Goal: Task Accomplishment & Management: Complete application form

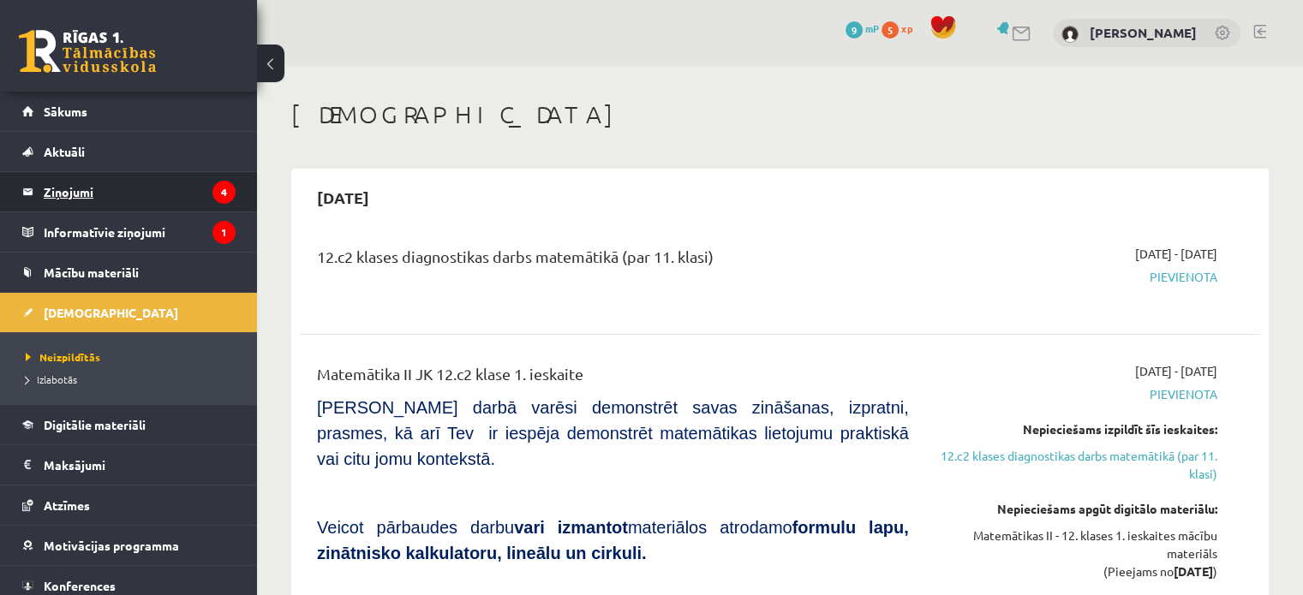
click at [158, 192] on legend "Ziņojumi 4" at bounding box center [140, 191] width 192 height 39
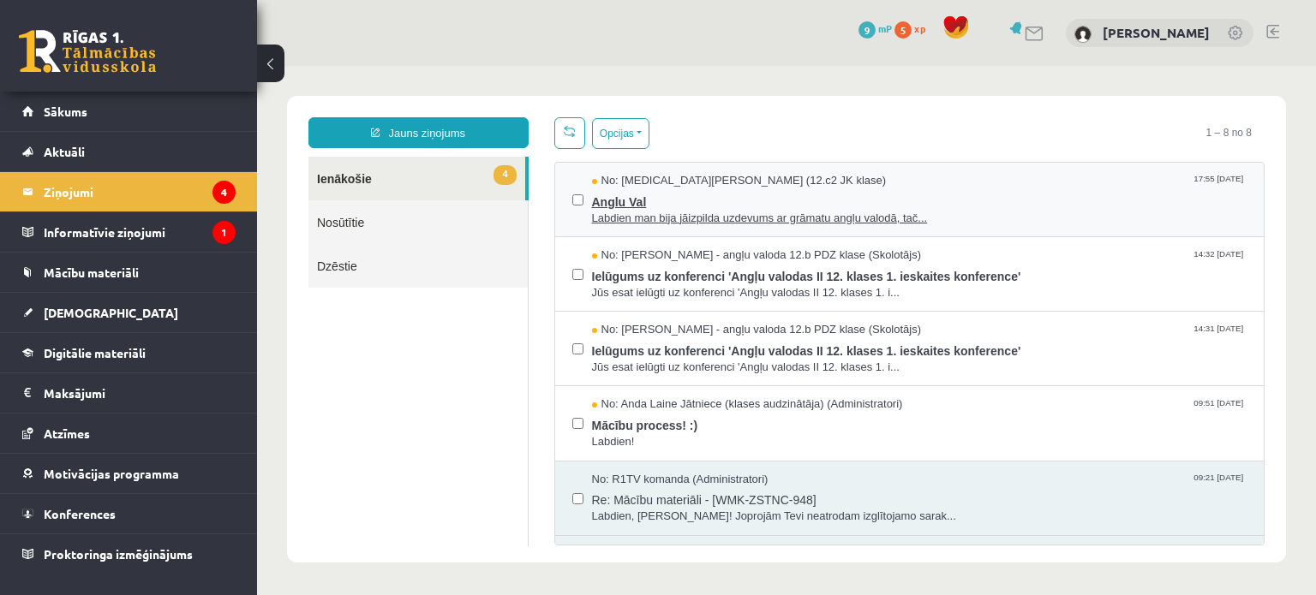
click at [615, 211] on span "Labdien man bija jāizpilda uzdevums ar grāmatu angļu valodā, tač..." at bounding box center [919, 219] width 655 height 16
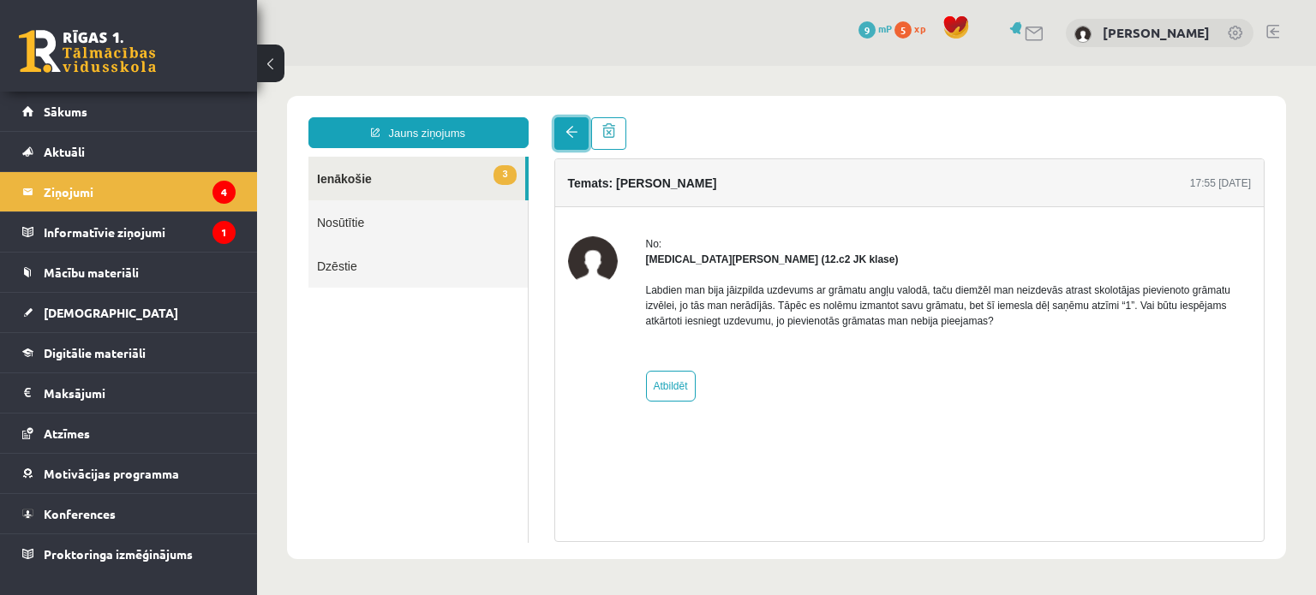
click at [565, 133] on span at bounding box center [571, 132] width 12 height 12
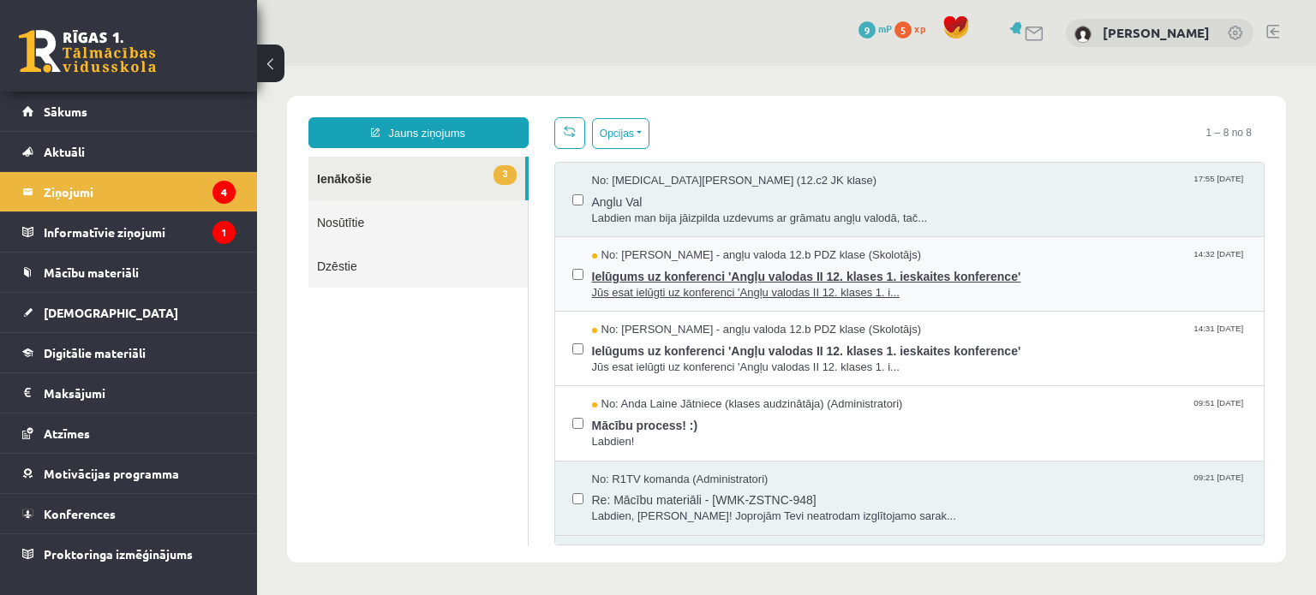
click at [597, 286] on span "Jūs esat ielūgti uz konferenci 'Angļu valodas II 12. klases 1. i..." at bounding box center [919, 293] width 655 height 16
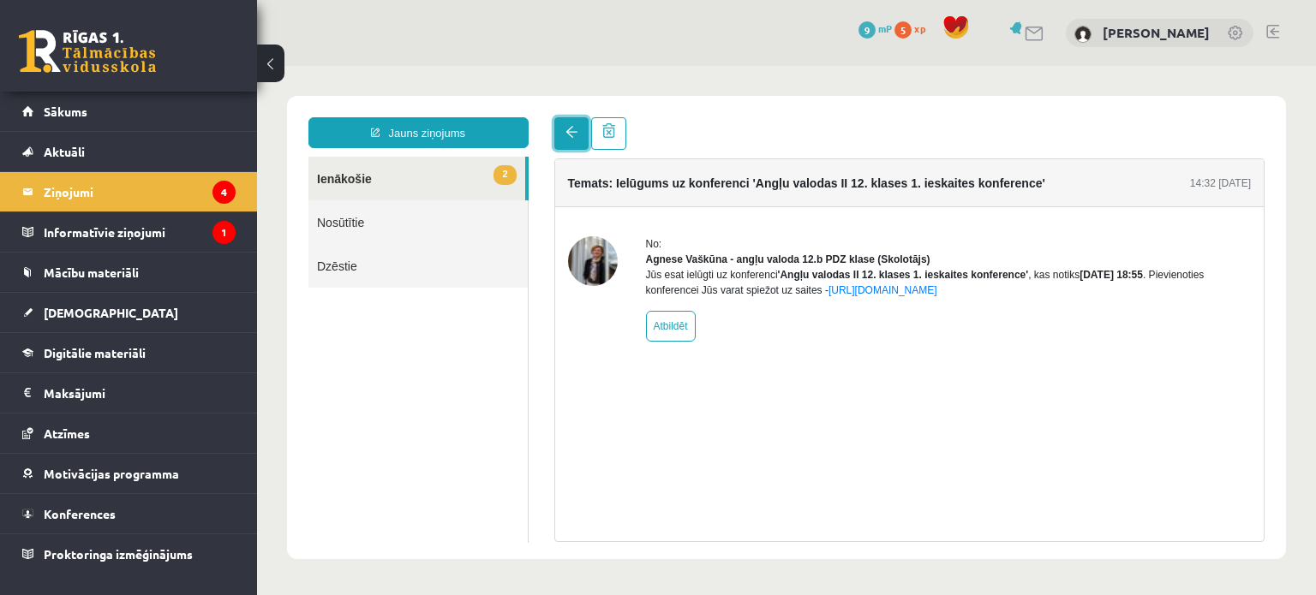
click at [572, 127] on span at bounding box center [571, 132] width 12 height 12
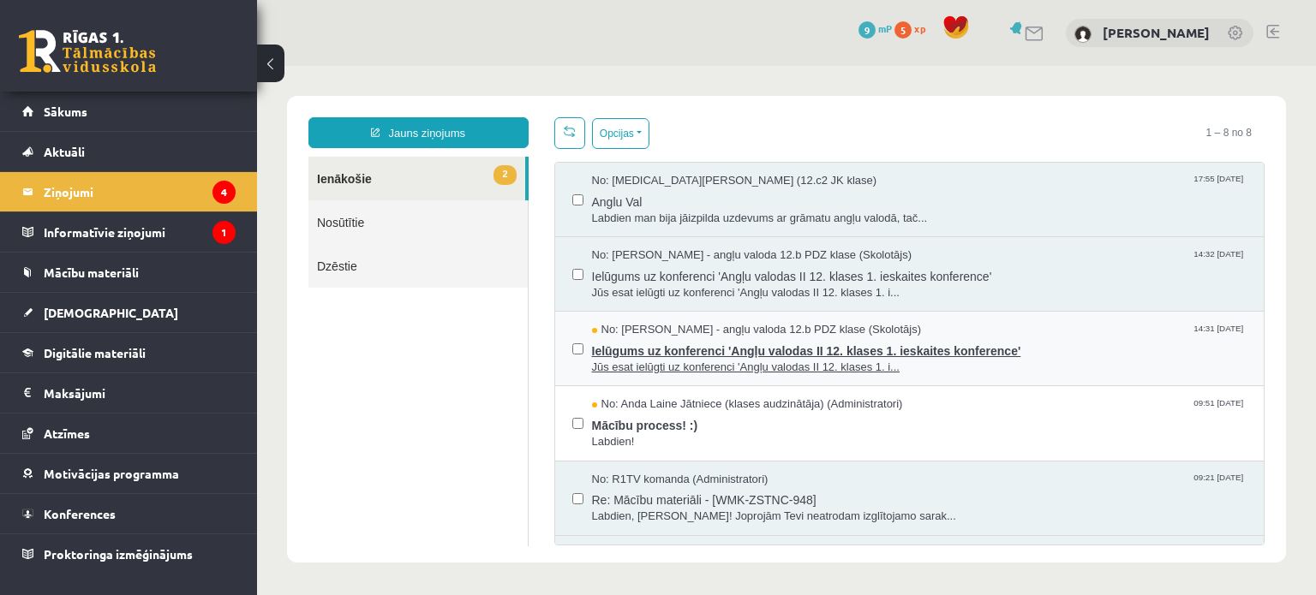
click at [629, 349] on span "Ielūgums uz konferenci 'Angļu valodas II 12. klases 1. ieskaites konference'" at bounding box center [919, 348] width 655 height 21
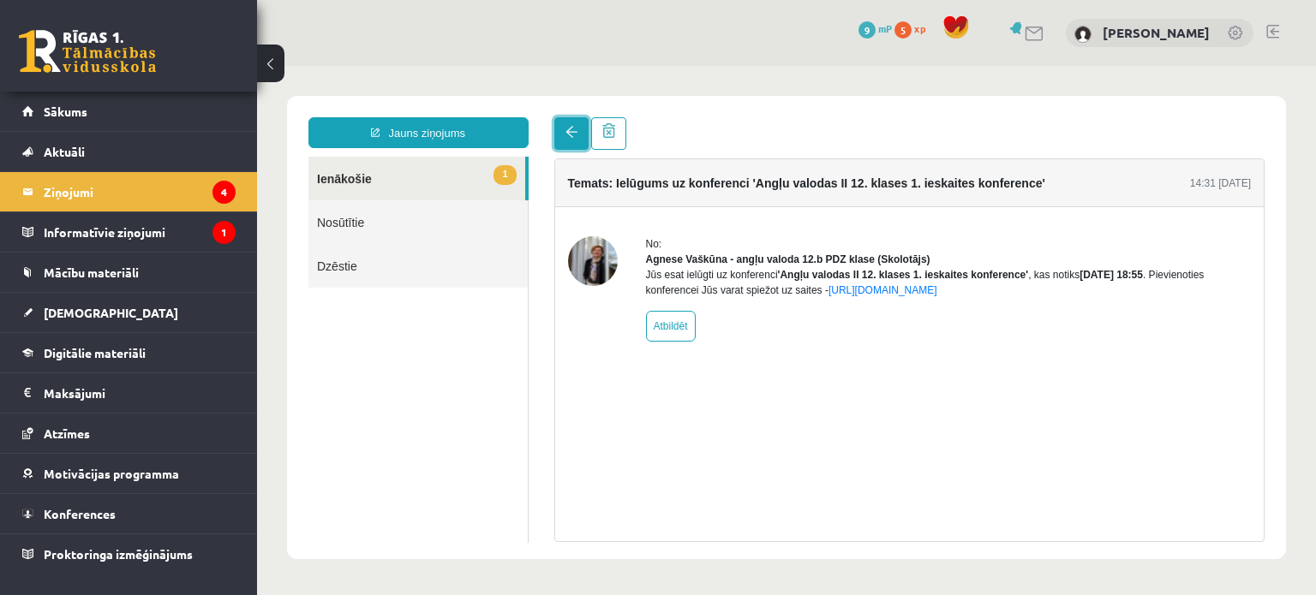
click at [579, 130] on link at bounding box center [571, 133] width 34 height 33
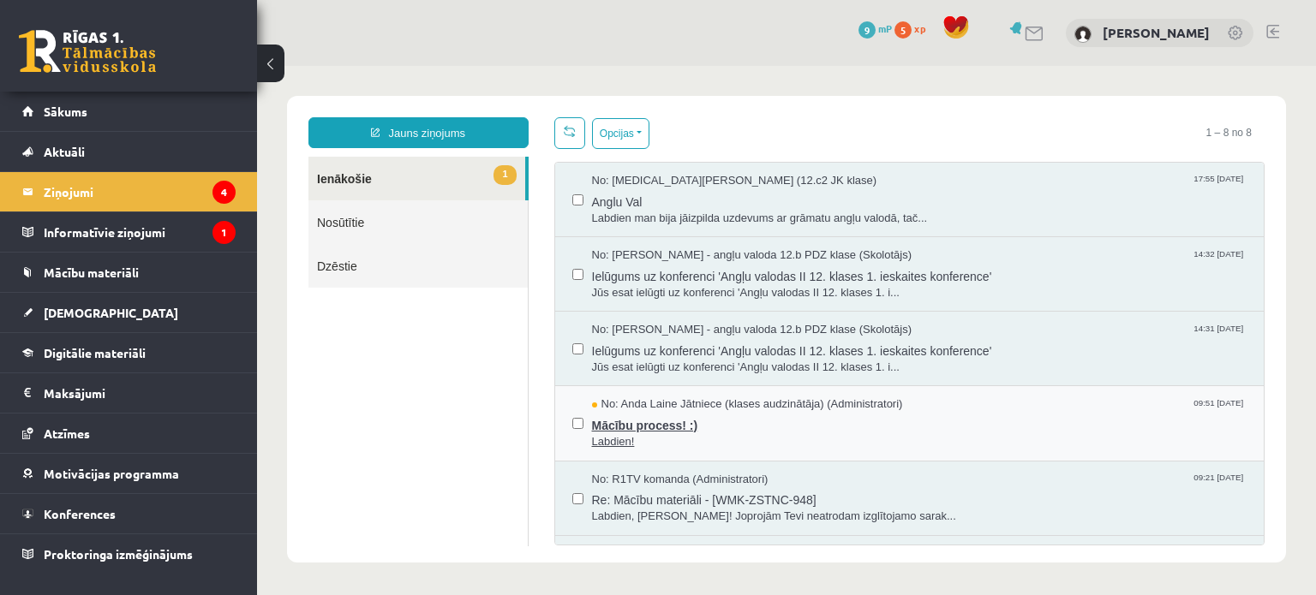
click at [625, 438] on span "Labdien!" at bounding box center [919, 442] width 655 height 16
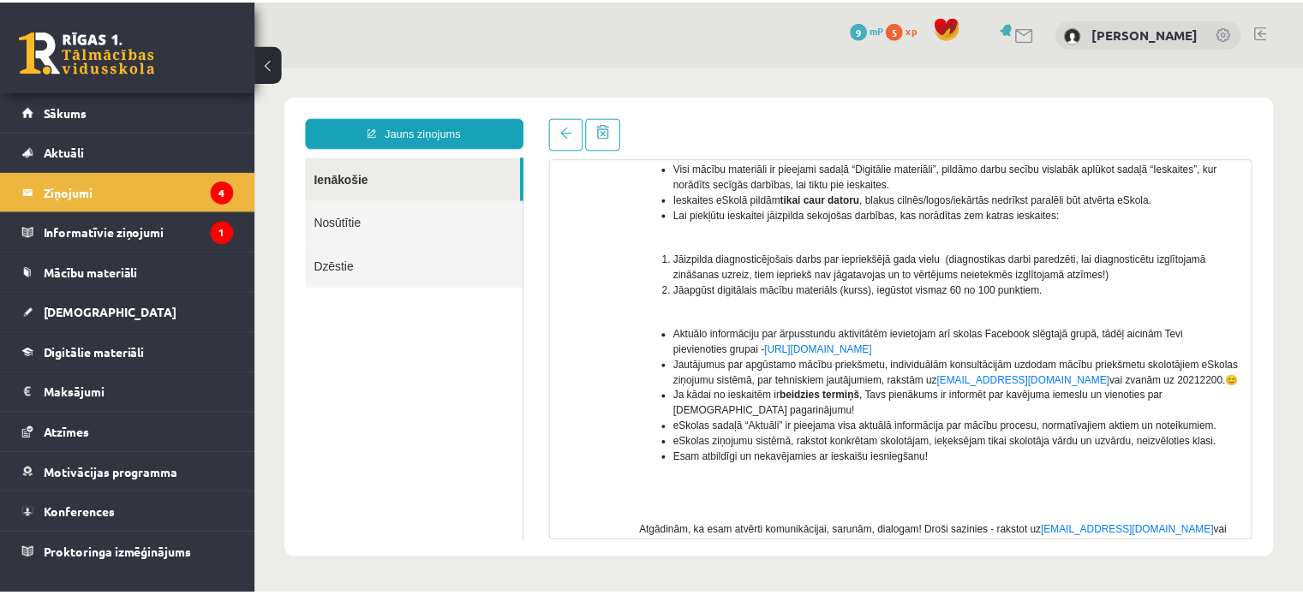
scroll to position [211, 0]
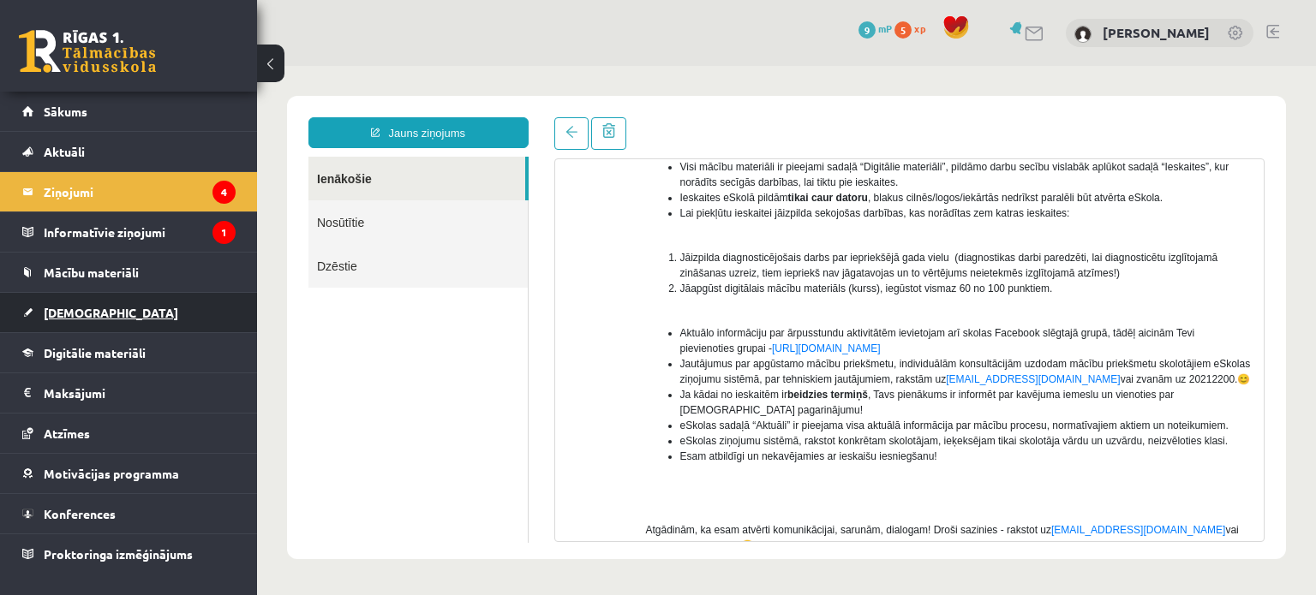
click at [159, 316] on link "[DEMOGRAPHIC_DATA]" at bounding box center [128, 312] width 213 height 39
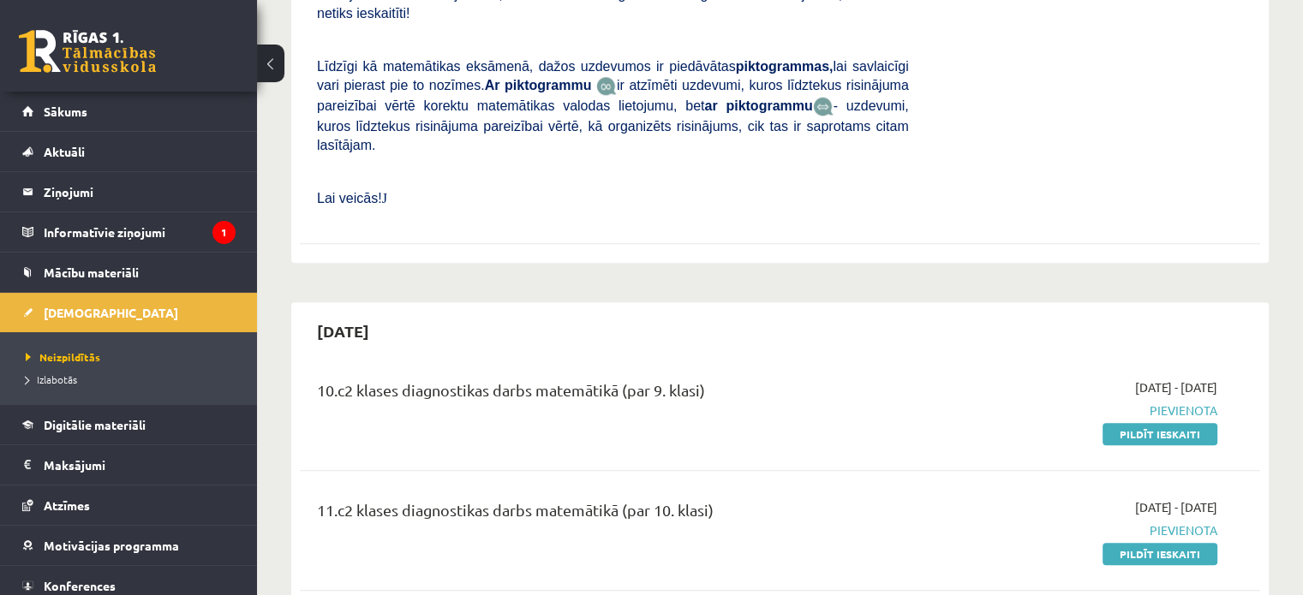
scroll to position [1785, 0]
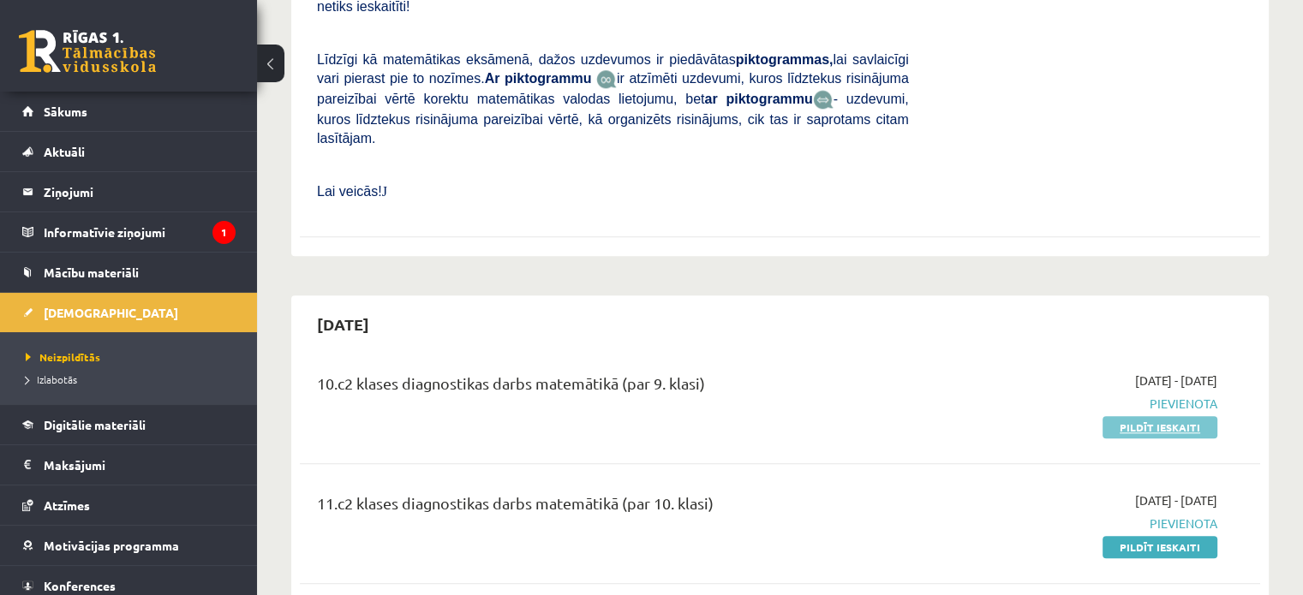
click at [1175, 416] on link "Pildīt ieskaiti" at bounding box center [1159, 427] width 115 height 22
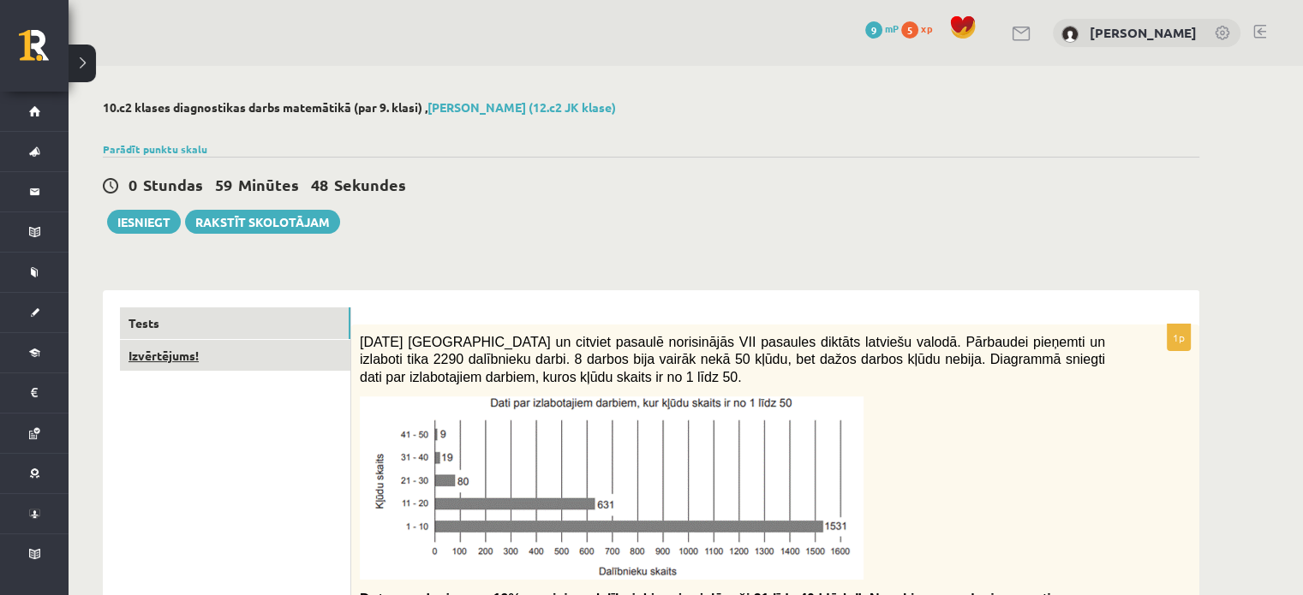
click at [264, 353] on link "Izvērtējums!" at bounding box center [235, 356] width 230 height 32
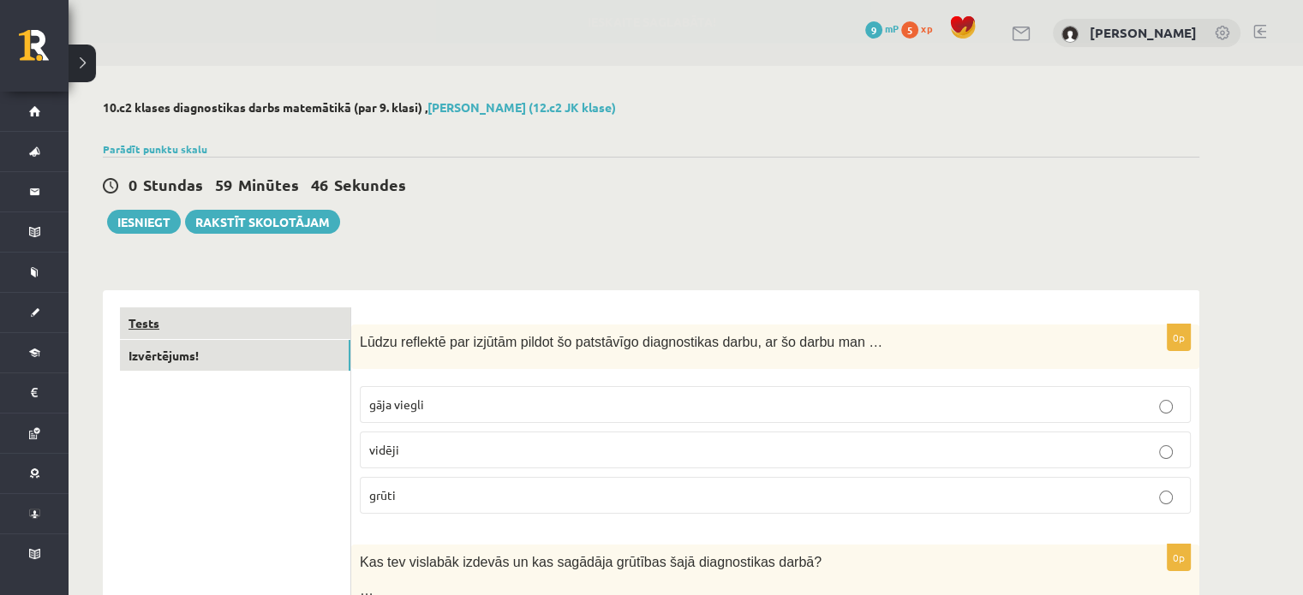
click at [218, 328] on link "Tests" at bounding box center [235, 324] width 230 height 32
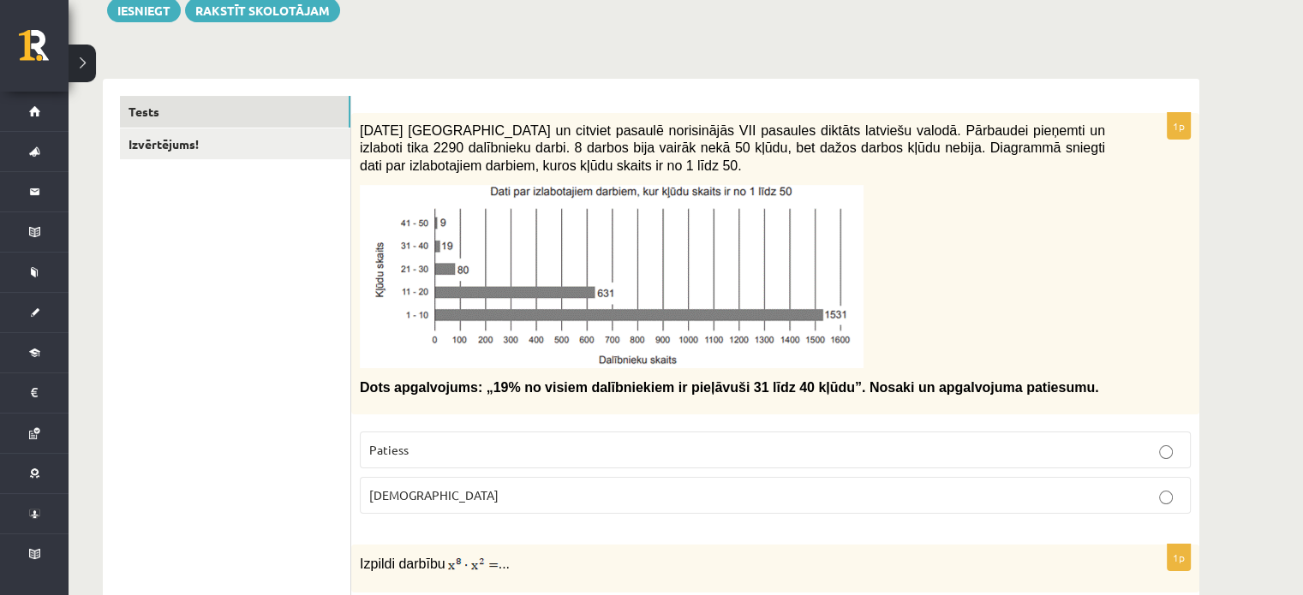
scroll to position [212, 0]
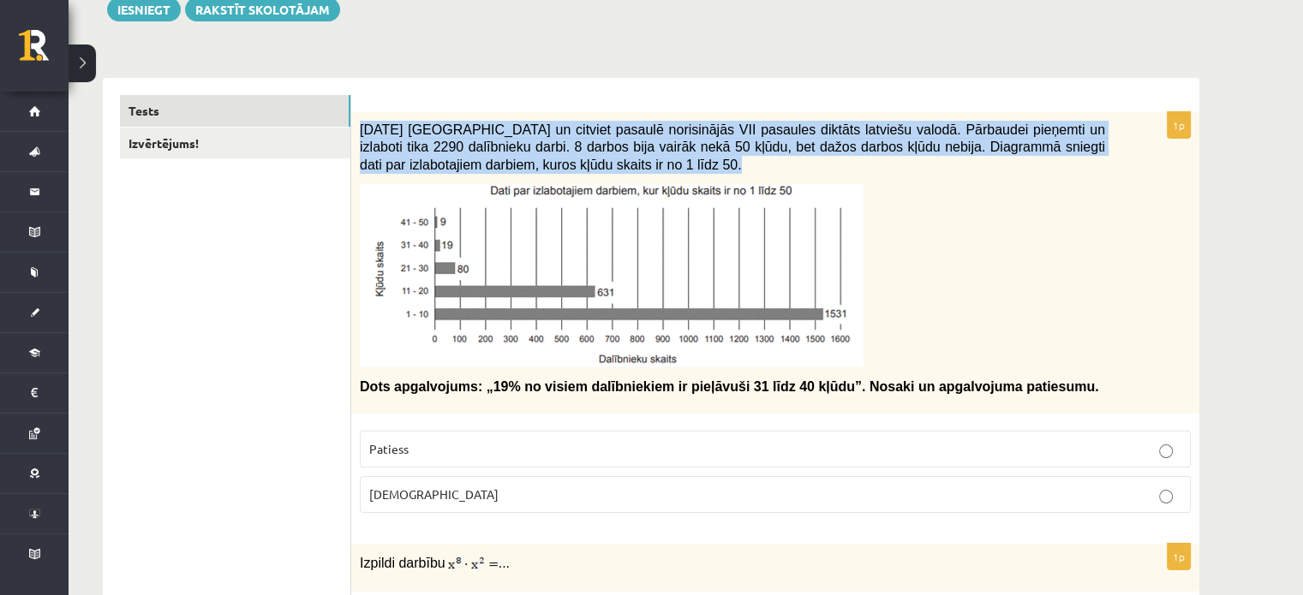
drag, startPoint x: 360, startPoint y: 126, endPoint x: 570, endPoint y: 339, distance: 299.2
click at [570, 339] on div "2021. gada 27. novembrī Latvijā un citviet pasaulē norisinājās VII pasaules dik…" at bounding box center [775, 263] width 848 height 302
copy div "2021. gada 27. novembrī Latvijā un citviet pasaulē norisinājās VII pasaules dik…"
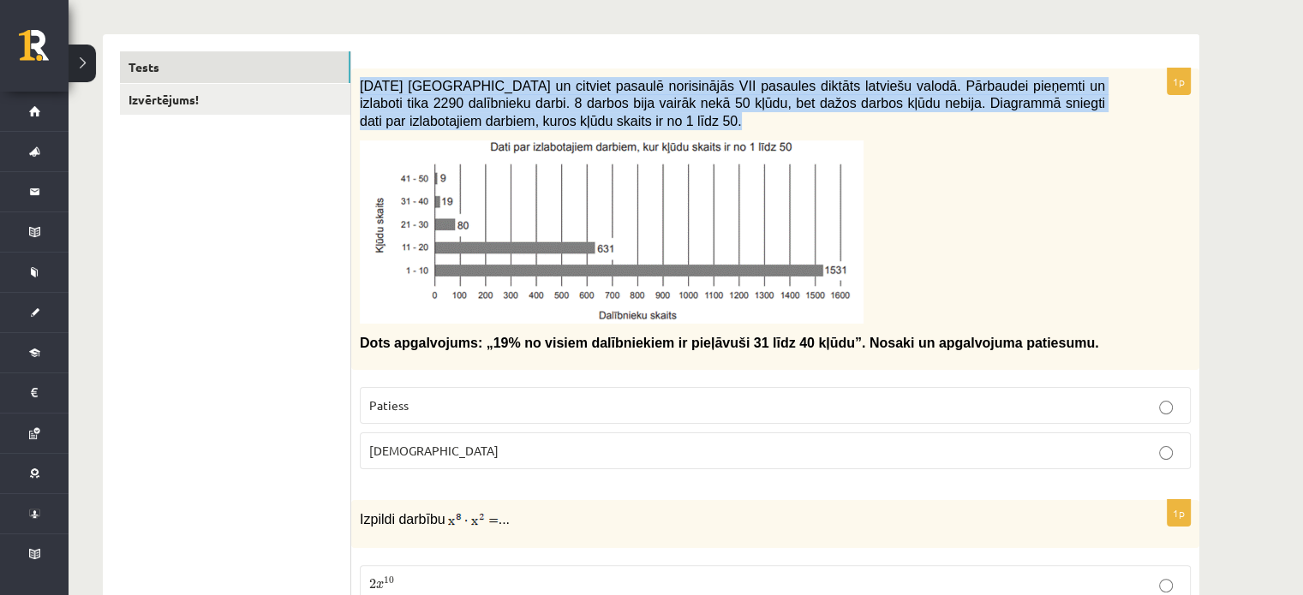
scroll to position [259, 0]
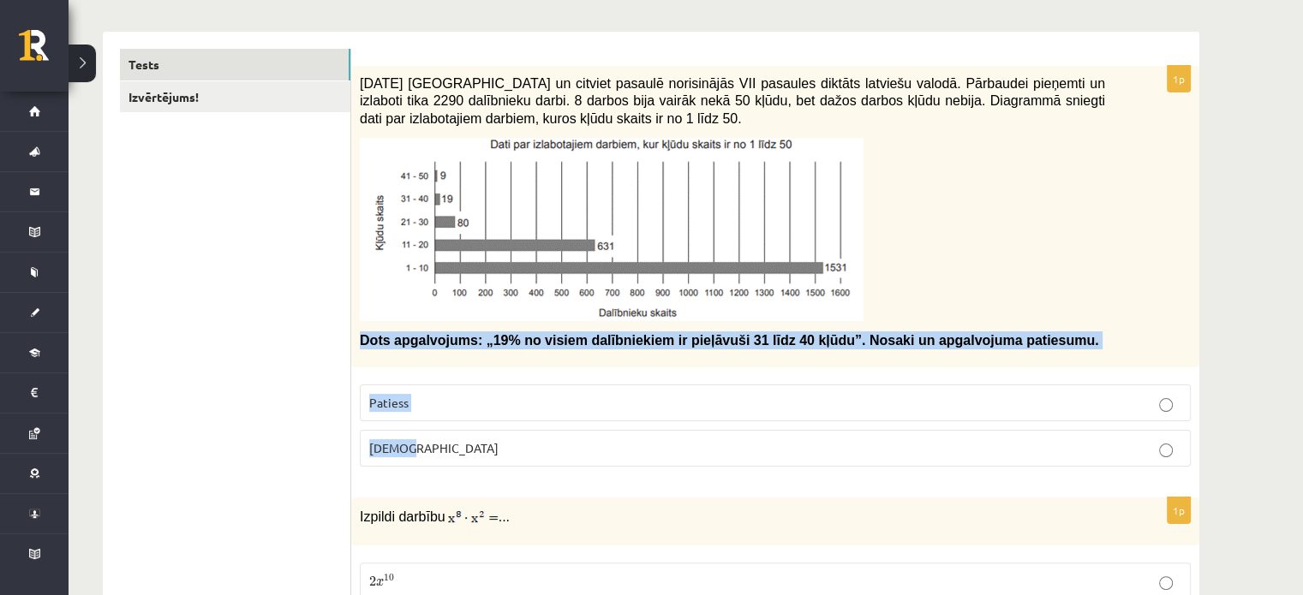
drag, startPoint x: 360, startPoint y: 335, endPoint x: 435, endPoint y: 445, distance: 133.1
click at [435, 445] on div "1p 2021. gada 27. novembrī Latvijā un citviet pasaulē norisinājās VII pasaules …" at bounding box center [775, 273] width 848 height 415
copy div "Dots apgalvojums: „19% no visiem dalībniekiem ir pieļāvuši 31 līdz 40 kļūdu”. N…"
click at [465, 447] on p "Aplams" at bounding box center [775, 448] width 812 height 18
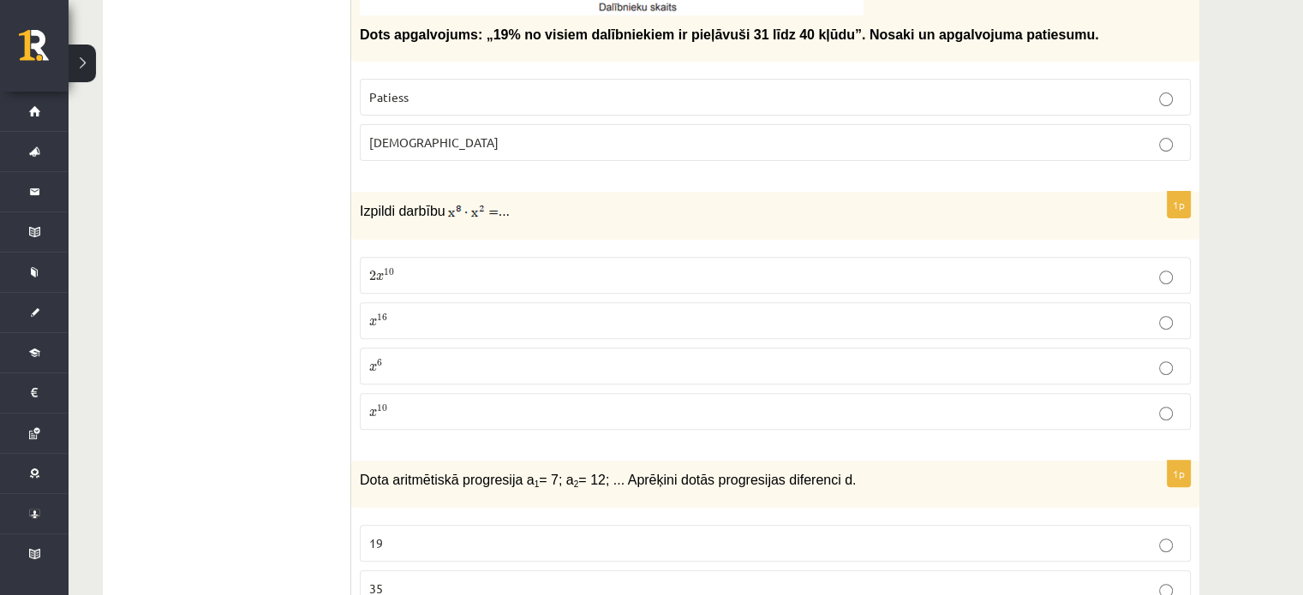
scroll to position [564, 0]
click at [414, 416] on p "x 10 x 10" at bounding box center [775, 412] width 812 height 18
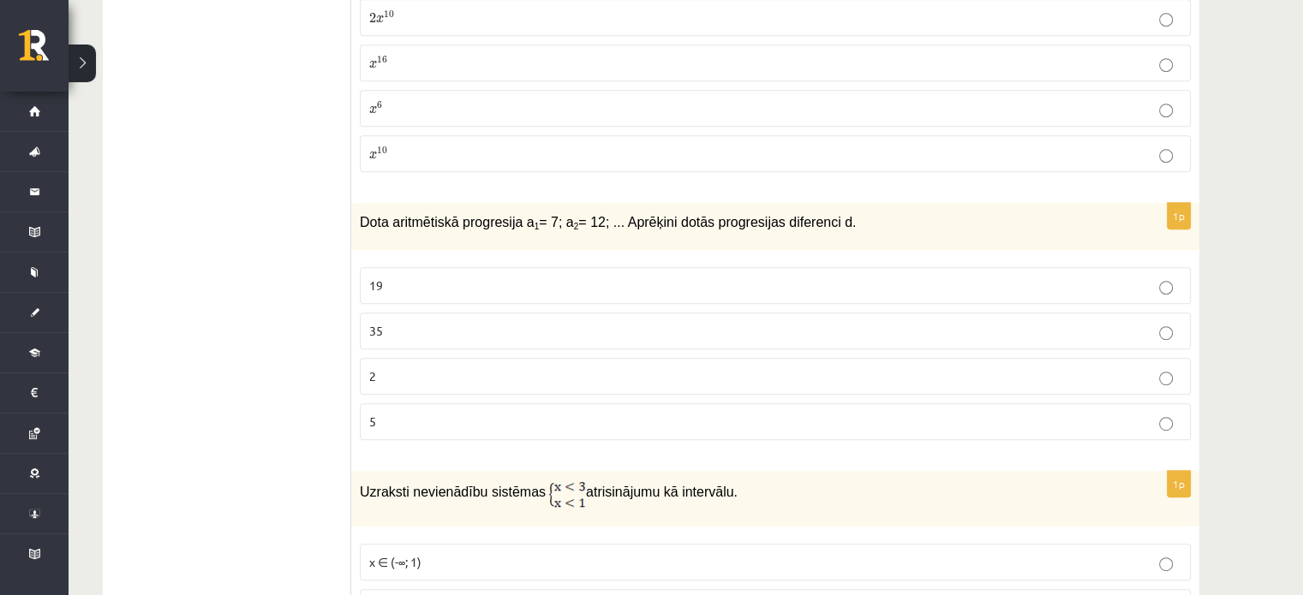
scroll to position [826, 0]
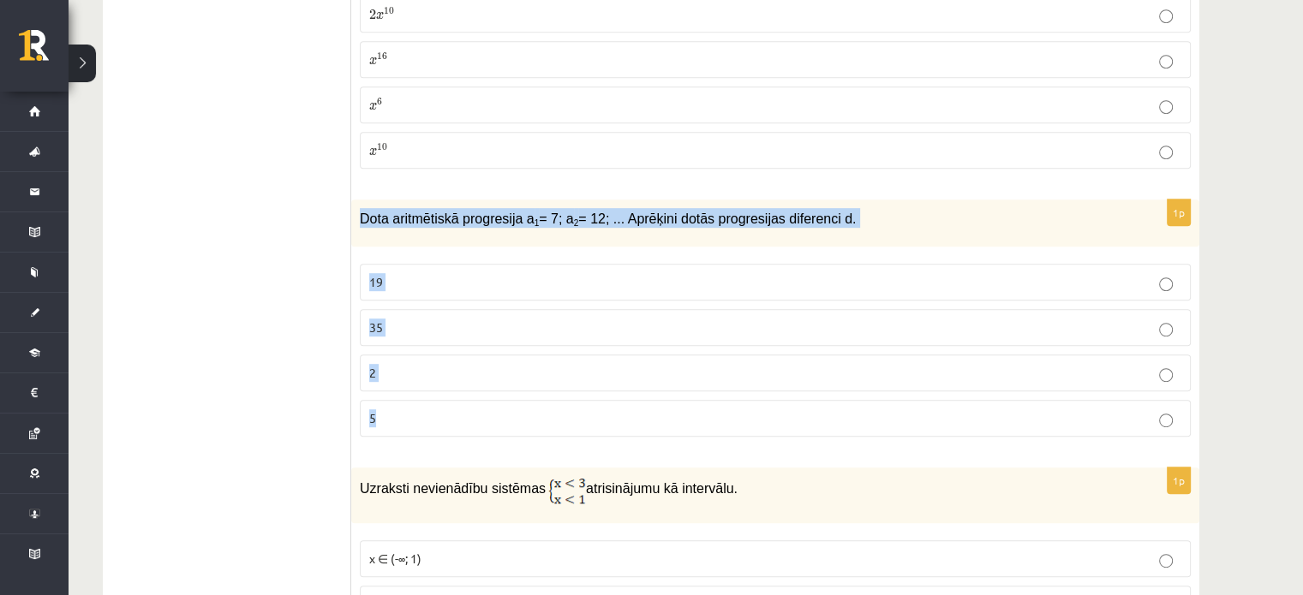
drag, startPoint x: 360, startPoint y: 214, endPoint x: 435, endPoint y: 407, distance: 207.0
click at [435, 407] on div "1p Dota aritmētiskā progresija a 1 = 7; a 2 = 12; ... Aprēķini dotās progresija…" at bounding box center [775, 325] width 848 height 251
copy div "Dota aritmētiskā progresija a 1 = 7; a 2 = 12; ... Aprēķini dotās progresijas d…"
click at [400, 427] on label "5" at bounding box center [775, 418] width 831 height 37
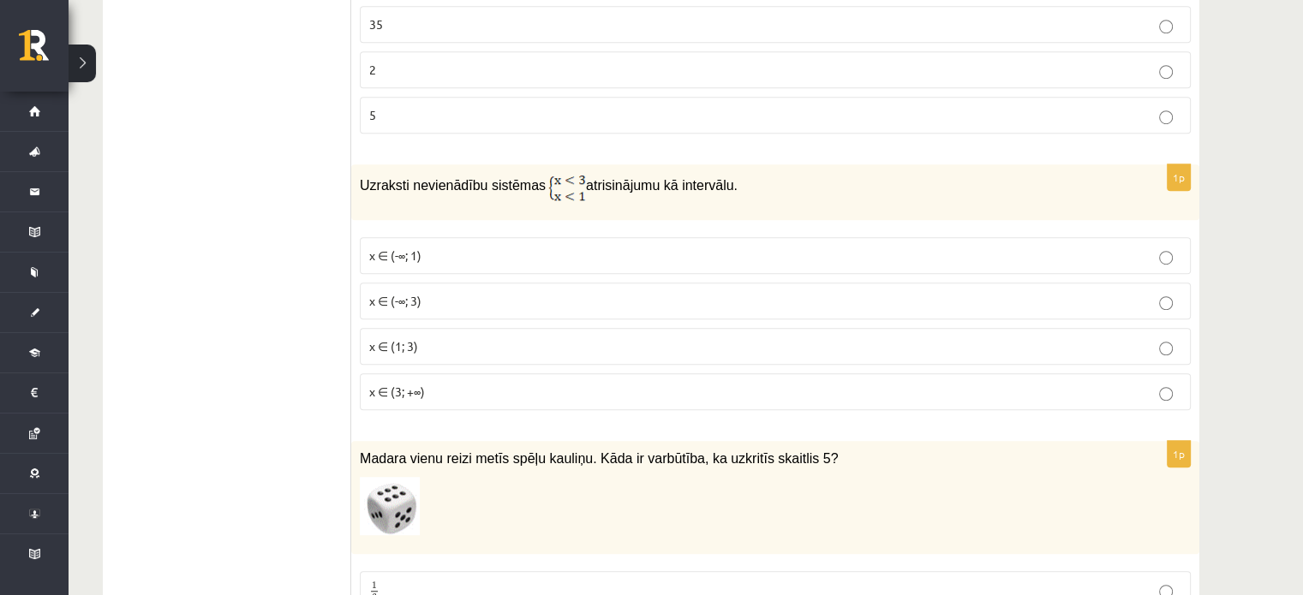
scroll to position [1130, 0]
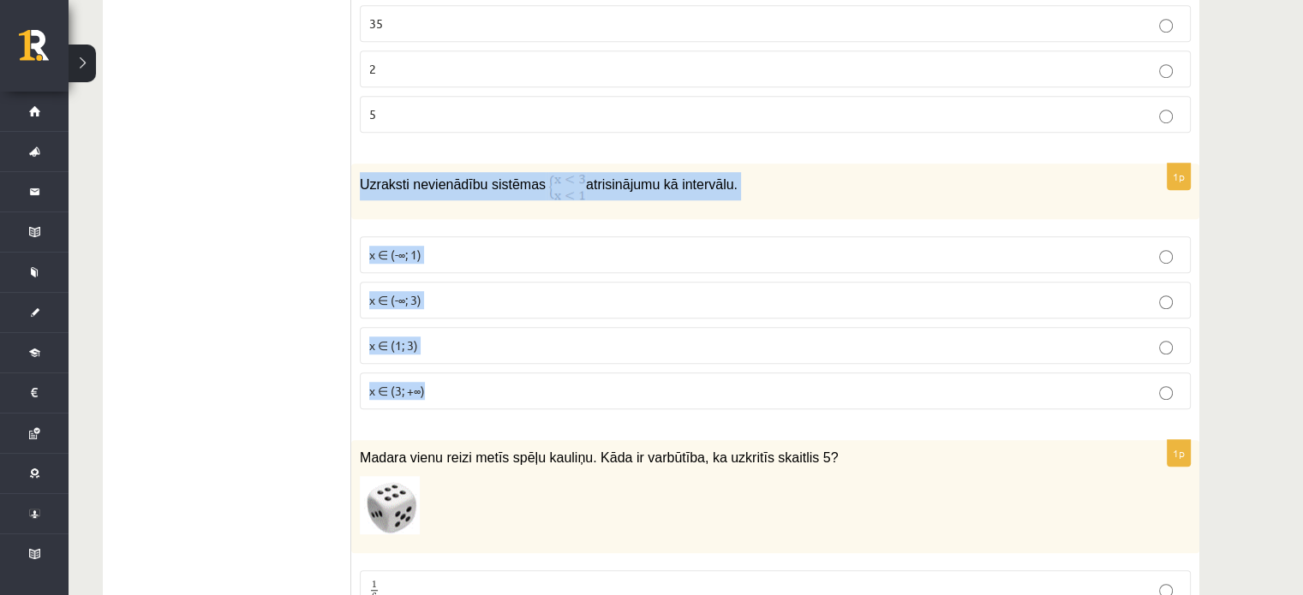
drag, startPoint x: 359, startPoint y: 177, endPoint x: 475, endPoint y: 390, distance: 242.3
click at [475, 390] on div "1p Uzraksti nevienādību sistēmas atrisinājumu kā intervālu. x ∈ (-∞; 1) x ∈ (-∞…" at bounding box center [775, 294] width 848 height 260
copy div "Uzraksti nevienādību sistēmas atrisinājumu kā intervālu. x ∈ (-∞; 1) x ∈ (-∞; 3…"
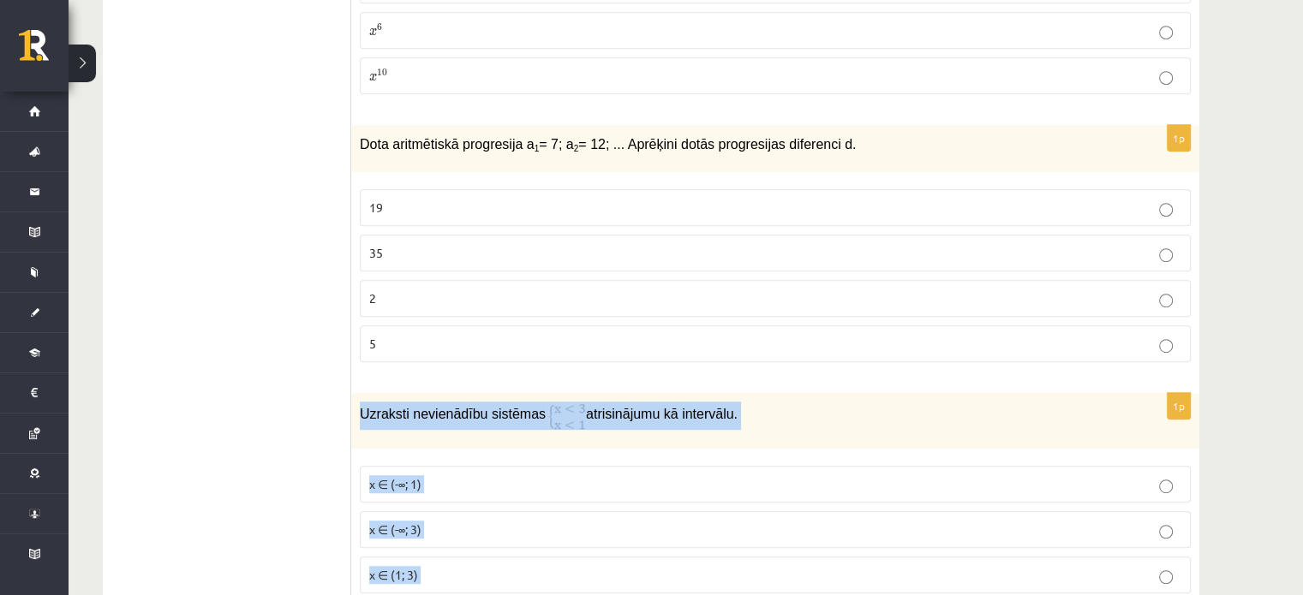
scroll to position [908, 0]
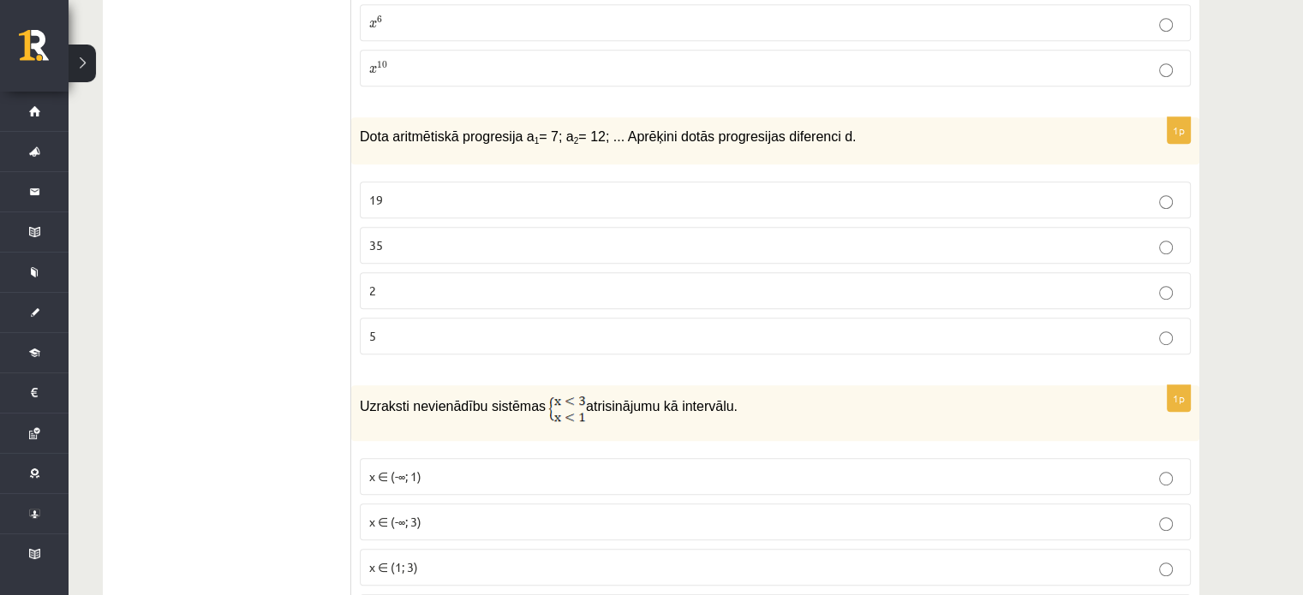
click at [516, 345] on label "5" at bounding box center [775, 336] width 831 height 37
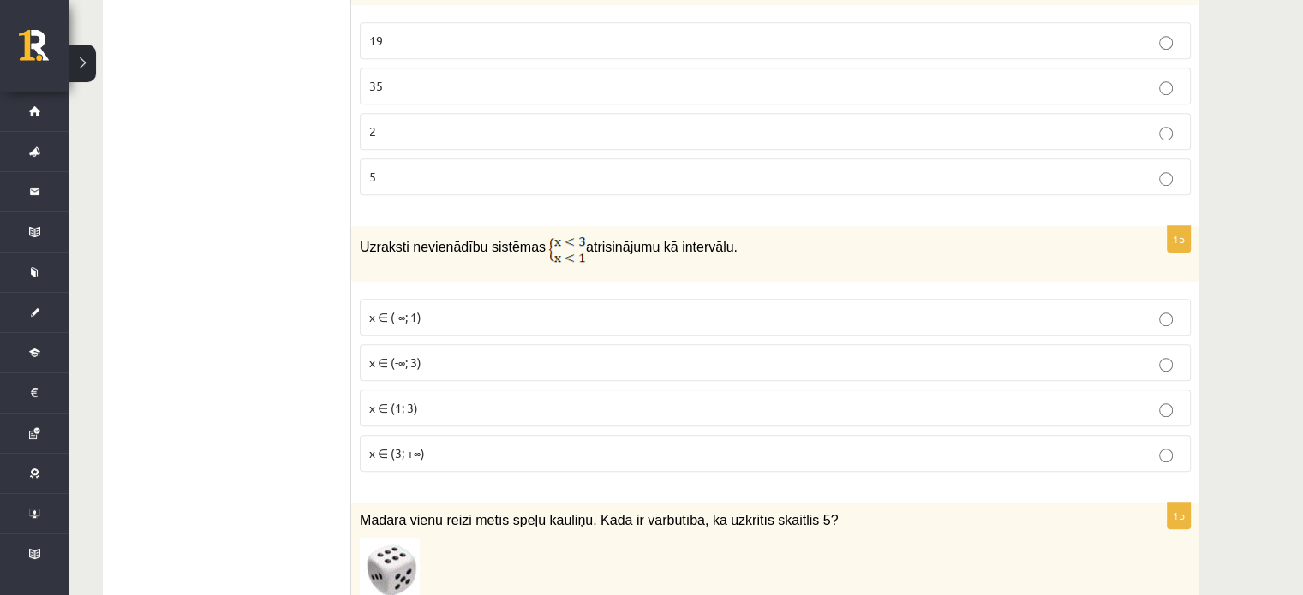
scroll to position [1068, 0]
click at [459, 308] on p "x ∈ (-∞; 1)" at bounding box center [775, 317] width 812 height 18
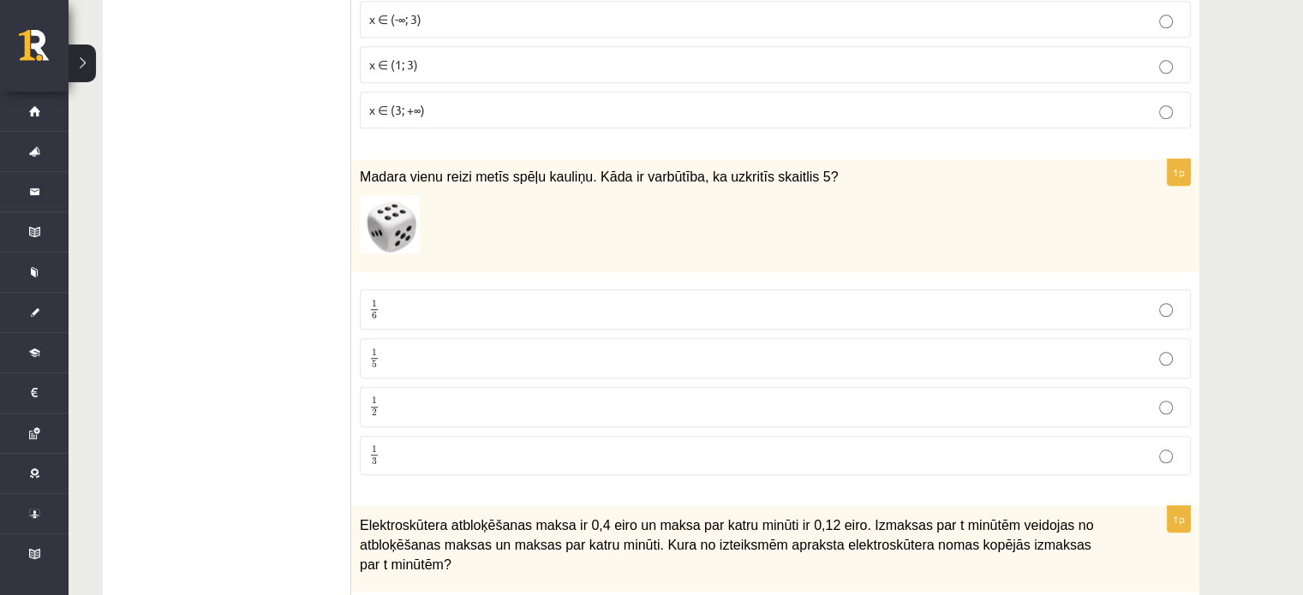
scroll to position [1412, 0]
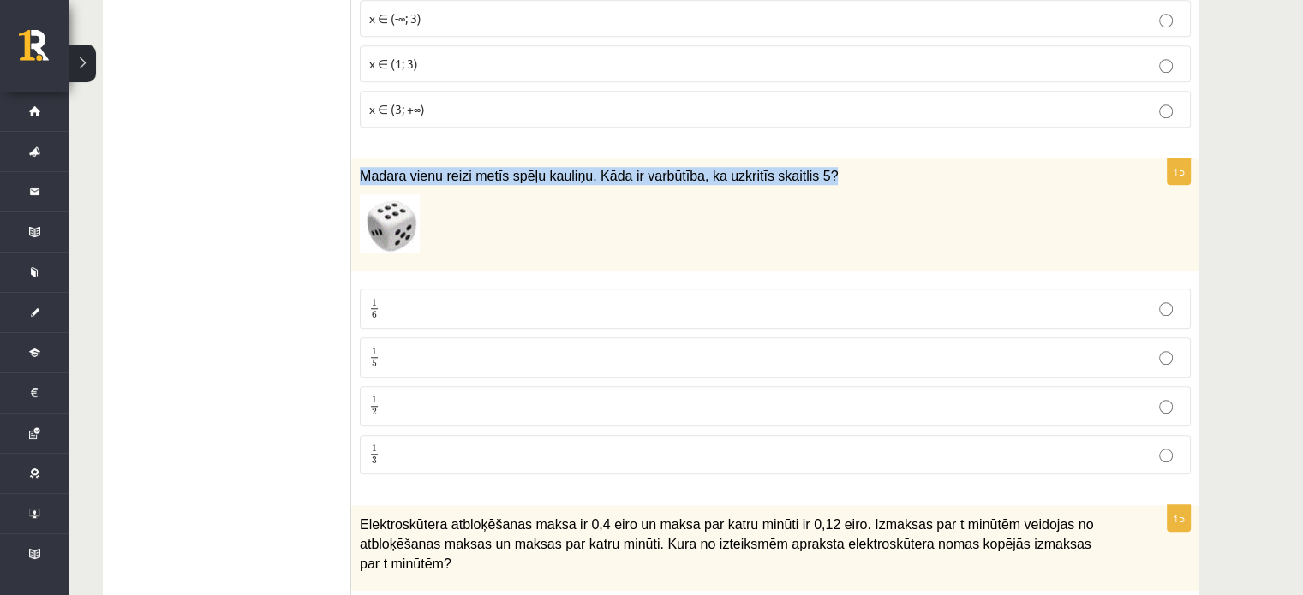
drag, startPoint x: 362, startPoint y: 165, endPoint x: 807, endPoint y: 167, distance: 444.6
click at [807, 167] on p "Madara vienu reizi metīs spēļu kauliņu. Kāda ir varbūtība, ka uzkritīs skaitlis…" at bounding box center [732, 176] width 745 height 18
copy span "Madara vienu reizi metīs spēļu kauliņu. Kāda ir varbūtība, ka uzkritīs skaitlis…"
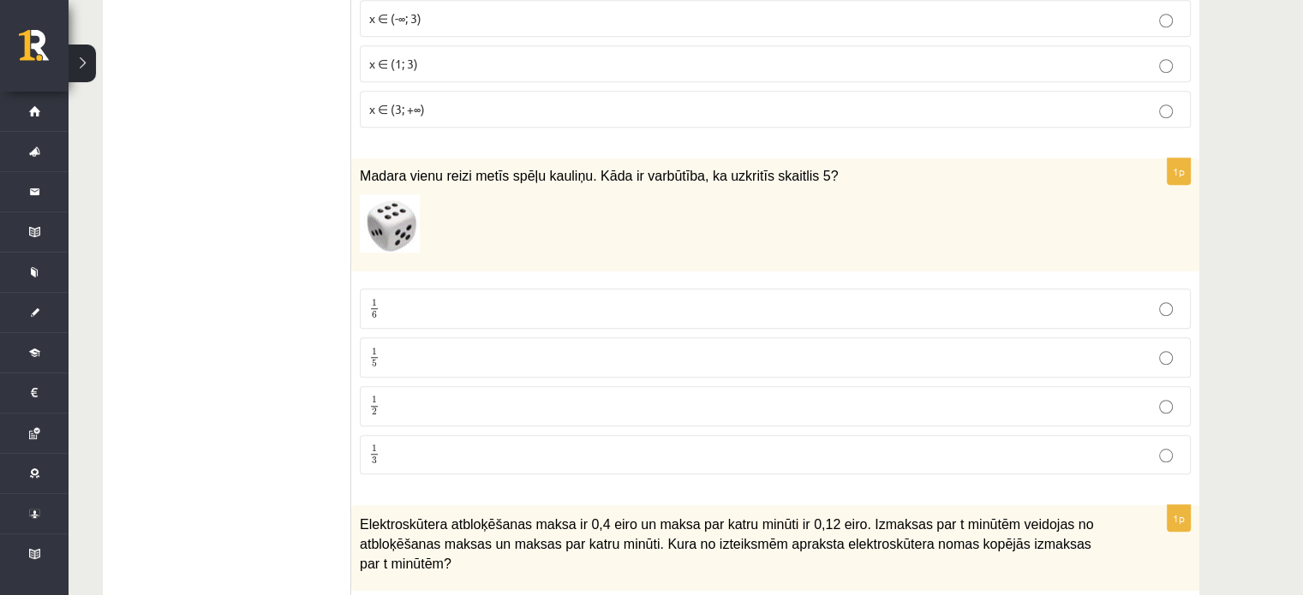
click at [408, 300] on p "1 6 1 6" at bounding box center [775, 308] width 812 height 21
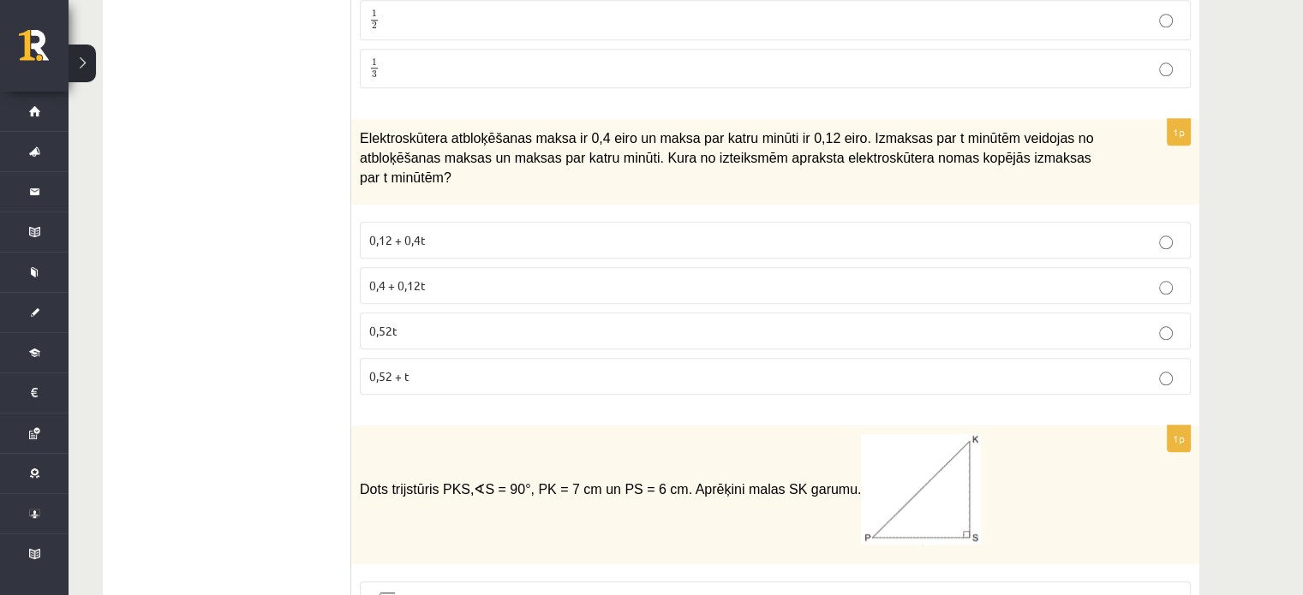
scroll to position [1799, 0]
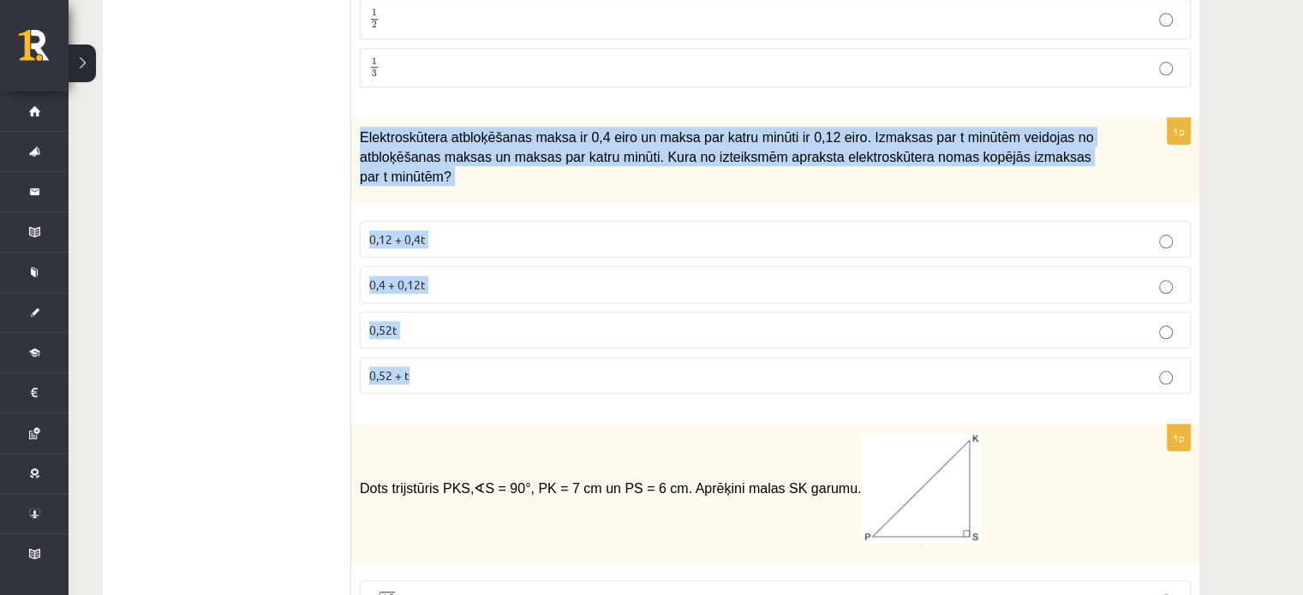
drag, startPoint x: 358, startPoint y: 129, endPoint x: 508, endPoint y: 348, distance: 264.9
click at [508, 348] on div "1p Elektroskūtera atbloķēšanas maksa ir 0,4 eiro un maksa par katru minūti ir 0…" at bounding box center [775, 263] width 848 height 290
copy div "Elektroskūtera atbloķēšanas maksa ir 0,4 eiro un maksa par katru minūti ir 0,12…"
click at [405, 277] on span "0,4 + 0,12t" at bounding box center [397, 284] width 57 height 15
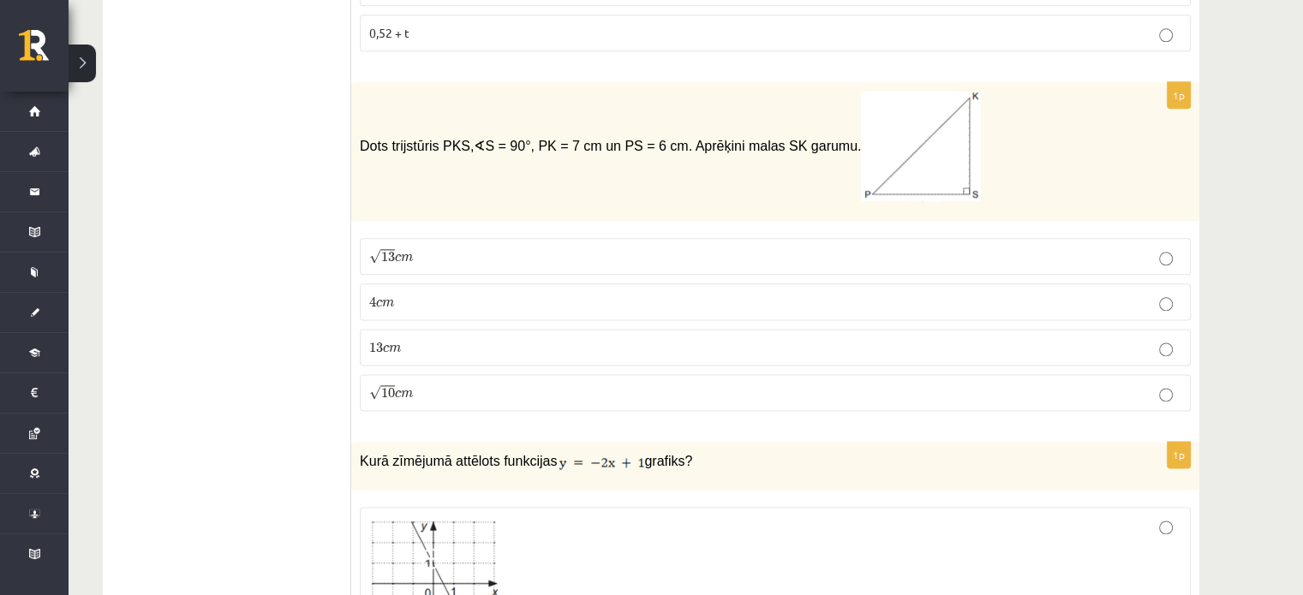
scroll to position [2143, 0]
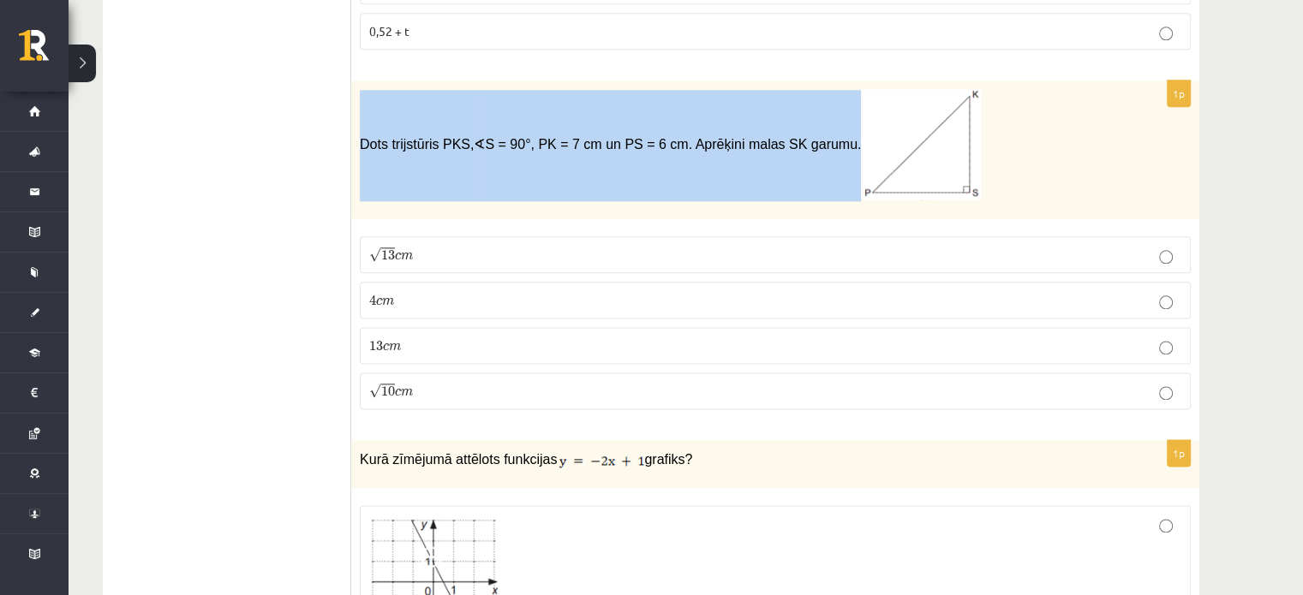
drag, startPoint x: 361, startPoint y: 112, endPoint x: 802, endPoint y: 121, distance: 441.2
click at [802, 138] on span "Dots trijstūris PKS, ∢ S = 90°, PK = 7 cm un PS = 6 cm. Aprēķini malas SK garum…" at bounding box center [670, 145] width 621 height 14
copy span "Dots trijstūris PKS, ∢ S = 90°, PK = 7 cm un PS = 6 cm. Aprēķini malas SK garum…"
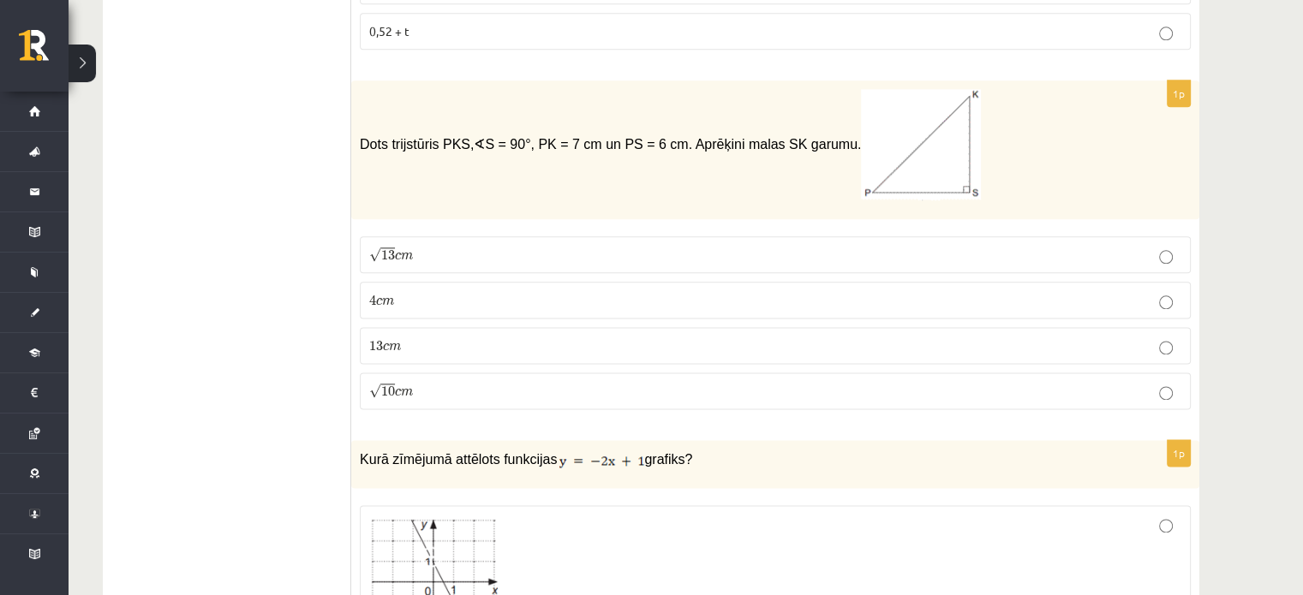
click at [390, 250] on span "13" at bounding box center [388, 255] width 14 height 10
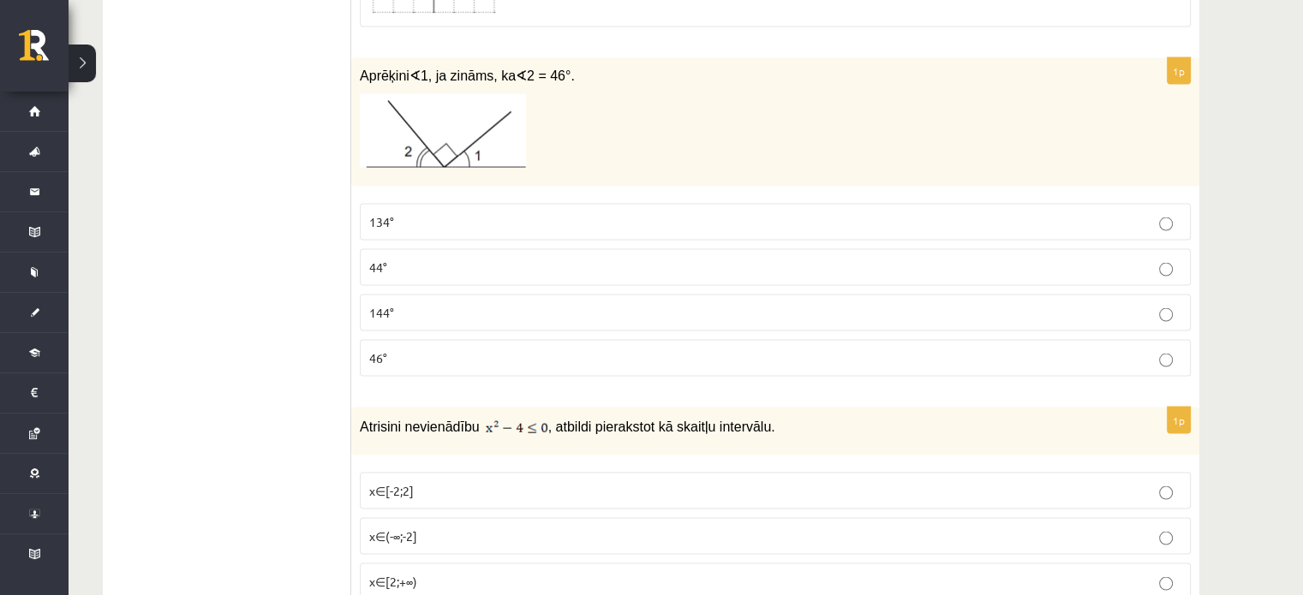
scroll to position [3264, 0]
drag, startPoint x: 360, startPoint y: 40, endPoint x: 579, endPoint y: 38, distance: 219.3
click at [579, 65] on p "Aprēķini ∢ 1, ja zināms, ka ∢ 2 = 46°." at bounding box center [732, 74] width 745 height 18
copy span "Aprēķini ∢ 1, ja zināms, ka ∢ 2 = 46°."
click at [428, 338] on label "46°" at bounding box center [775, 356] width 831 height 37
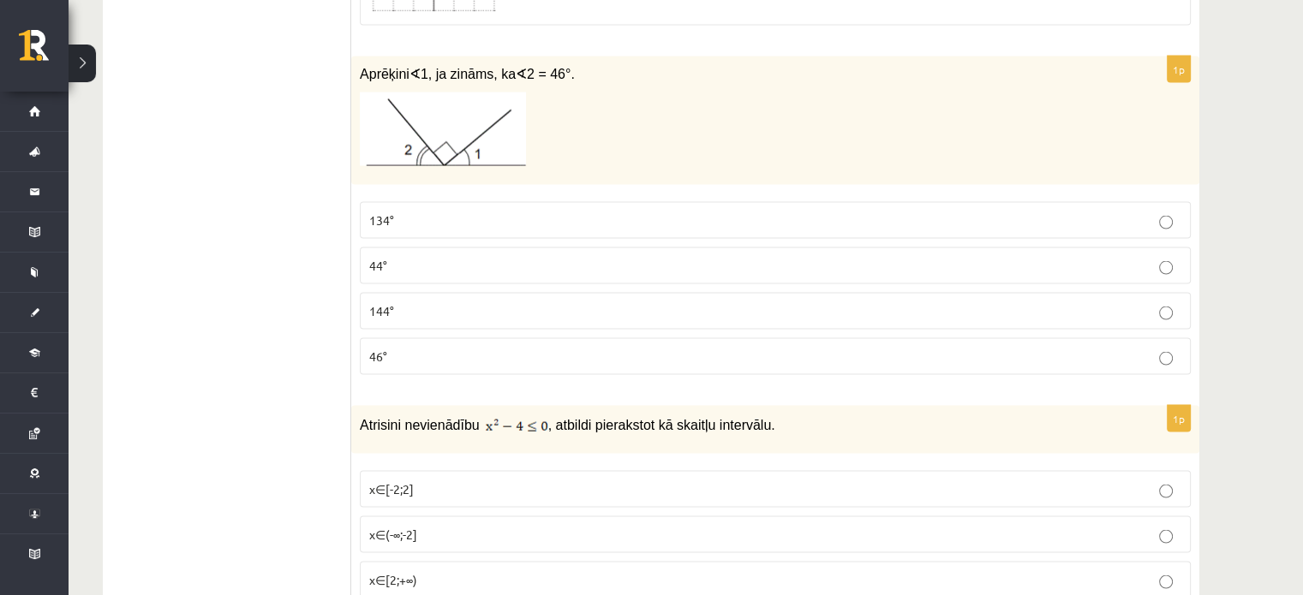
scroll to position [3295, 0]
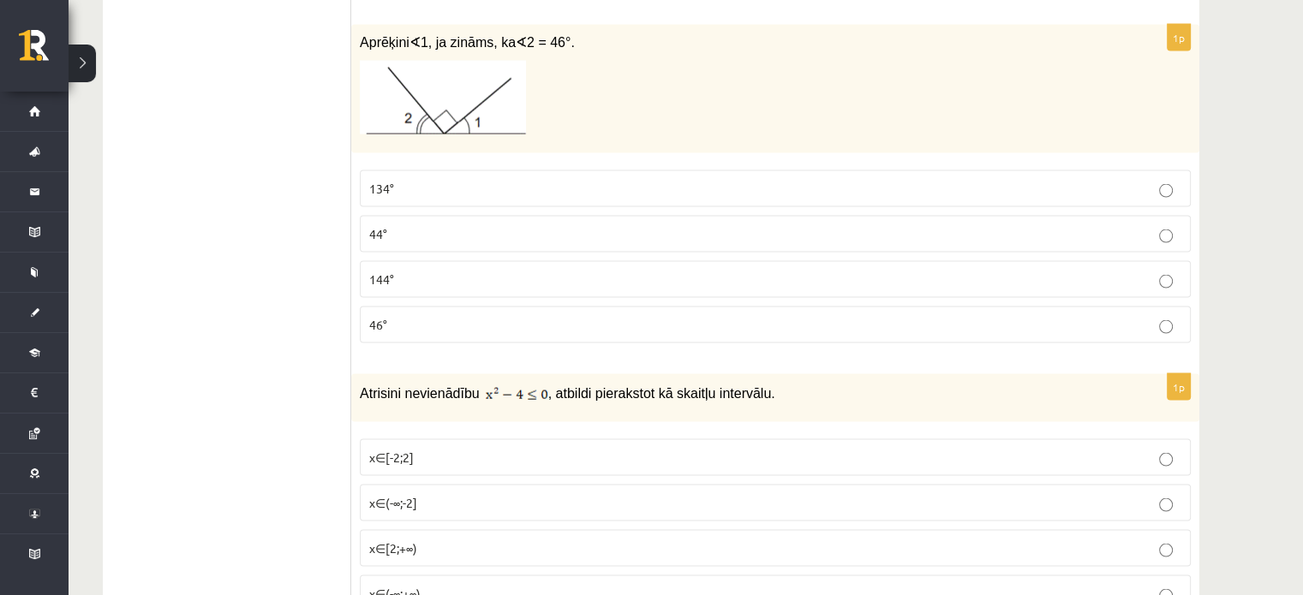
click at [457, 225] on p "44°" at bounding box center [775, 234] width 812 height 18
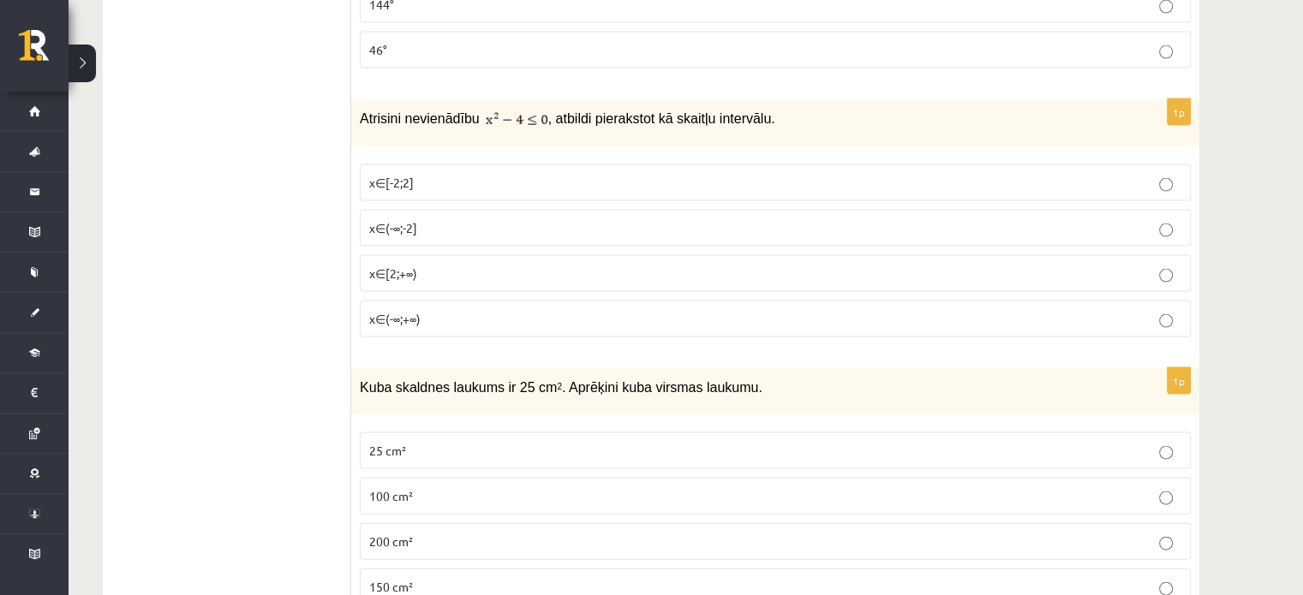
scroll to position [3582, 0]
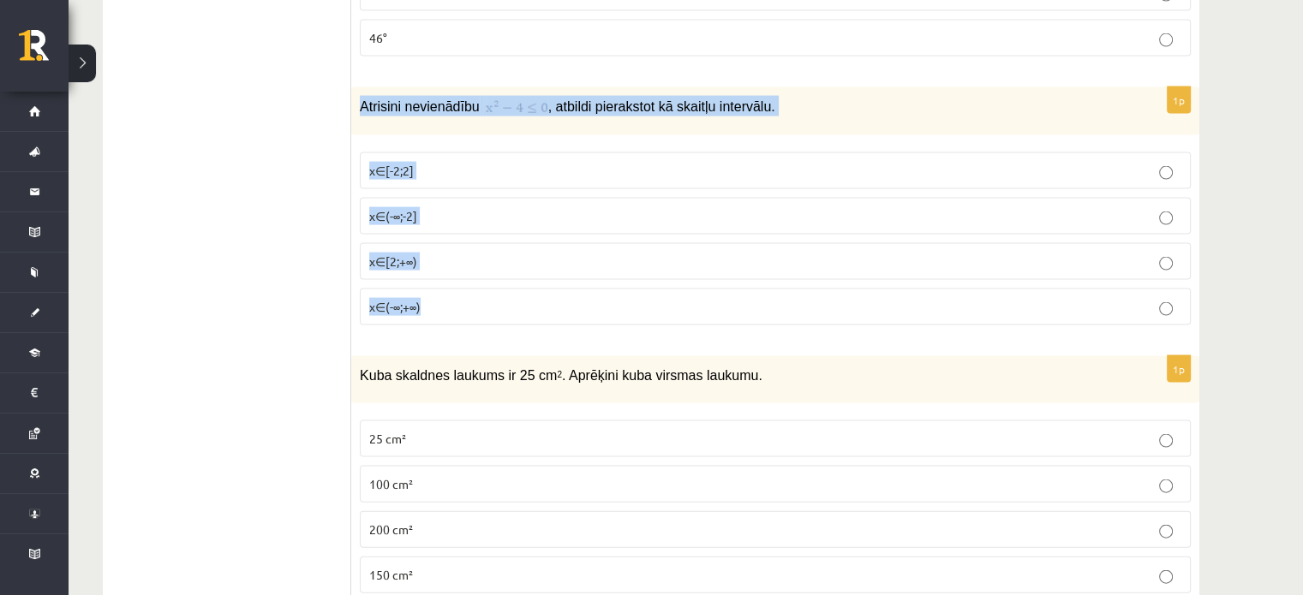
drag, startPoint x: 358, startPoint y: 73, endPoint x: 609, endPoint y: 264, distance: 315.4
click at [609, 264] on div "1p Atrisini nevienādību , atbildi pierakstot kā skaitļu intervālu. x∈[-2;2] x∈(…" at bounding box center [775, 213] width 848 height 252
copy div "Atrisini nevienādību , atbildi pierakstot kā skaitļu intervālu. x∈[-2;2] x∈(-∞;…"
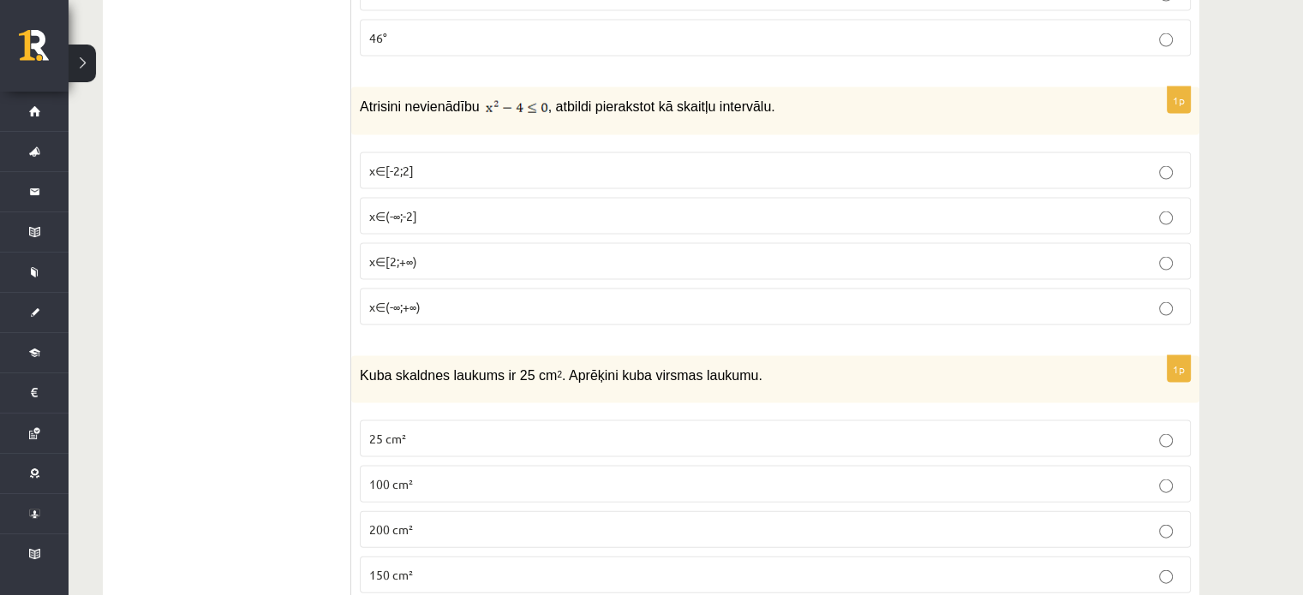
click at [543, 368] on span "Kuba skaldnes laukums ir 25 cm 2 . Aprēķini kuba virsmas laukumu." at bounding box center [561, 375] width 403 height 15
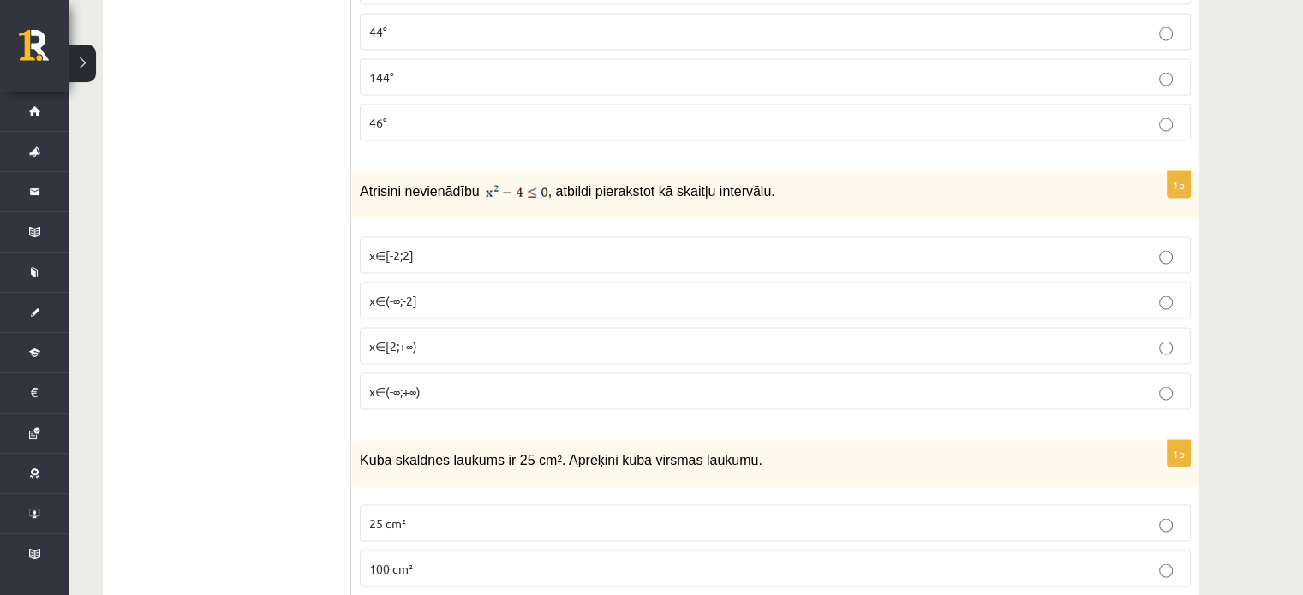
scroll to position [3506, 0]
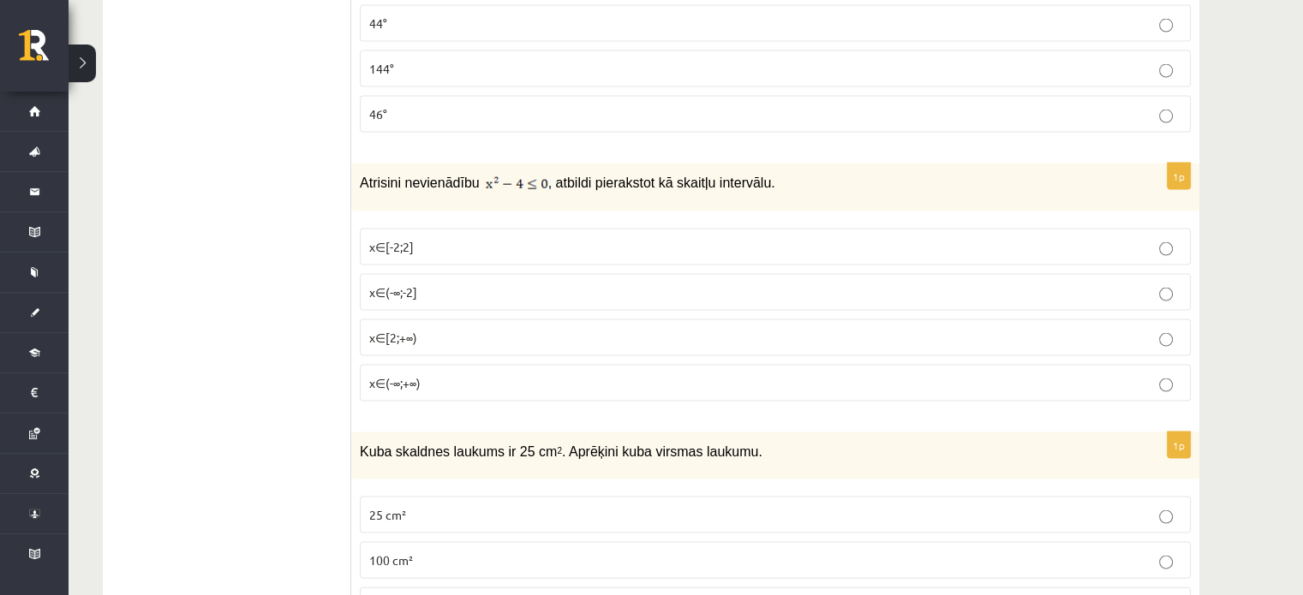
click at [437, 238] on p "x∈[-2;2]" at bounding box center [775, 247] width 812 height 18
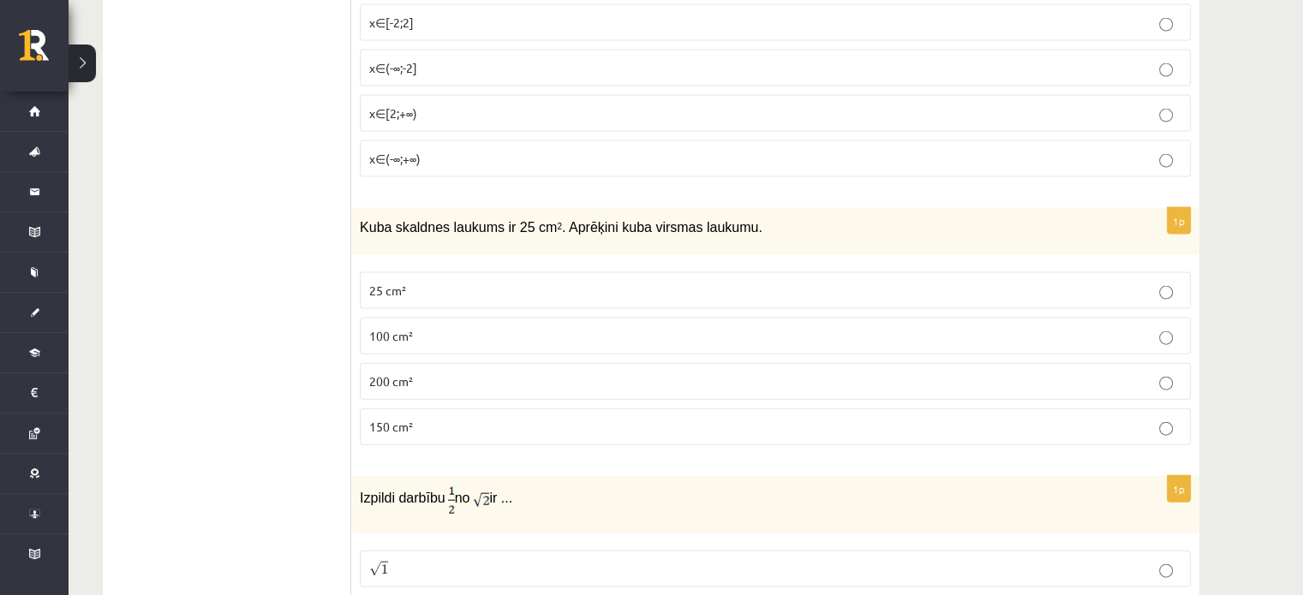
scroll to position [3743, 0]
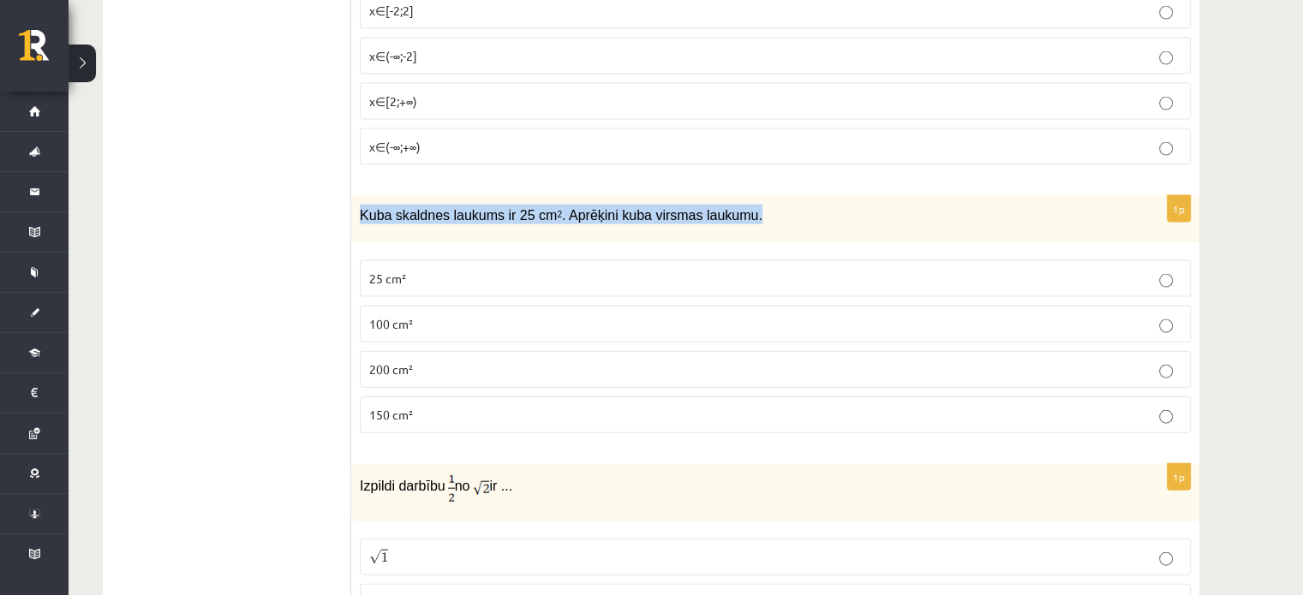
drag, startPoint x: 361, startPoint y: 177, endPoint x: 726, endPoint y: 192, distance: 365.2
click at [726, 196] on div "Kuba skaldnes laukums ir 25 cm 2 . Aprēķini kuba virsmas laukumu." at bounding box center [775, 219] width 848 height 47
copy span "Kuba skaldnes laukums ir 25 cm 2 . Aprēķini kuba virsmas laukumu."
click at [428, 397] on label "150 cm²" at bounding box center [775, 415] width 831 height 37
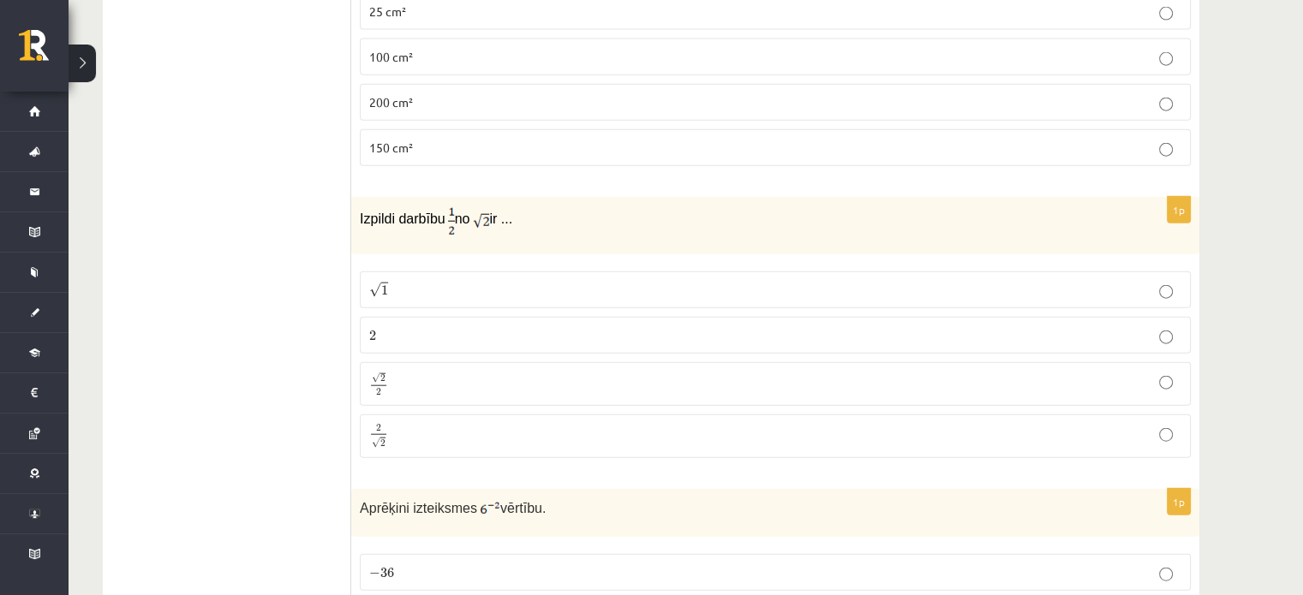
scroll to position [4013, 0]
click at [421, 368] on p "√ 2 2 2 2" at bounding box center [775, 380] width 812 height 25
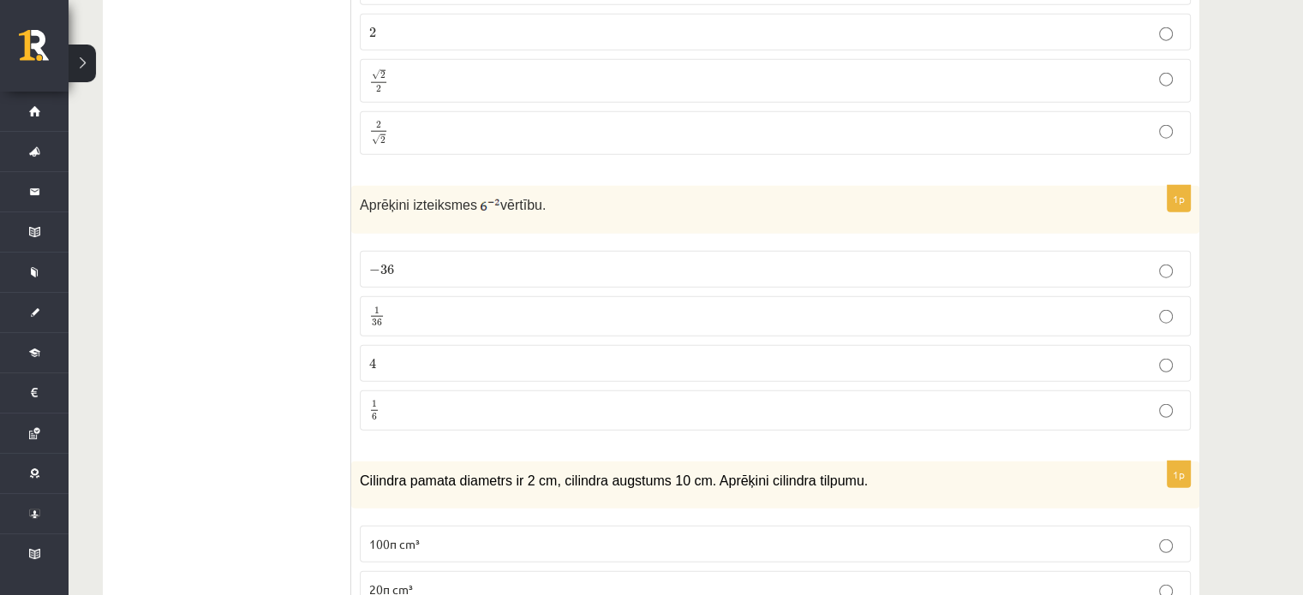
scroll to position [4322, 0]
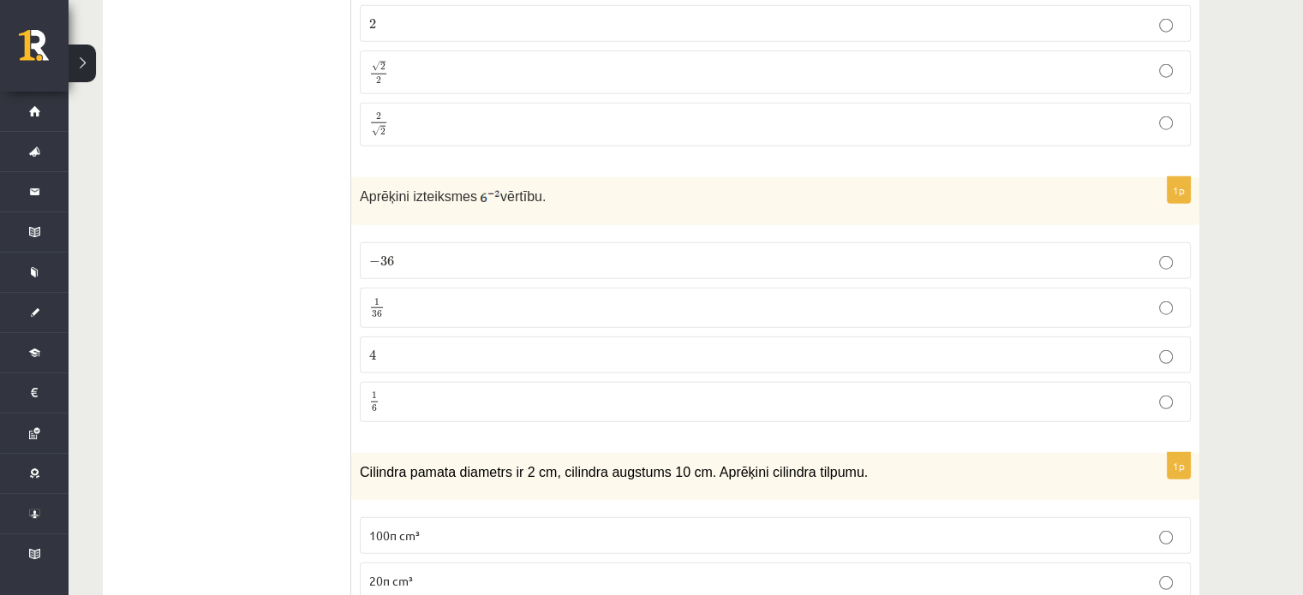
click at [383, 288] on label "1 36 1 36" at bounding box center [775, 308] width 831 height 40
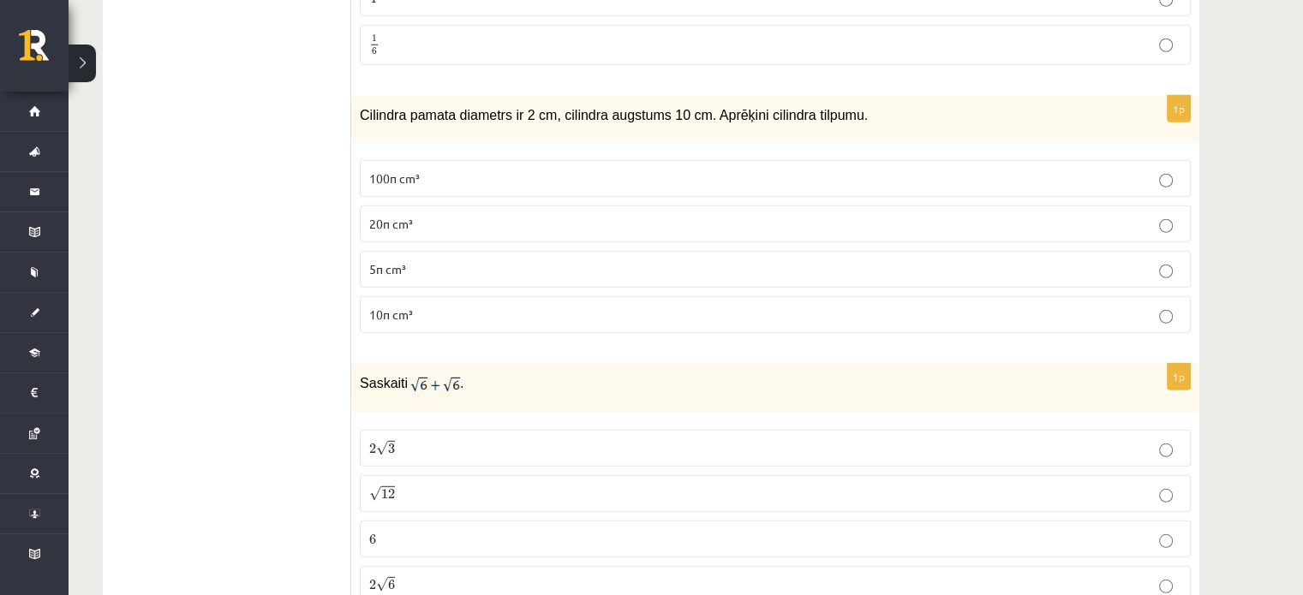
scroll to position [4692, 0]
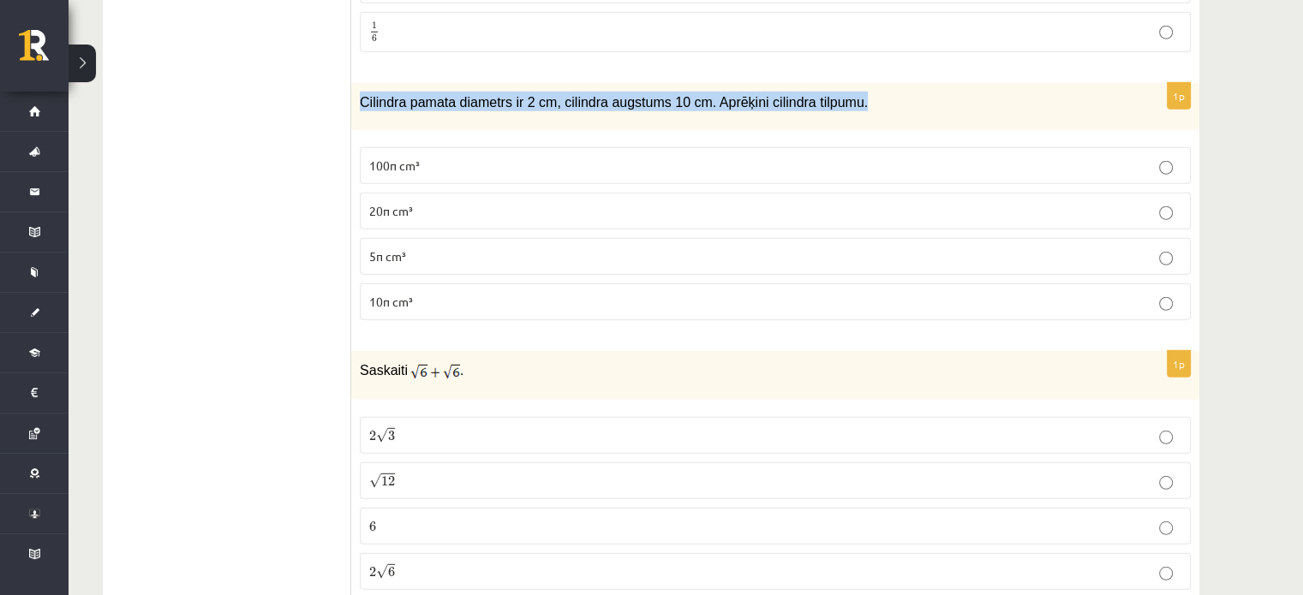
drag, startPoint x: 360, startPoint y: 61, endPoint x: 844, endPoint y: 72, distance: 484.1
click at [844, 83] on div "Cilindra pamata diametrs ir 2 cm, cilindra augstums 10 cm. Aprēķini cilindra ti…" at bounding box center [775, 106] width 848 height 47
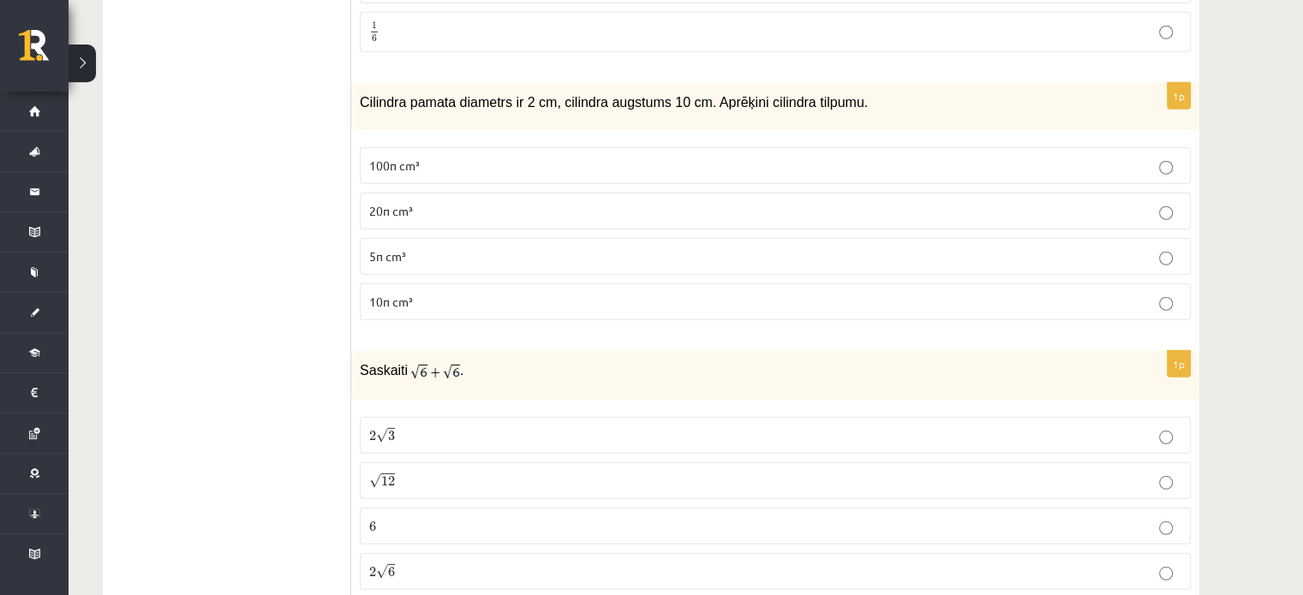
click at [400, 293] on p "10π cm³" at bounding box center [775, 302] width 812 height 18
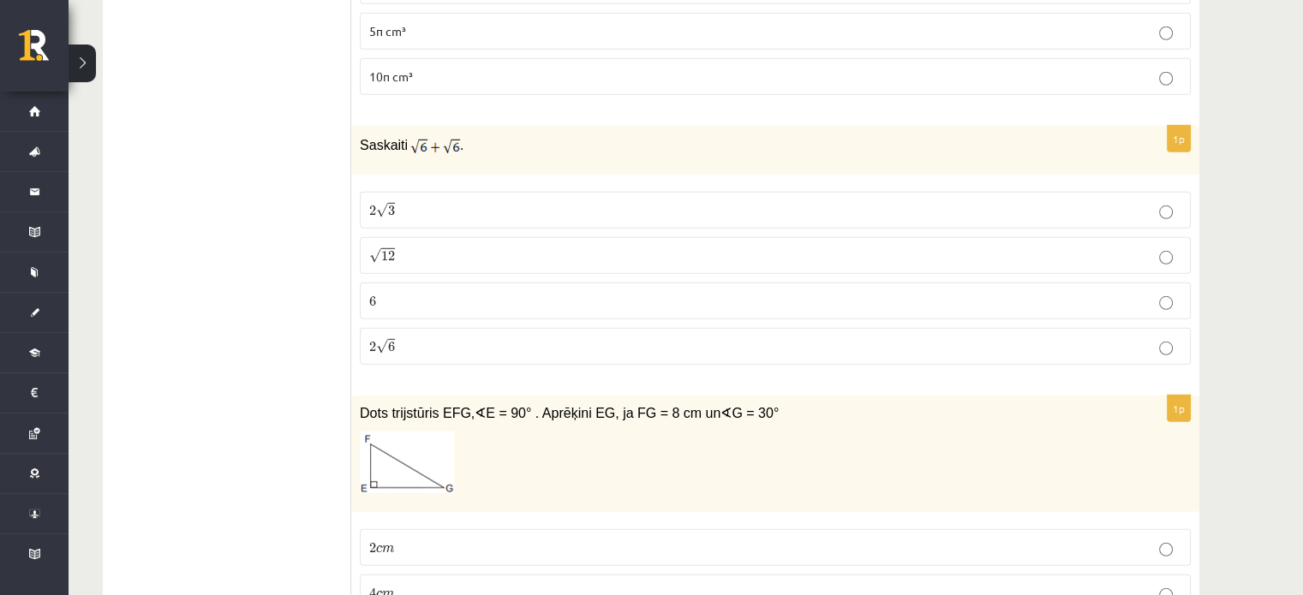
scroll to position [4918, 0]
click at [417, 337] on p "2 √ 6 2 6" at bounding box center [775, 346] width 812 height 18
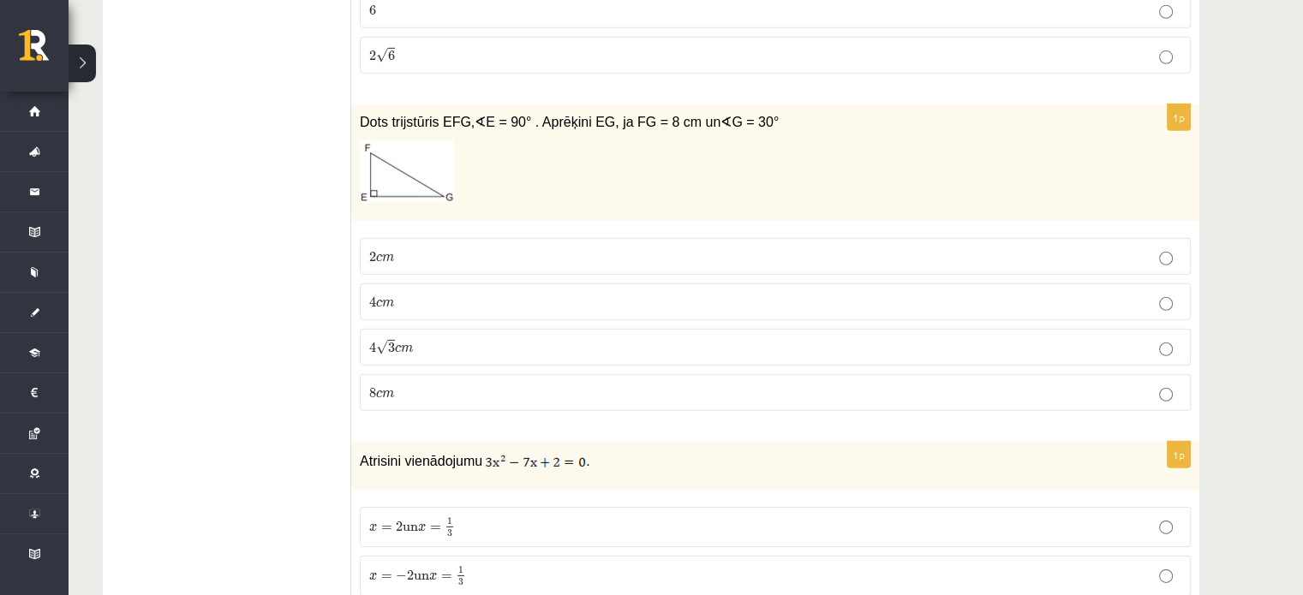
scroll to position [5210, 0]
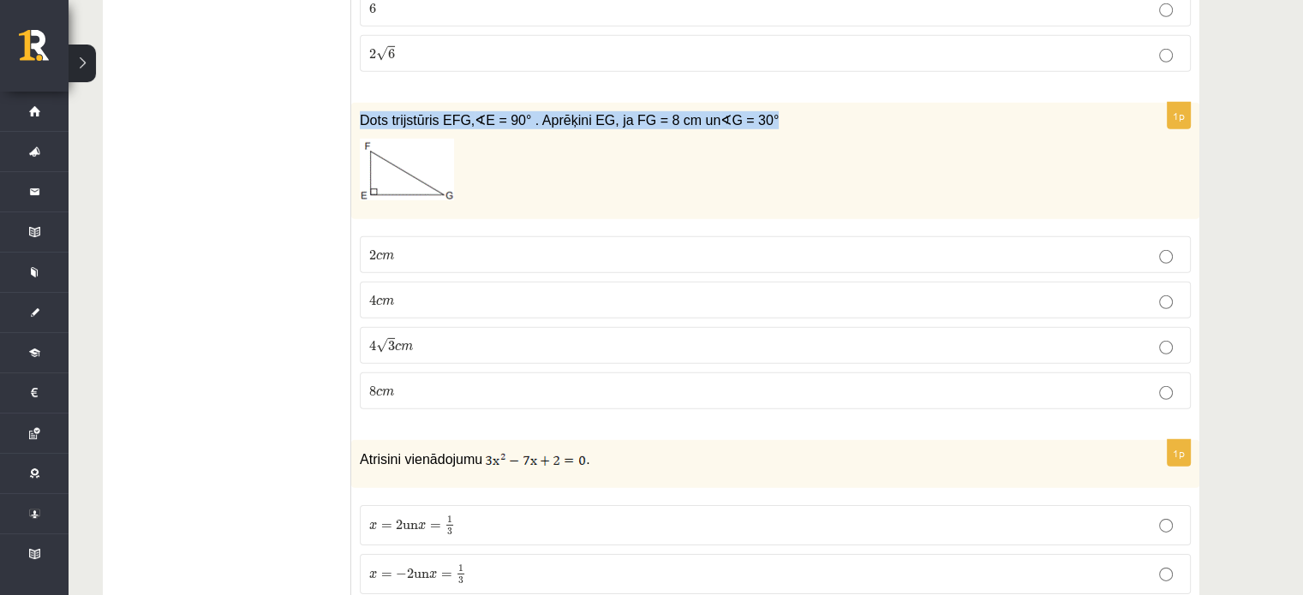
drag, startPoint x: 359, startPoint y: 78, endPoint x: 755, endPoint y: 78, distance: 395.8
click at [755, 103] on div "Dots trijstūris EFG, ∢ E = 90° . Aprēķini EG, ja FG = 8 cm un ∢ G = 30°" at bounding box center [775, 161] width 848 height 117
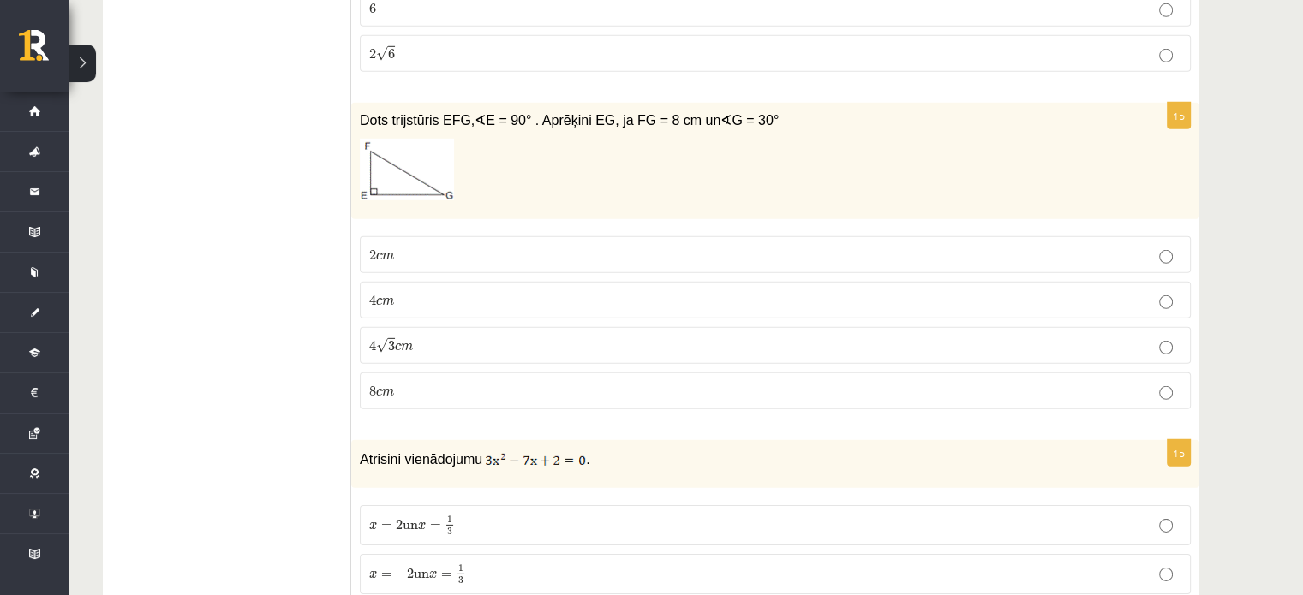
click at [418, 291] on p "4 c m 4 c m" at bounding box center [775, 300] width 812 height 18
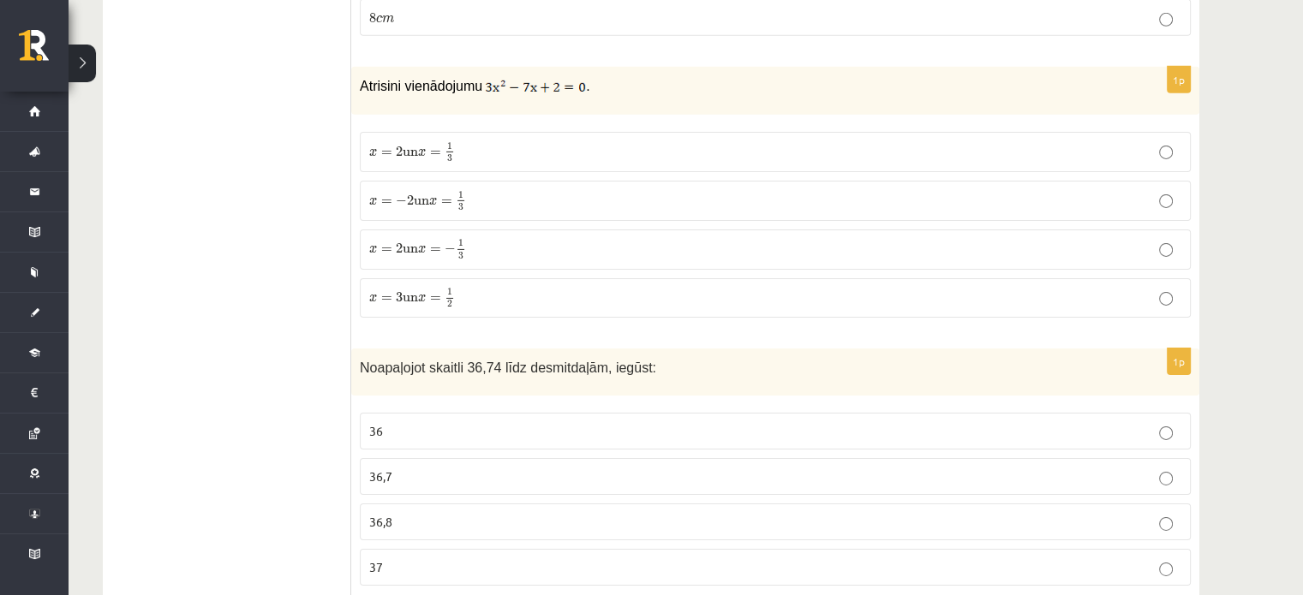
scroll to position [5528, 0]
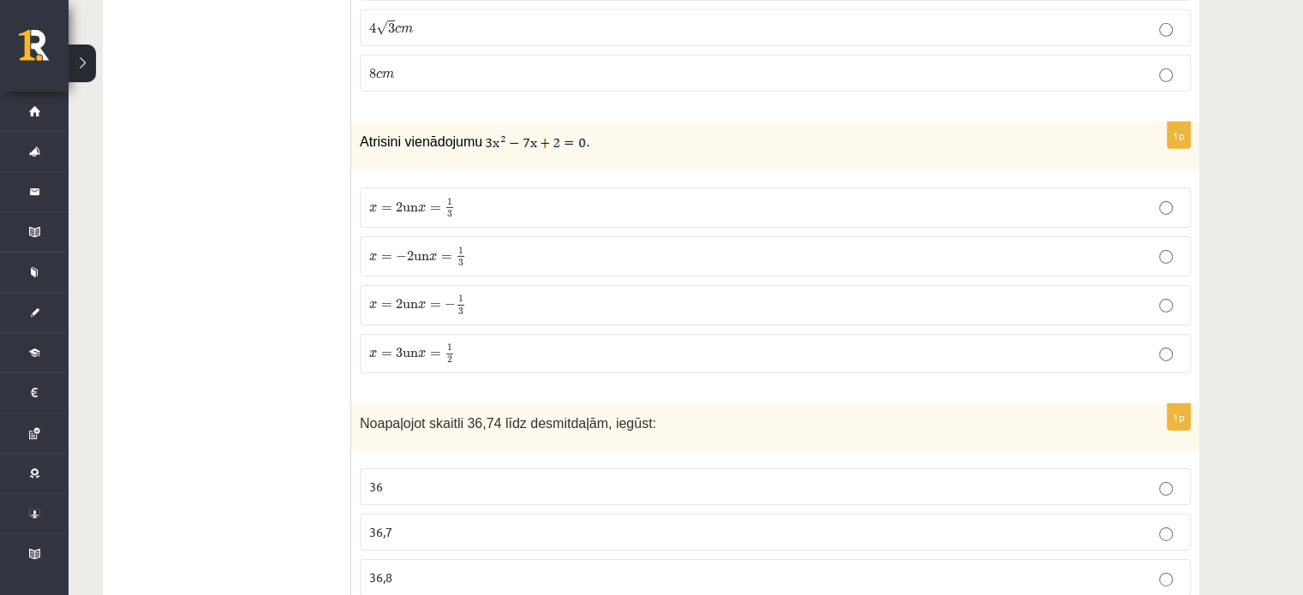
click at [418, 205] on span "un" at bounding box center [410, 209] width 15 height 8
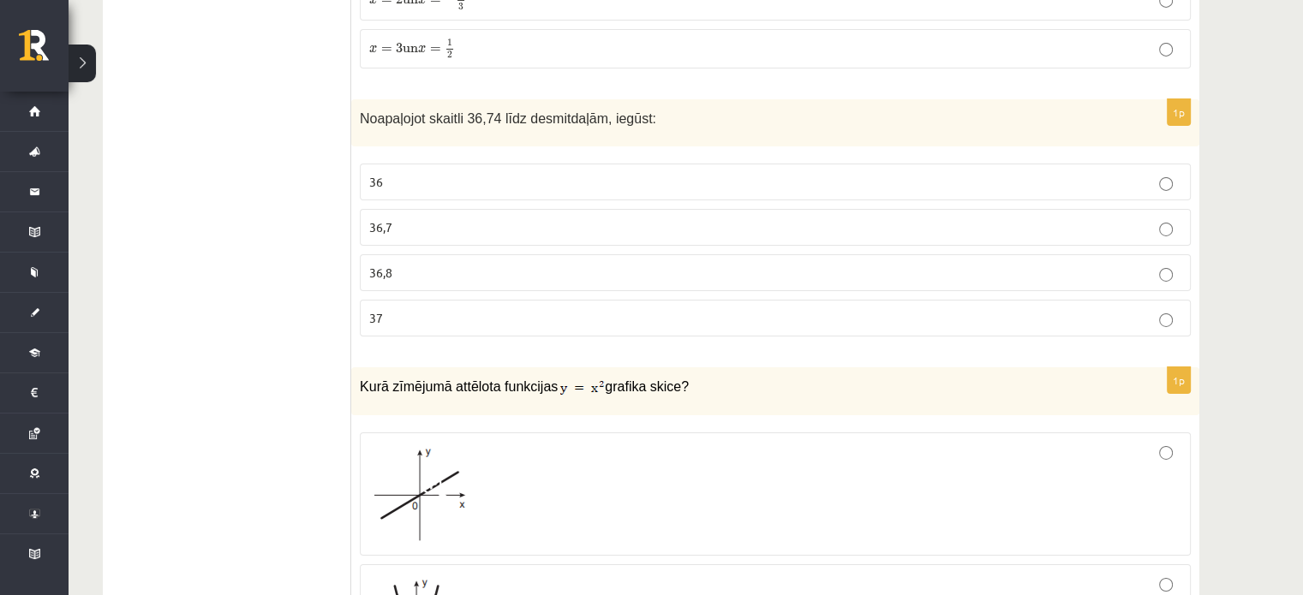
scroll to position [5833, 0]
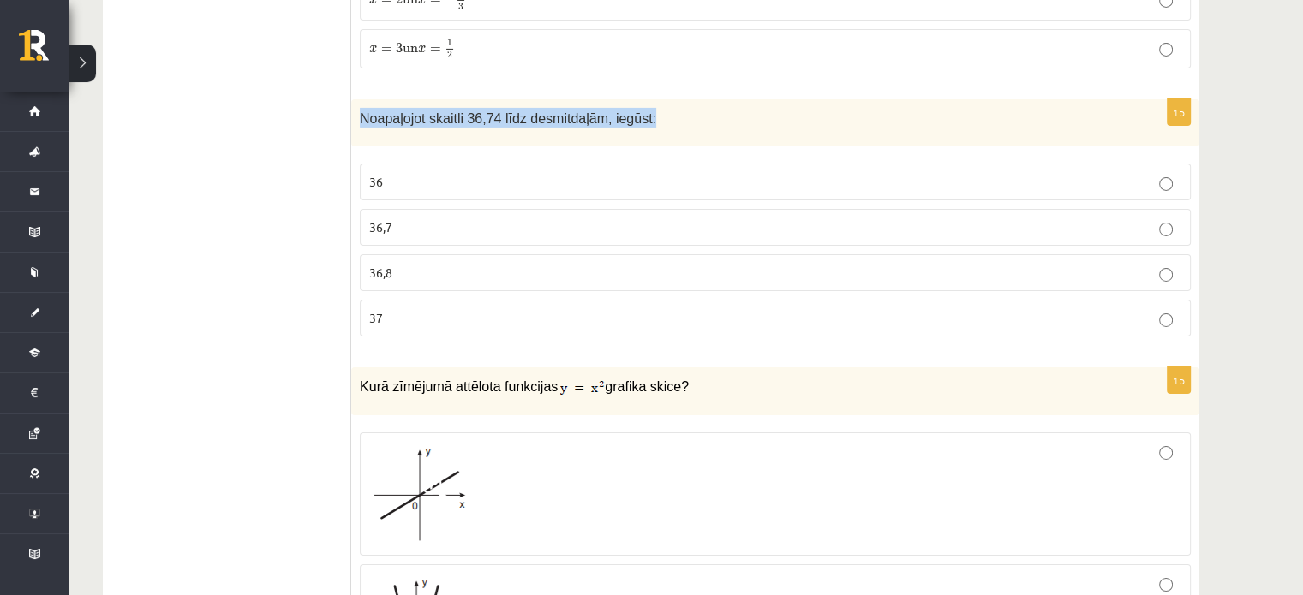
drag, startPoint x: 360, startPoint y: 73, endPoint x: 648, endPoint y: 78, distance: 287.9
click at [648, 108] on p "Noapaļojot skaitli 36,74 līdz desmitdaļām, iegūst:" at bounding box center [732, 118] width 745 height 20
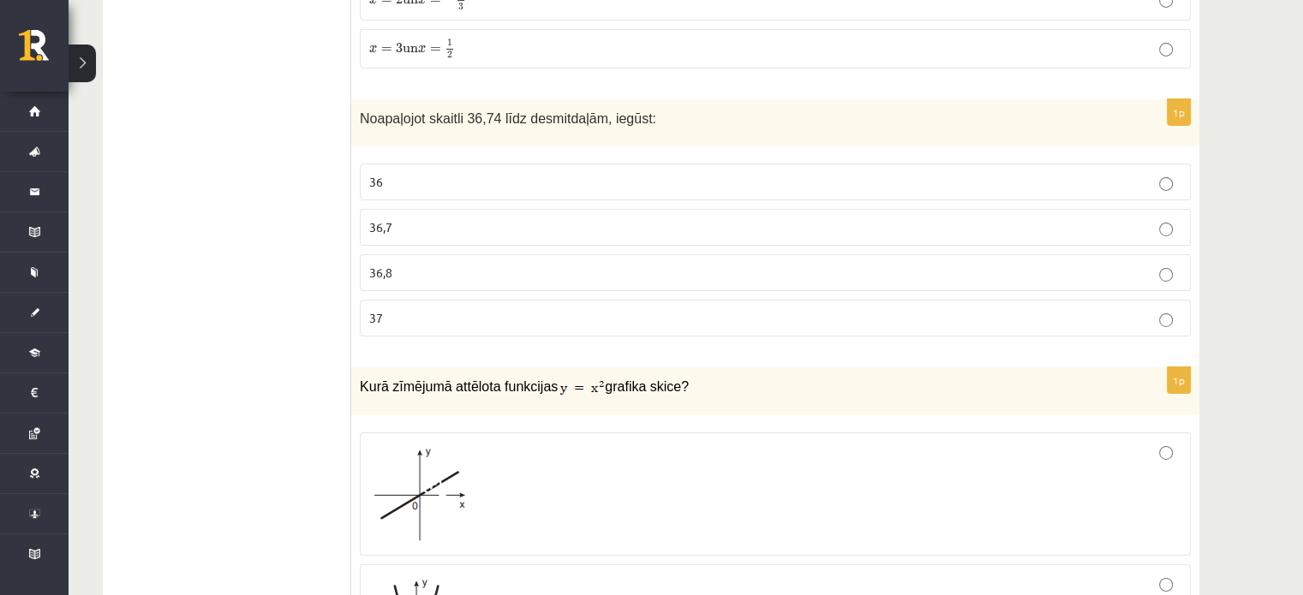
click at [384, 219] on span "36,7" at bounding box center [380, 226] width 23 height 15
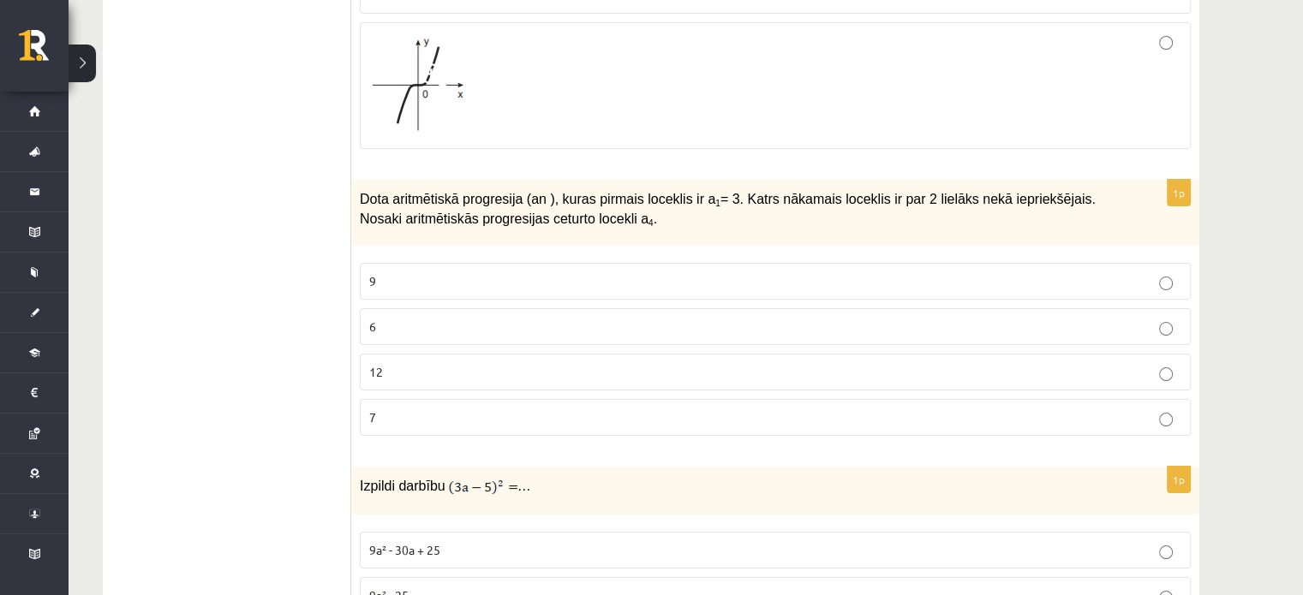
scroll to position [6717, 0]
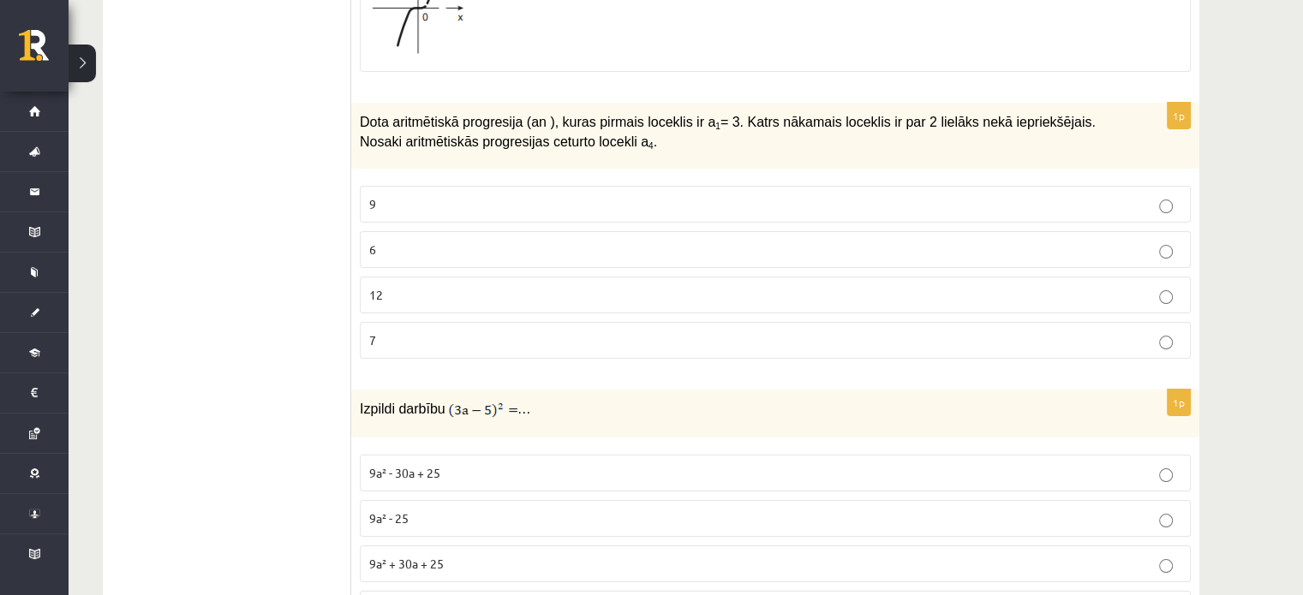
drag, startPoint x: 356, startPoint y: 68, endPoint x: 633, endPoint y: 90, distance: 277.6
click at [633, 103] on div "Dota aritmētiskā progresija (an ), kuras pirmais loceklis ir a 1 = 3. Katrs nāk…" at bounding box center [775, 136] width 848 height 66
click at [391, 186] on label "9" at bounding box center [775, 204] width 831 height 37
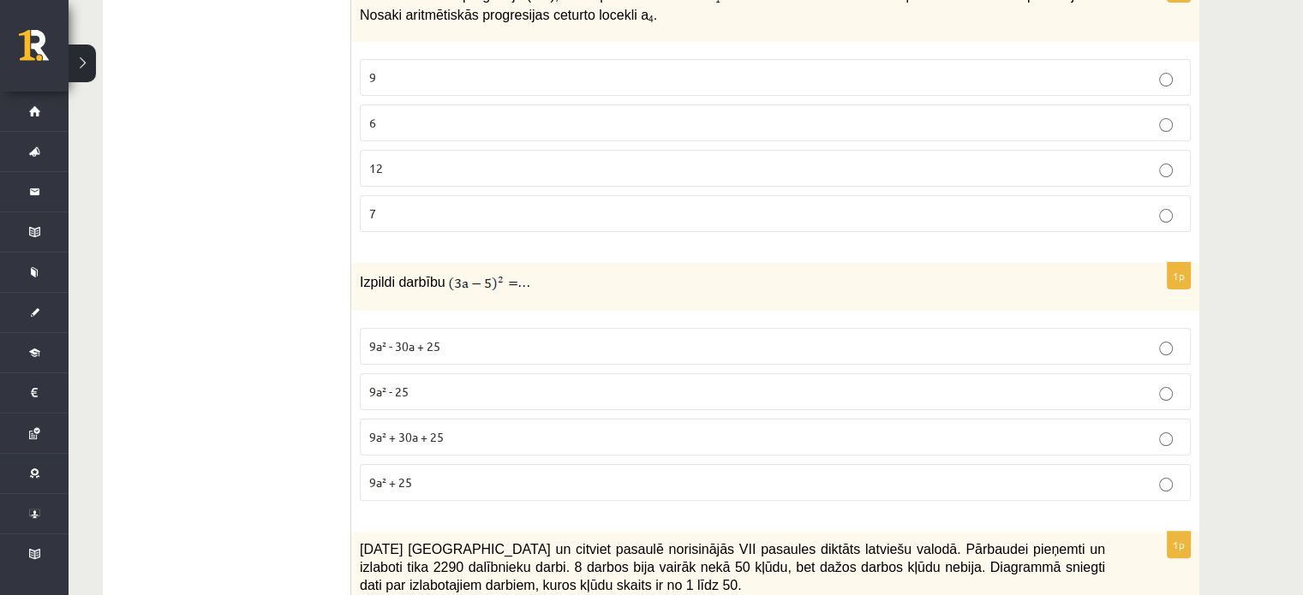
scroll to position [6847, 0]
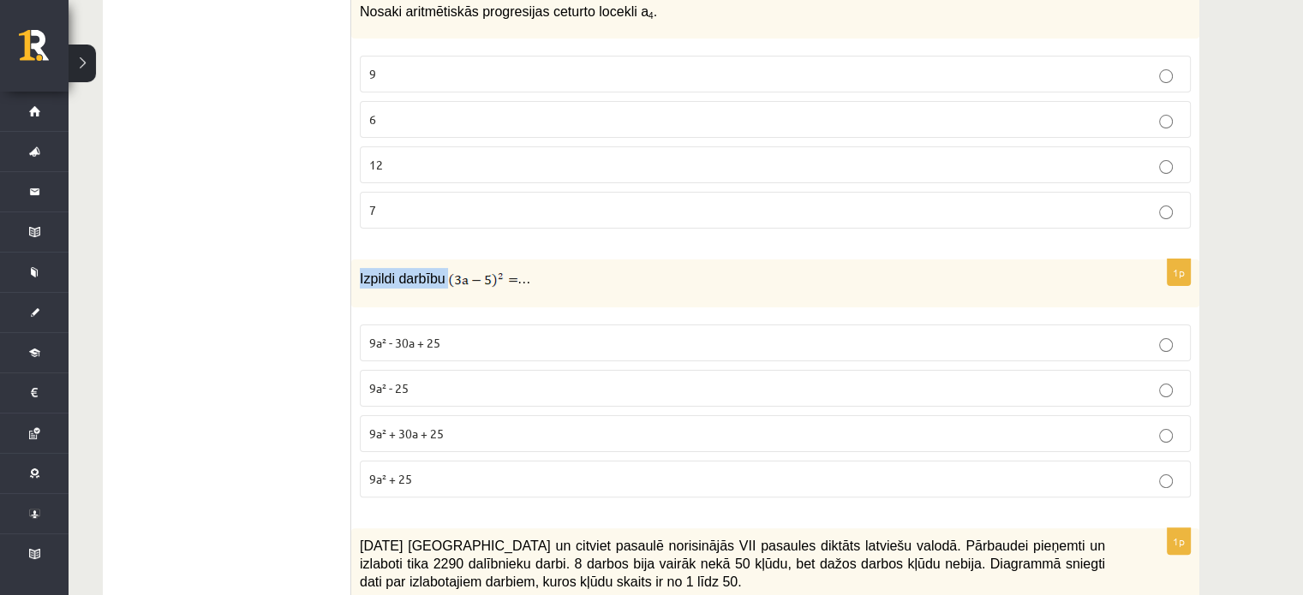
drag, startPoint x: 360, startPoint y: 228, endPoint x: 460, endPoint y: 212, distance: 101.5
click at [460, 260] on div "Izpildi darbību …" at bounding box center [775, 284] width 848 height 48
click at [547, 268] on p "Izpildi darbību …" at bounding box center [732, 278] width 745 height 21
click at [415, 335] on span "9a² - 30a + 25" at bounding box center [404, 342] width 71 height 15
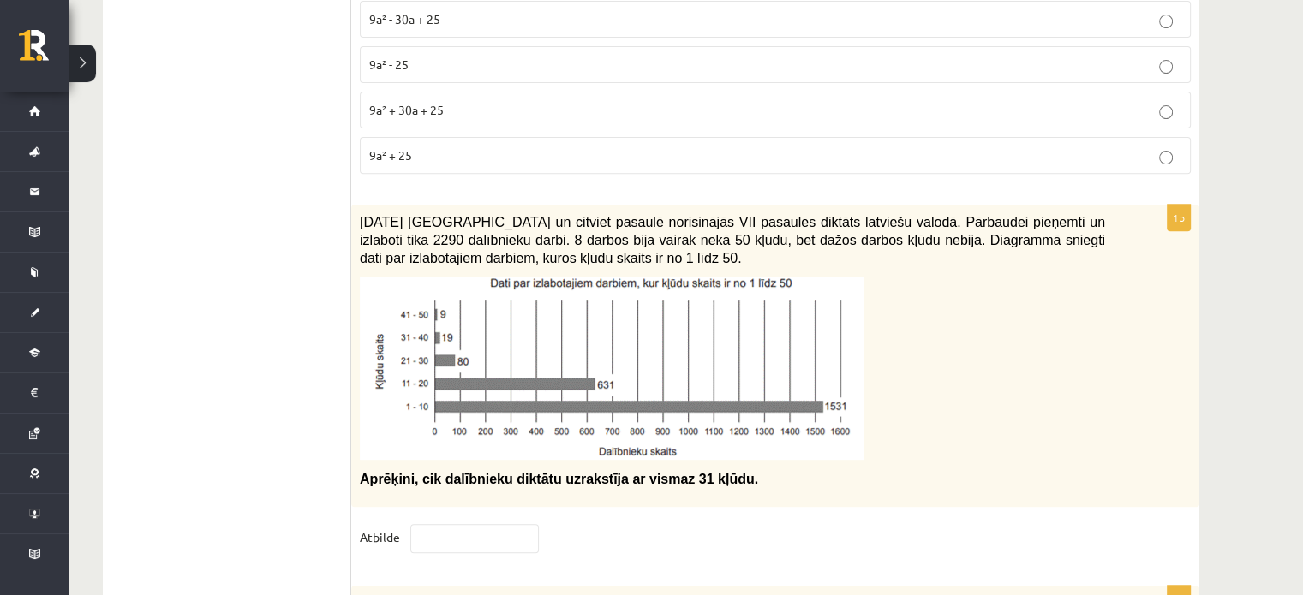
scroll to position [7178, 0]
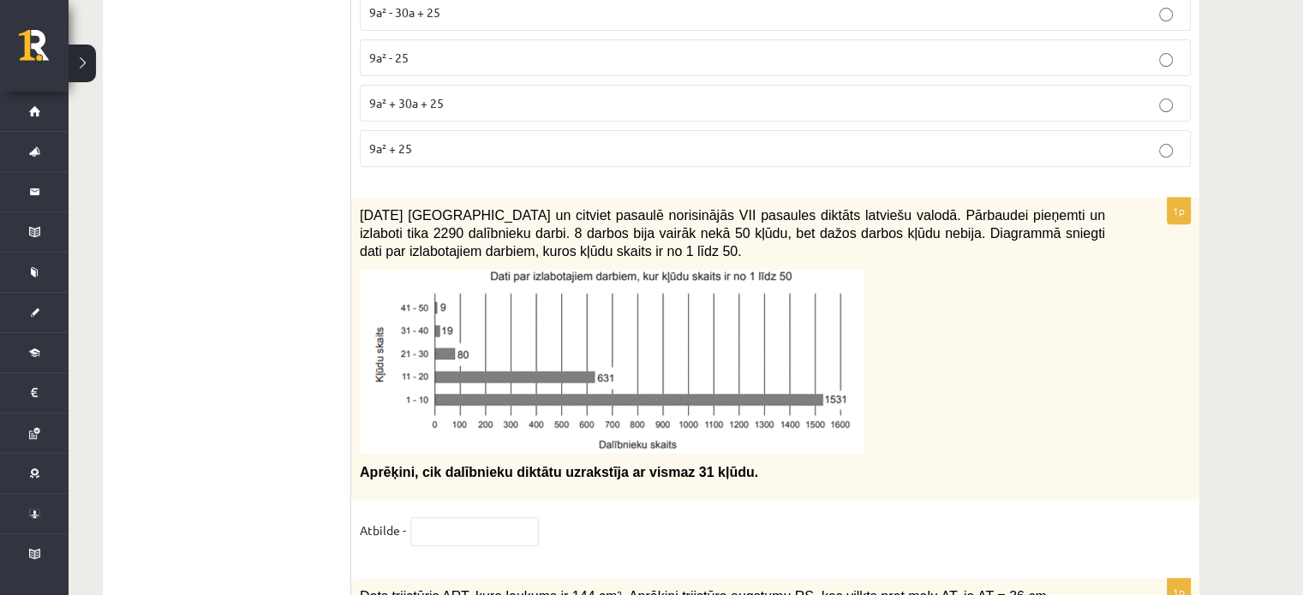
drag, startPoint x: 358, startPoint y: 160, endPoint x: 681, endPoint y: 198, distance: 325.1
click at [681, 198] on div "2021. gada 27. novembrī Latvijā un citviet pasaulē norisinājās VII pasaules dik…" at bounding box center [775, 349] width 848 height 302
drag, startPoint x: 360, startPoint y: 420, endPoint x: 708, endPoint y: 425, distance: 348.7
click at [708, 463] on p "Aprēķini, cik dalībnieku diktātu uzrakstīja ar vismaz 31 kļūdu." at bounding box center [732, 472] width 745 height 18
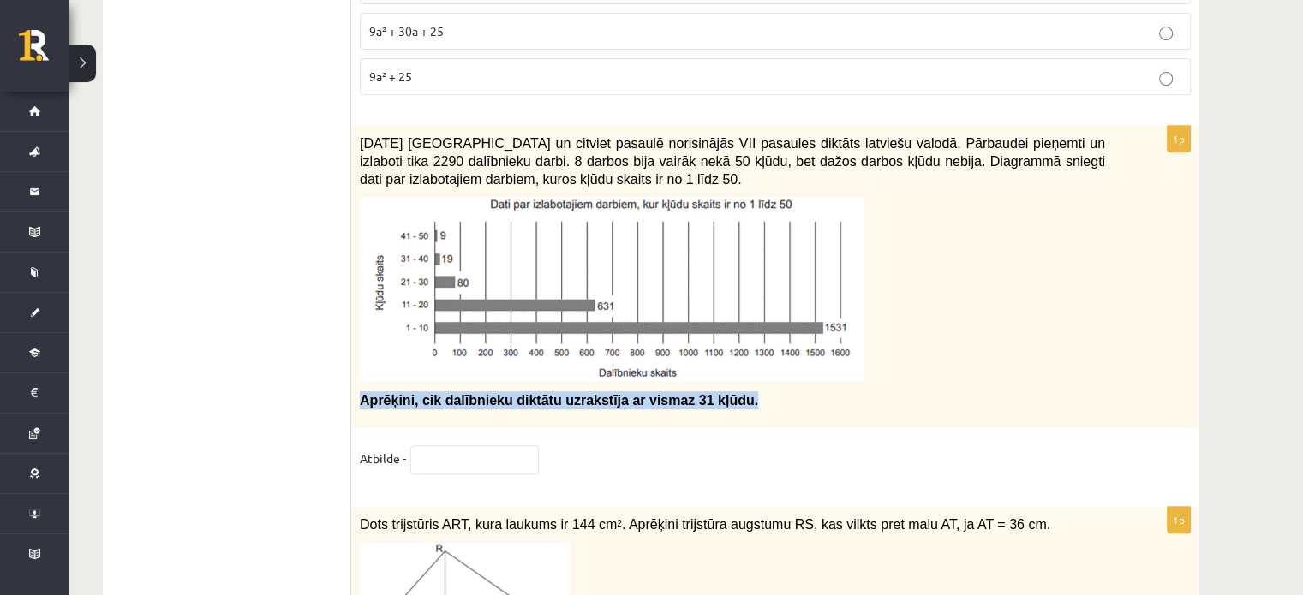
scroll to position [7255, 0]
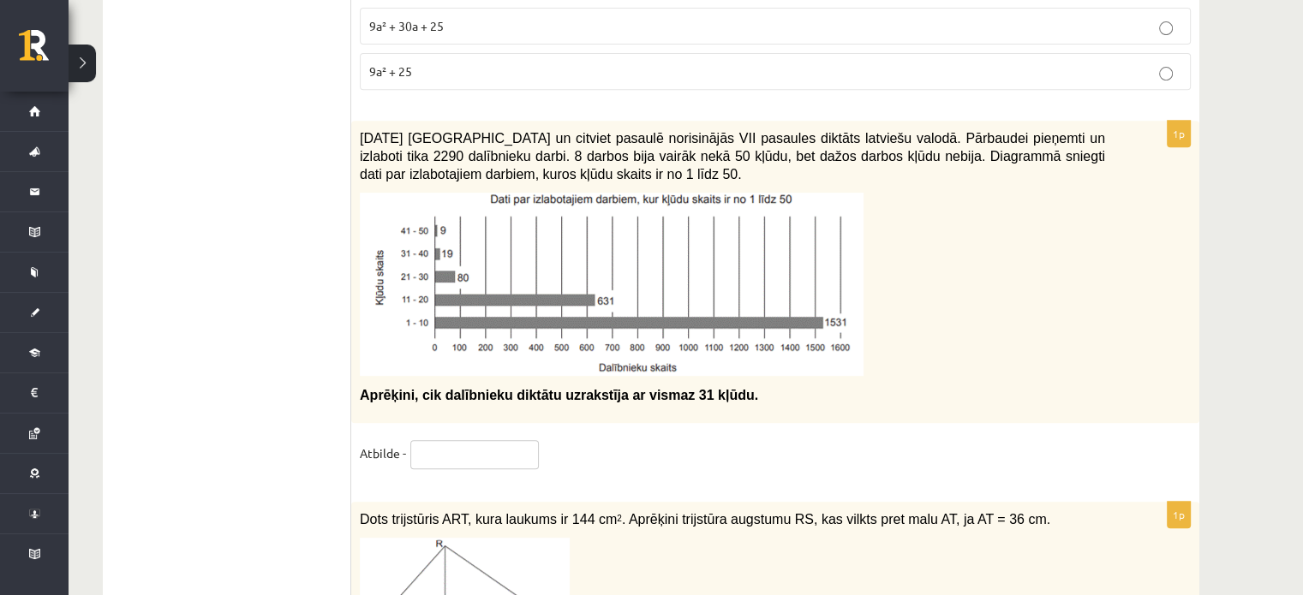
click at [439, 440] on input "text" at bounding box center [474, 454] width 128 height 29
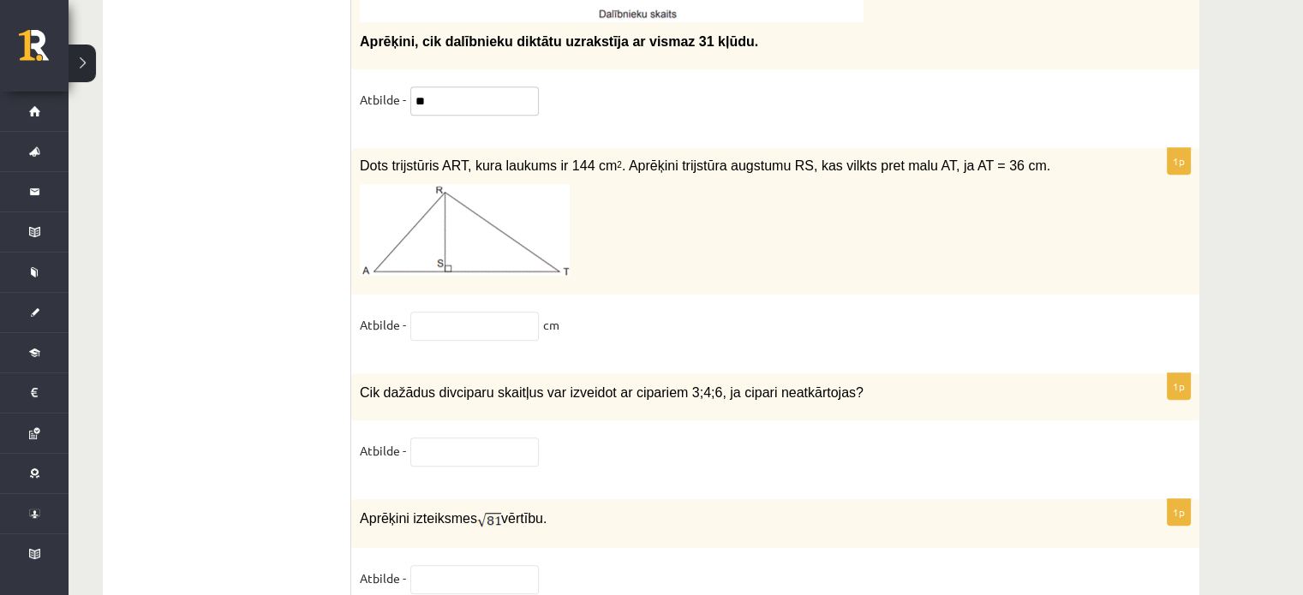
scroll to position [7603, 0]
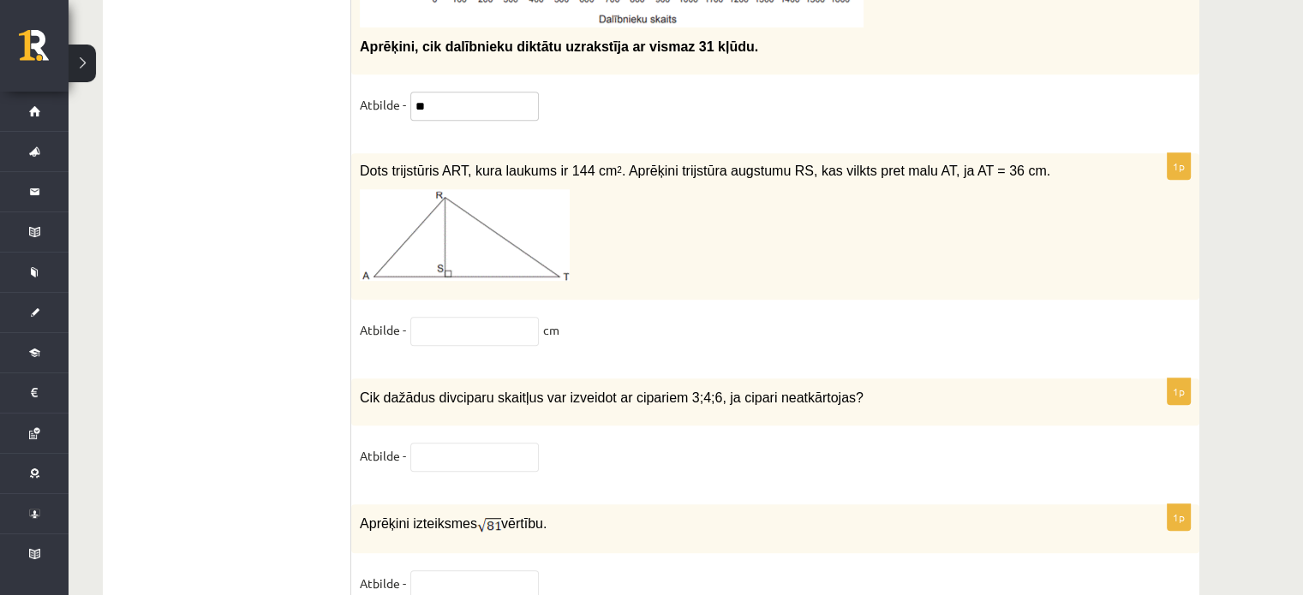
type input "**"
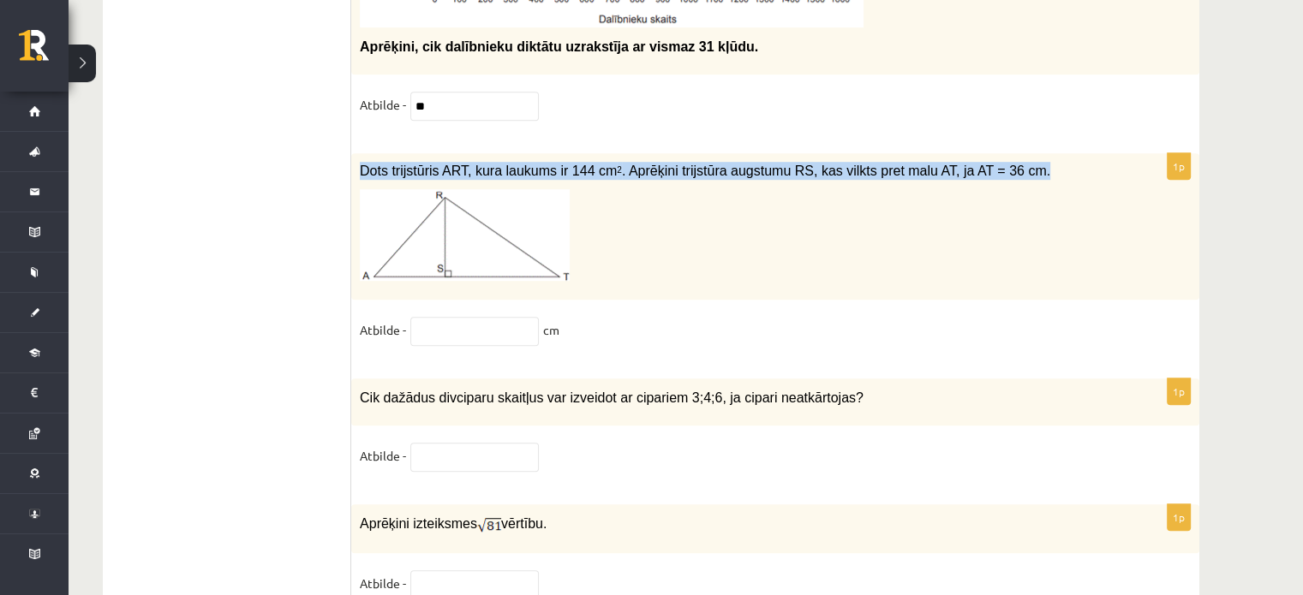
drag, startPoint x: 361, startPoint y: 115, endPoint x: 991, endPoint y: 123, distance: 629.7
click at [991, 162] on p "Dots trijstūris ART, kura laukums ir 144 cm 2 . Aprēķini trijstūra augstumu RS,…" at bounding box center [732, 171] width 745 height 18
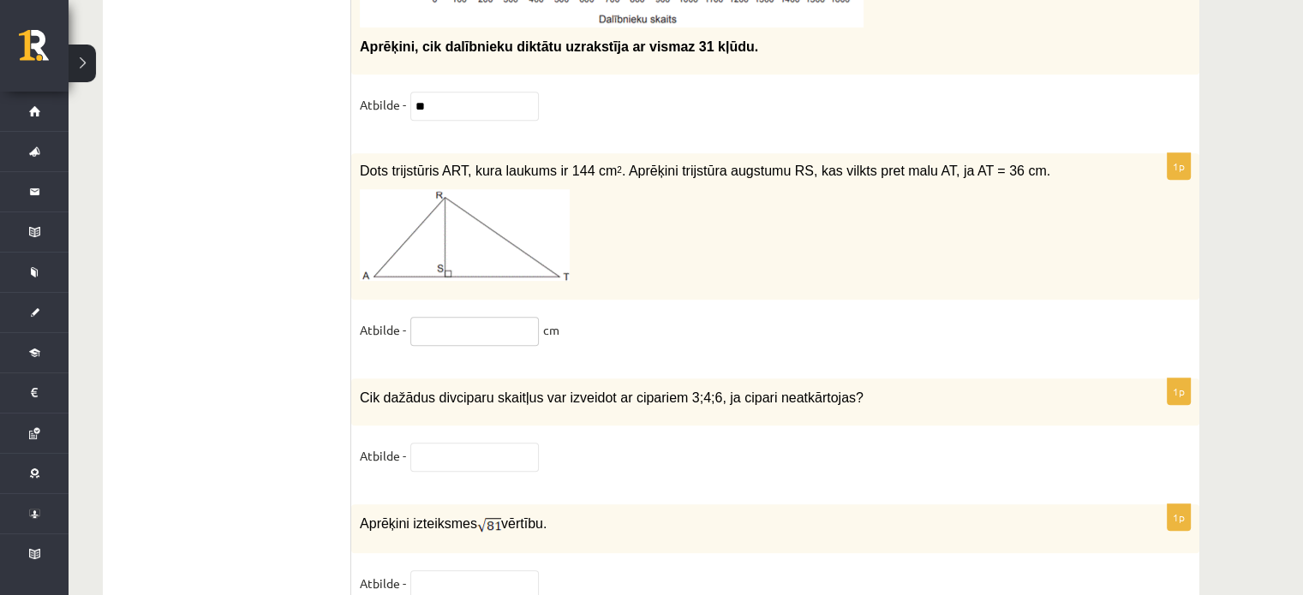
click at [440, 317] on input "text" at bounding box center [474, 331] width 128 height 29
type input "*"
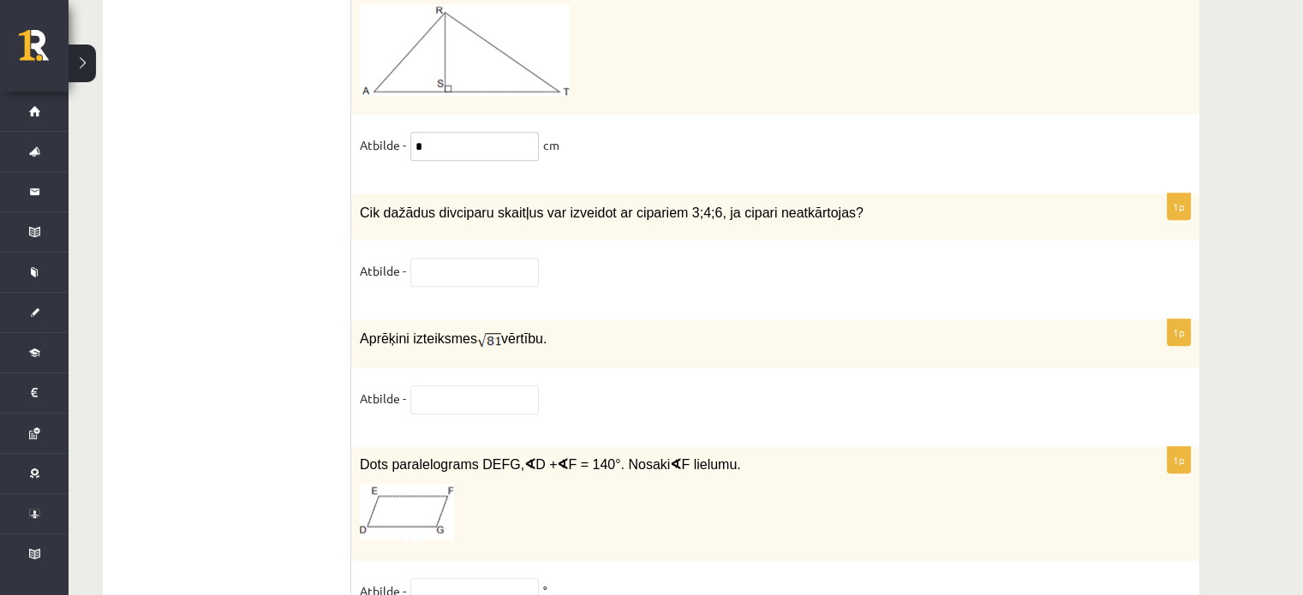
scroll to position [7807, 0]
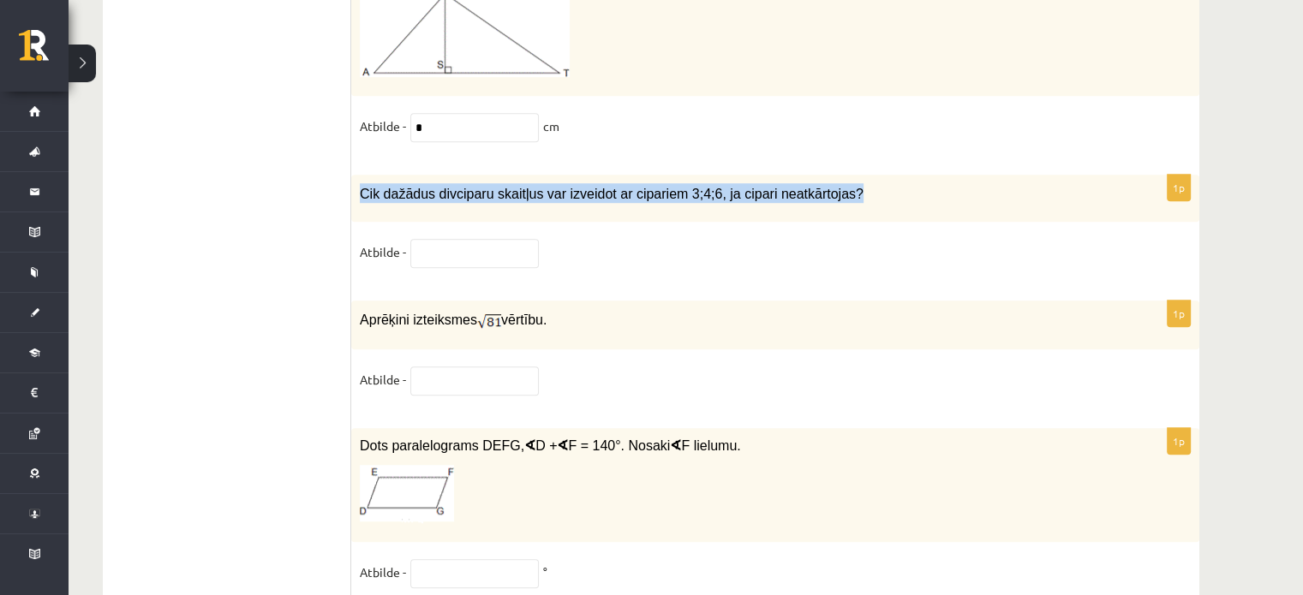
drag, startPoint x: 355, startPoint y: 140, endPoint x: 855, endPoint y: 151, distance: 500.4
click at [855, 175] on div "Cik dažādus divciparu skaitļus var izveidot ar cipariem 3;4;6, ja cipari neatkā…" at bounding box center [775, 198] width 848 height 47
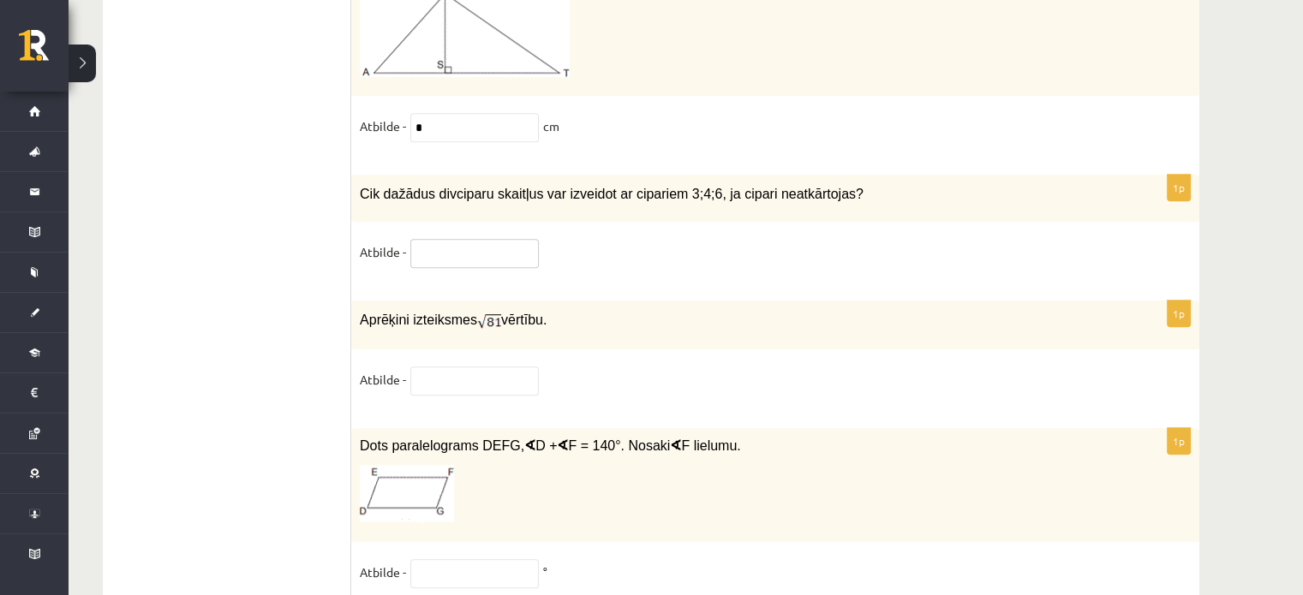
click at [488, 239] on input "text" at bounding box center [474, 253] width 128 height 29
type input "*"
click at [484, 367] on input "text" at bounding box center [474, 381] width 128 height 29
click at [475, 367] on input "text" at bounding box center [474, 381] width 128 height 29
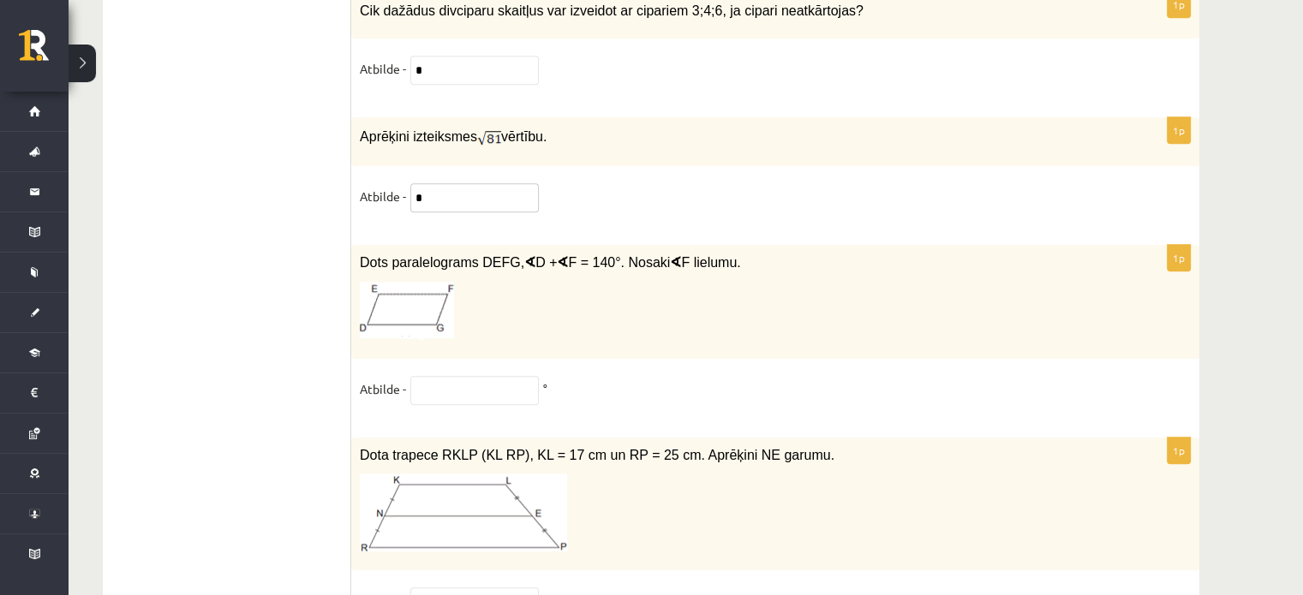
scroll to position [7993, 0]
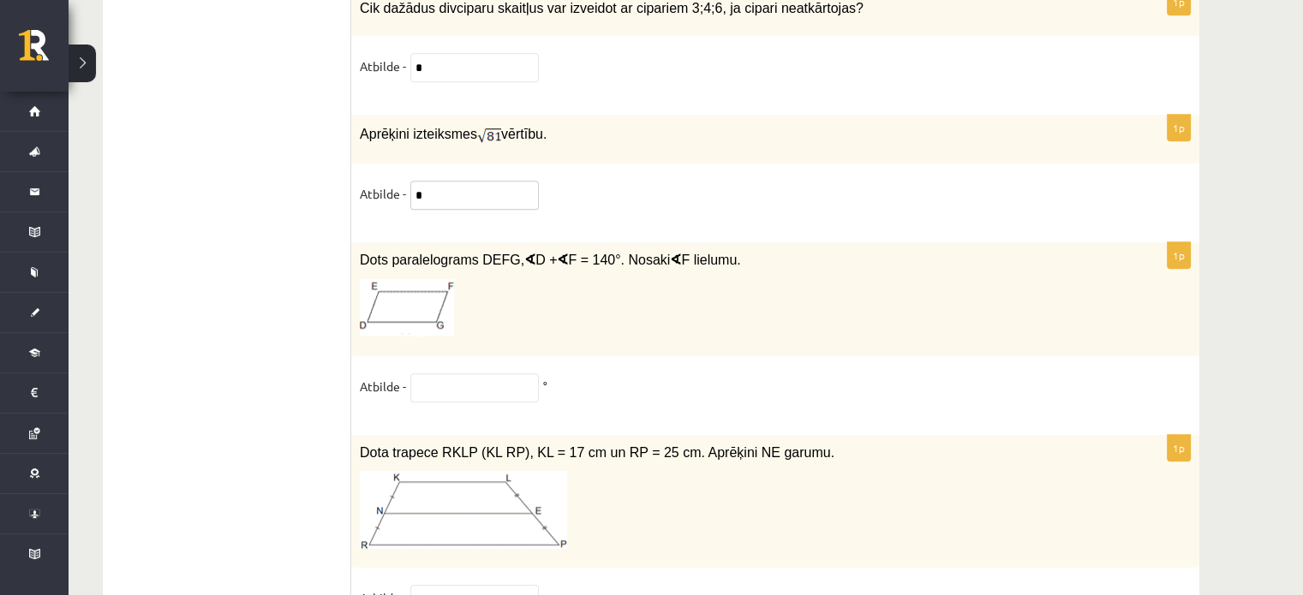
type input "*"
drag, startPoint x: 360, startPoint y: 208, endPoint x: 723, endPoint y: 189, distance: 363.7
click at [455, 373] on input "text" at bounding box center [474, 387] width 128 height 29
type input "**"
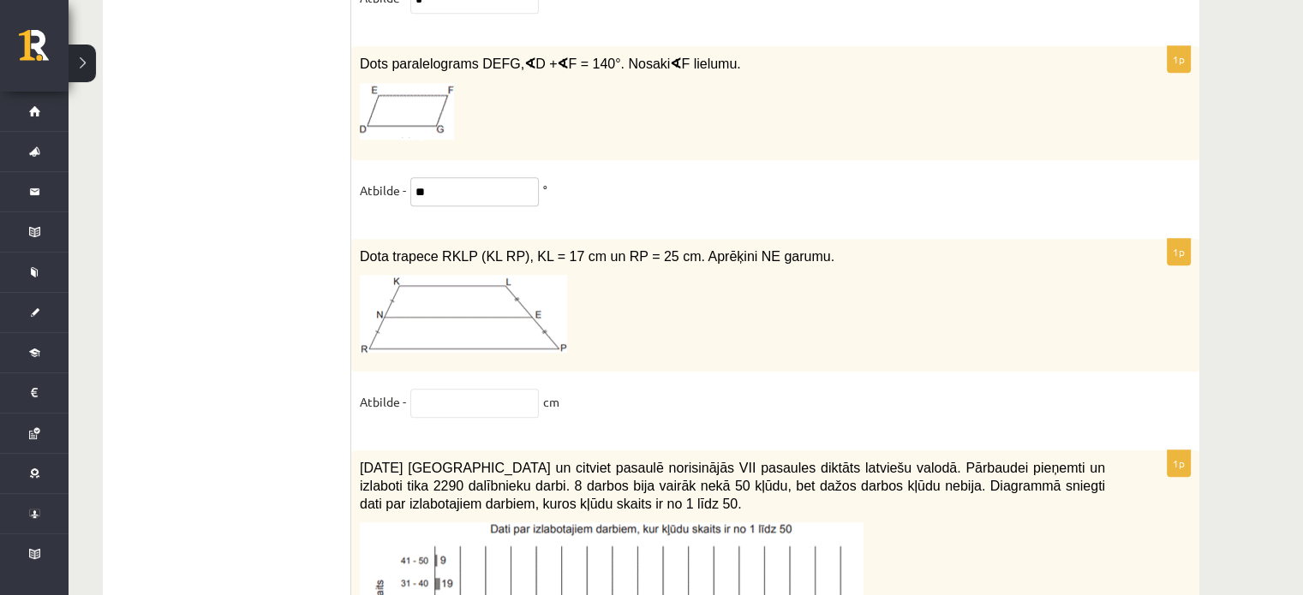
scroll to position [8196, 0]
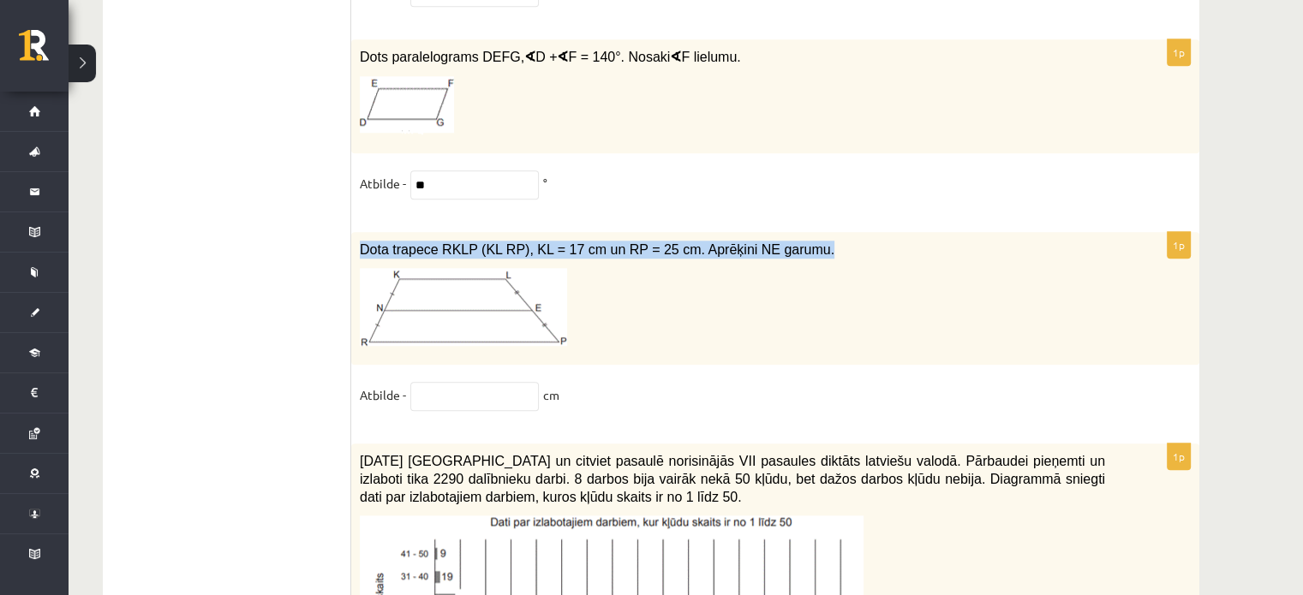
drag, startPoint x: 356, startPoint y: 200, endPoint x: 816, endPoint y: 184, distance: 460.3
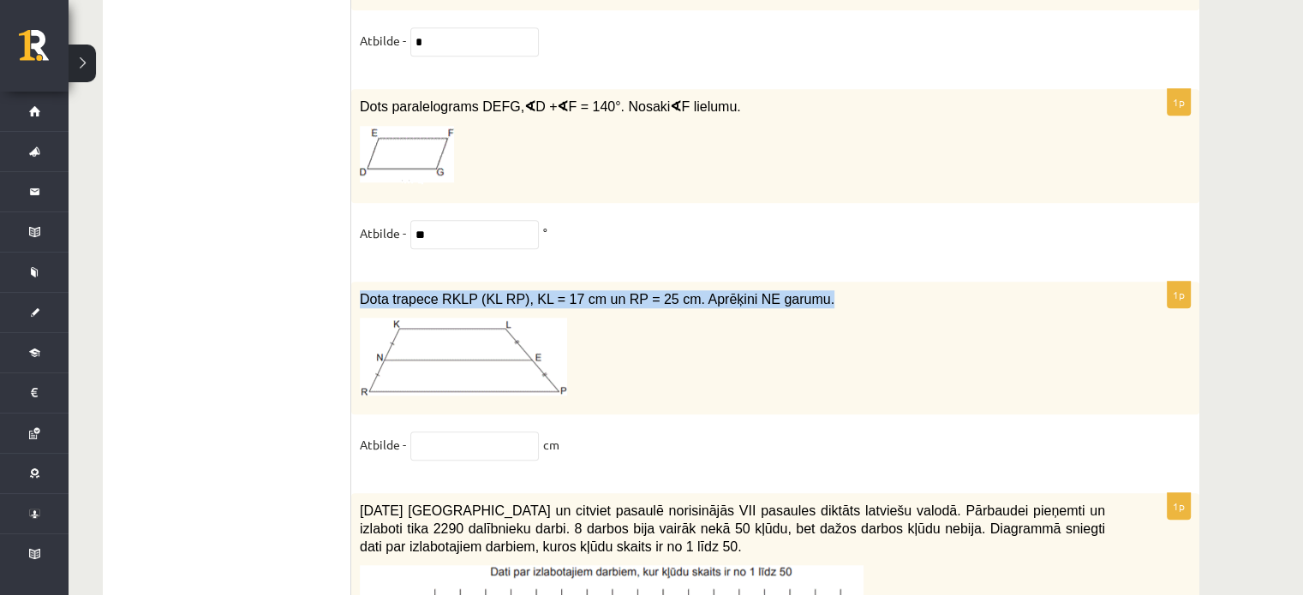
scroll to position [8184, 0]
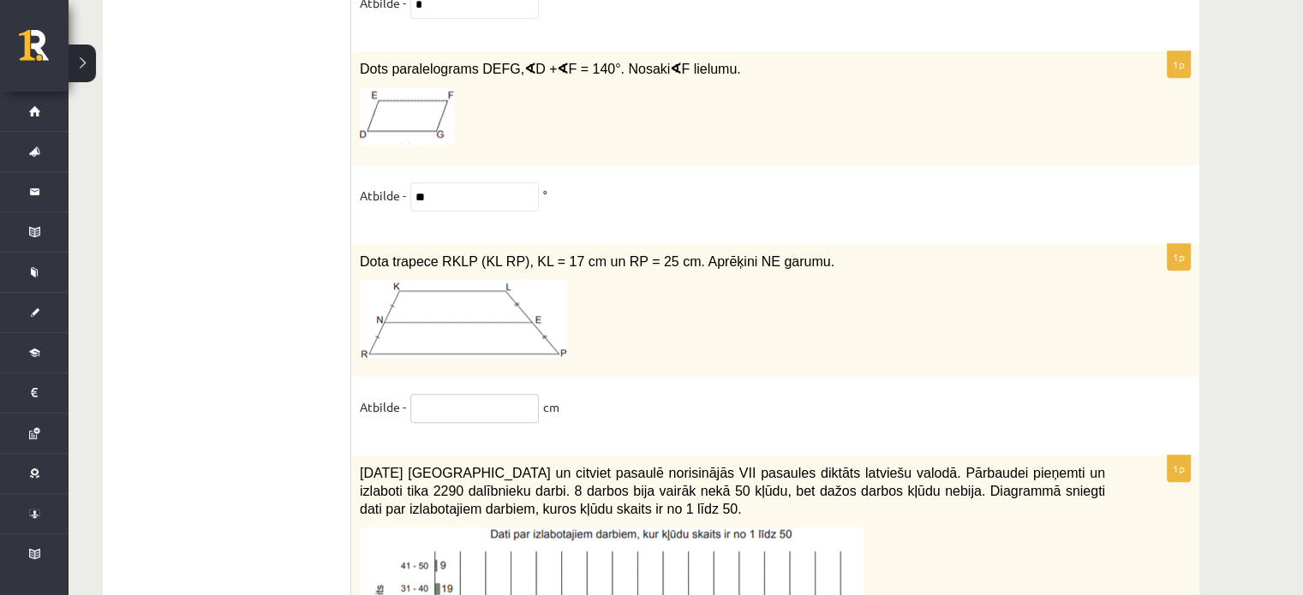
click at [497, 394] on input "text" at bounding box center [474, 408] width 128 height 29
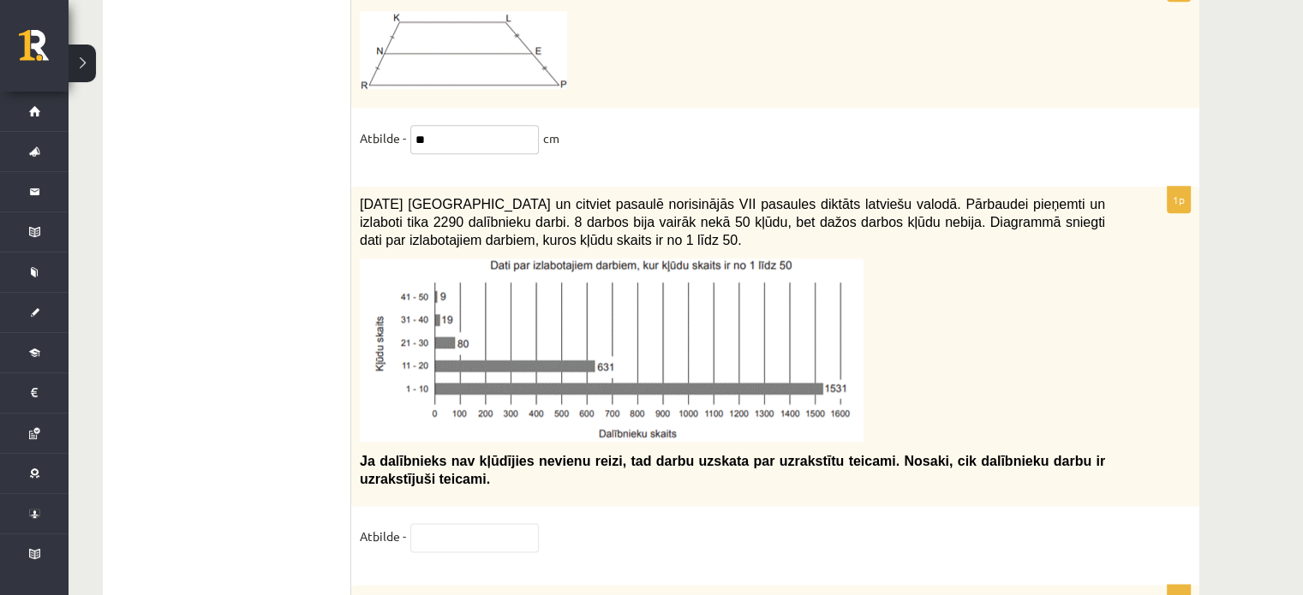
scroll to position [8453, 0]
type input "**"
drag, startPoint x: 359, startPoint y: 156, endPoint x: 620, endPoint y: 188, distance: 263.3
click at [620, 188] on div "2021. gada 27. novembrī Latvijā un citviet pasaulē norisinājās VII pasaules dik…" at bounding box center [775, 347] width 848 height 320
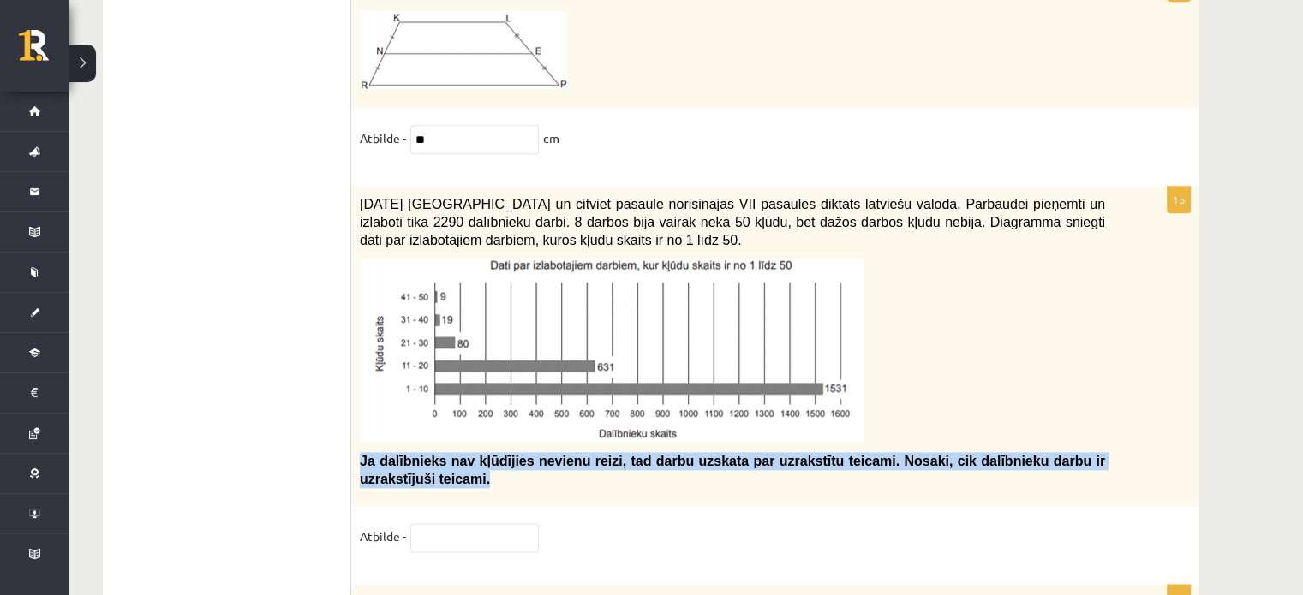
drag, startPoint x: 356, startPoint y: 417, endPoint x: 472, endPoint y: 431, distance: 116.5
click at [472, 431] on div "2021. gada 27. novembrī Latvijā un citviet pasaulē norisinājās VII pasaules dik…" at bounding box center [775, 347] width 848 height 320
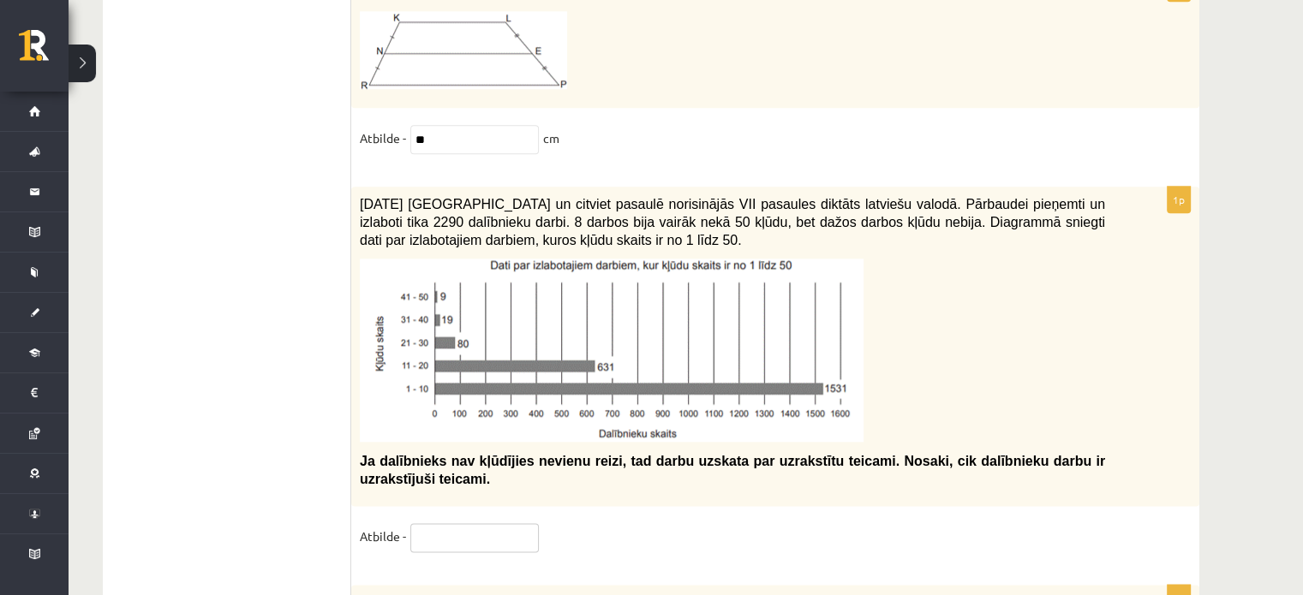
click at [449, 523] on input "text" at bounding box center [474, 537] width 128 height 29
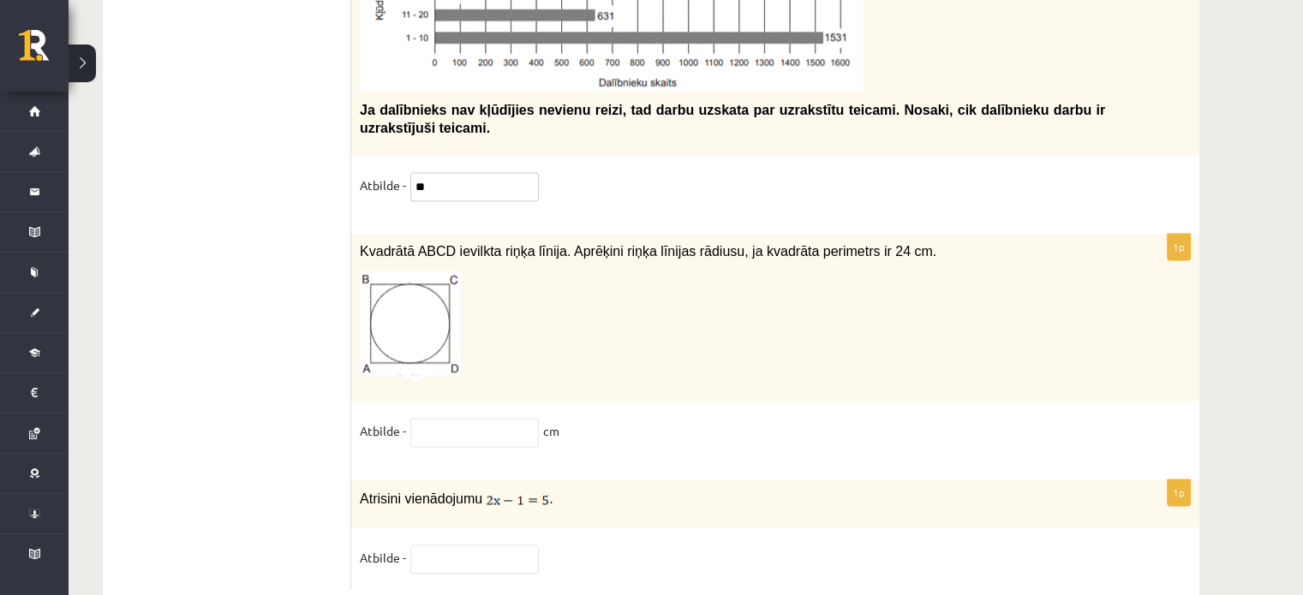
scroll to position [8808, 0]
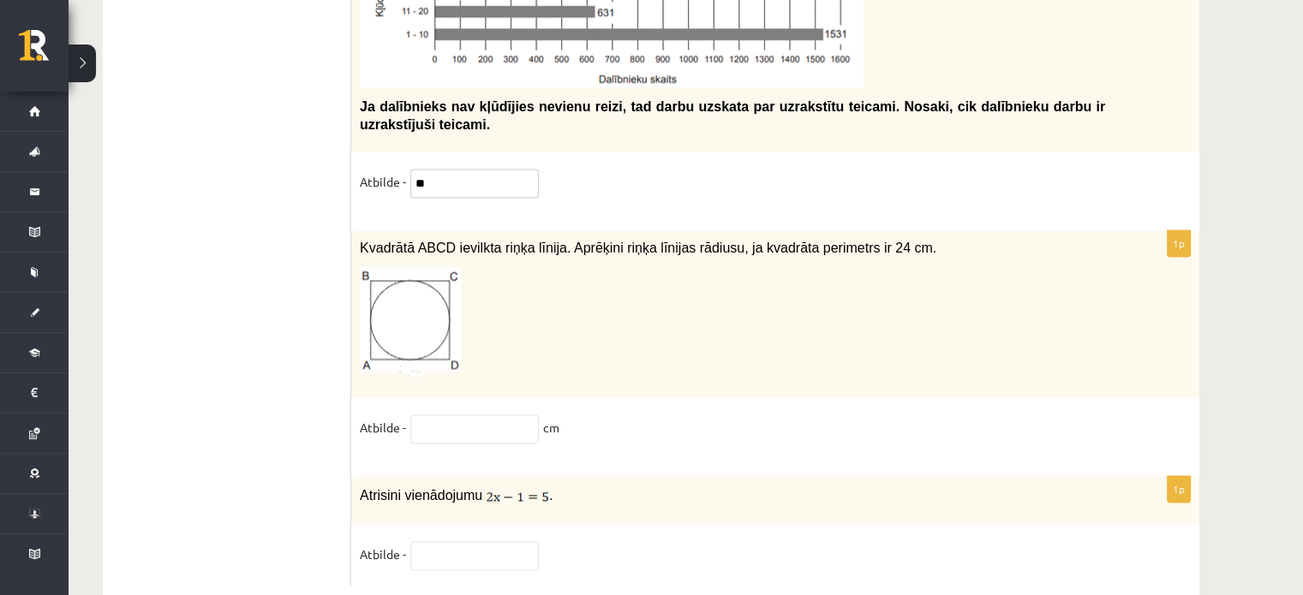
type input "**"
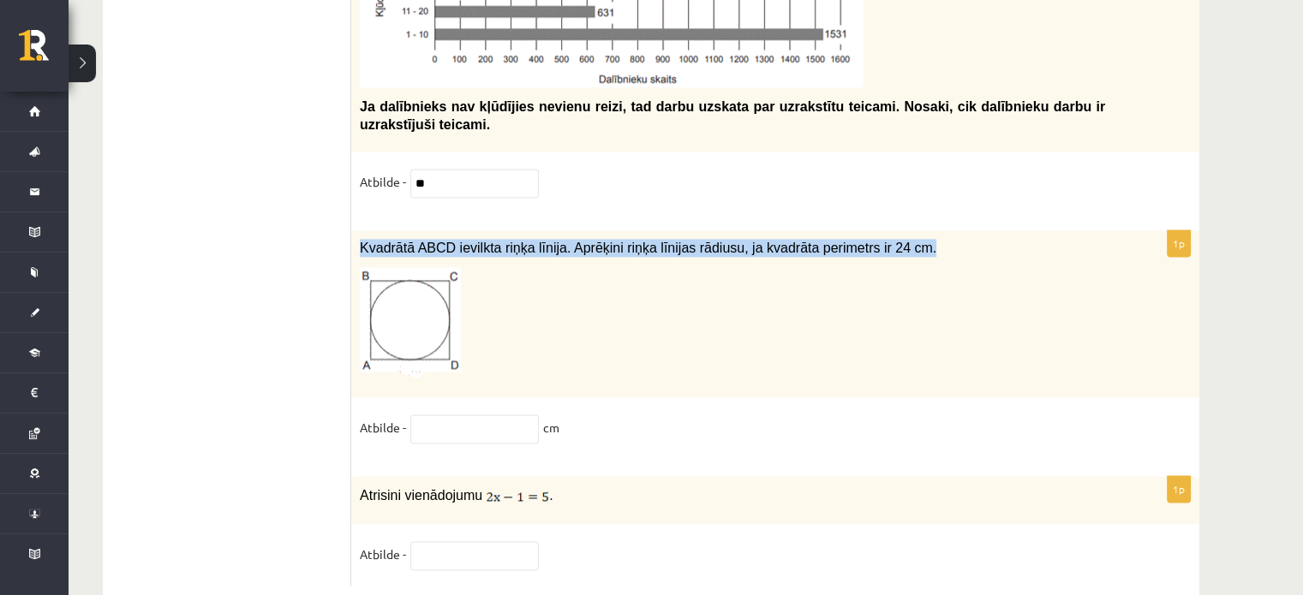
drag, startPoint x: 356, startPoint y: 204, endPoint x: 959, endPoint y: 182, distance: 603.4
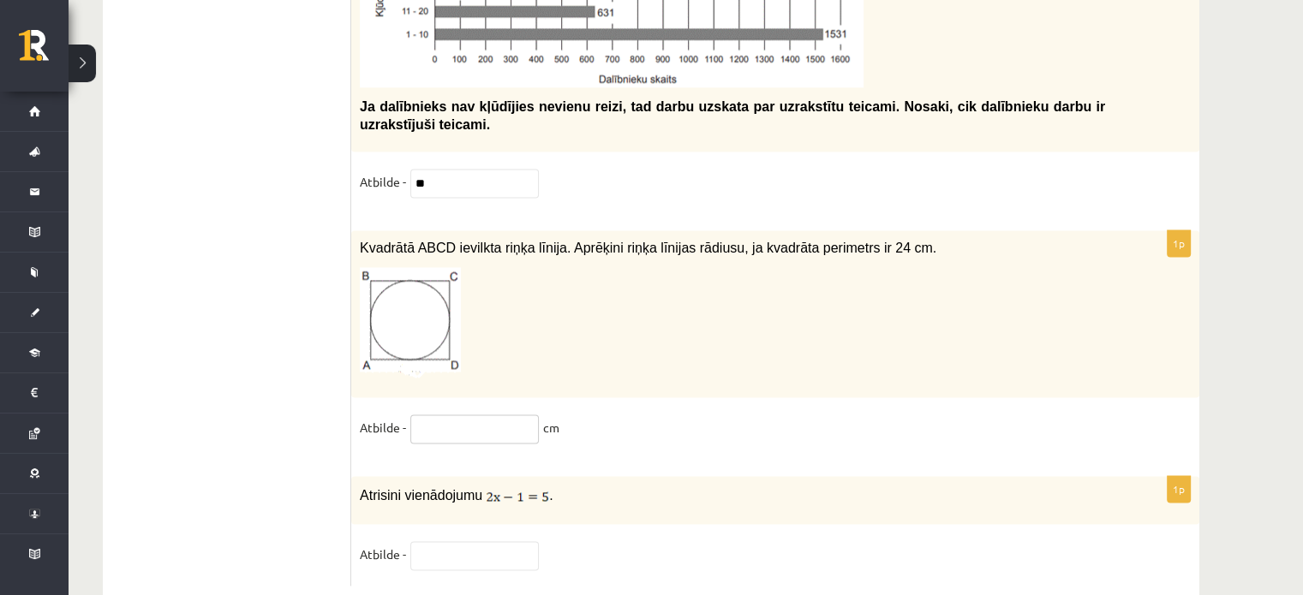
click at [466, 415] on input "text" at bounding box center [474, 429] width 128 height 29
type input "*"
click at [456, 541] on input "text" at bounding box center [474, 555] width 128 height 29
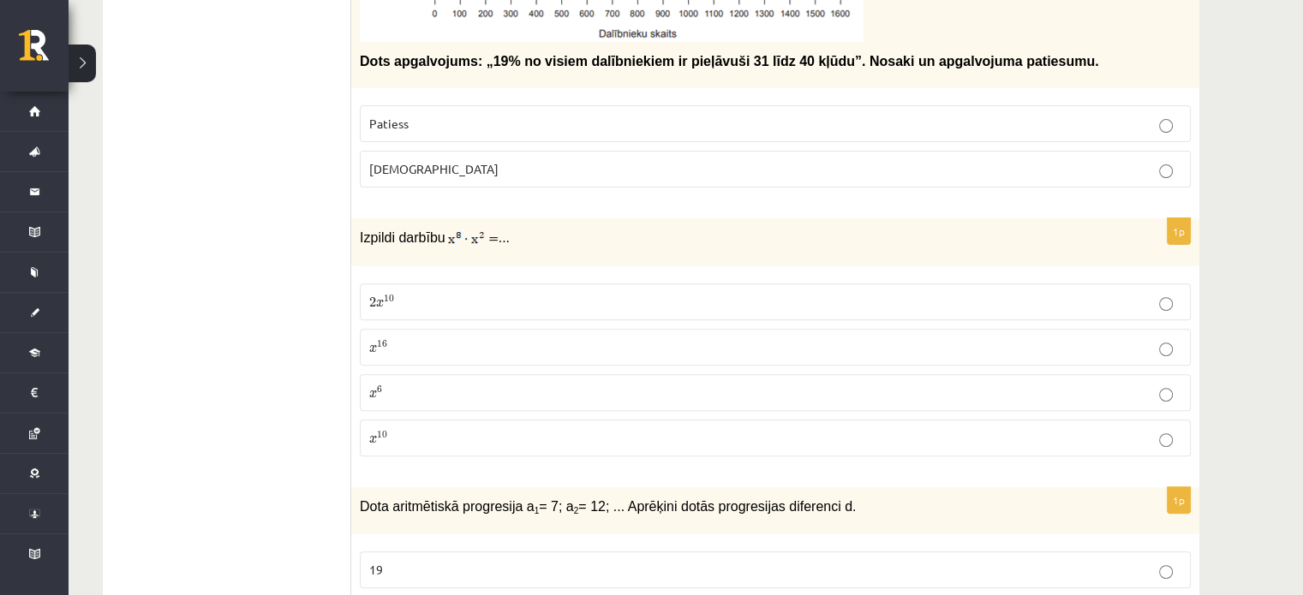
scroll to position [0, 0]
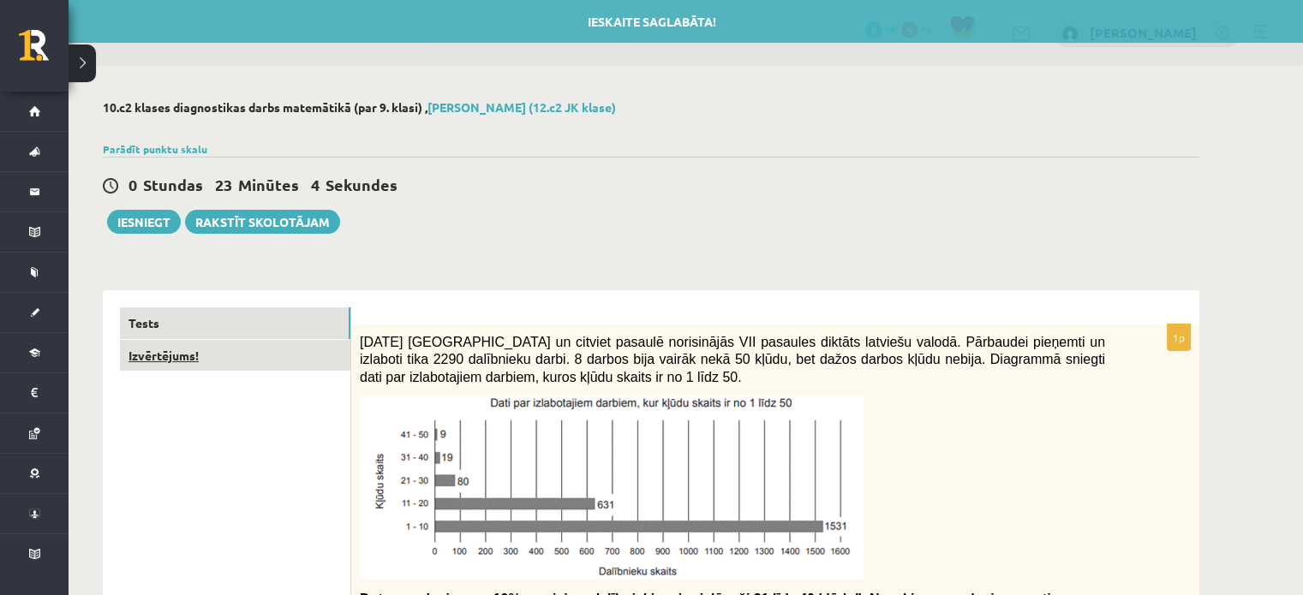
type input "*"
click at [191, 355] on link "Izvērtējums!" at bounding box center [235, 356] width 230 height 32
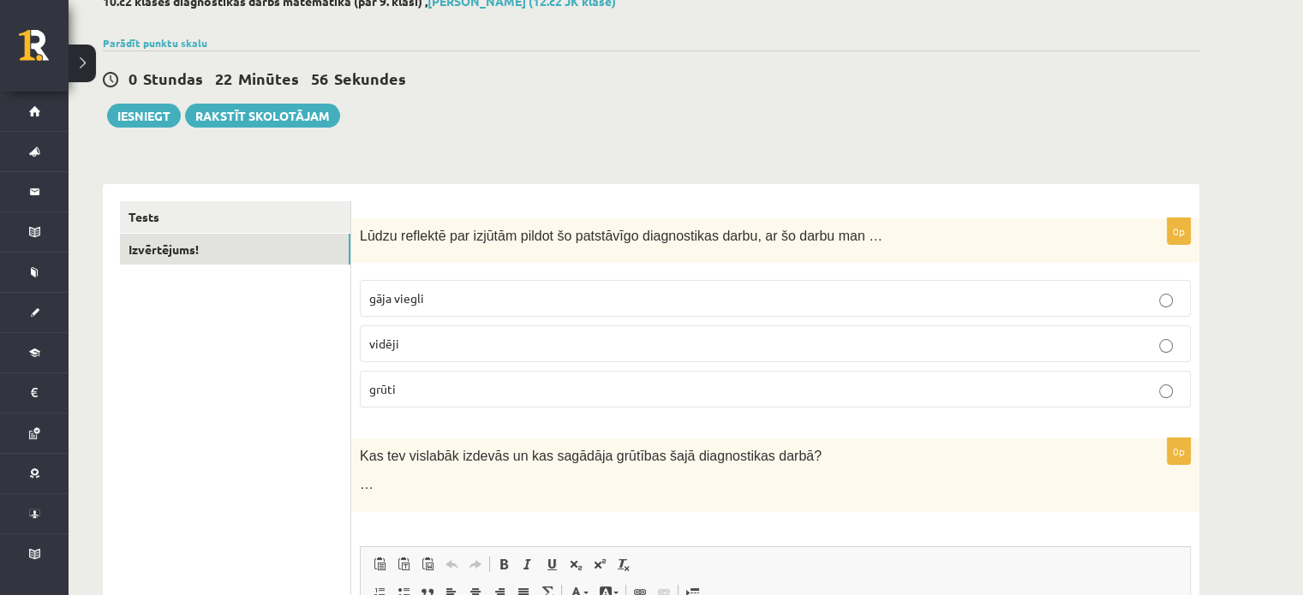
click at [602, 301] on p "gāja viegli" at bounding box center [775, 299] width 812 height 18
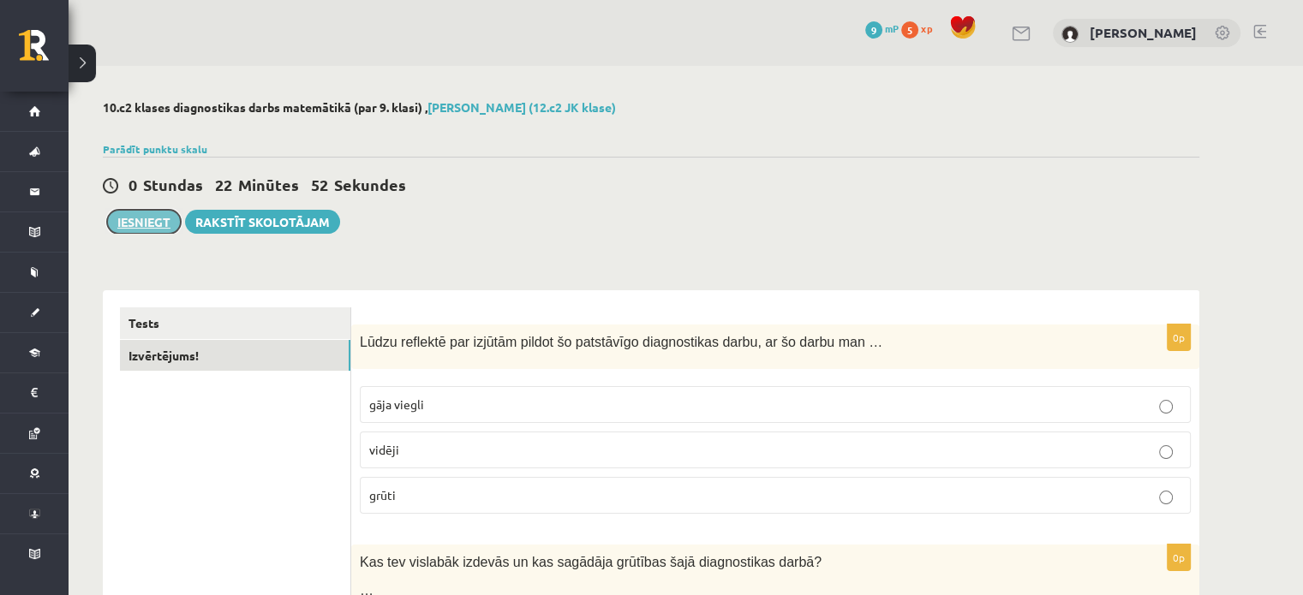
click at [151, 224] on button "Iesniegt" at bounding box center [144, 222] width 74 height 24
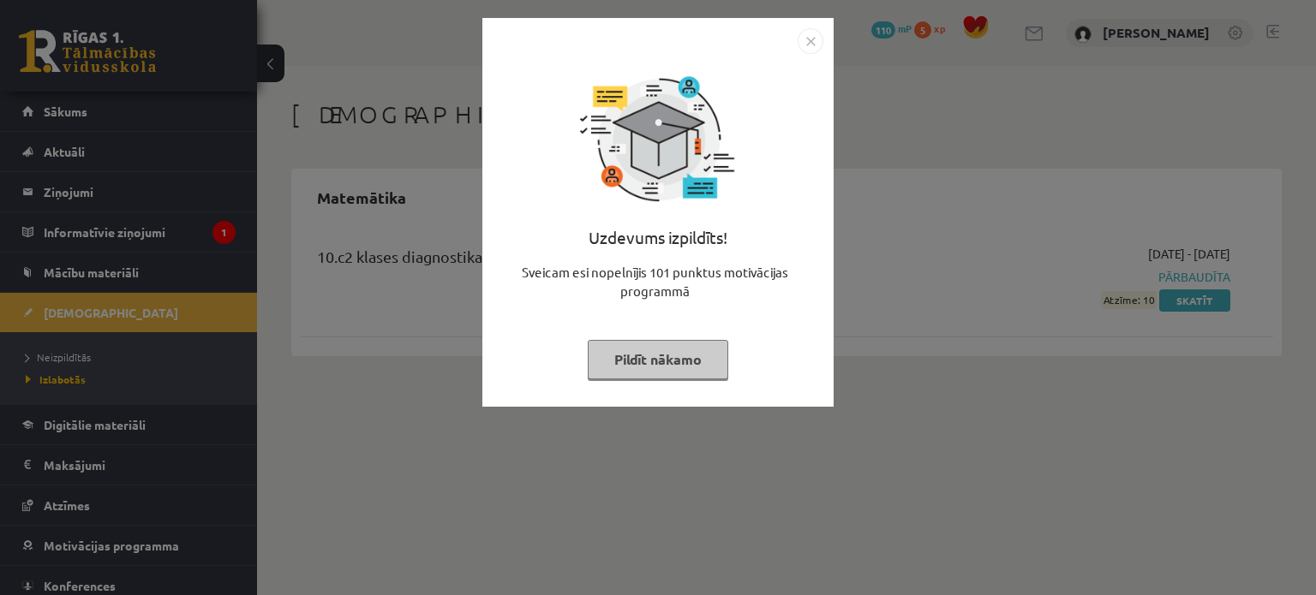
click at [807, 39] on img "Close" at bounding box center [811, 41] width 26 height 26
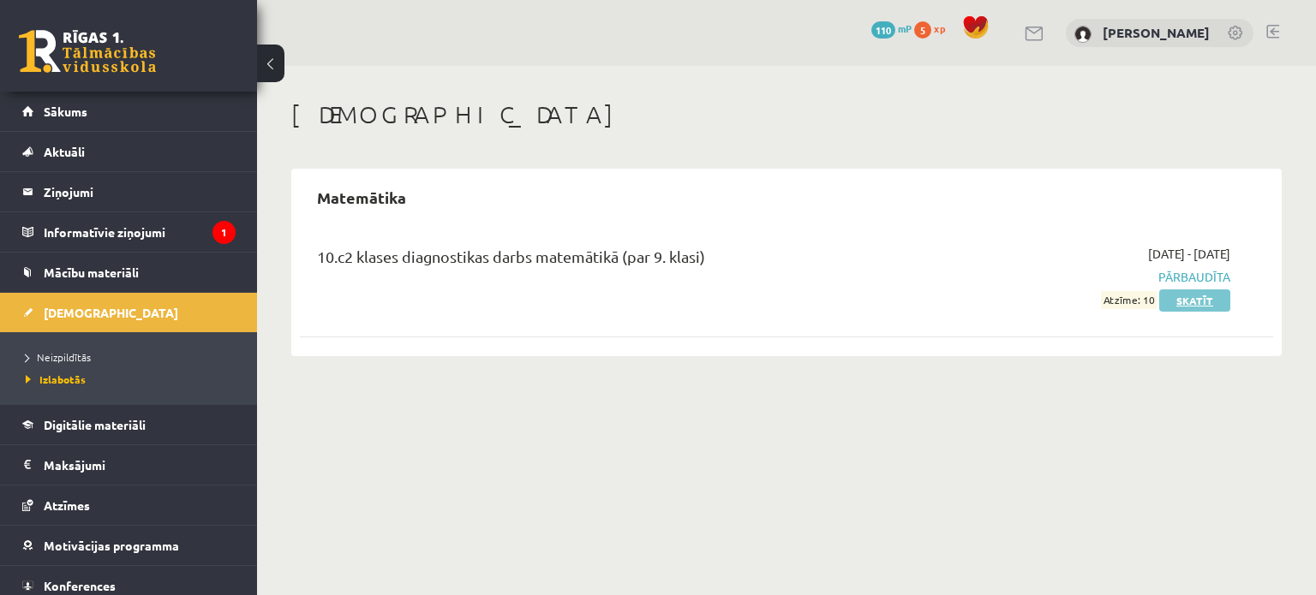
click at [1205, 301] on link "Skatīt" at bounding box center [1194, 301] width 71 height 22
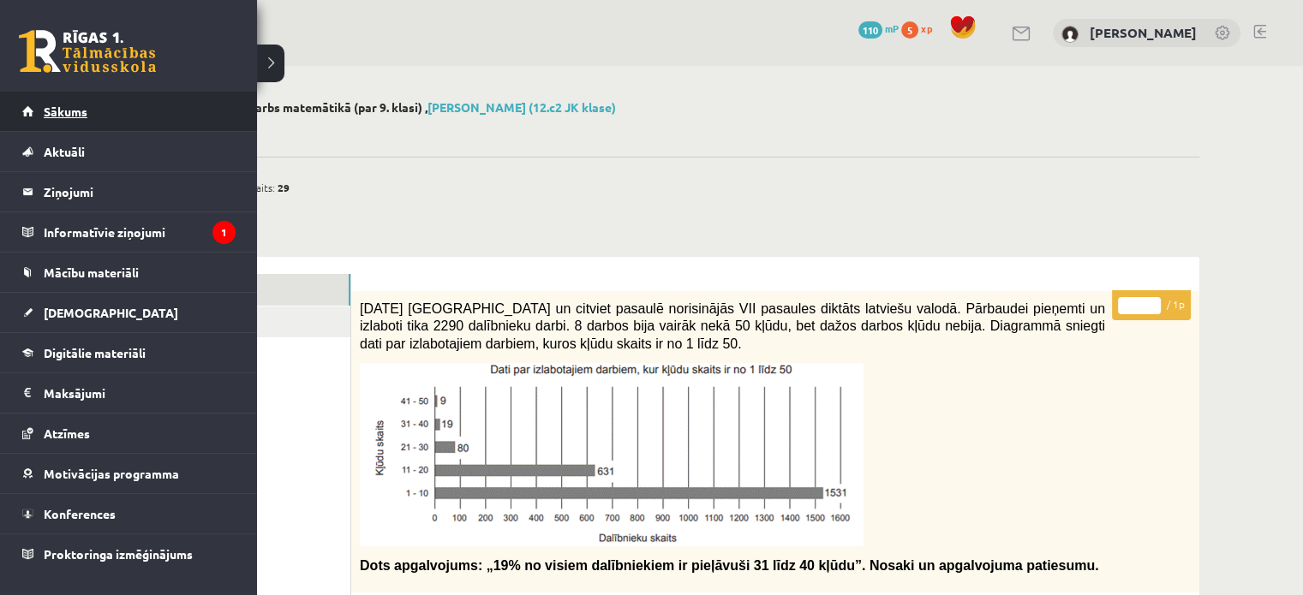
click at [91, 102] on link "Sākums" at bounding box center [128, 111] width 213 height 39
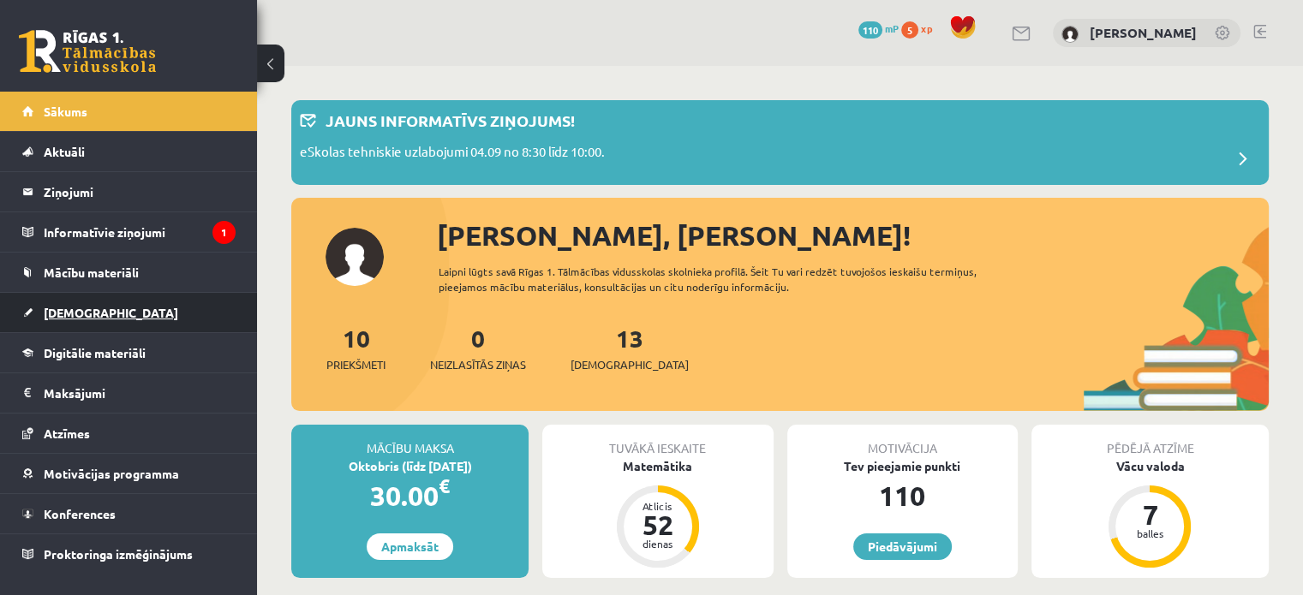
click at [109, 306] on link "[DEMOGRAPHIC_DATA]" at bounding box center [128, 312] width 213 height 39
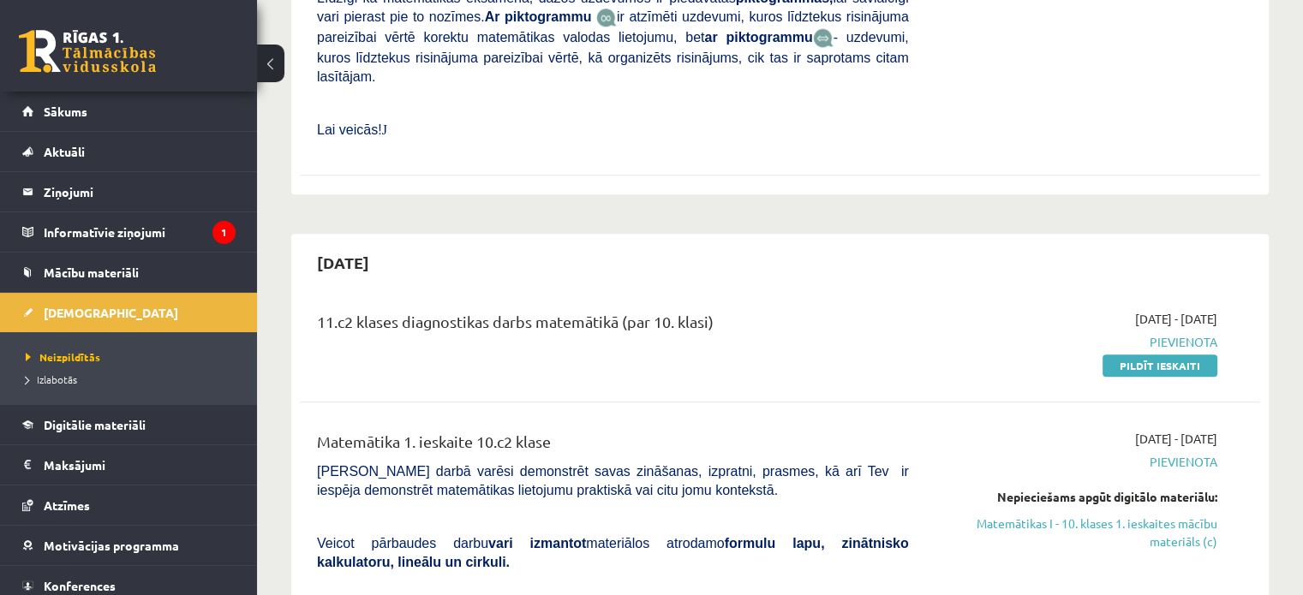
scroll to position [1847, 0]
click at [1126, 355] on link "Pildīt ieskaiti" at bounding box center [1159, 366] width 115 height 22
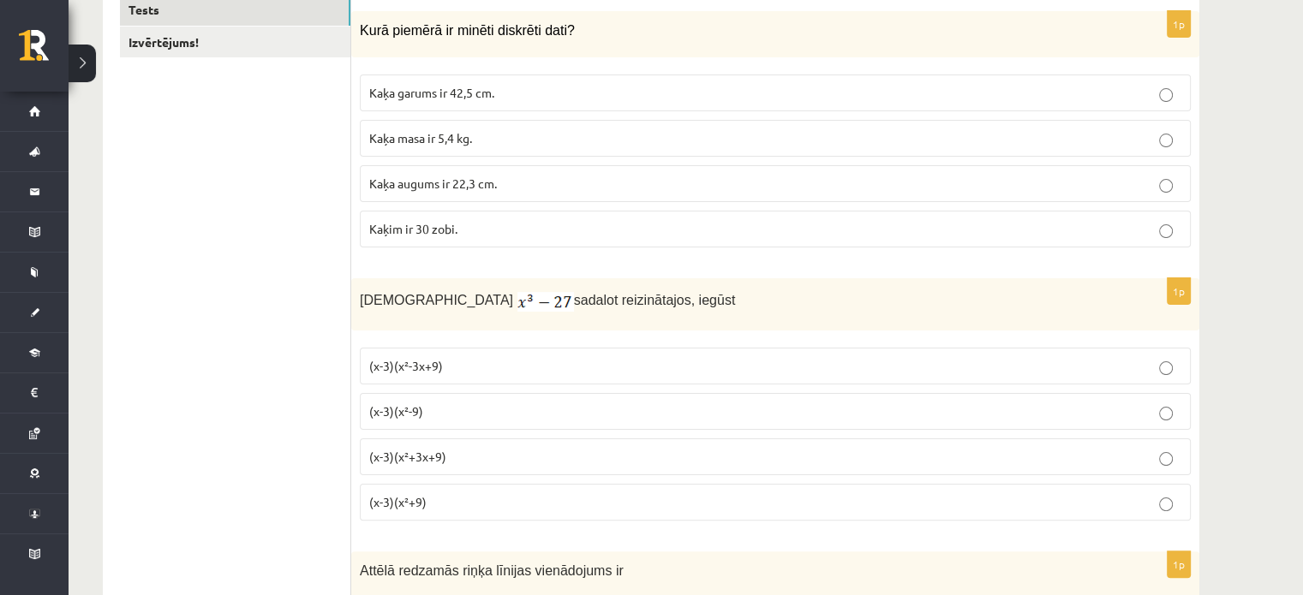
scroll to position [51, 0]
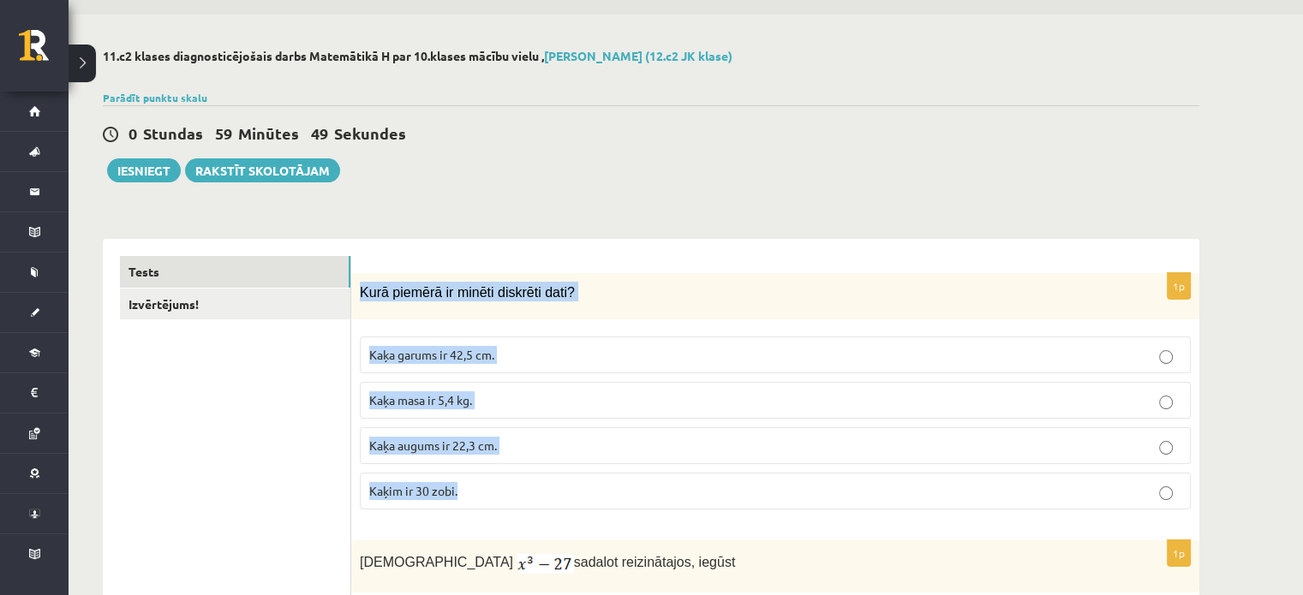
drag, startPoint x: 359, startPoint y: 288, endPoint x: 541, endPoint y: 472, distance: 259.3
click at [541, 472] on div "1p Kurā piemērā ir minēti diskrēti dati? Kaķa garums ir 42,5 cm. Kaķa masa ir 5…" at bounding box center [775, 398] width 848 height 251
copy div "Kurā piemērā ir minēti diskrēti dati? Kaķa garums ir 42,5 cm. Kaķa masa ir 5,4 …"
click at [486, 487] on p "Kaķim ir 30 zobi." at bounding box center [775, 491] width 812 height 18
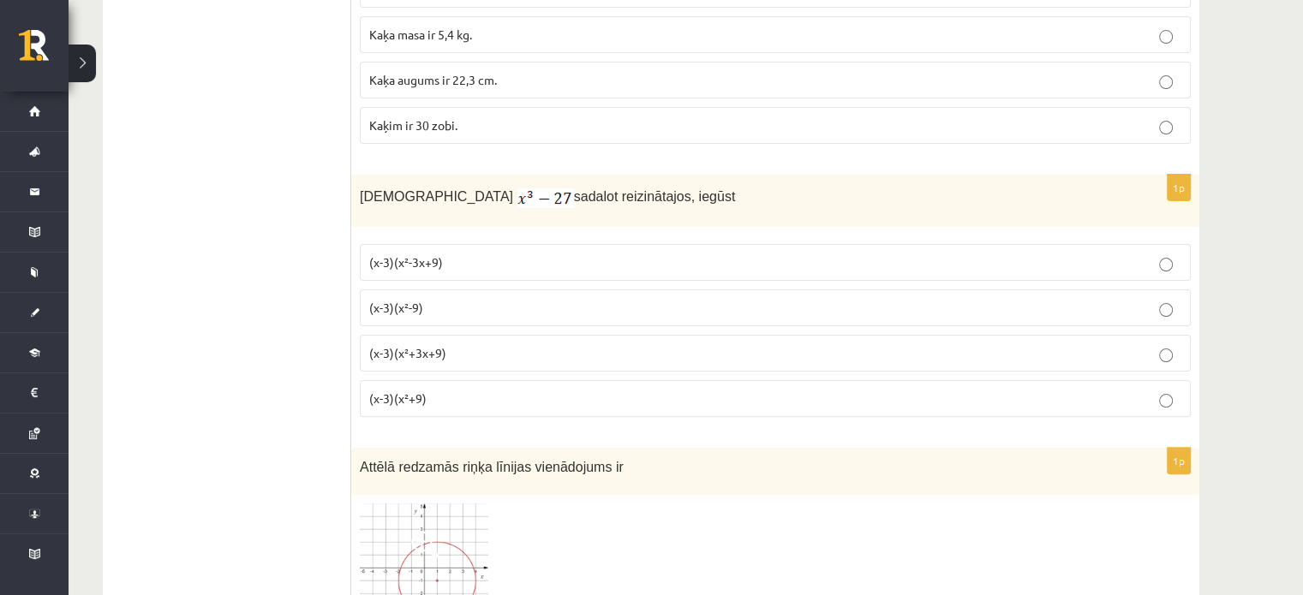
scroll to position [418, 0]
drag, startPoint x: 356, startPoint y: 187, endPoint x: 380, endPoint y: 194, distance: 24.9
click at [380, 194] on div "Izteiksmi sadalot reizinātajos, iegūst" at bounding box center [775, 200] width 848 height 52
click at [456, 348] on p "(x-3)(x²+3x+9)" at bounding box center [775, 353] width 812 height 18
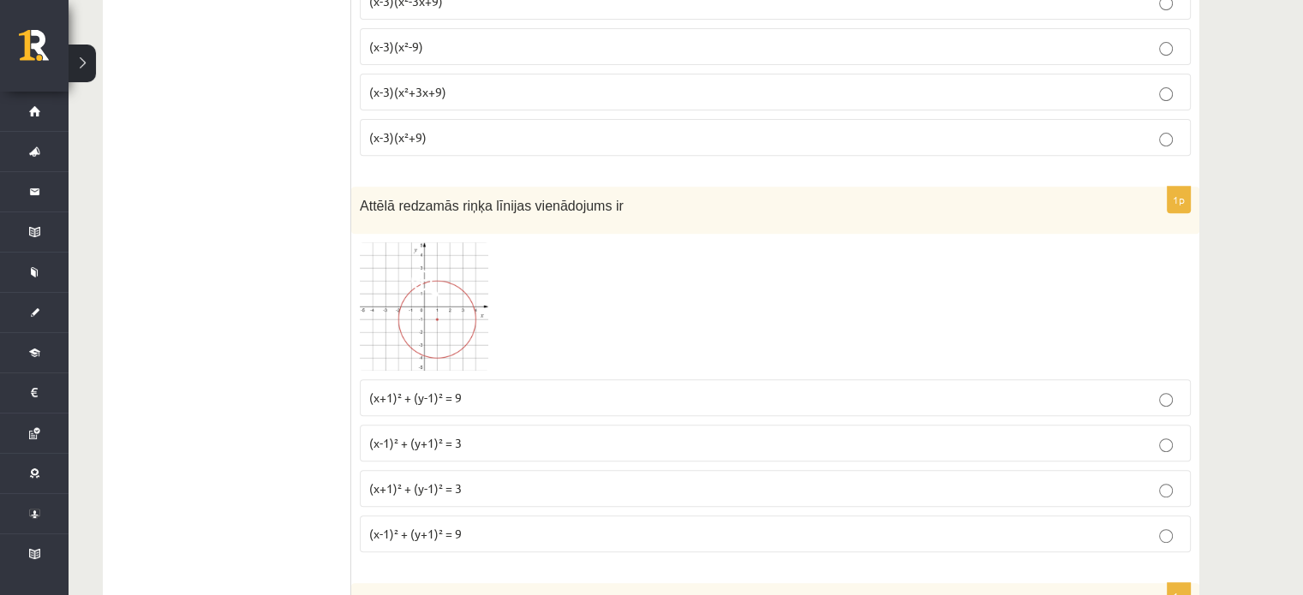
scroll to position [711, 0]
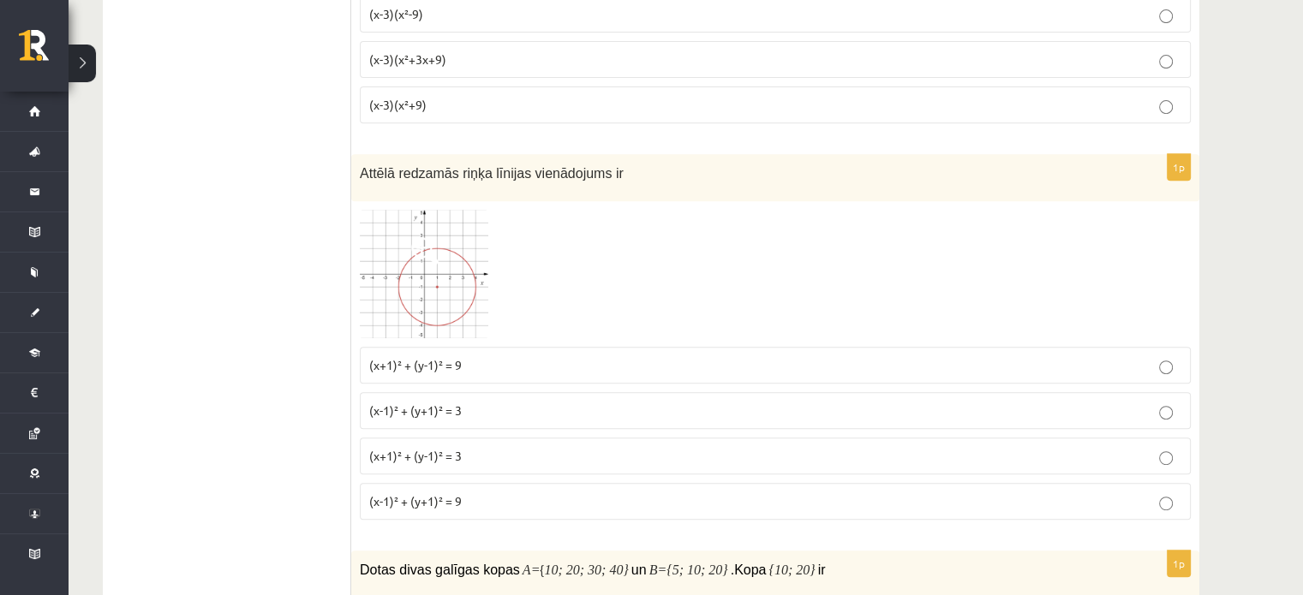
click at [439, 496] on span "(x-1)² + (y+1)² = 9" at bounding box center [415, 500] width 93 height 15
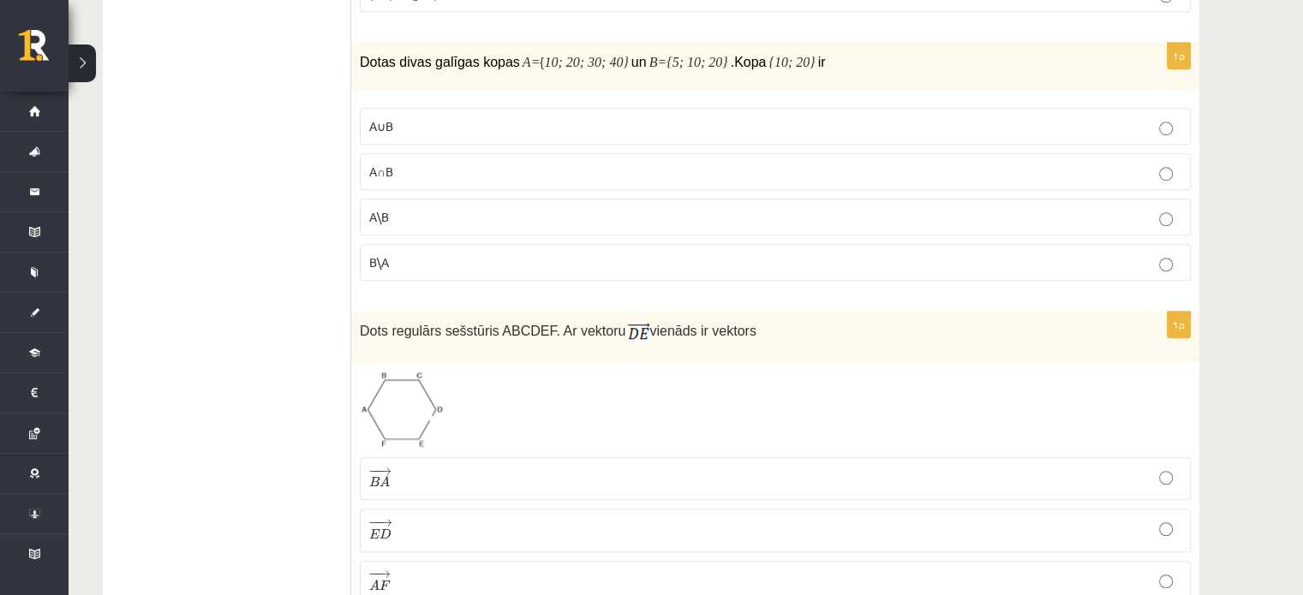
scroll to position [1189, 0]
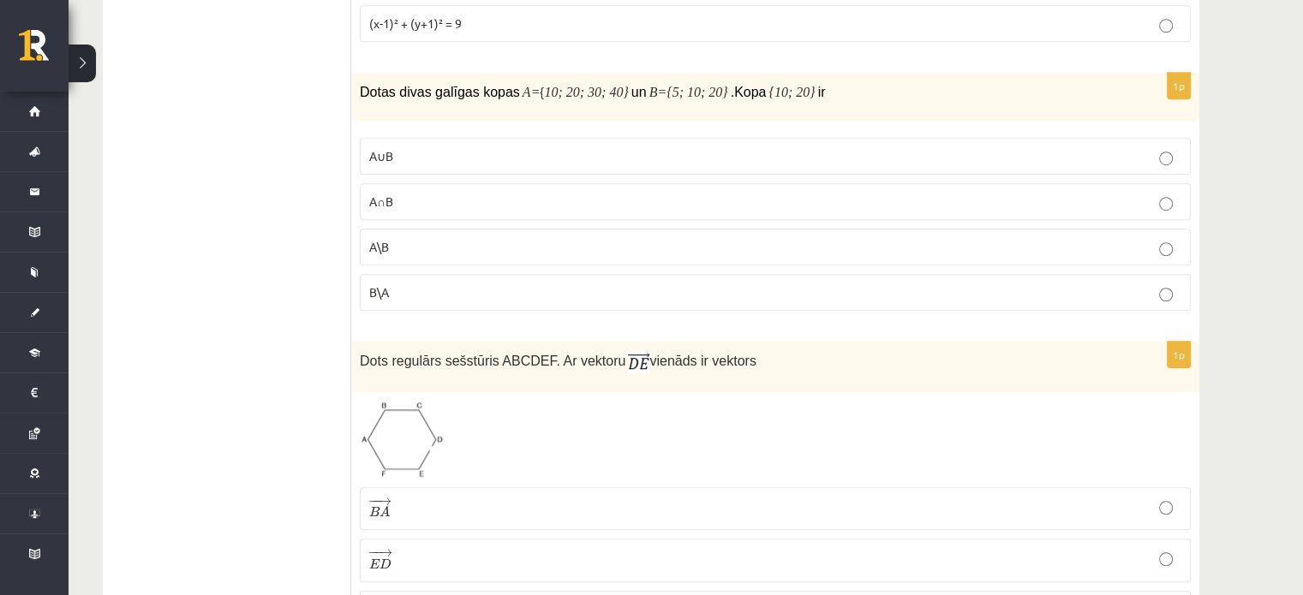
drag, startPoint x: 361, startPoint y: 85, endPoint x: 839, endPoint y: 93, distance: 477.2
click at [839, 93] on p "Dotas divas galīgas kopas A = { 10; 20; 30; 40} un B ={5; 10; 20} . Kopa {10; 2…" at bounding box center [732, 91] width 745 height 21
copy p "Dotas divas galīgas kopas A = { 10; 20; 30; 40} un B ={5; 10; 20} . Kopa {10; 2…"
click at [423, 147] on p "A∪B" at bounding box center [775, 156] width 812 height 18
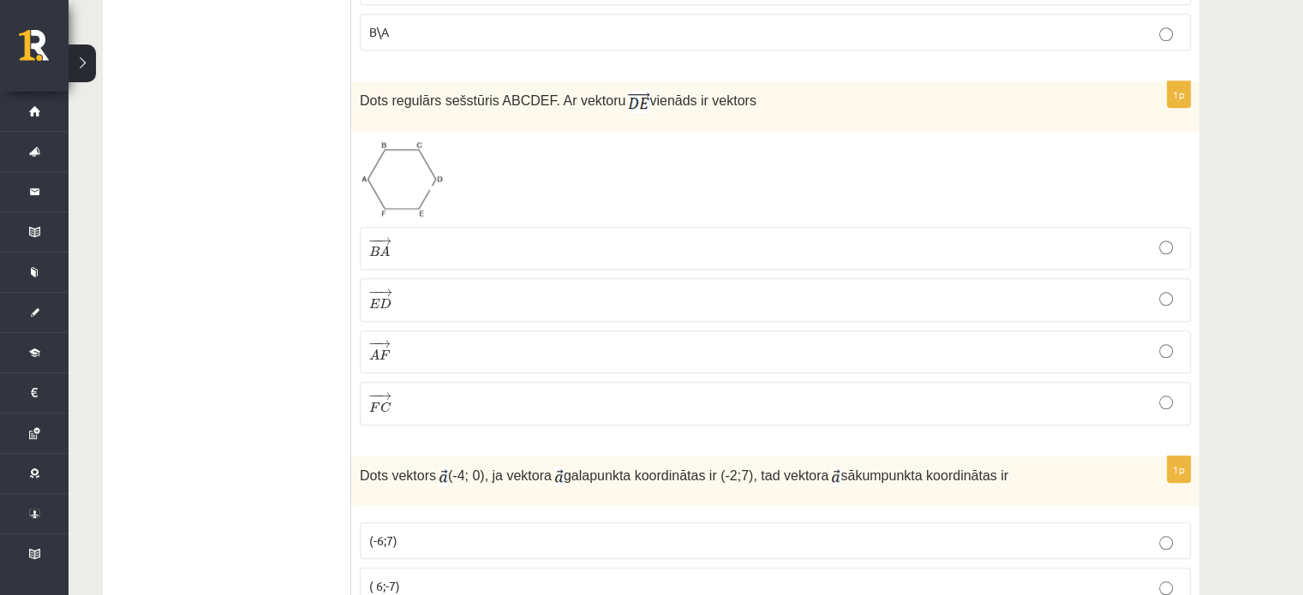
scroll to position [1452, 0]
drag, startPoint x: 361, startPoint y: 93, endPoint x: 740, endPoint y: 86, distance: 378.7
click at [740, 87] on p "Dots regulārs sešstūris ABCDEF. Ar vektoru vienāds ir vektors" at bounding box center [732, 98] width 745 height 23
copy p "Dots regulārs sešstūris ABCDEF. Ar vektoru vienāds ir vektors"
click at [465, 251] on label "− − → B A B A →" at bounding box center [775, 245] width 831 height 43
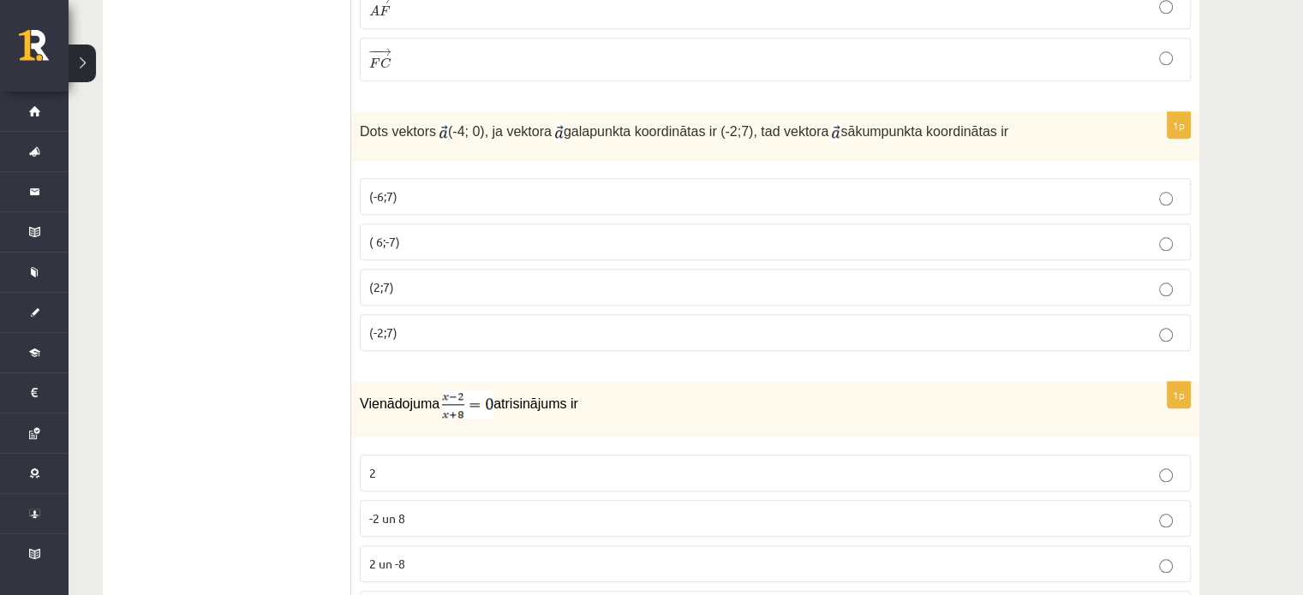
scroll to position [1795, 0]
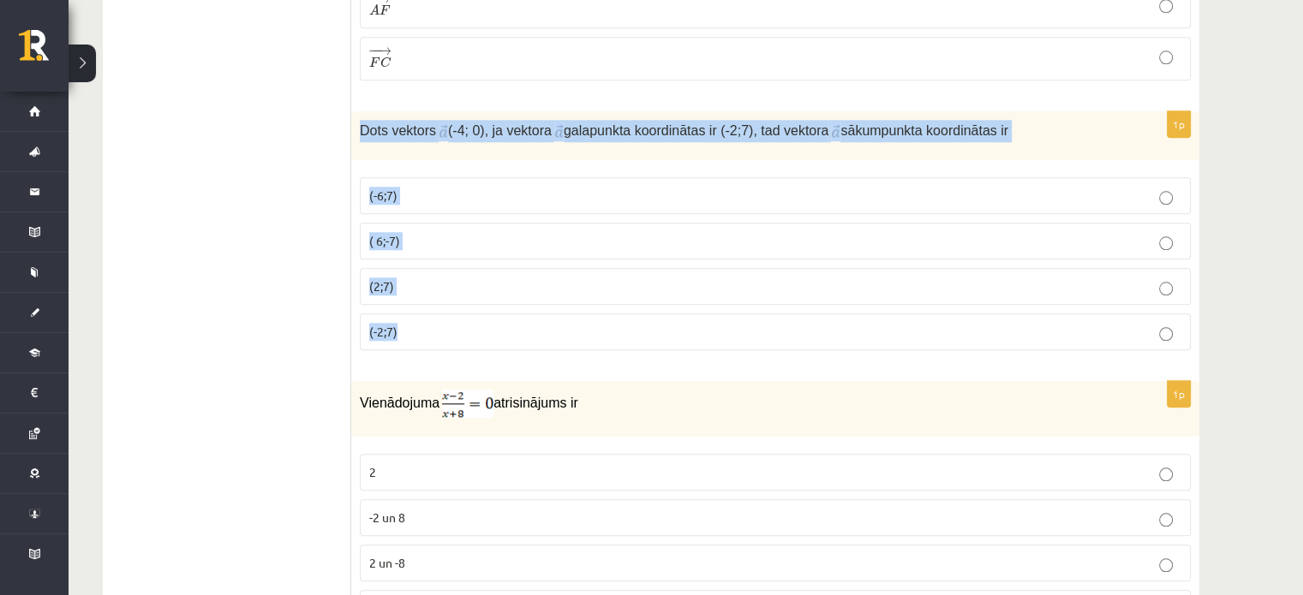
drag, startPoint x: 358, startPoint y: 127, endPoint x: 869, endPoint y: 340, distance: 554.1
click at [869, 340] on div "1p Dots vektors (-4; 0), ja vektora galapunkta koordinātas ir (-2;7), tad vekto…" at bounding box center [775, 238] width 848 height 254
copy div "Dots vektors (-4; 0), ja vektora galapunkta koordinātas ir (-2;7), tad vektora …"
click at [425, 295] on label "(2;7)" at bounding box center [775, 286] width 831 height 37
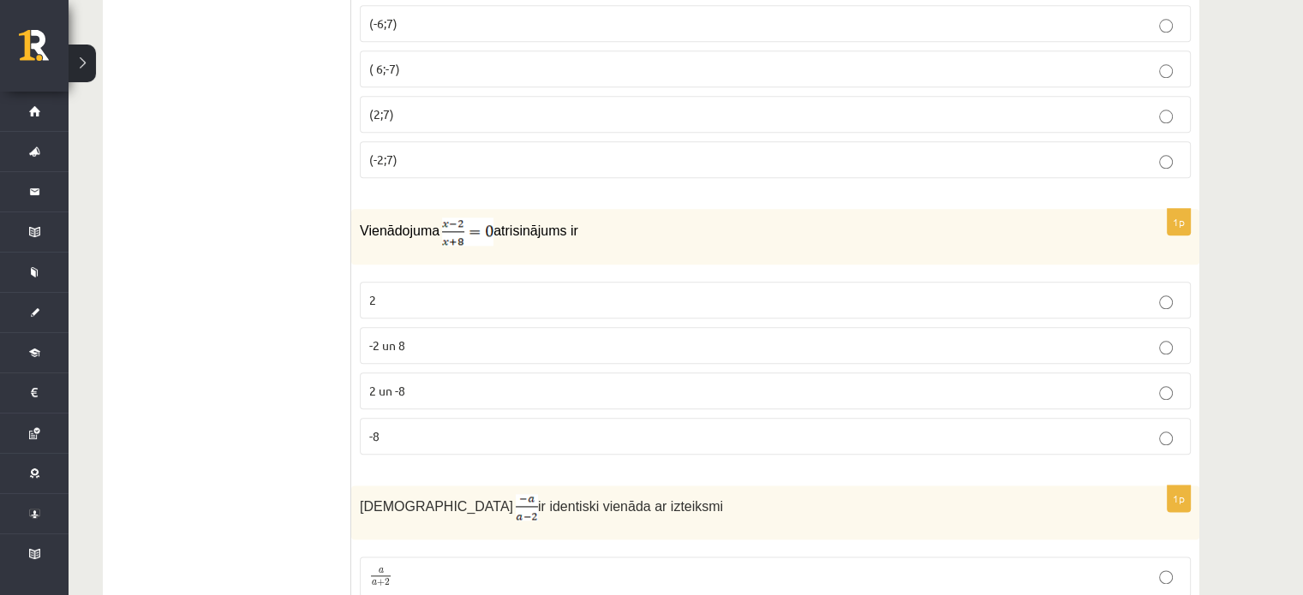
scroll to position [2086, 0]
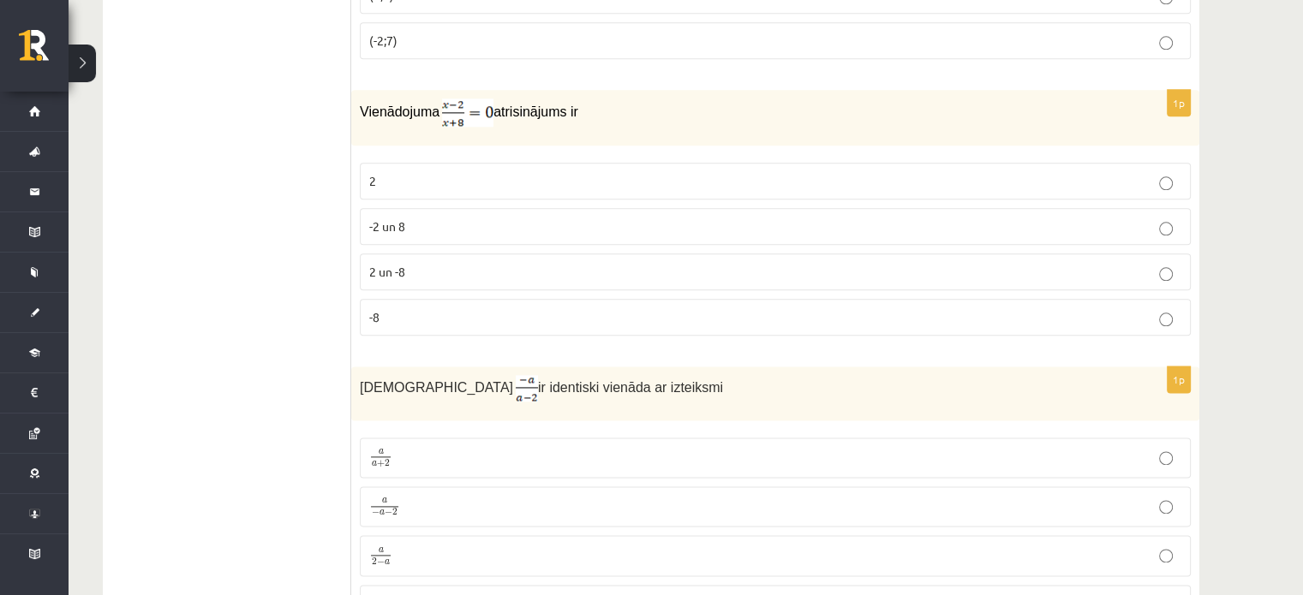
click at [456, 172] on p "2" at bounding box center [775, 181] width 812 height 18
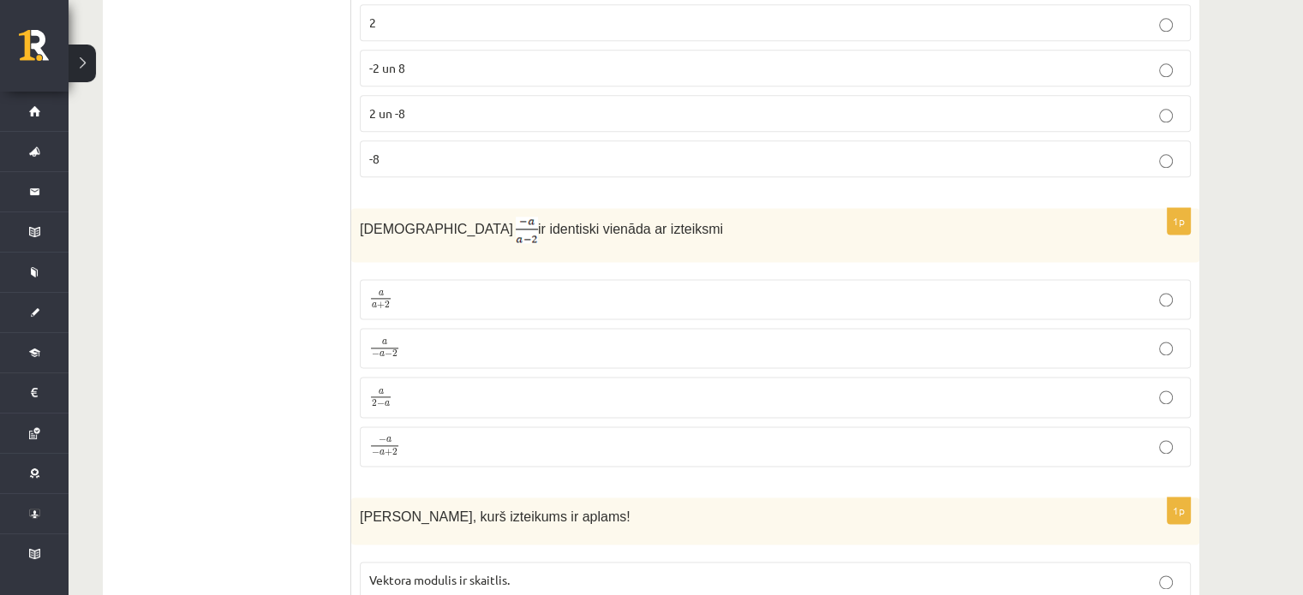
scroll to position [2246, 0]
click at [427, 434] on p "− a − a + 2 − a − a + 2" at bounding box center [775, 445] width 812 height 22
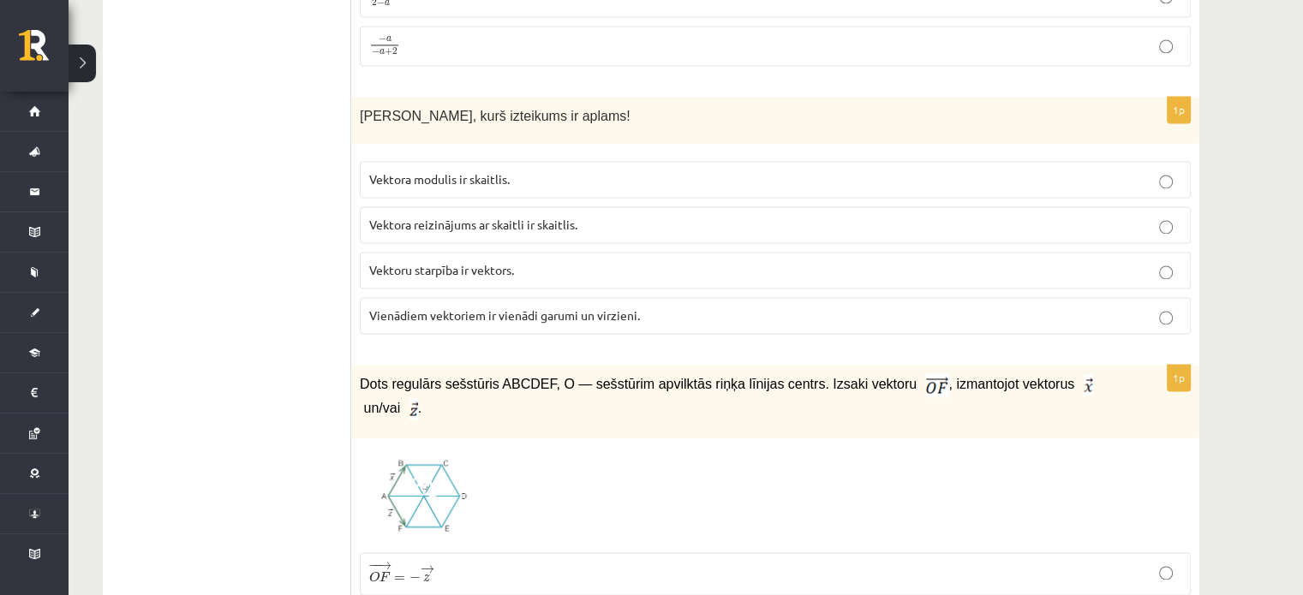
scroll to position [2644, 0]
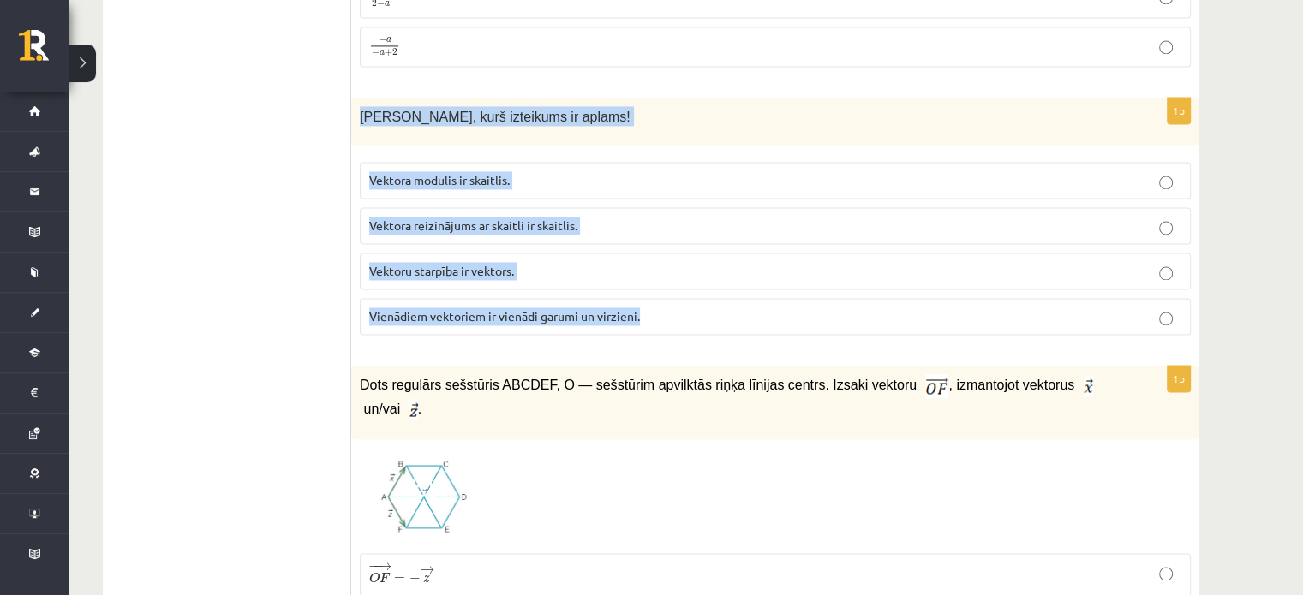
drag, startPoint x: 358, startPoint y: 105, endPoint x: 658, endPoint y: 310, distance: 363.5
click at [658, 310] on div "1p Nosaki, kurš izteikums ir aplams! Vektora modulis ir skaitlis. Vektora reizi…" at bounding box center [775, 223] width 848 height 251
copy div "Nosaki, kurš izteikums ir aplams! Vektora modulis ir skaitlis. Vektora reizināj…"
click at [503, 218] on span "Vektora reizinājums ar skaitli ir skaitlis." at bounding box center [473, 225] width 208 height 15
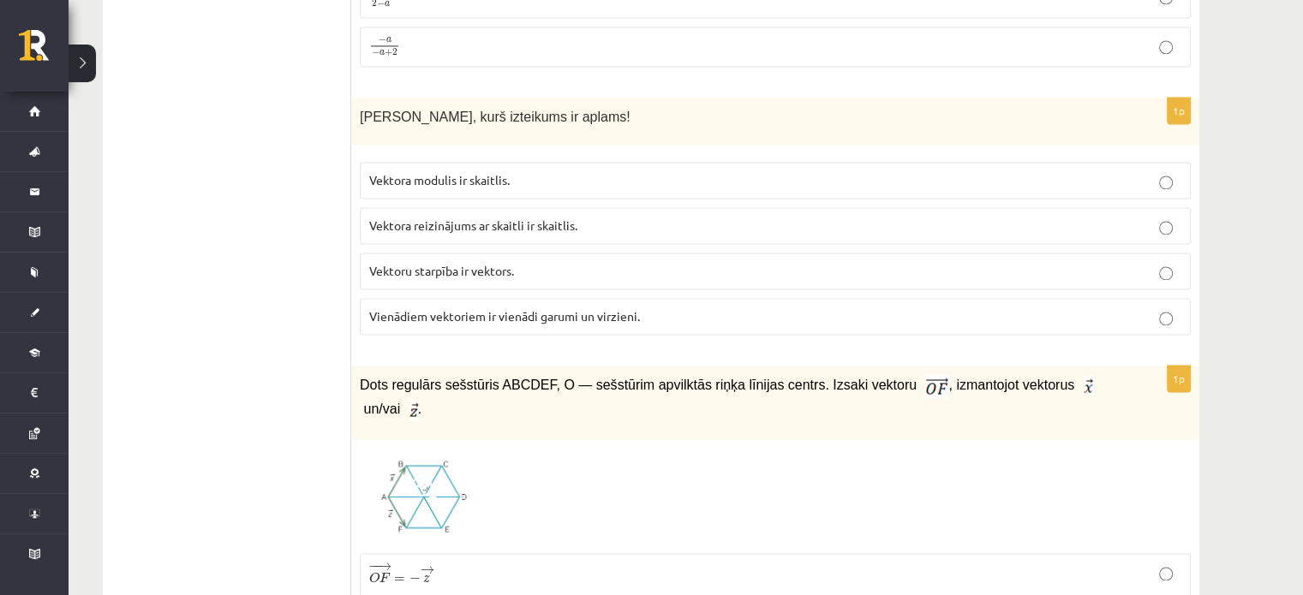
scroll to position [2875, 0]
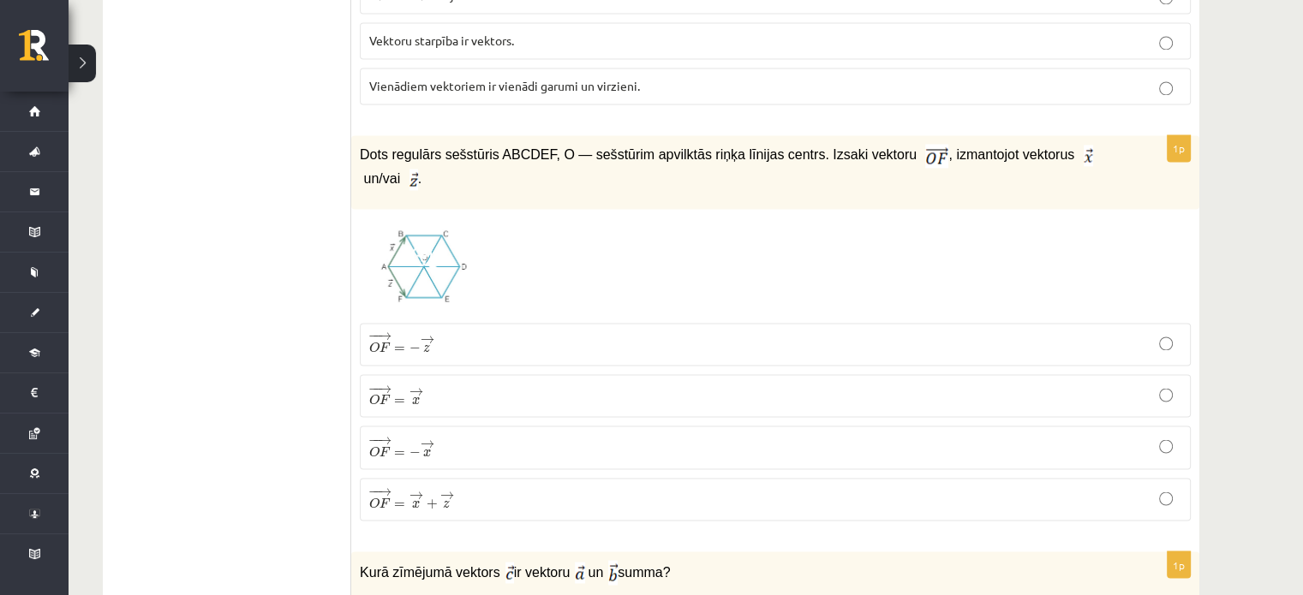
drag, startPoint x: 363, startPoint y: 138, endPoint x: 1120, endPoint y: 138, distance: 757.3
click at [1120, 138] on div "Dots regulārs sešstūris ABCDEF, O — sešstūrim apvilktās riņķa līnijas centrs. I…" at bounding box center [775, 172] width 848 height 75
copy p "Dots regulārs sešstūris ABCDEF, O — sešstūrim apvilktās riņķa līnijas centrs. I…"
click at [436, 499] on span "+" at bounding box center [431, 504] width 11 height 10
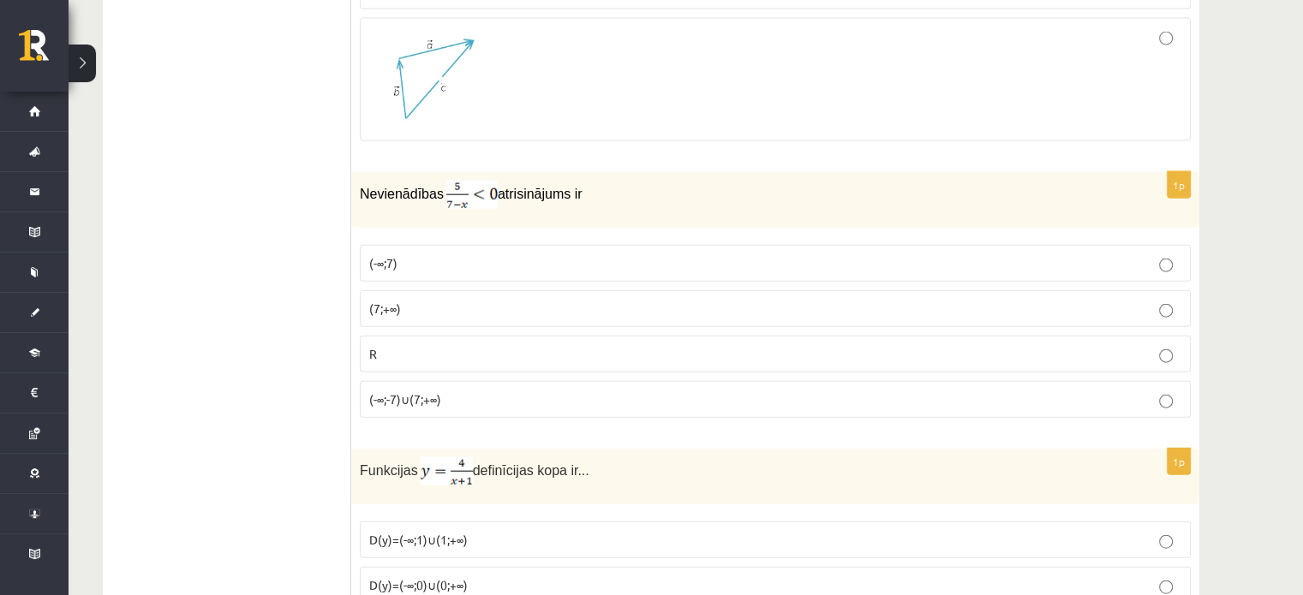
scroll to position [3896, 0]
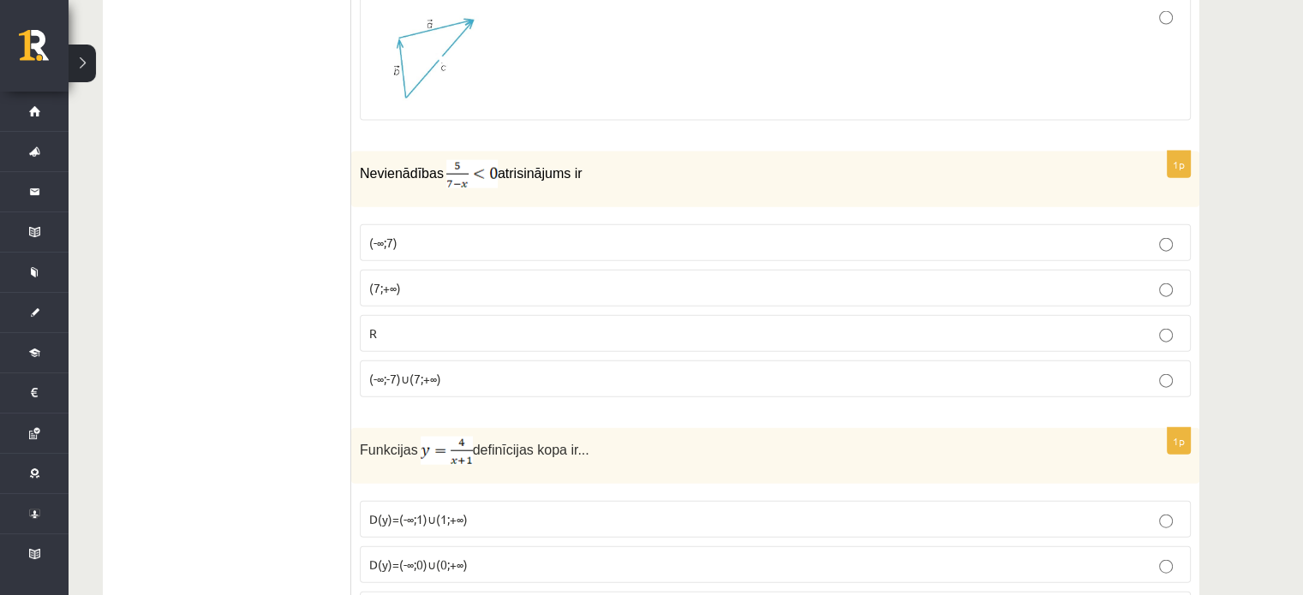
click at [449, 325] on p "R" at bounding box center [775, 334] width 812 height 18
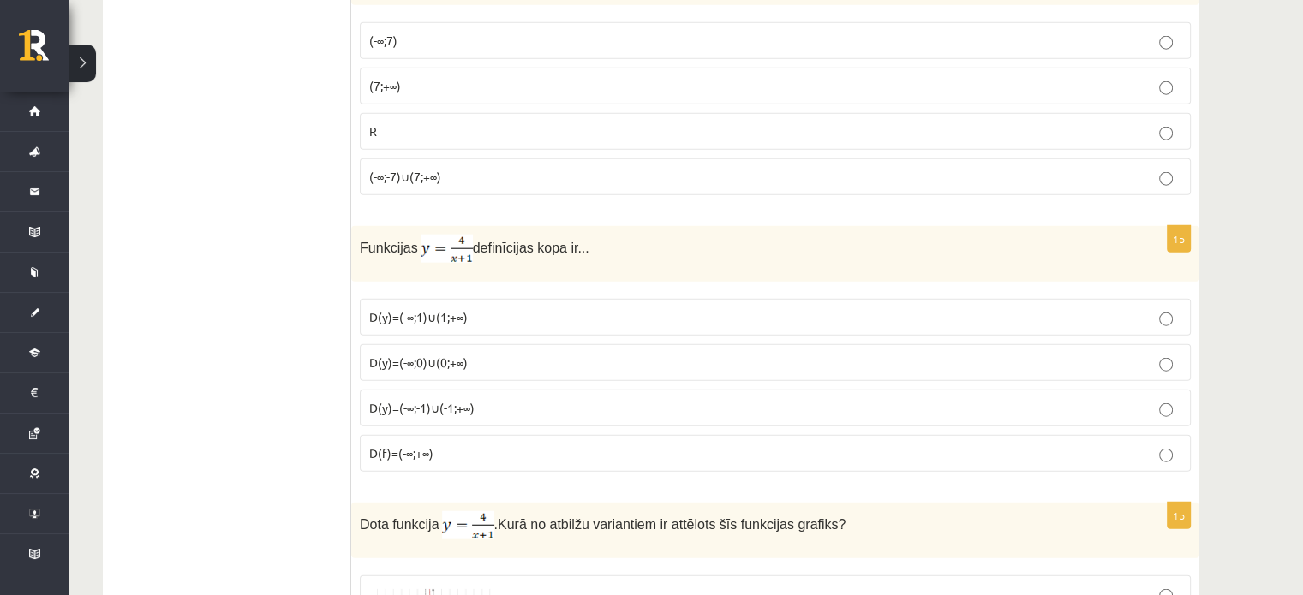
scroll to position [4101, 0]
click at [418, 441] on p "D(f)=(-∞;+∞)" at bounding box center [775, 450] width 812 height 18
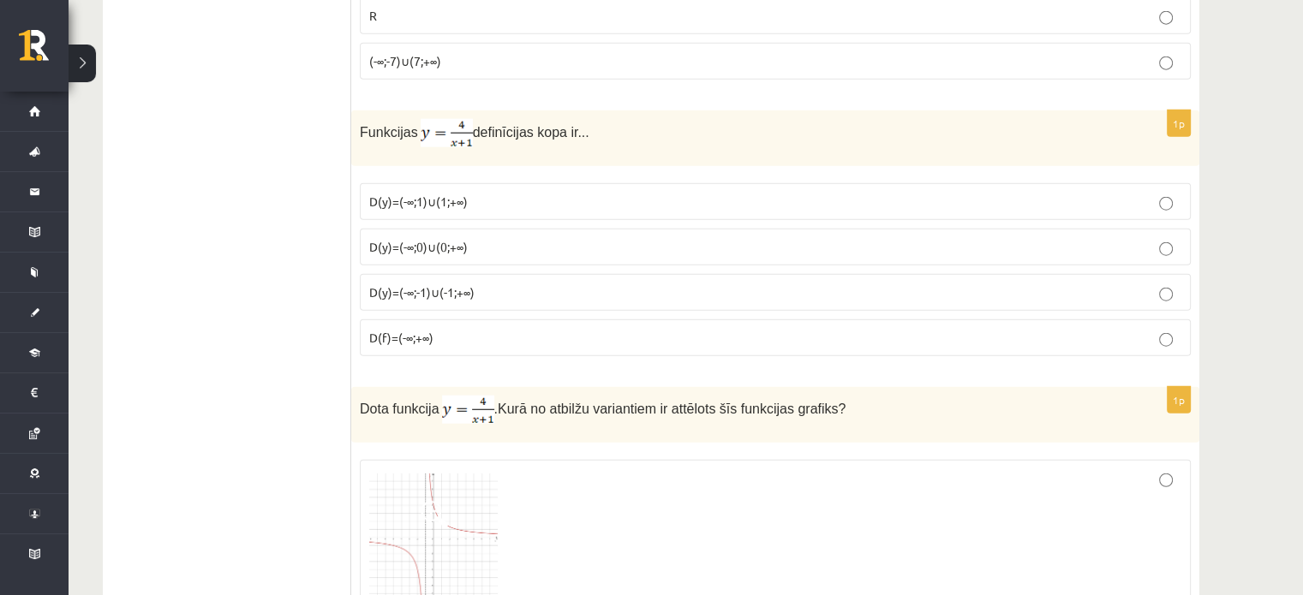
scroll to position [4203, 0]
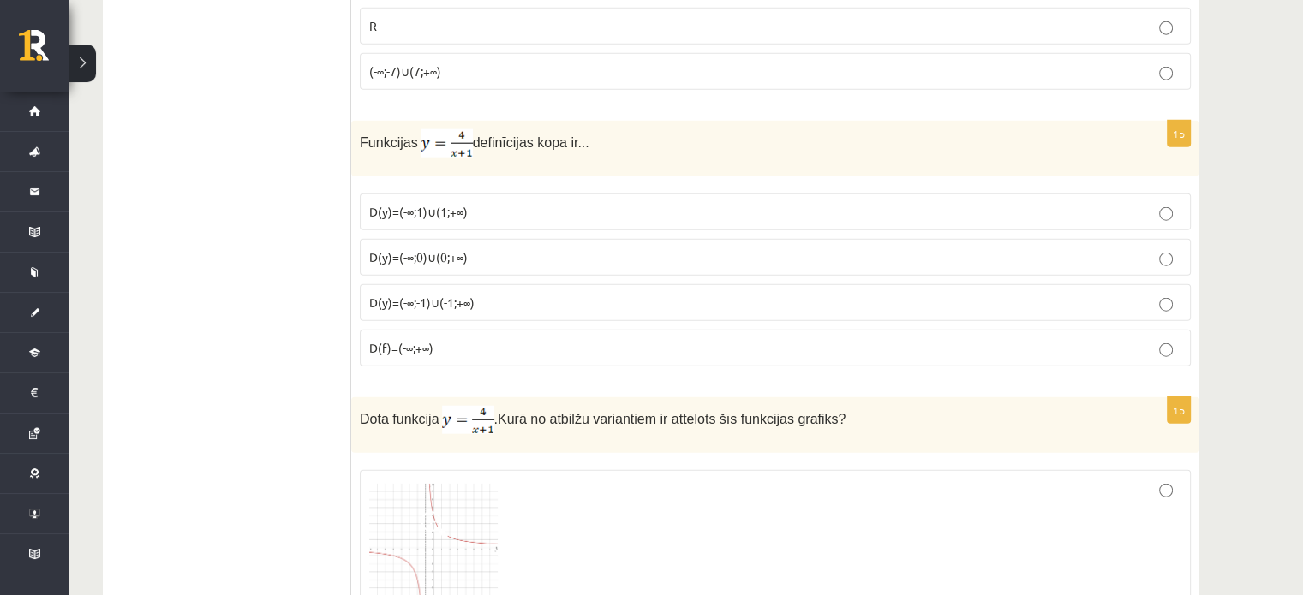
drag, startPoint x: 353, startPoint y: 105, endPoint x: 602, endPoint y: 126, distance: 250.2
click at [602, 126] on div "Funkcijas definīcijas kopa ir..." at bounding box center [775, 149] width 848 height 56
copy p "Funkcijas definīcijas kopa ir..."
click at [478, 294] on p "D(y)=(-∞;-1)∪(-1;+∞)" at bounding box center [775, 303] width 812 height 18
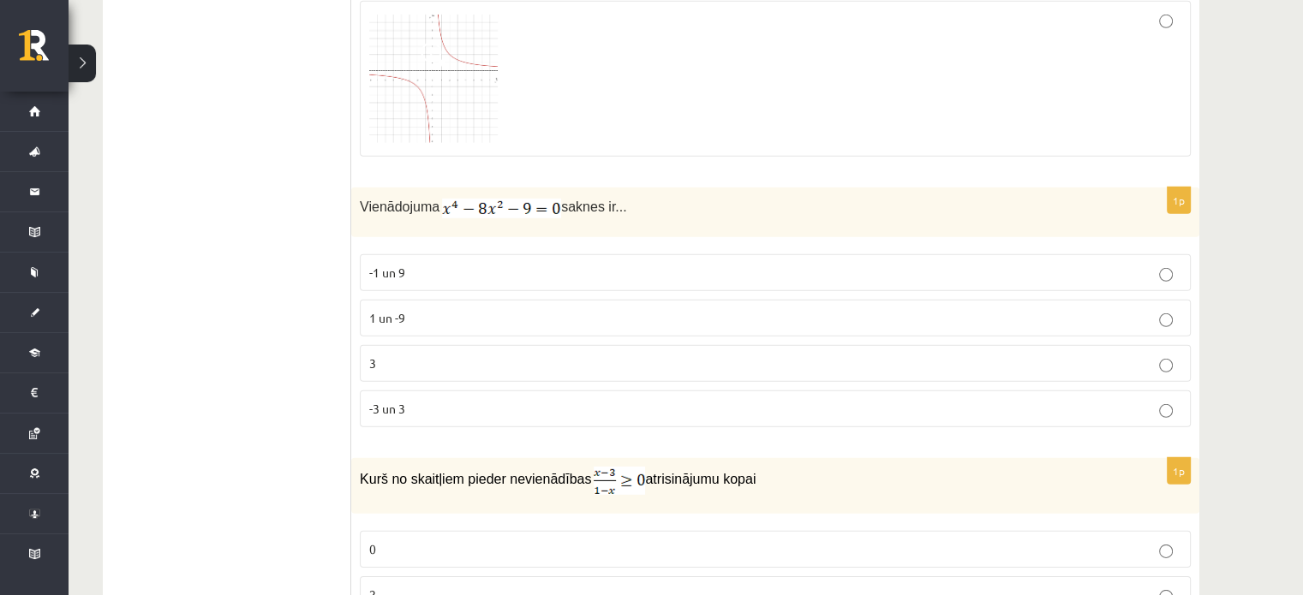
scroll to position [5204, 0]
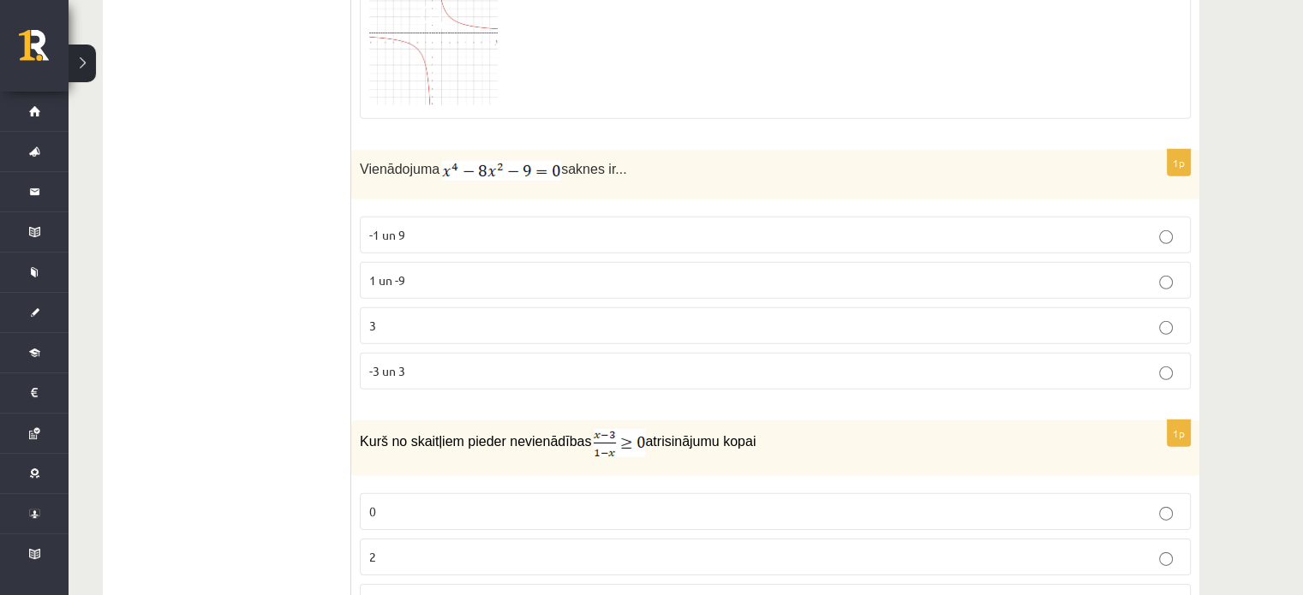
click at [399, 363] on span "-3 un 3" at bounding box center [387, 370] width 36 height 15
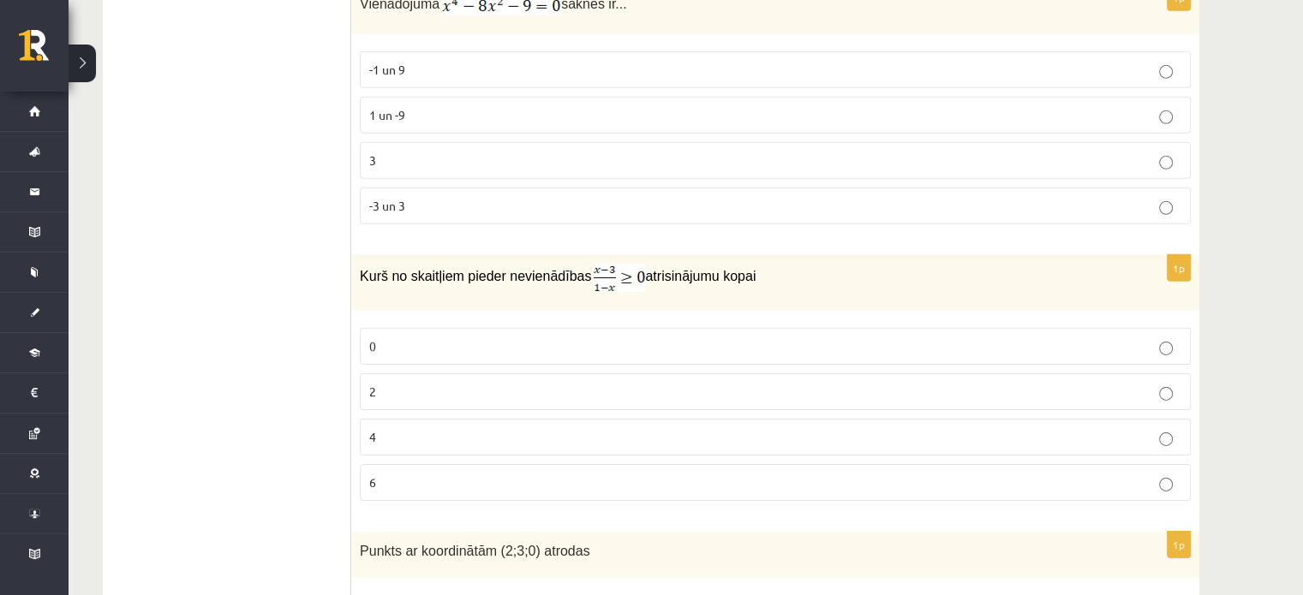
scroll to position [5371, 0]
click at [453, 381] on p "2" at bounding box center [775, 390] width 812 height 18
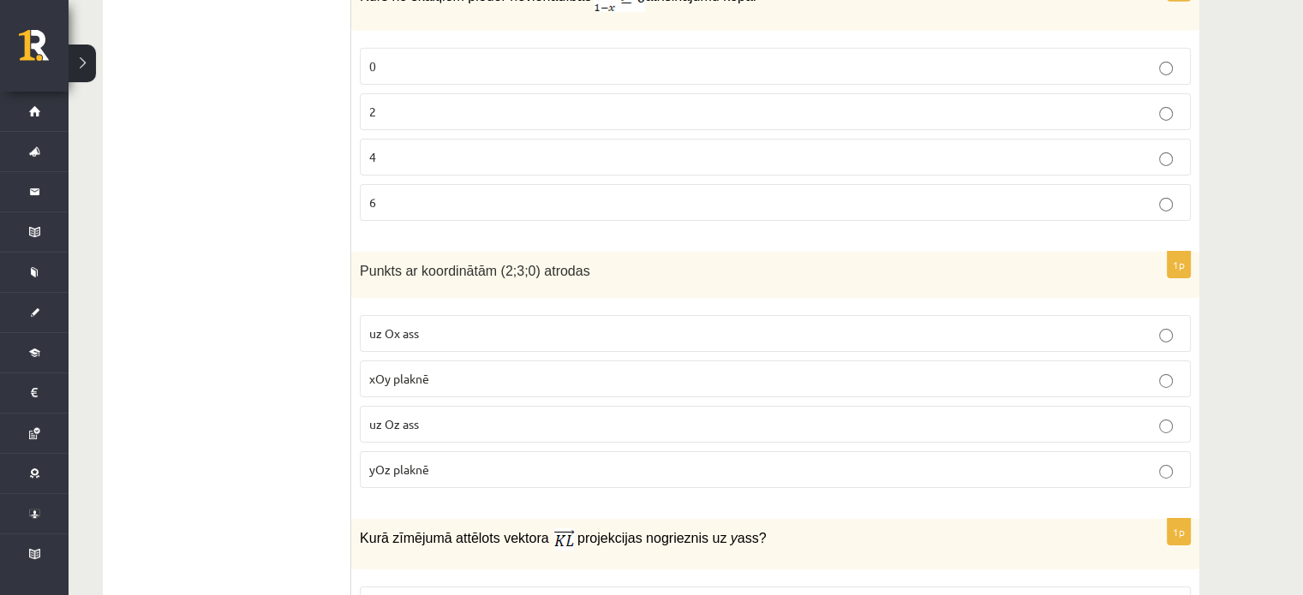
scroll to position [5649, 0]
drag, startPoint x: 361, startPoint y: 229, endPoint x: 617, endPoint y: 235, distance: 256.2
click at [617, 253] on div "Punkts ar koordinātām (2;3;0) atrodas" at bounding box center [775, 276] width 848 height 47
copy span "Punkts ar koordinātām (2;3;0) atrodas"
drag, startPoint x: 372, startPoint y: 264, endPoint x: 473, endPoint y: 427, distance: 192.3
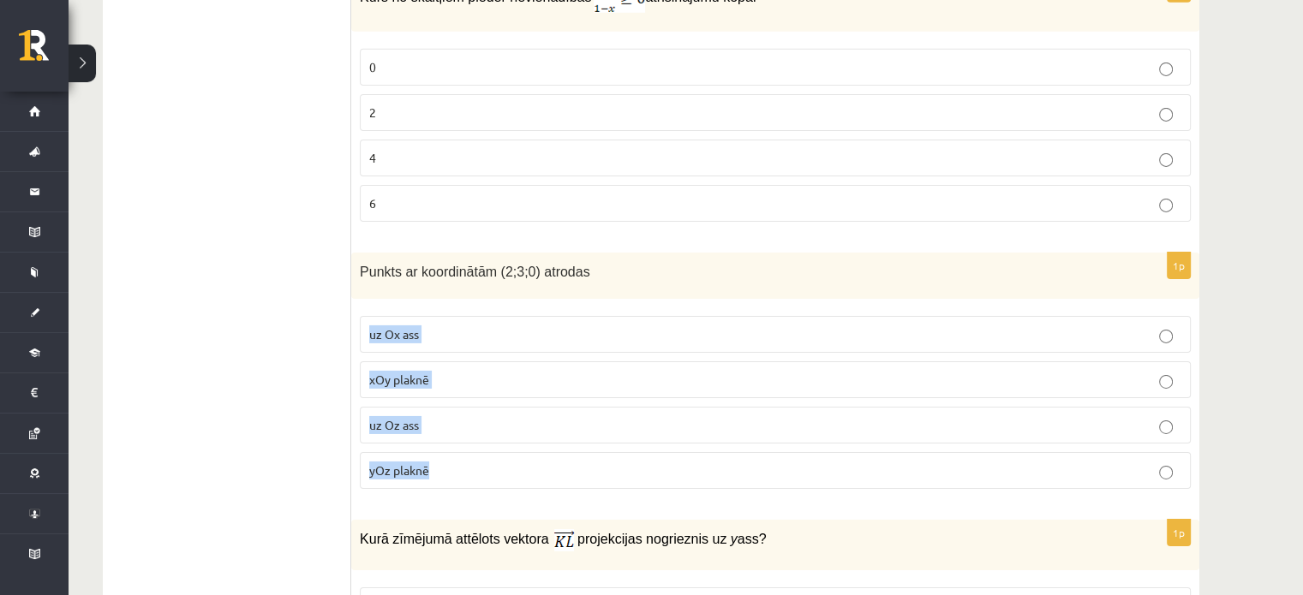
click at [473, 427] on fieldset "uz Ox ass xOy plaknē uz Oz ass yOz plaknē" at bounding box center [775, 401] width 831 height 187
copy fieldset "uz Ox ass xOy plaknē uz Oz ass yOz plaknē"
click at [442, 361] on label "xOy plaknē" at bounding box center [775, 379] width 831 height 37
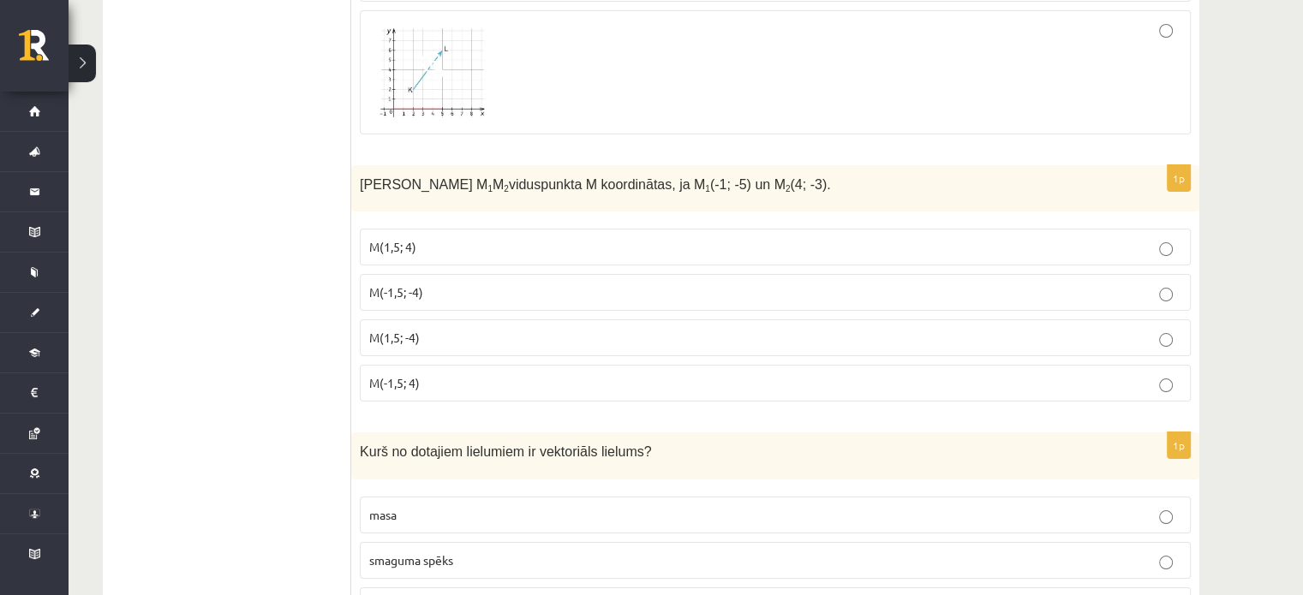
scroll to position [6625, 0]
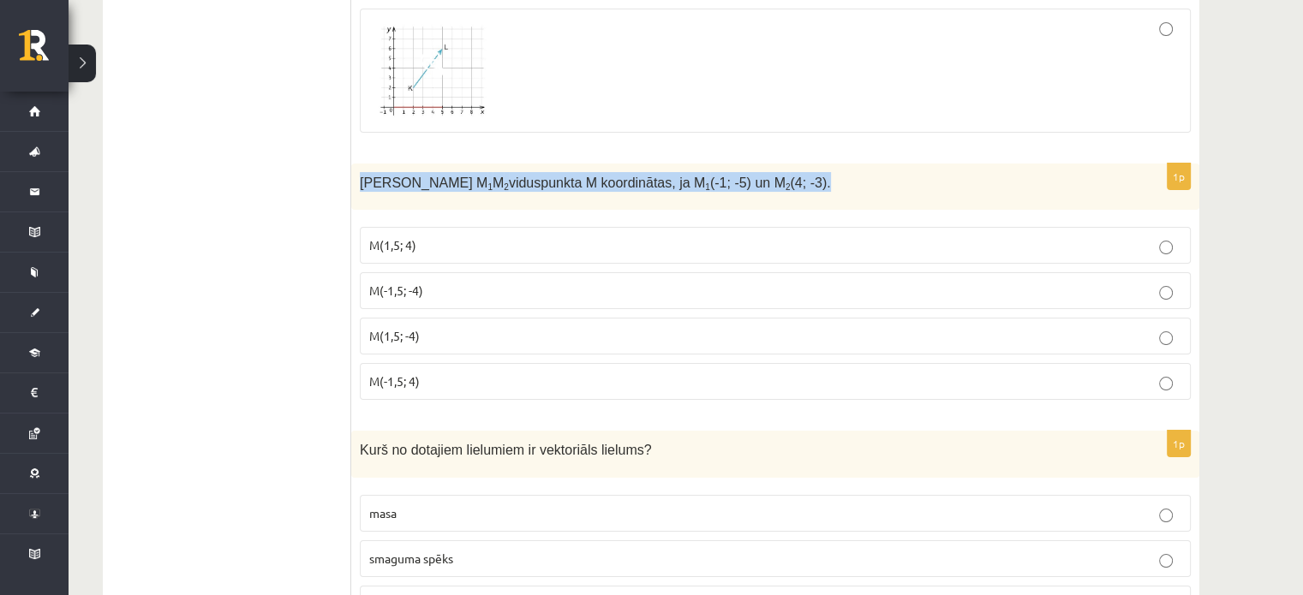
drag, startPoint x: 358, startPoint y: 130, endPoint x: 799, endPoint y: 138, distance: 441.2
click at [799, 164] on div "Nosaki nogriežņa M 1 M 2 viduspunkta M koordinātas, ja M 1 (-1; -5) un M 2 (4; …" at bounding box center [775, 187] width 848 height 47
copy span "Nosaki nogriežņa M 1 M 2 viduspunkta M koordinātas, ja M 1 (-1; -5) un M 2 (4; …"
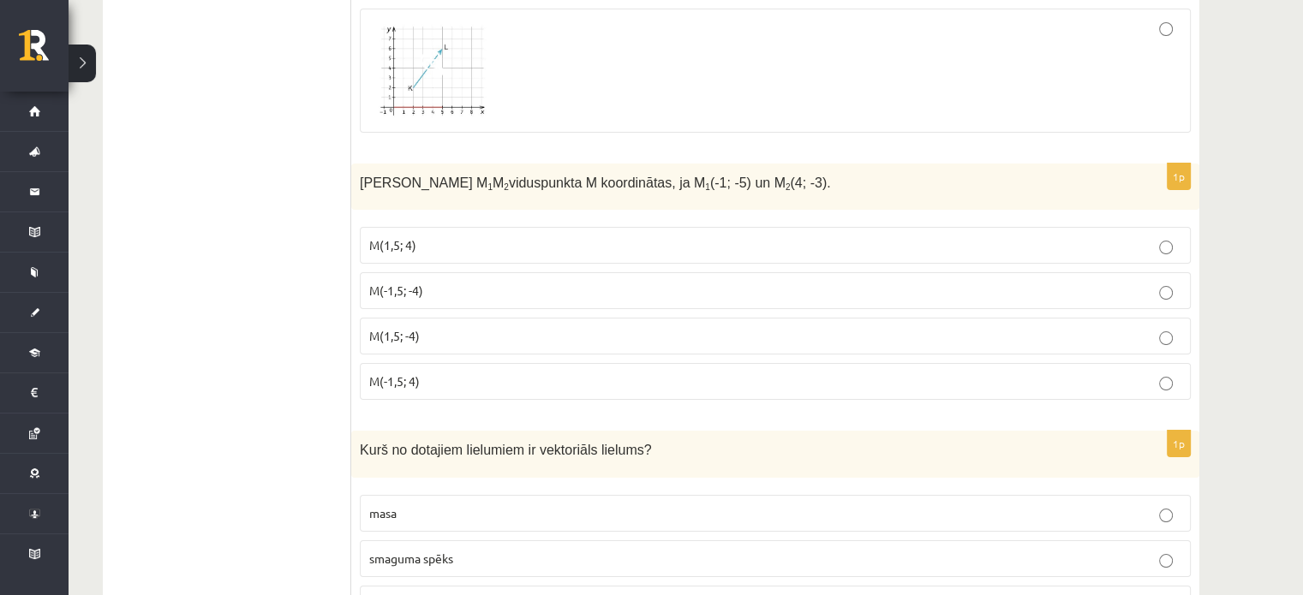
click at [449, 318] on label "M(1,5; -4)" at bounding box center [775, 336] width 831 height 37
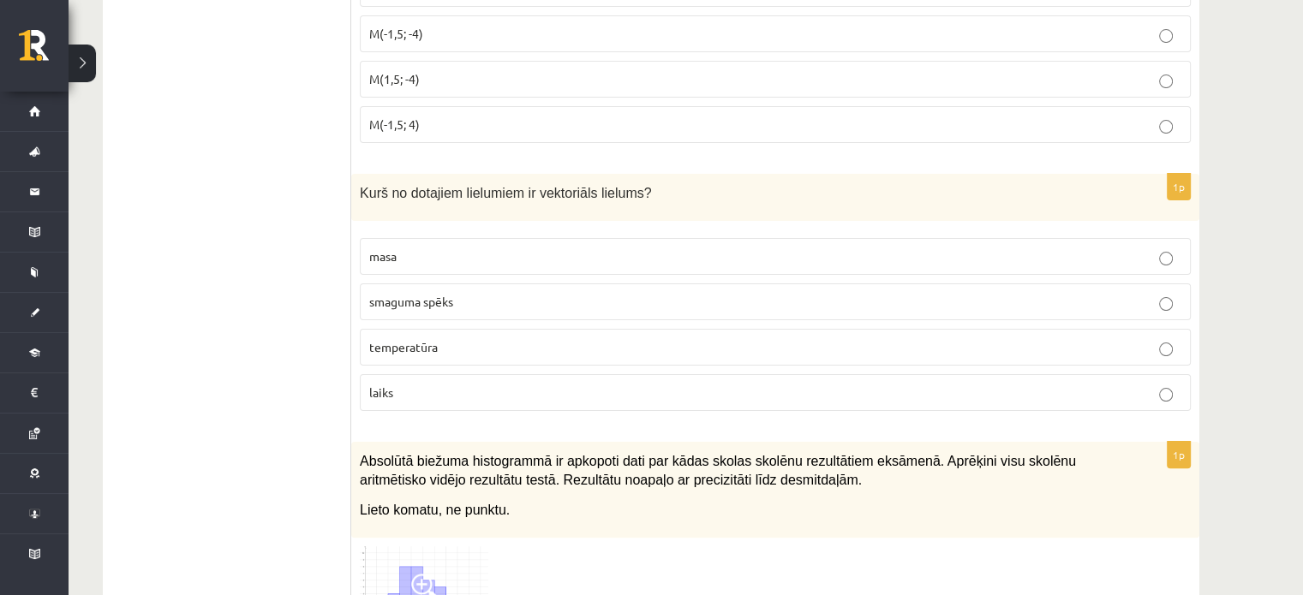
scroll to position [6893, 0]
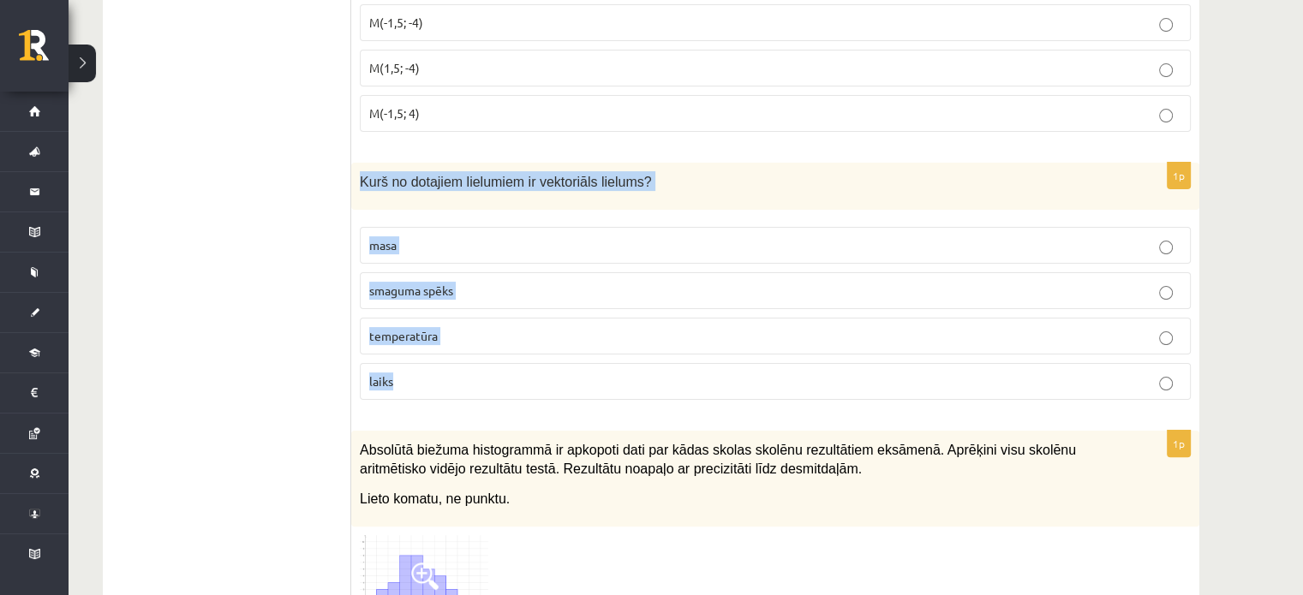
drag, startPoint x: 360, startPoint y: 126, endPoint x: 579, endPoint y: 324, distance: 295.4
click at [579, 324] on div "1p Kurš no dotajiem lielumiem ir vektoriāls lielums? masa smaguma spēks tempera…" at bounding box center [775, 288] width 848 height 251
click at [461, 282] on p "smaguma spēks" at bounding box center [775, 291] width 812 height 18
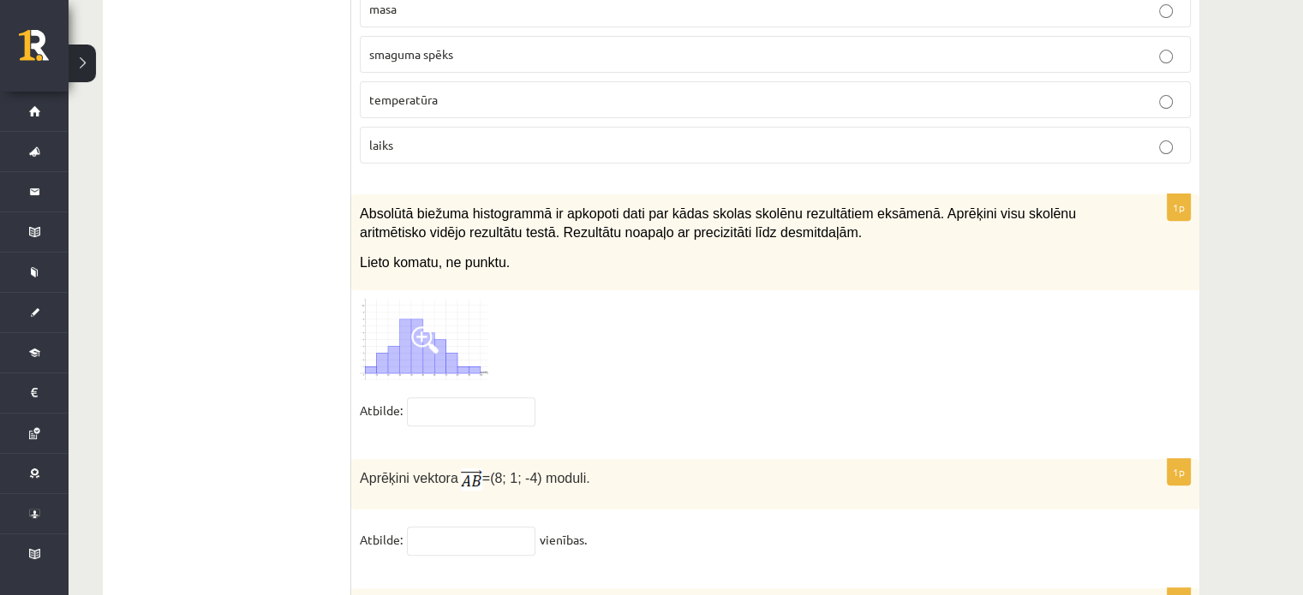
scroll to position [7190, 0]
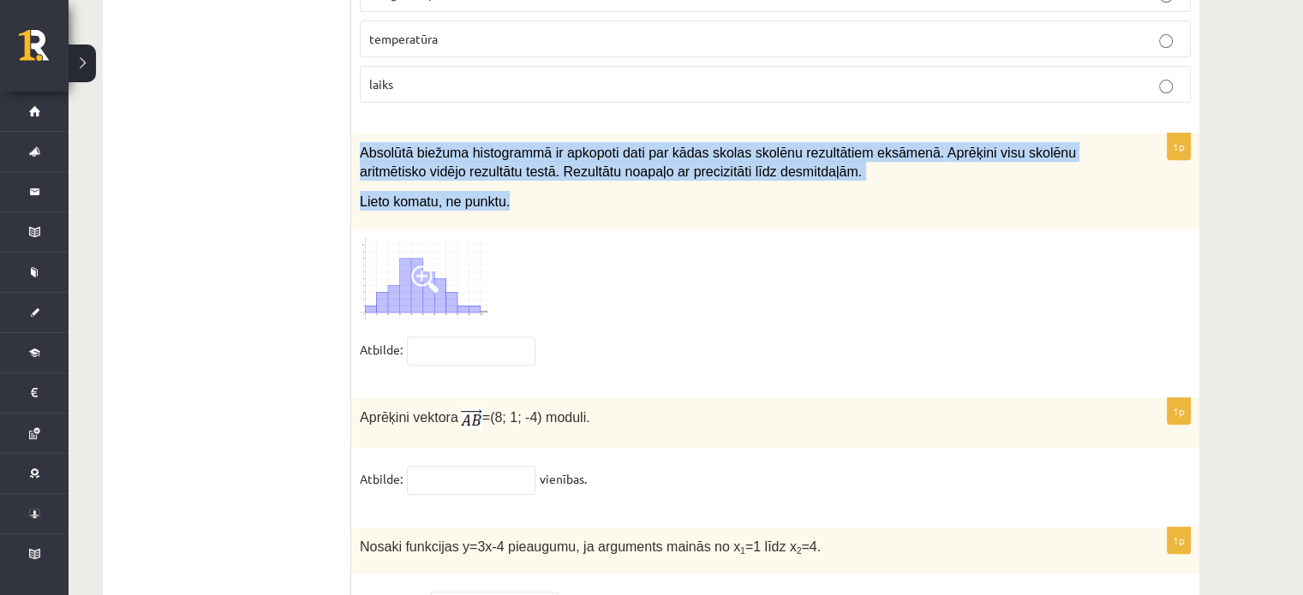
drag, startPoint x: 363, startPoint y: 97, endPoint x: 529, endPoint y: 170, distance: 181.0
click at [529, 170] on div "Absolūtā biežuma histogrammā ir apkopoti dati par kādas skolas skolēnu rezultāt…" at bounding box center [775, 182] width 848 height 96
click at [421, 266] on span at bounding box center [424, 279] width 27 height 27
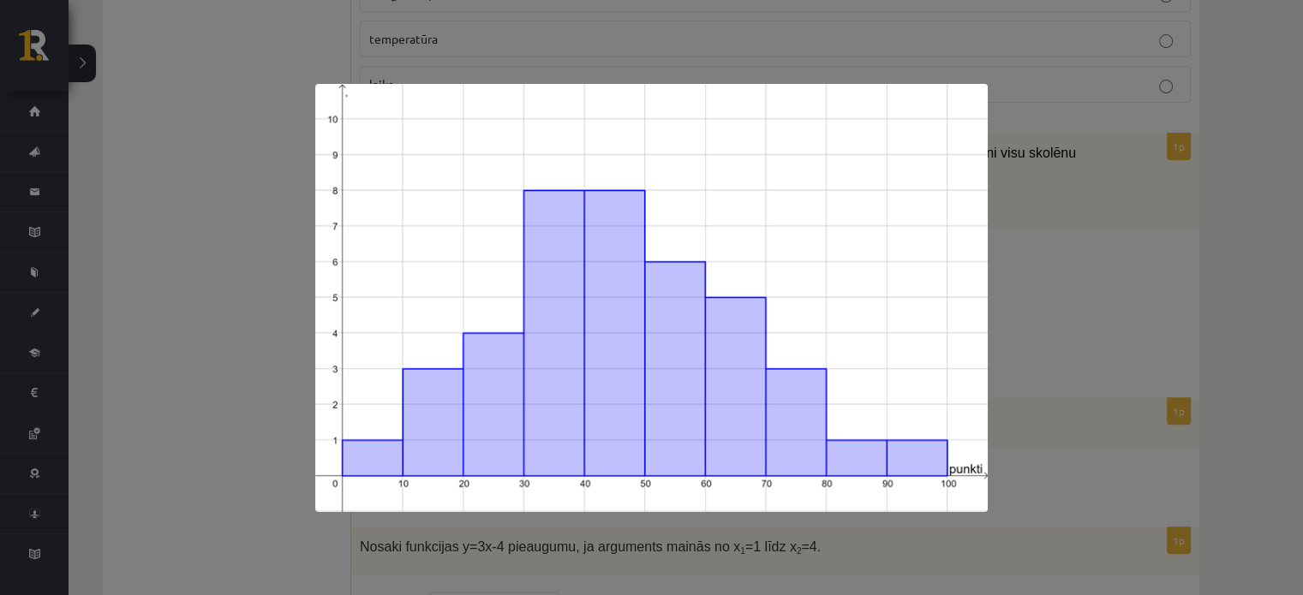
click at [990, 236] on div at bounding box center [651, 297] width 1303 height 595
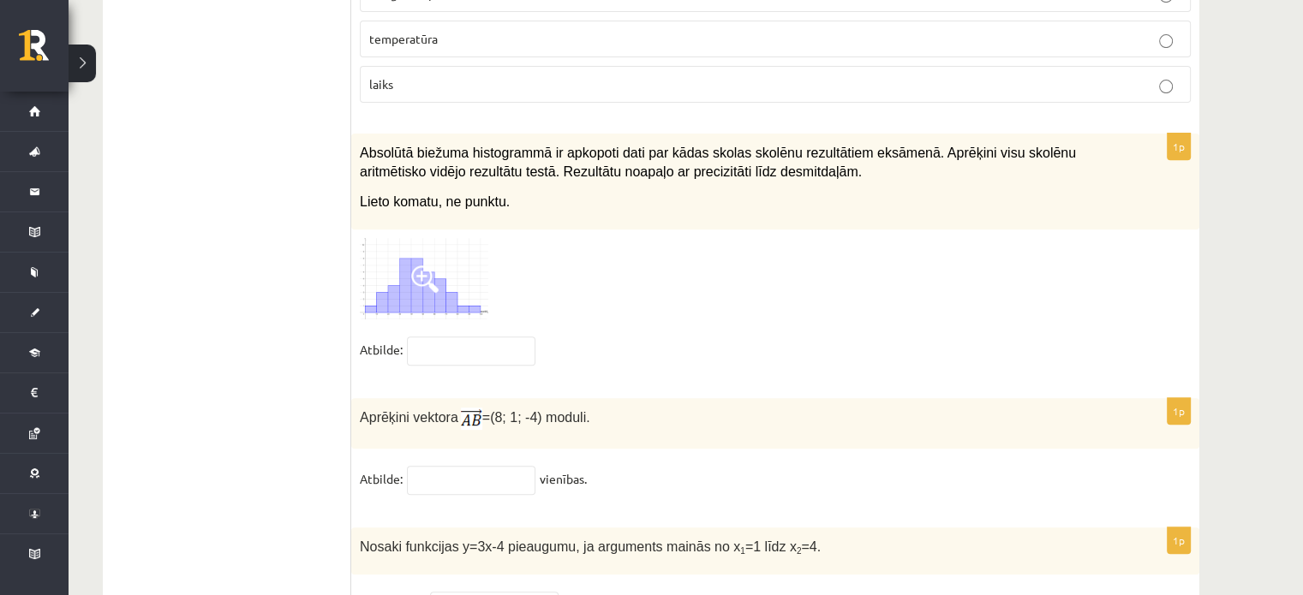
click at [421, 266] on span at bounding box center [424, 279] width 27 height 27
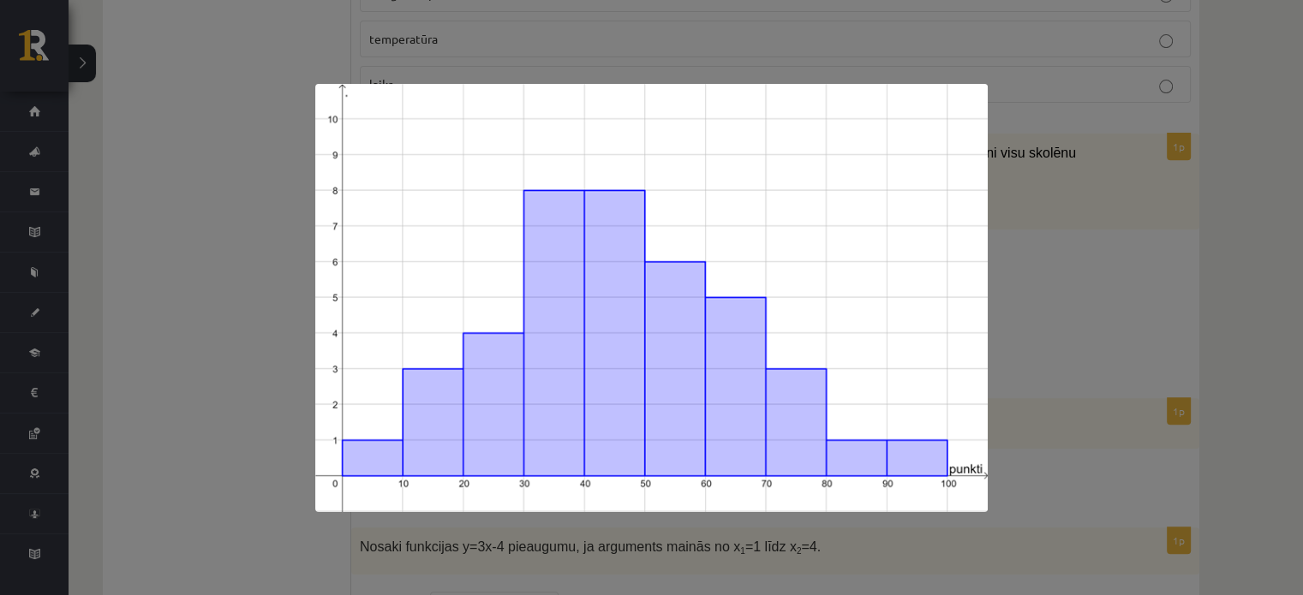
click at [1091, 273] on div at bounding box center [651, 297] width 1303 height 595
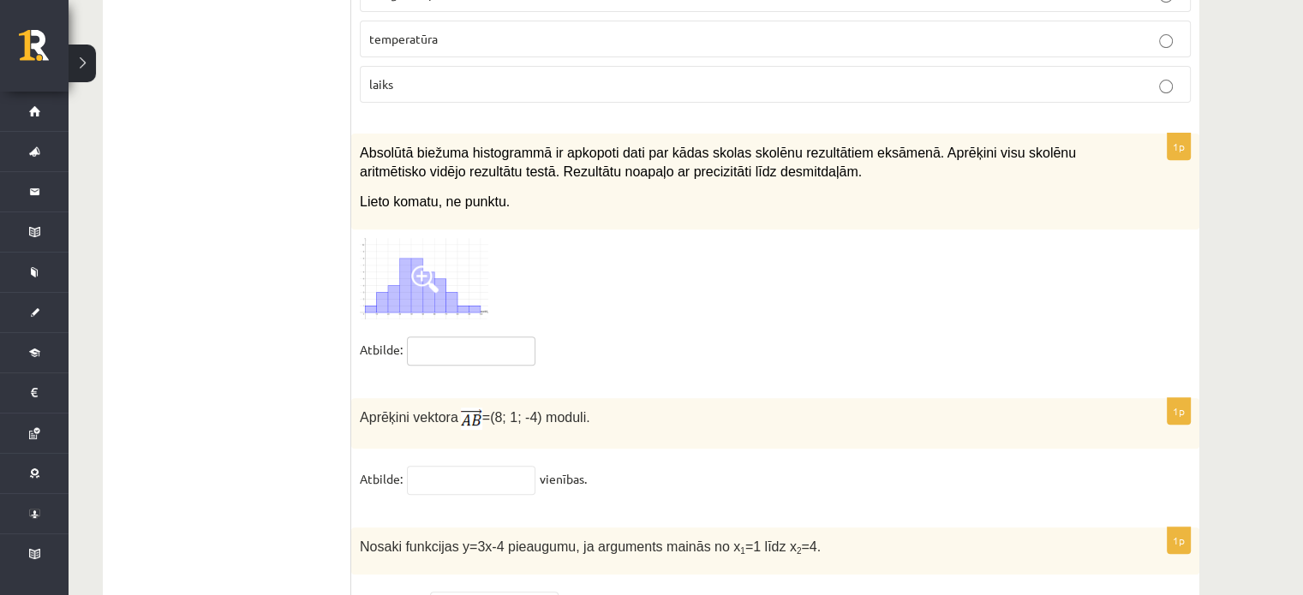
click at [457, 337] on input "text" at bounding box center [471, 351] width 128 height 29
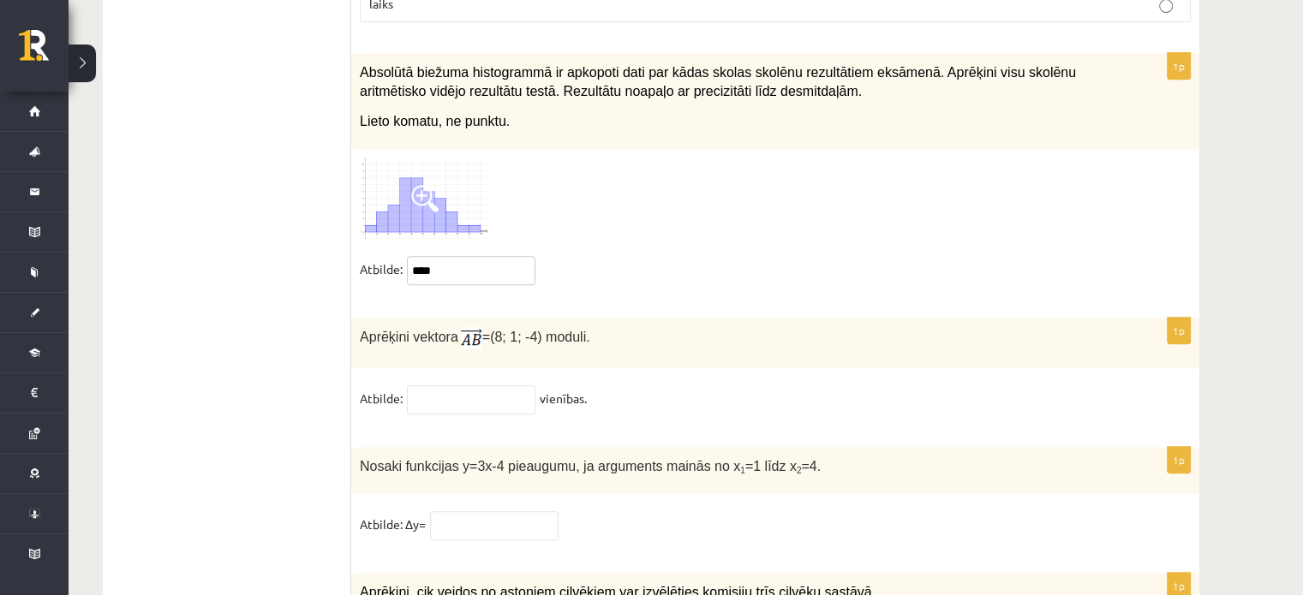
scroll to position [7277, 0]
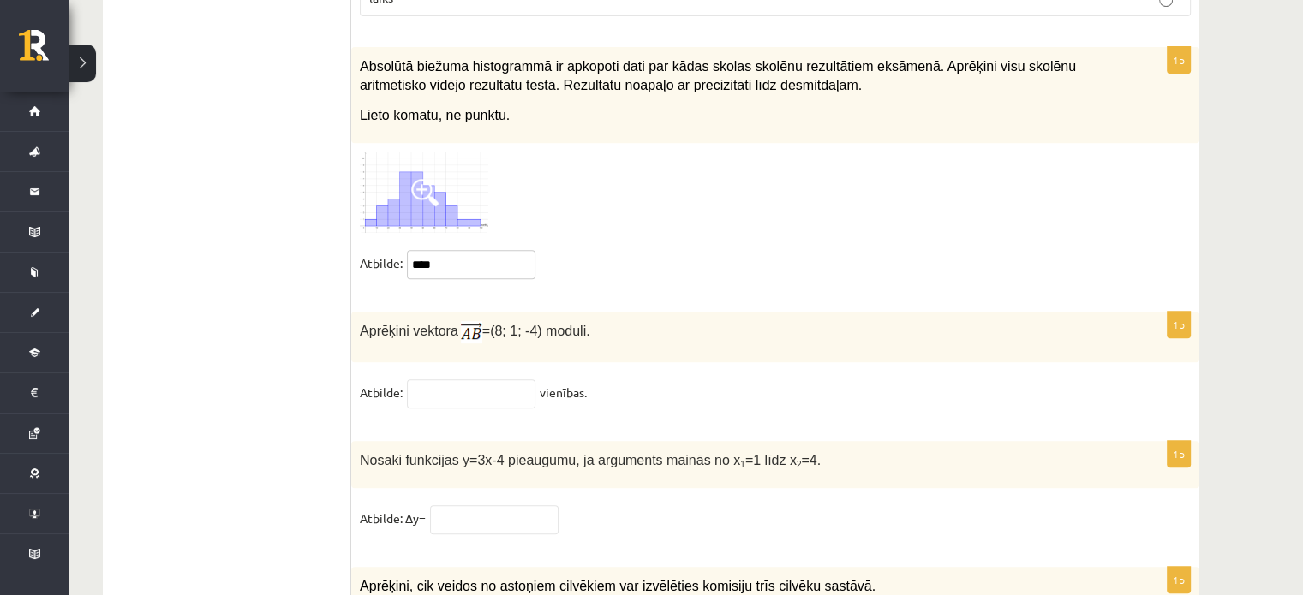
type input "****"
drag, startPoint x: 355, startPoint y: 282, endPoint x: 596, endPoint y: 289, distance: 240.8
click at [596, 312] on div "Aprēķini vektora =(8; 1; -4) moduli." at bounding box center [775, 337] width 848 height 51
click at [463, 379] on input "text" at bounding box center [471, 393] width 128 height 29
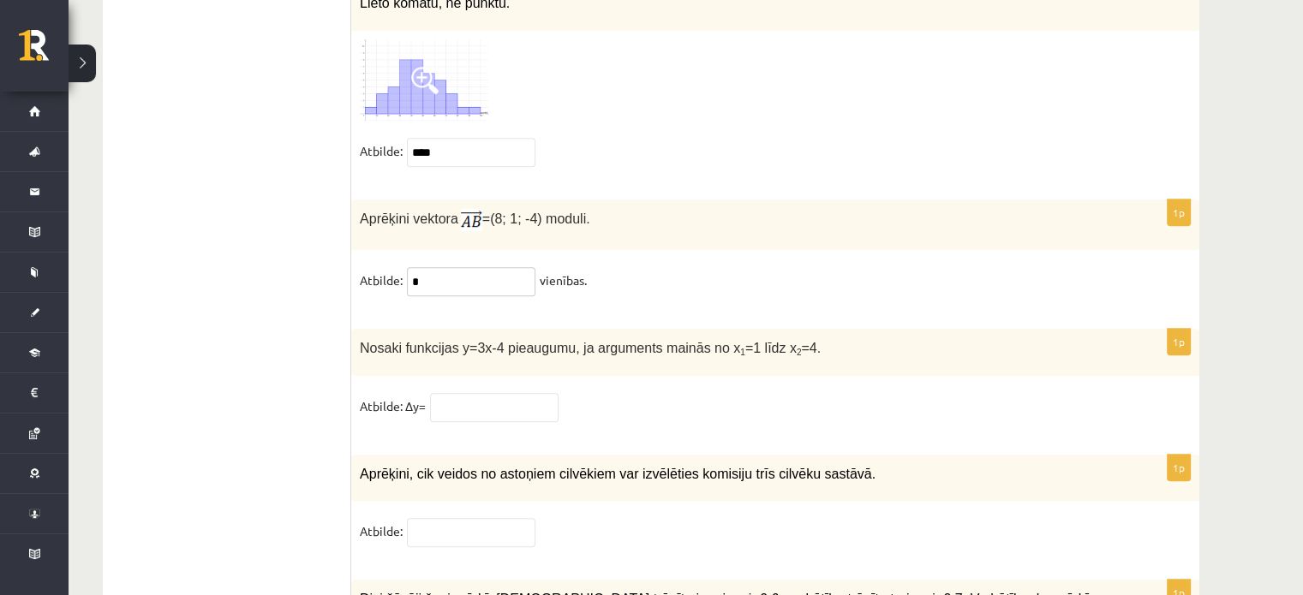
scroll to position [7393, 0]
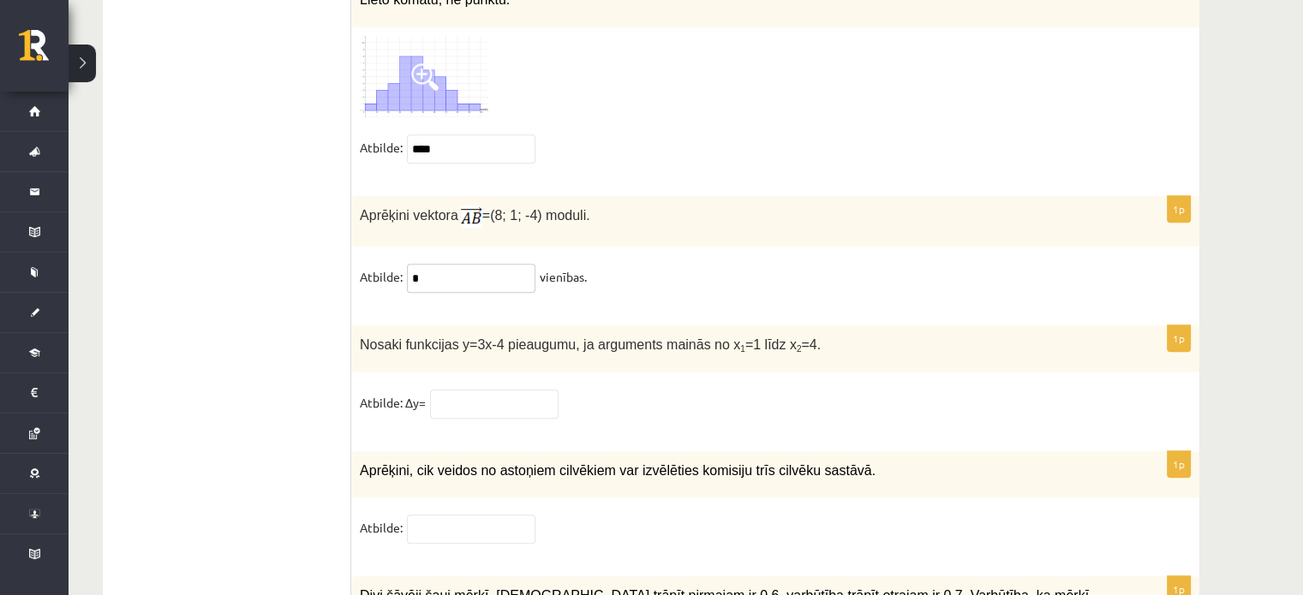
type input "*"
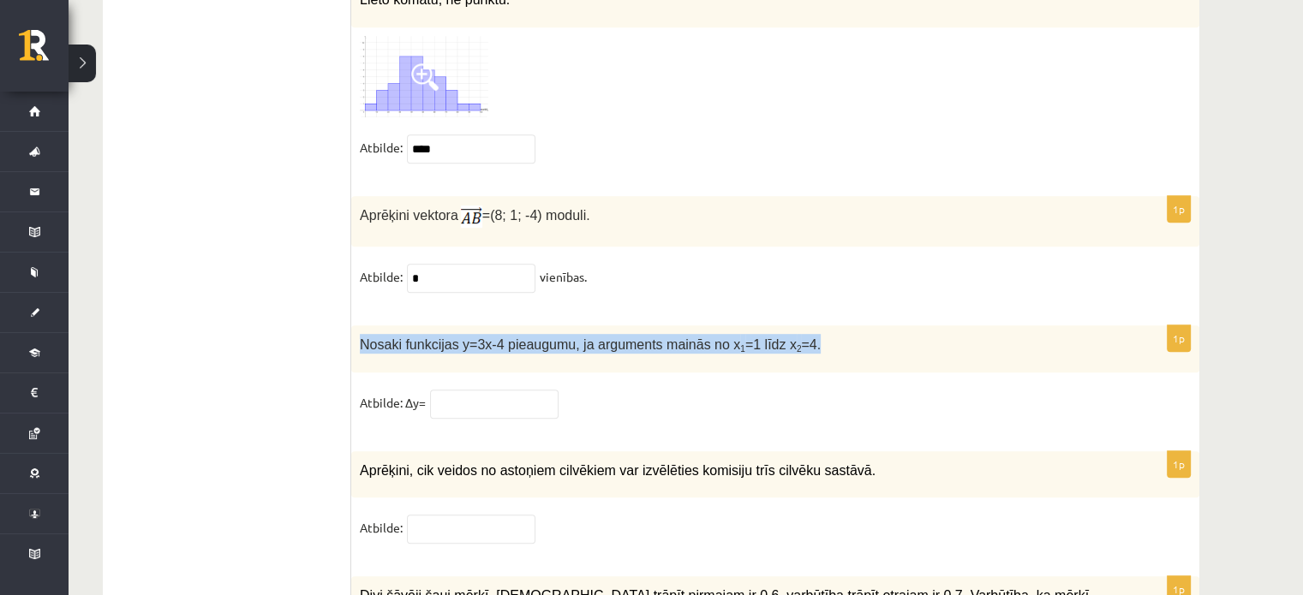
drag, startPoint x: 353, startPoint y: 297, endPoint x: 778, endPoint y: 294, distance: 424.9
click at [778, 326] on div "Nosaki funkcijas y=3x-4 pieaugumu, ja arguments mainās no x 1 =1 līdz x 2 =4." at bounding box center [775, 349] width 848 height 47
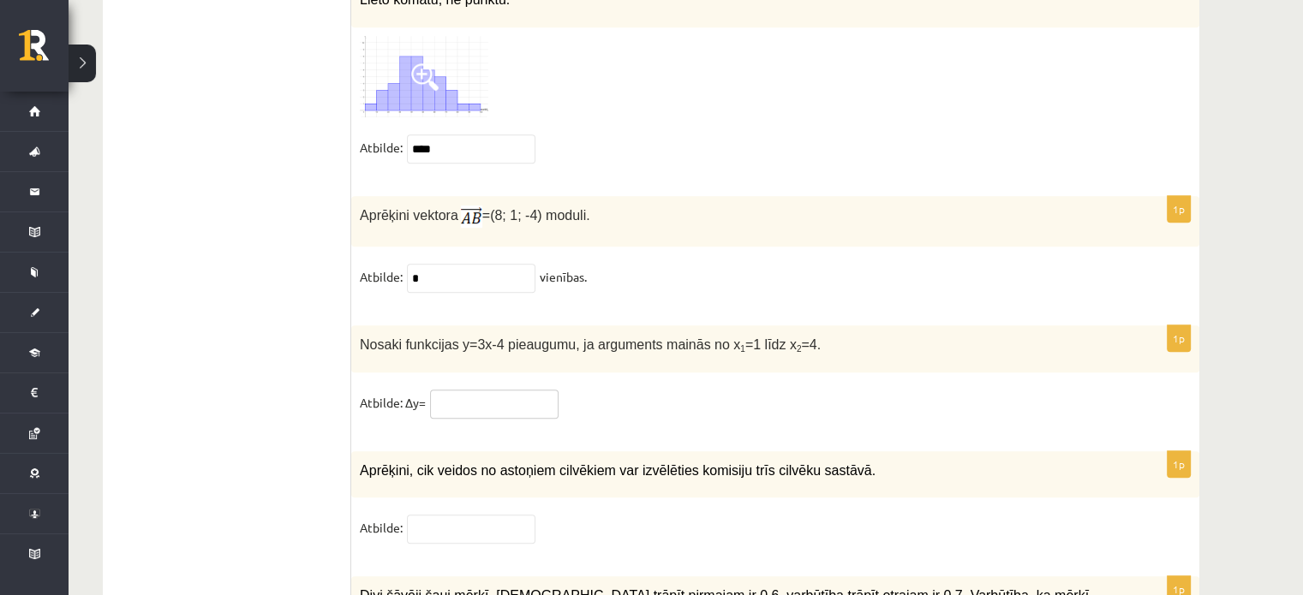
click at [479, 390] on input "text" at bounding box center [494, 404] width 128 height 29
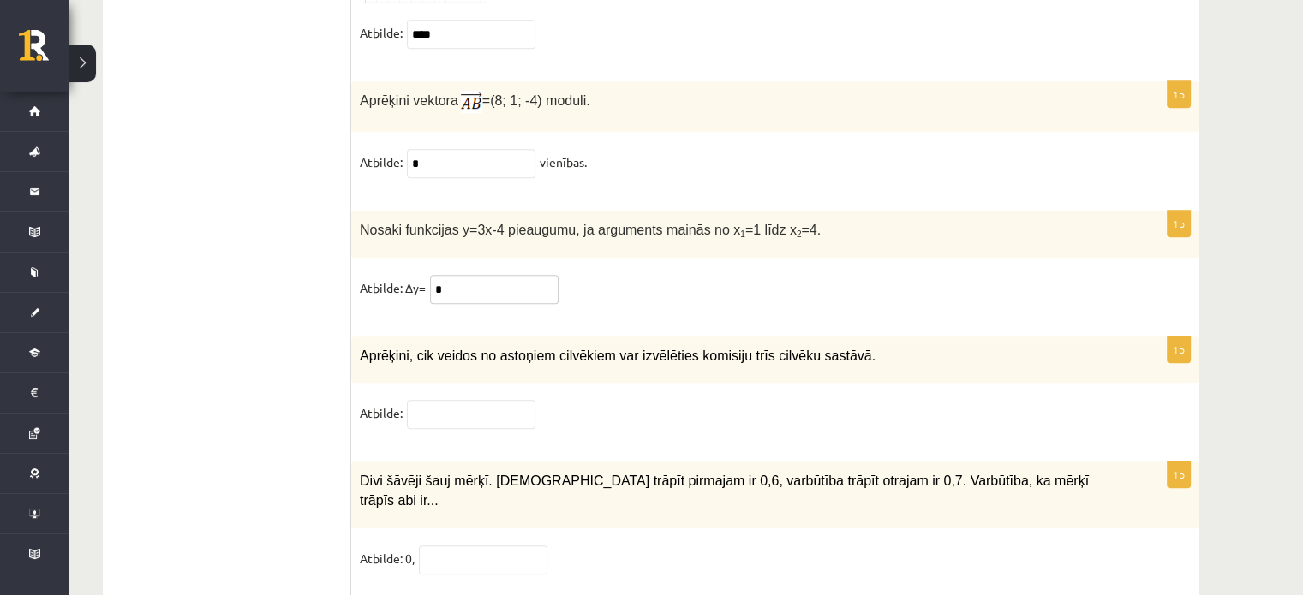
type input "*"
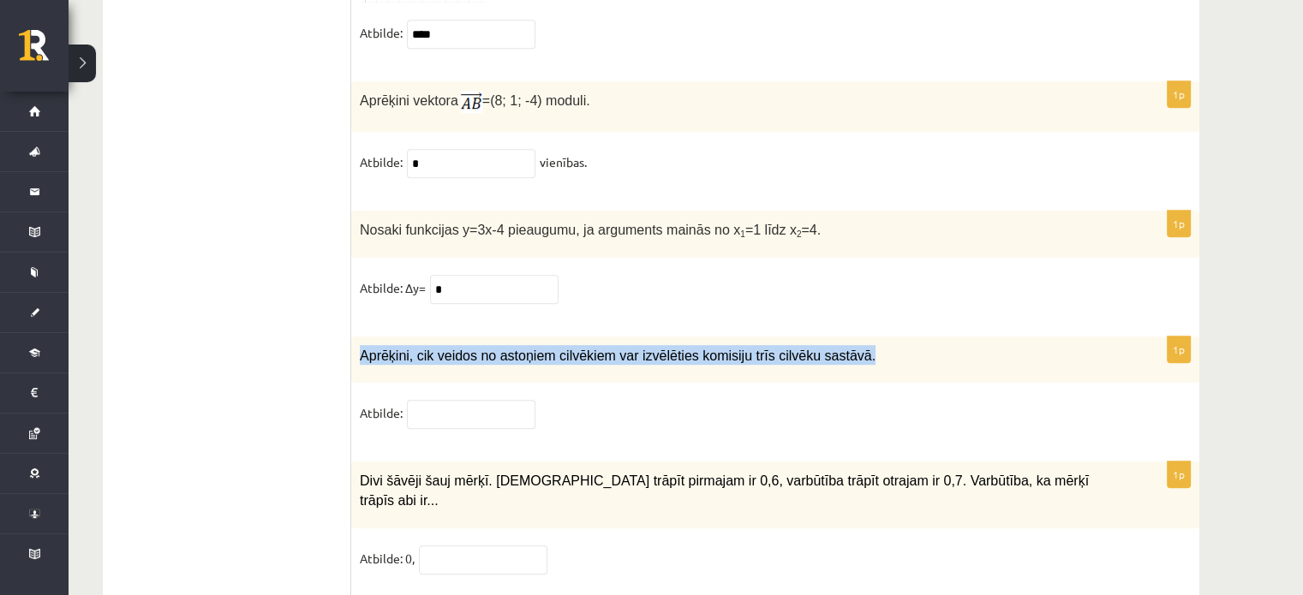
drag, startPoint x: 356, startPoint y: 305, endPoint x: 876, endPoint y: 296, distance: 520.1
click at [876, 337] on div "Aprēķini, cik veidos no astoņiem cilvēkiem var izvēlēties komisiju trīs cilvēku…" at bounding box center [775, 360] width 848 height 47
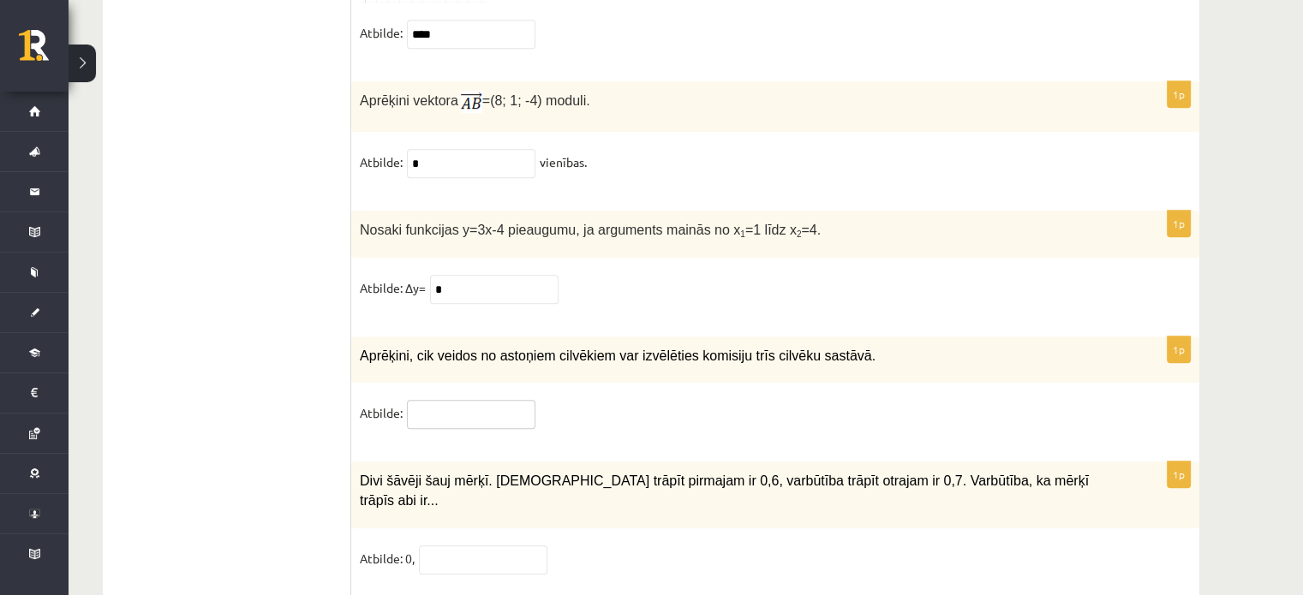
click at [471, 400] on input "text" at bounding box center [471, 414] width 128 height 29
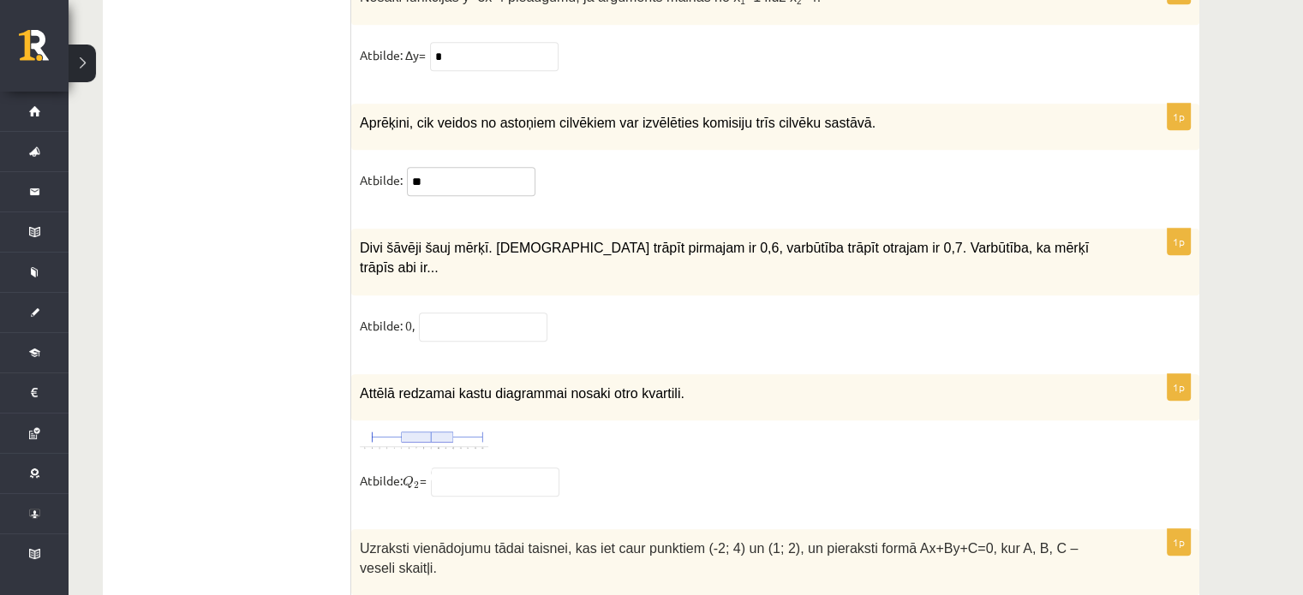
scroll to position [7741, 0]
type input "**"
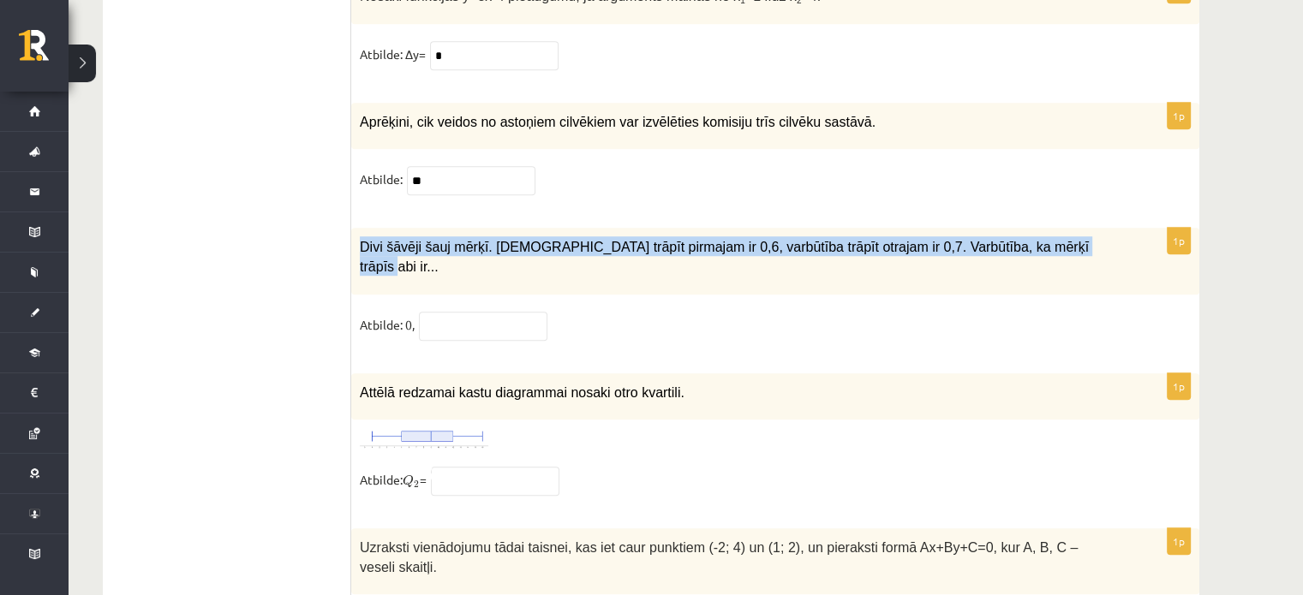
drag, startPoint x: 360, startPoint y: 198, endPoint x: 1054, endPoint y: 197, distance: 693.9
click at [1054, 236] on p "Divi šāvēji šauj mērķī. [DEMOGRAPHIC_DATA] trāpīt pirmajam ir 0,6, varbūtība tr…" at bounding box center [732, 255] width 745 height 39
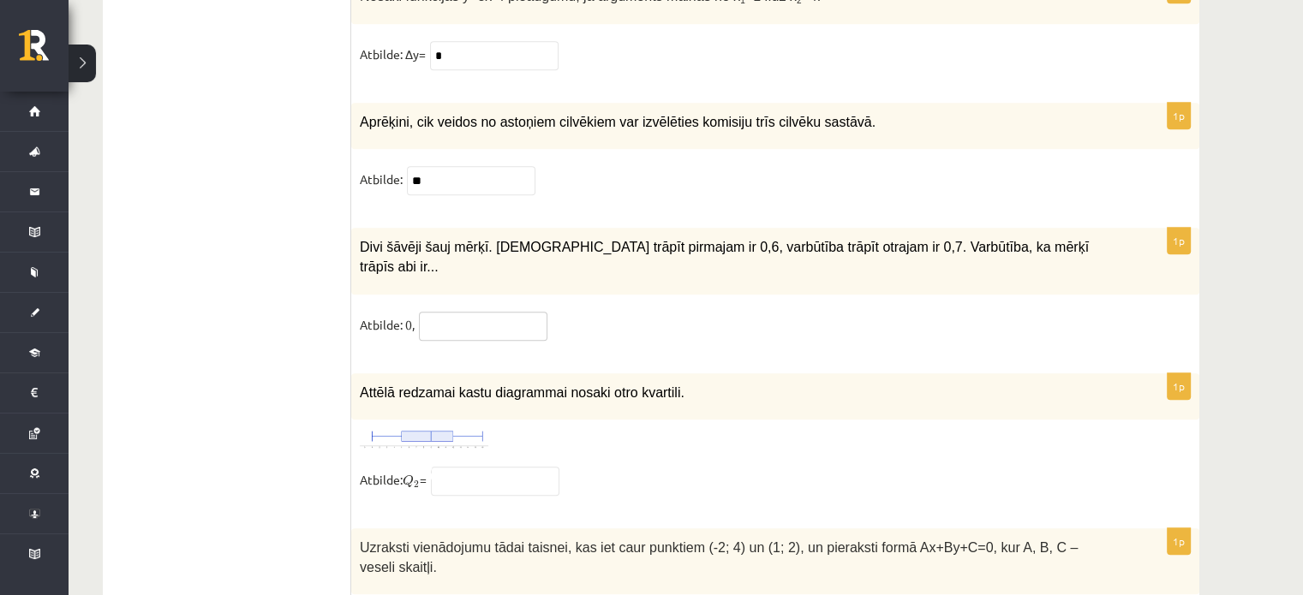
click at [435, 312] on input "text" at bounding box center [483, 326] width 128 height 29
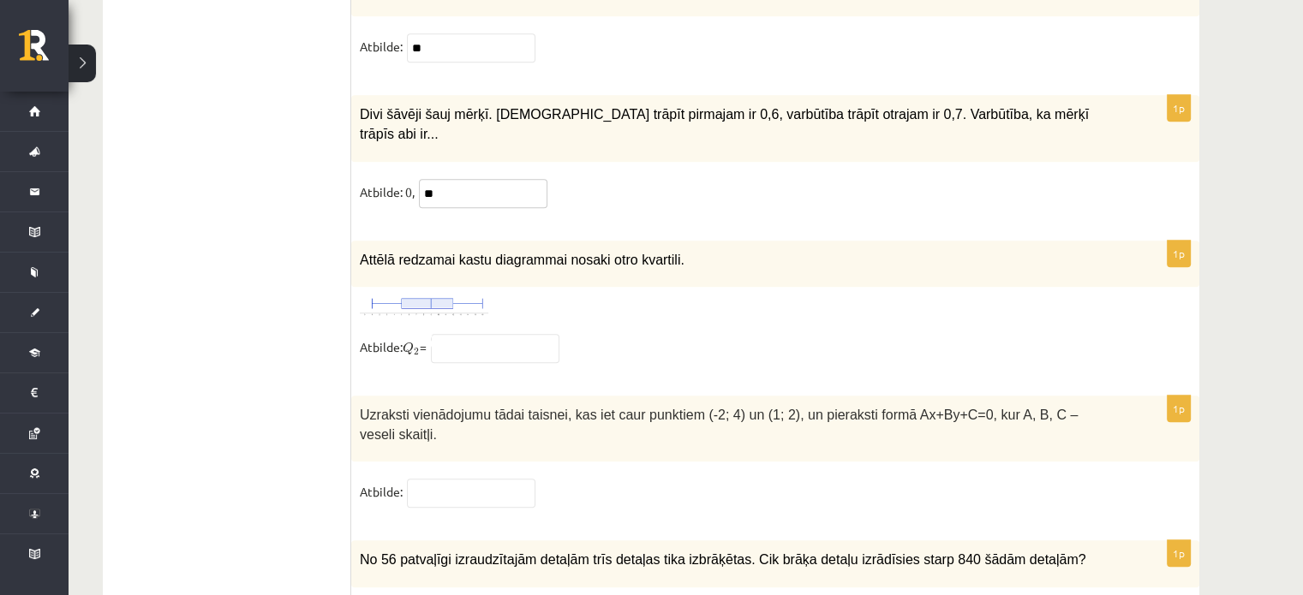
scroll to position [7884, 0]
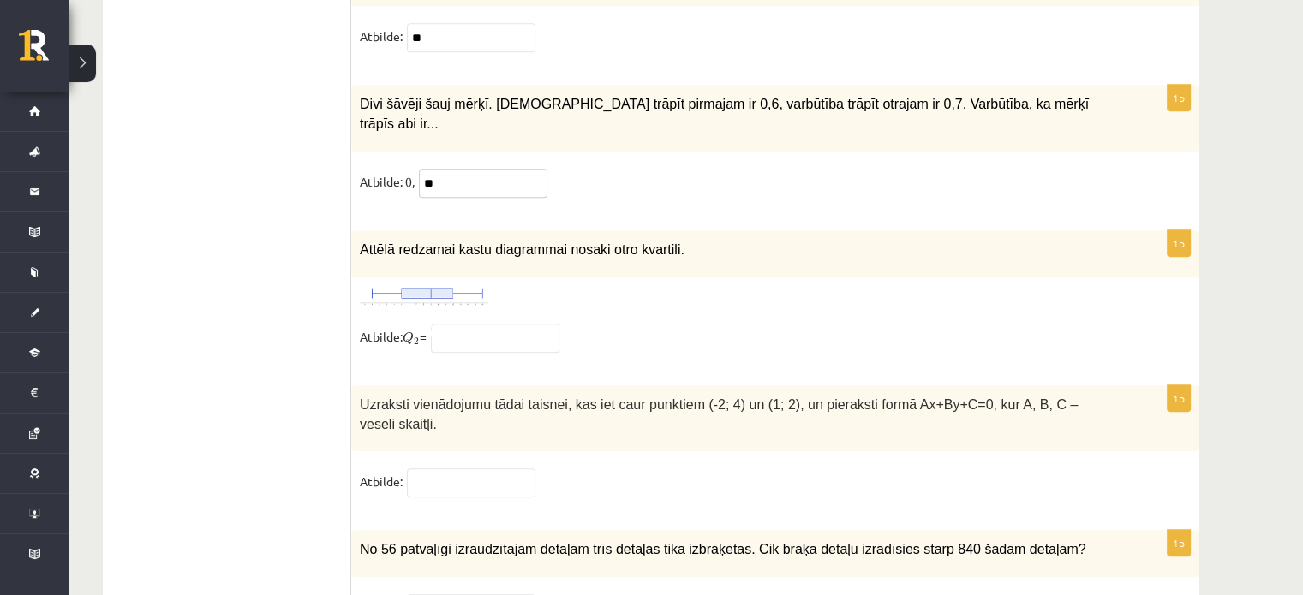
type input "**"
click at [531, 324] on input "text" at bounding box center [495, 338] width 128 height 29
click at [398, 230] on div "1p Attēlā redzamai kastu diagrammai nosaki otro kvartili. Atbilde: Q 2 Q 2 =" at bounding box center [775, 299] width 848 height 138
click at [428, 285] on img at bounding box center [424, 295] width 128 height 21
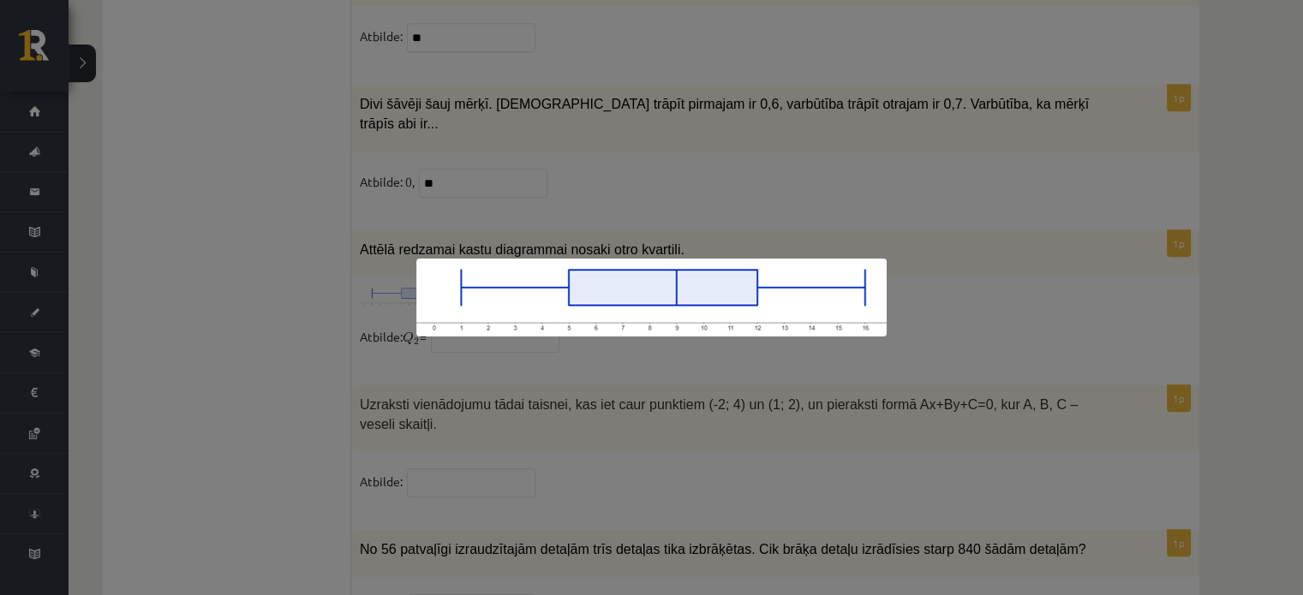
click at [651, 411] on div at bounding box center [651, 297] width 1303 height 595
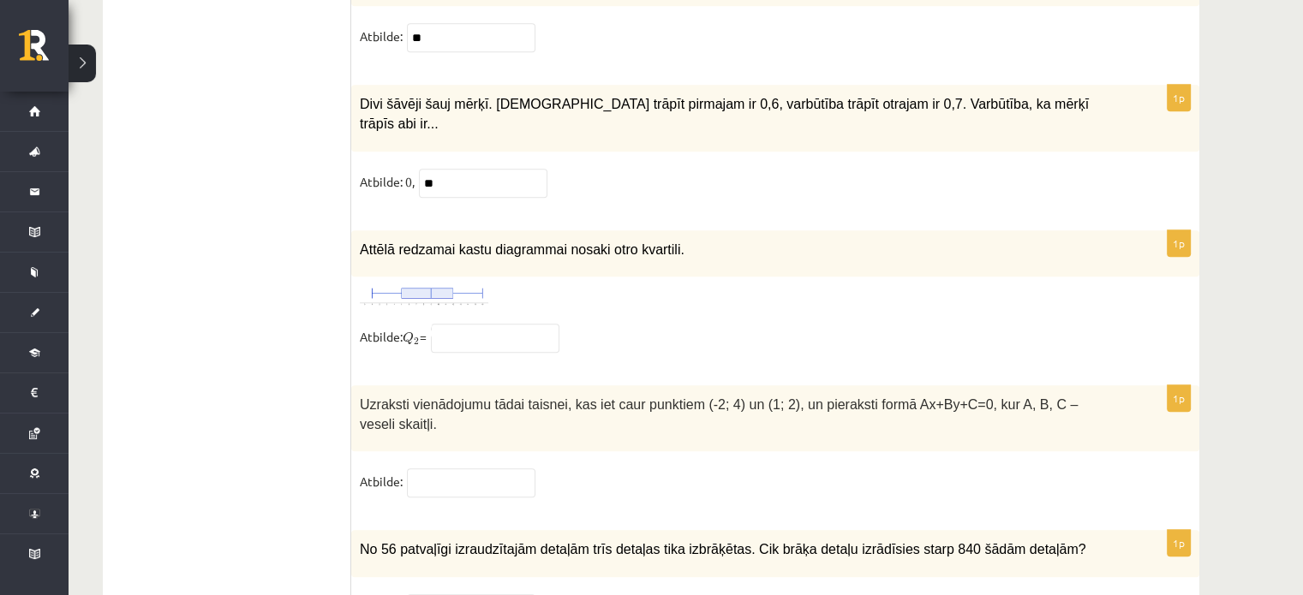
click at [457, 285] on img at bounding box center [424, 295] width 128 height 21
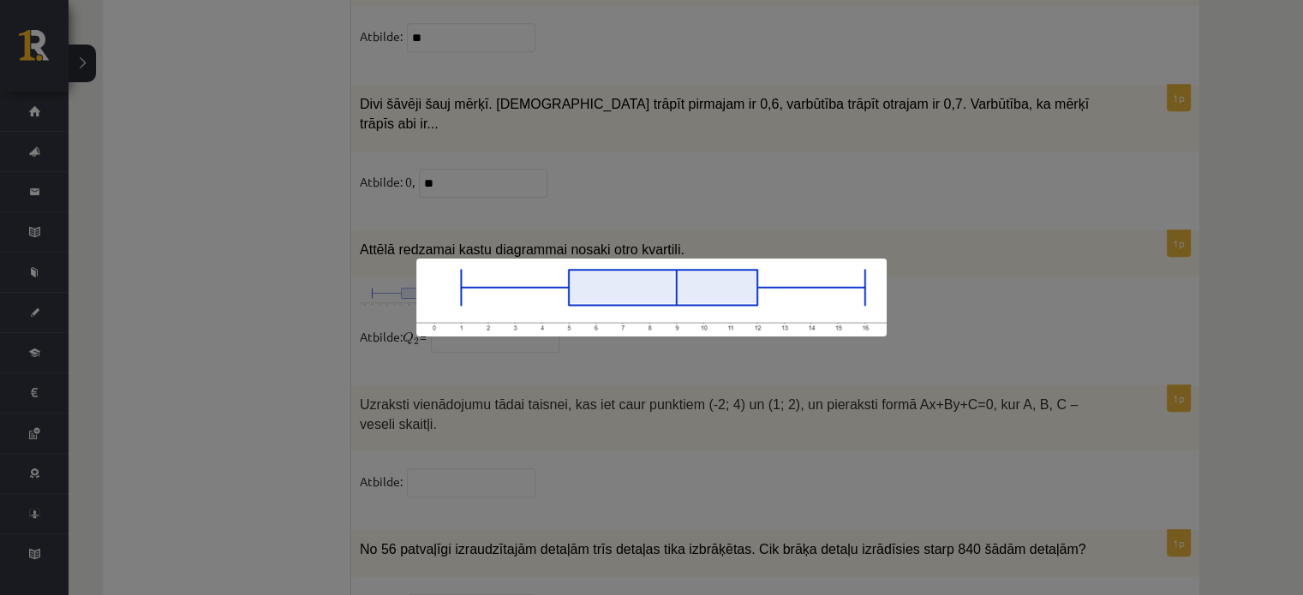
click at [608, 391] on div at bounding box center [651, 297] width 1303 height 595
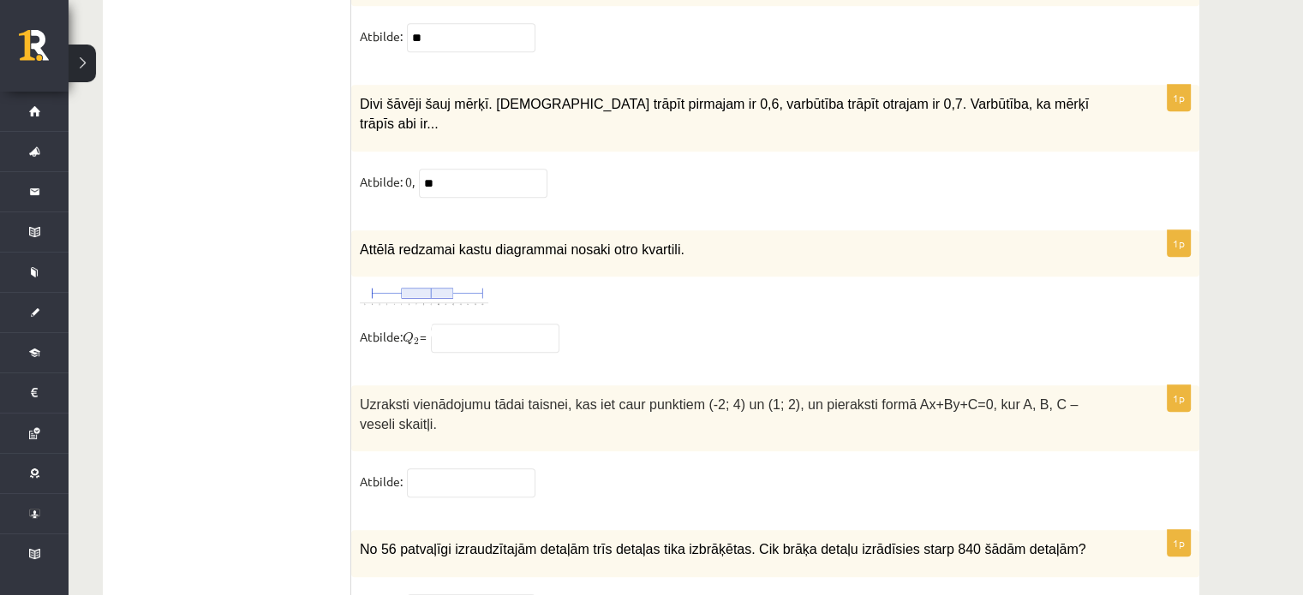
click at [439, 285] on img at bounding box center [424, 295] width 128 height 21
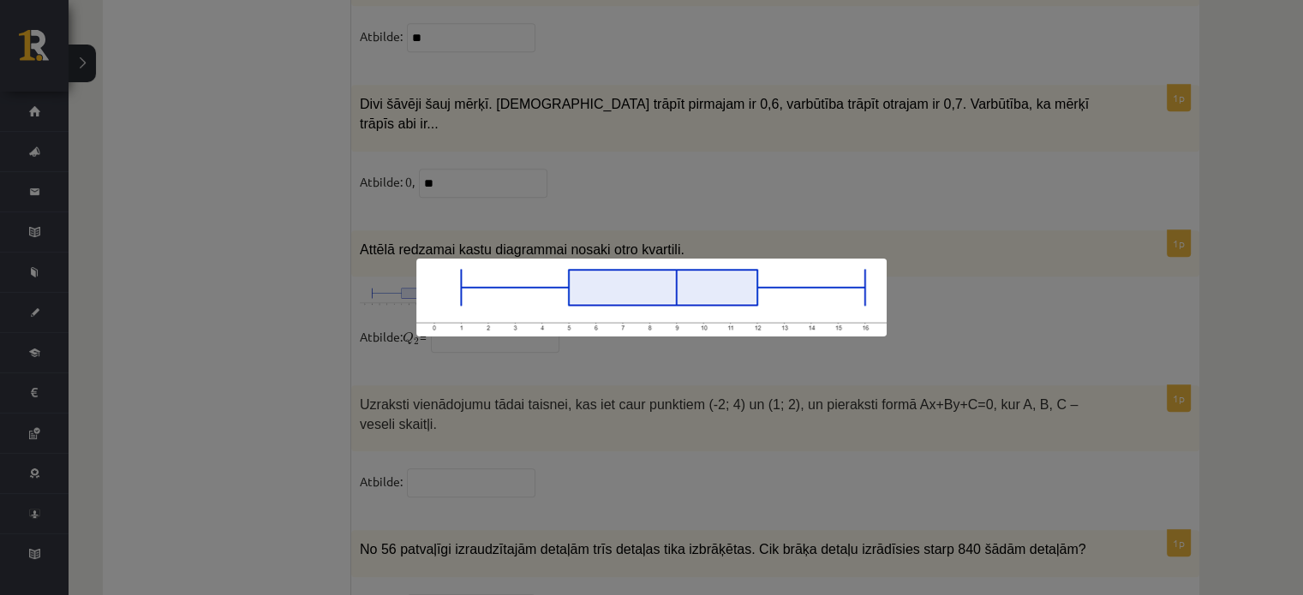
click at [651, 393] on div at bounding box center [651, 297] width 1303 height 595
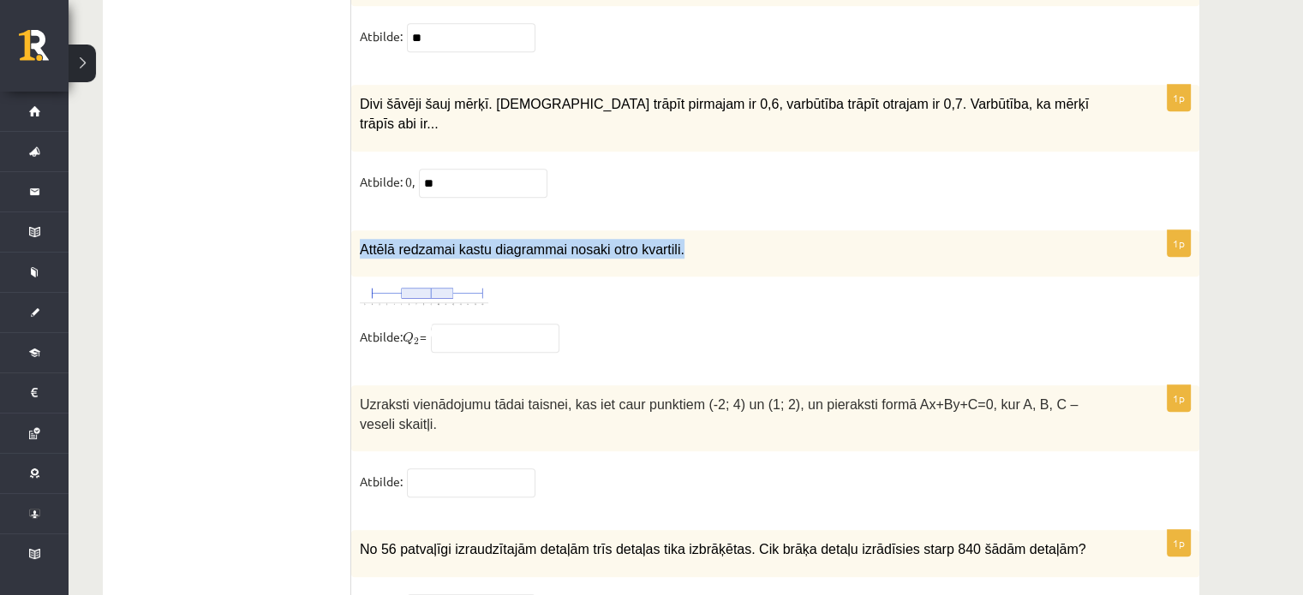
drag, startPoint x: 671, startPoint y: 176, endPoint x: 352, endPoint y: 182, distance: 318.7
click at [352, 230] on div "Attēlā redzamai kastu diagrammai nosaki otro kvartili." at bounding box center [775, 253] width 848 height 47
click at [424, 285] on img at bounding box center [424, 295] width 128 height 21
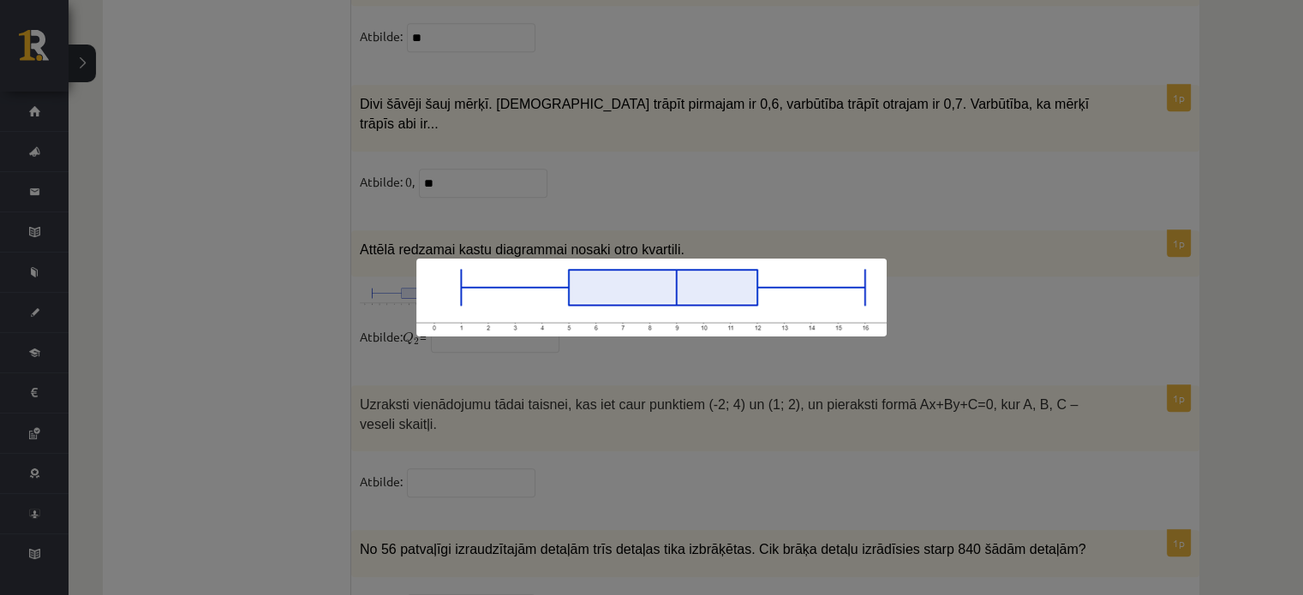
click at [650, 433] on div at bounding box center [651, 297] width 1303 height 595
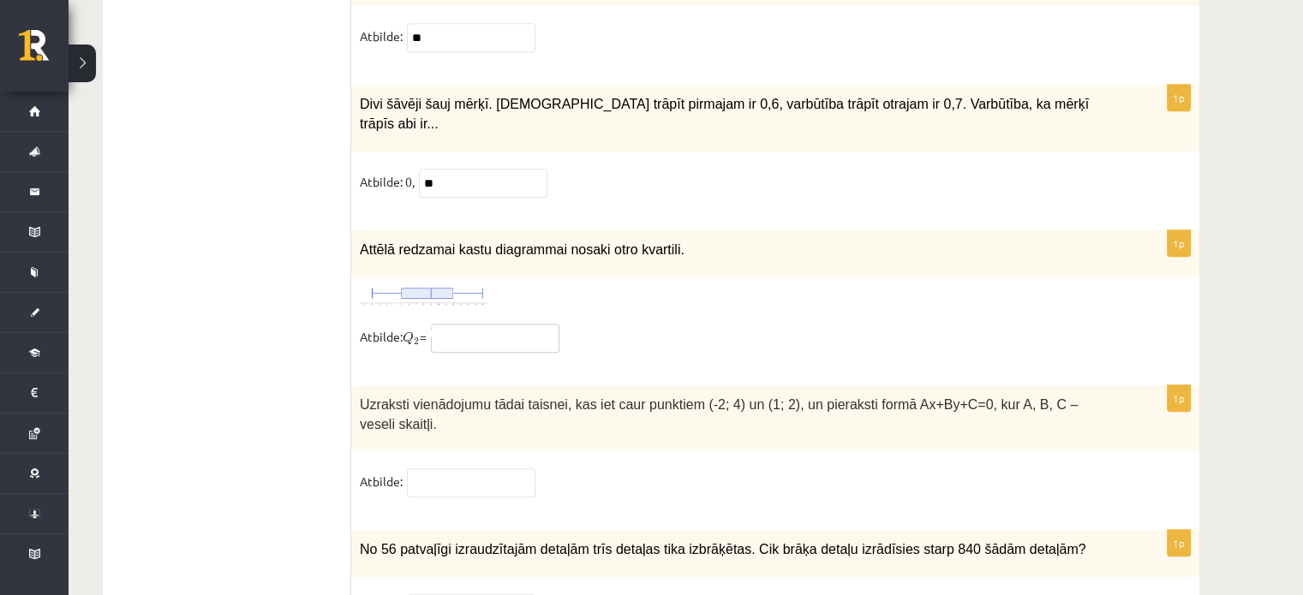
click at [487, 324] on input "text" at bounding box center [495, 338] width 128 height 29
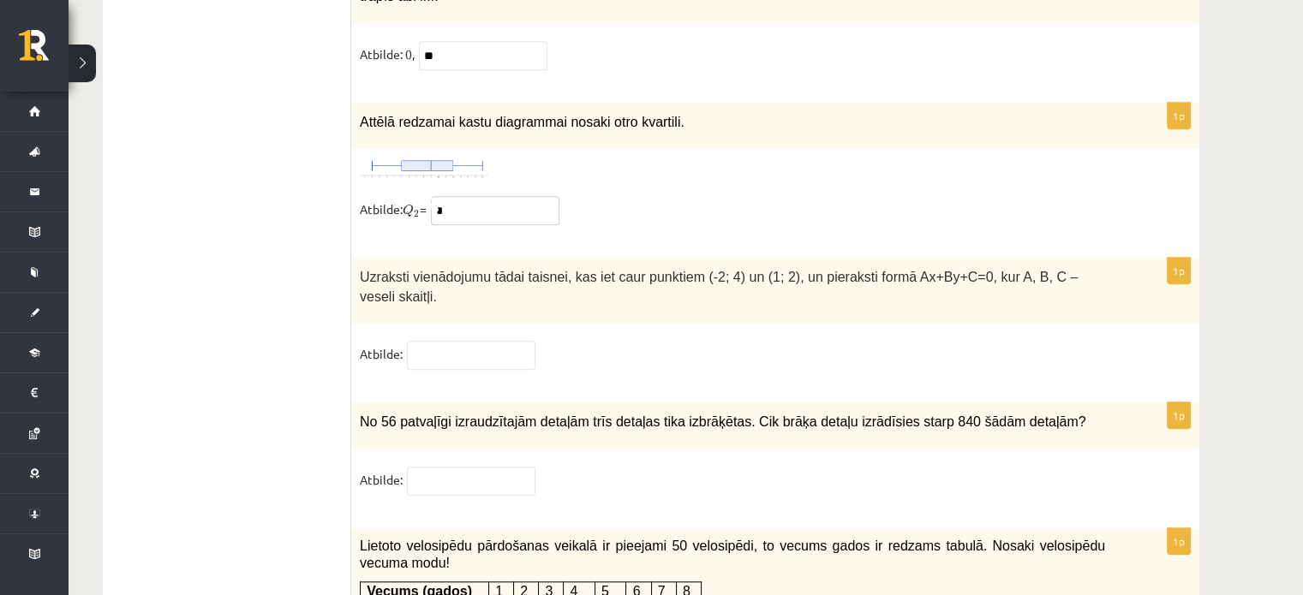
scroll to position [8016, 0]
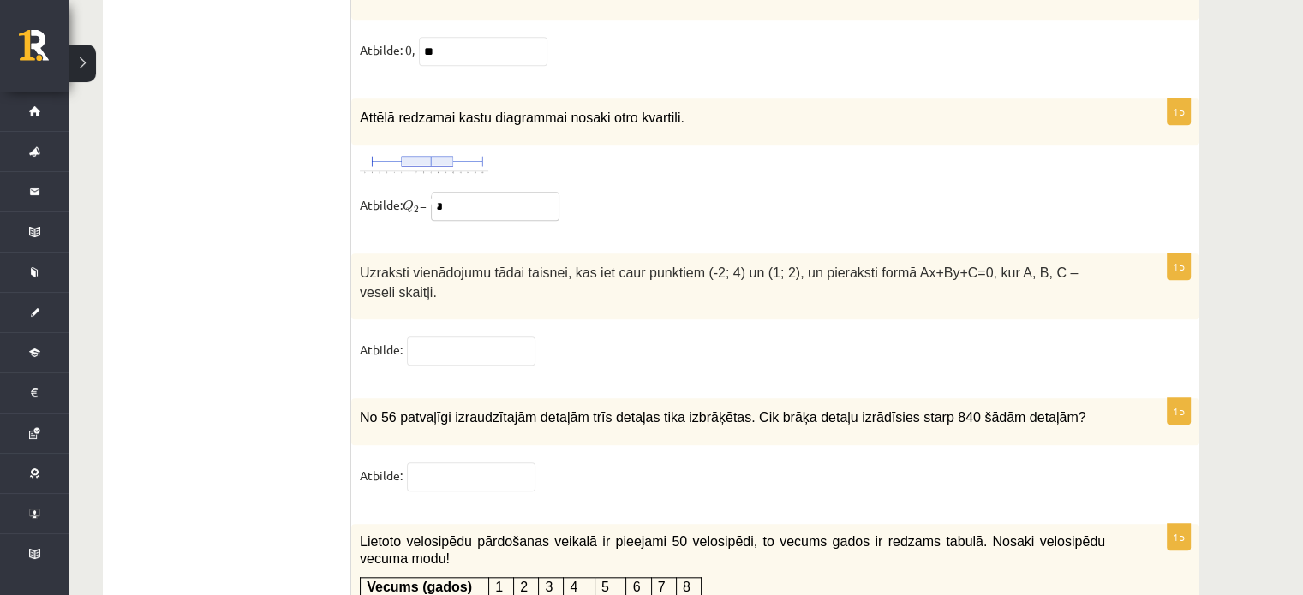
type input "*"
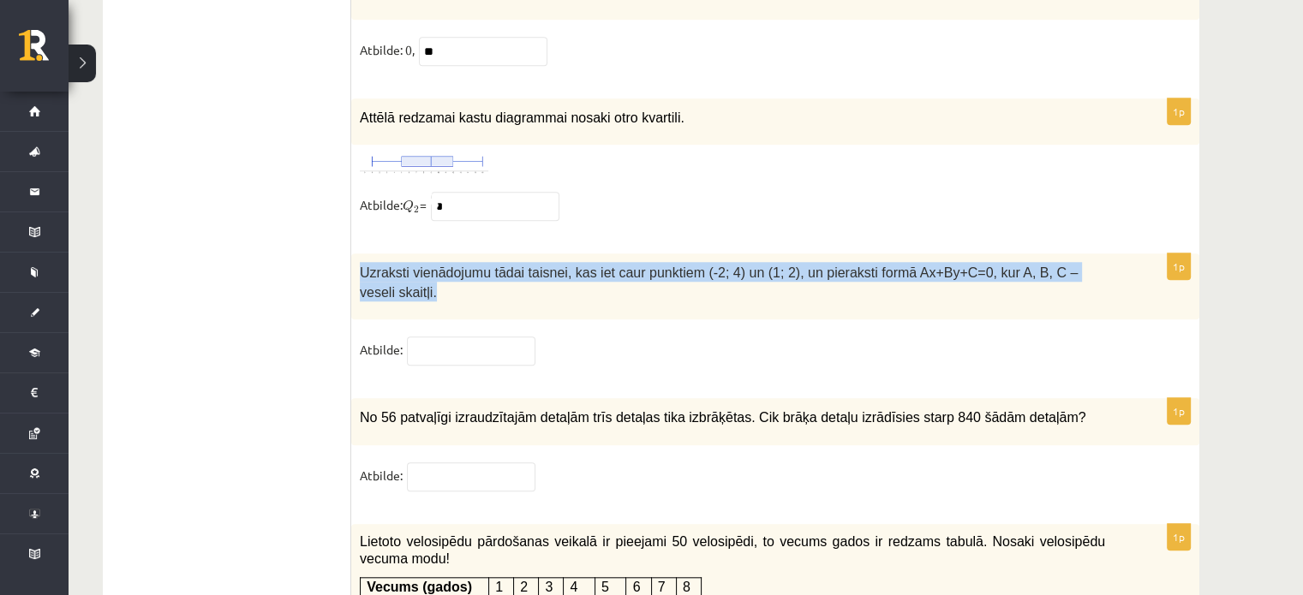
drag, startPoint x: 361, startPoint y: 209, endPoint x: 1126, endPoint y: 220, distance: 765.0
click at [1126, 254] on div "Uzraksti vienādojumu tādai taisnei, kas iet caur punktiem (-2; 4) un (1; 2), un…" at bounding box center [775, 287] width 848 height 66
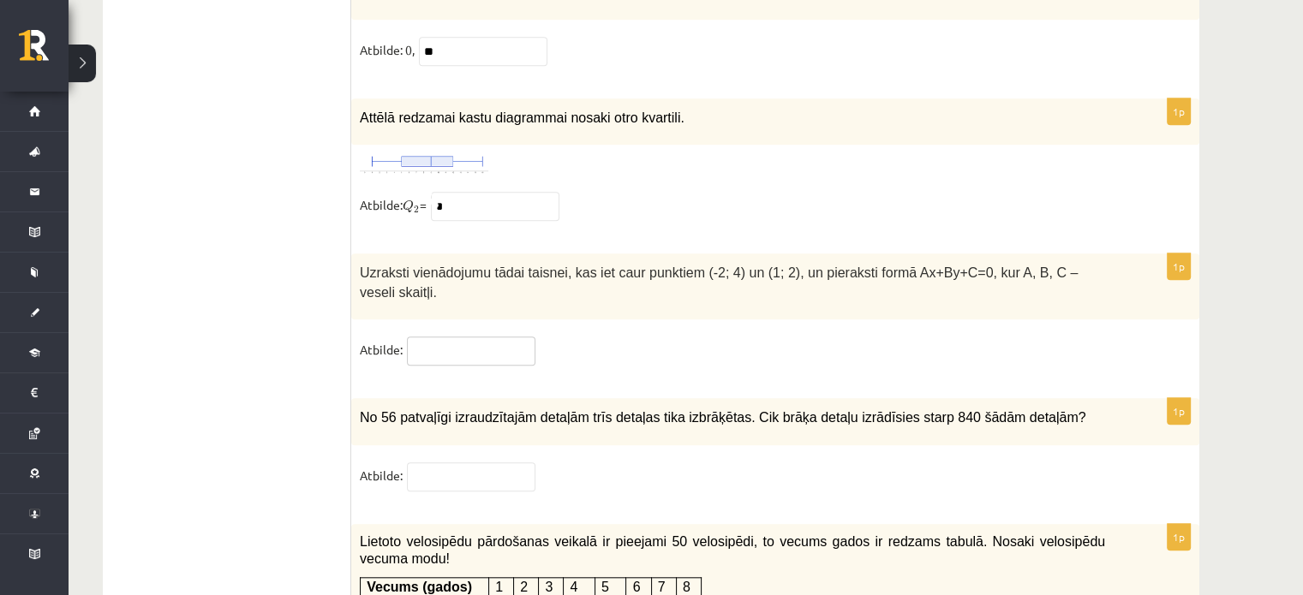
click at [488, 337] on input "text" at bounding box center [471, 351] width 128 height 29
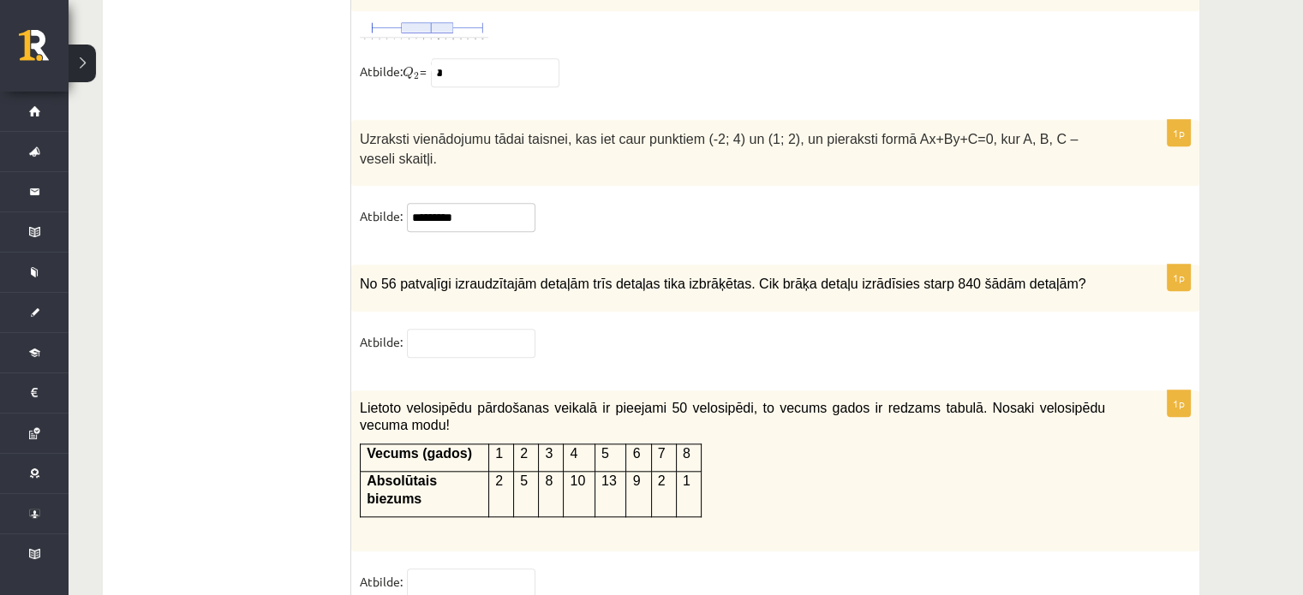
scroll to position [8152, 0]
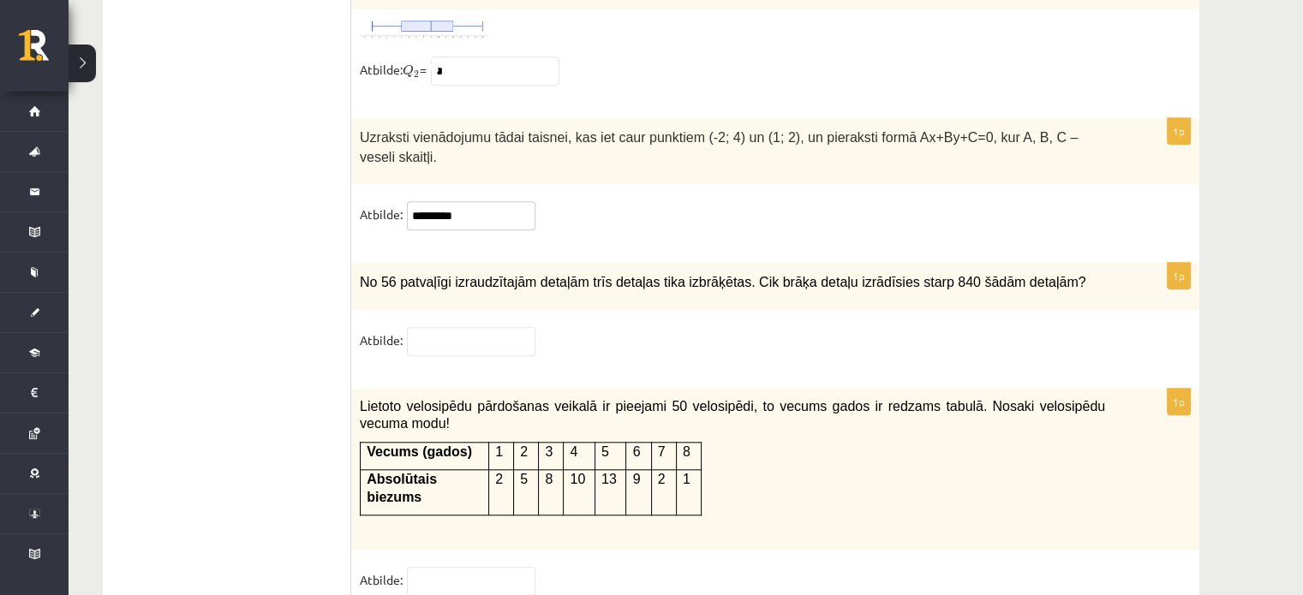
type input "*********"
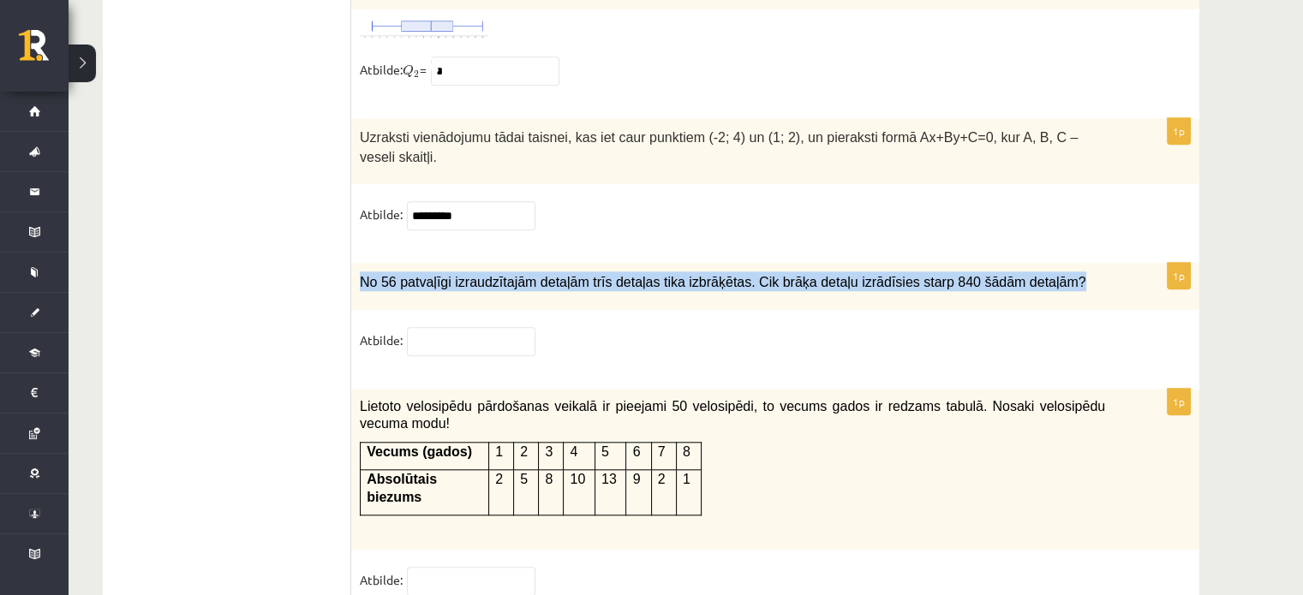
drag, startPoint x: 360, startPoint y: 200, endPoint x: 1087, endPoint y: 188, distance: 727.4
click at [1087, 263] on div "No 56 patvaļīgi izraudzītajām detaļām trīs detaļas tika izbrāķētas. Cik brāķa d…" at bounding box center [775, 286] width 848 height 47
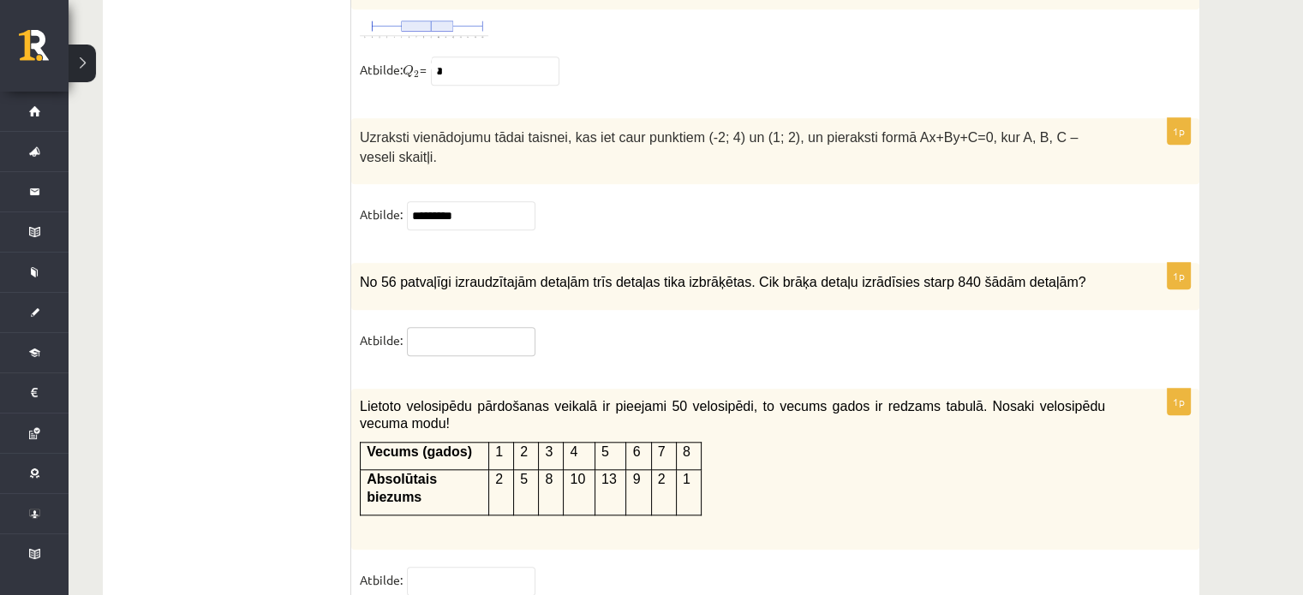
click at [469, 327] on input "text" at bounding box center [471, 341] width 128 height 29
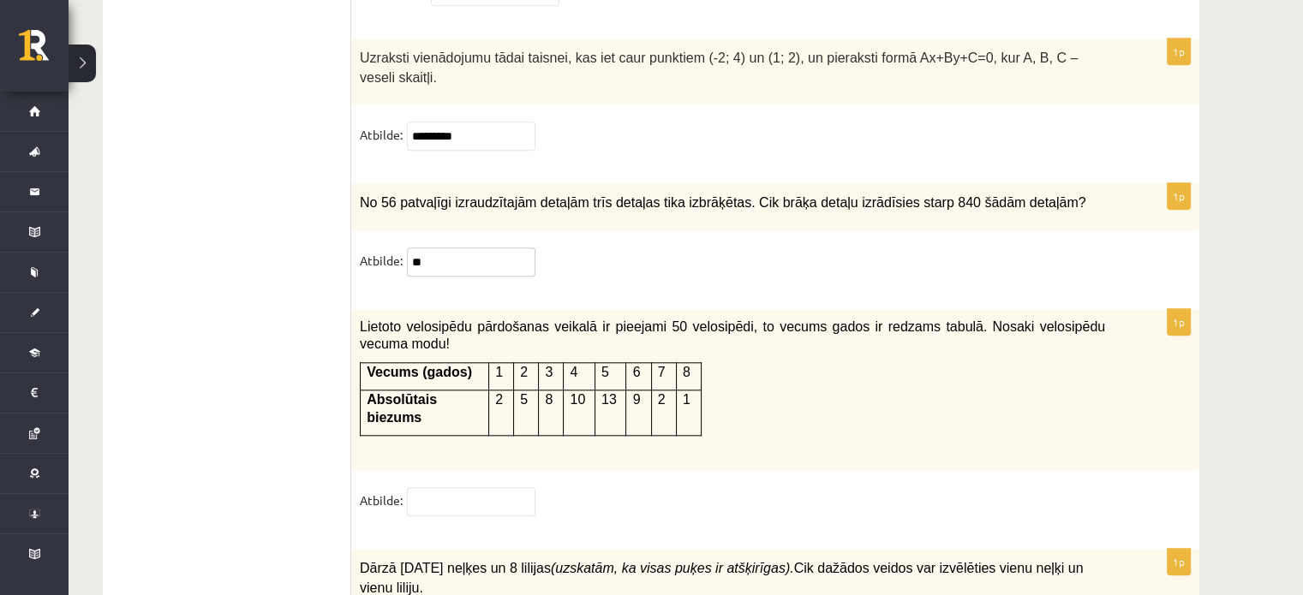
type input "**"
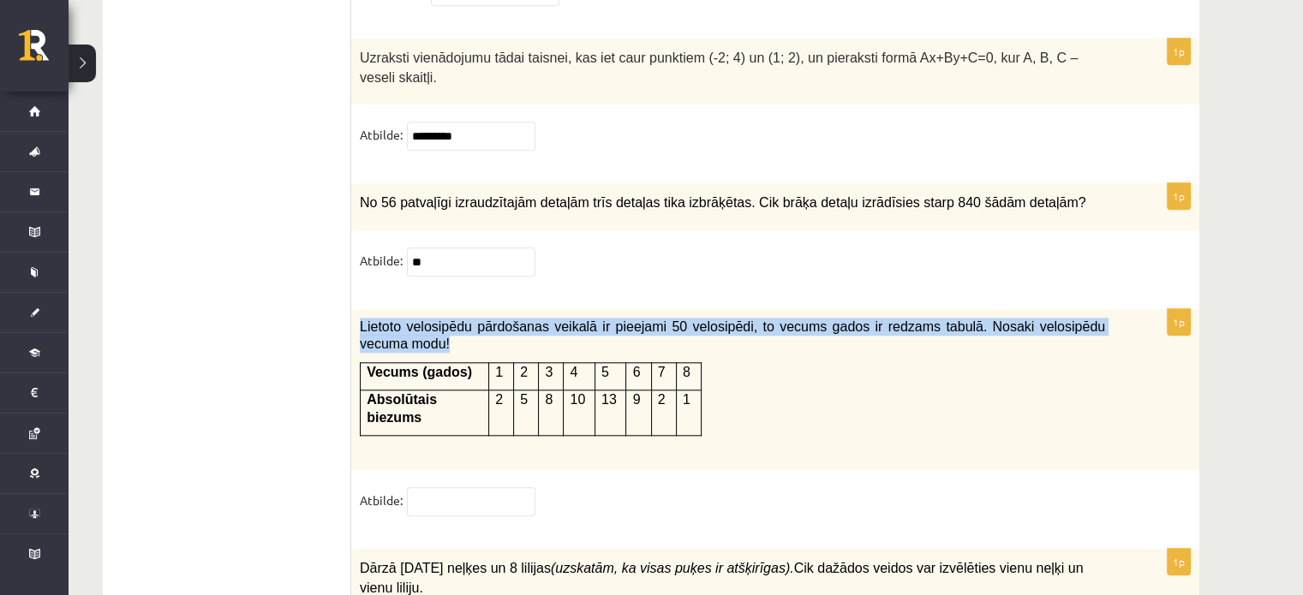
drag, startPoint x: 355, startPoint y: 239, endPoint x: 838, endPoint y: 279, distance: 484.0
click at [838, 309] on div "Lietoto velosipēdu pārdošanas veikalā ir pieejami 50 velosipēdi, to vecums gado…" at bounding box center [775, 389] width 848 height 161
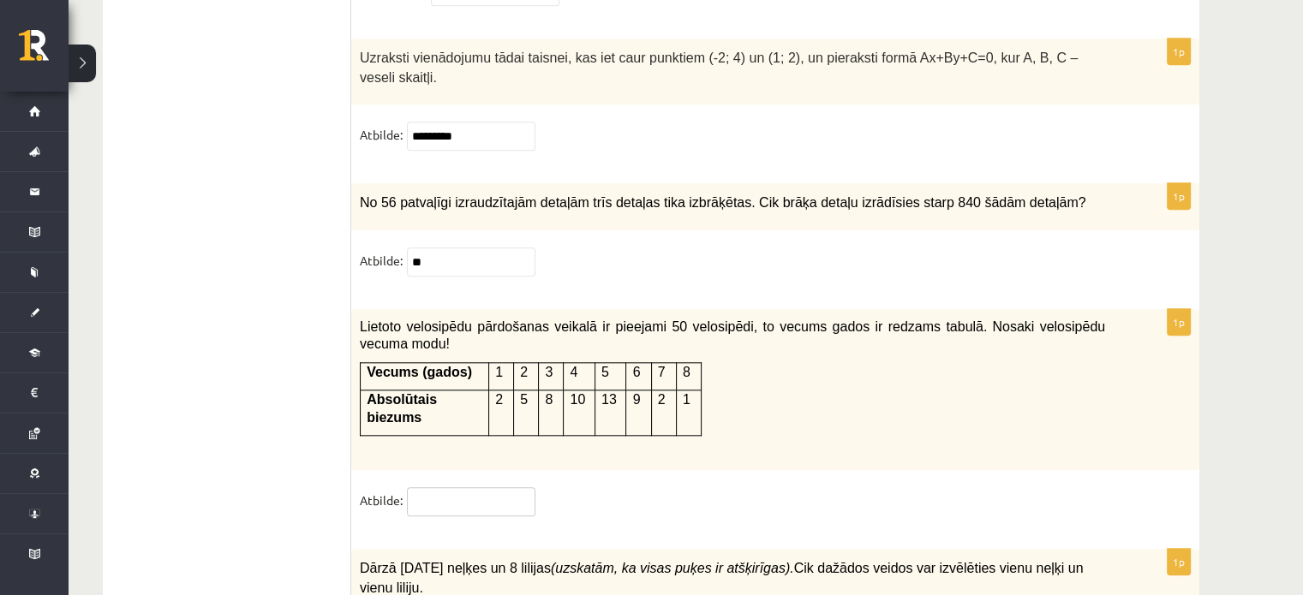
click at [466, 487] on input "text" at bounding box center [471, 501] width 128 height 29
type input "*"
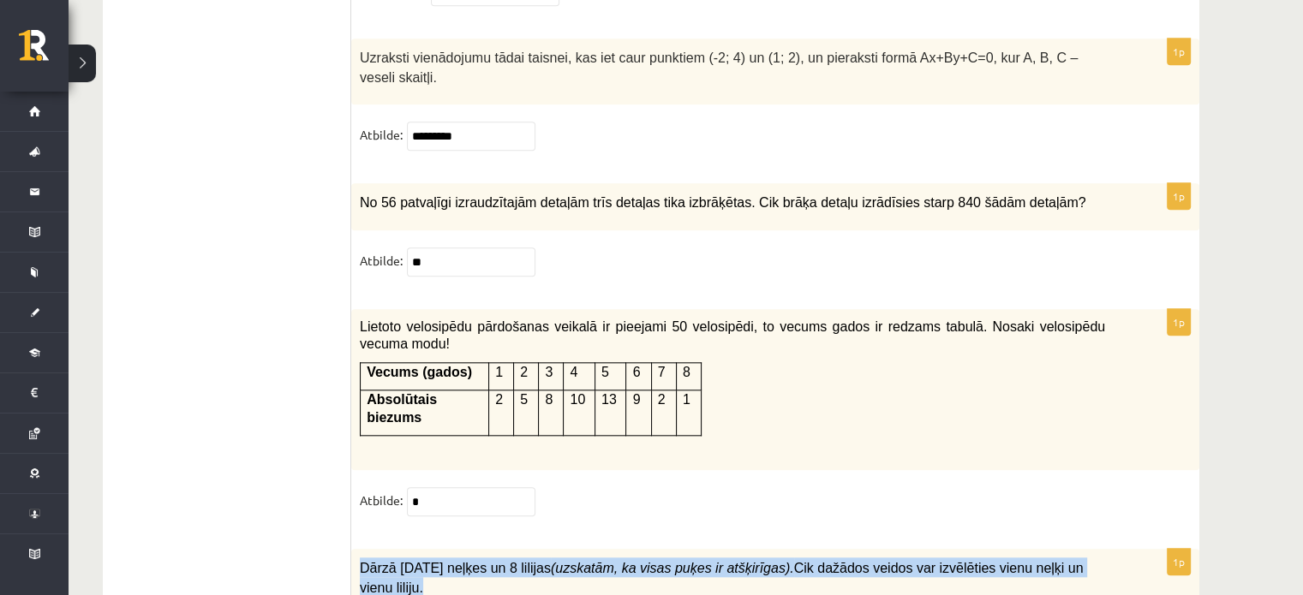
drag, startPoint x: 358, startPoint y: 453, endPoint x: 1107, endPoint y: 438, distance: 748.8
click at [1107, 549] on div "Dārzā aug 10 neļķes un 8 lilijas (uzskatām, ka visas puķes ir atšķirīgas). Cik …" at bounding box center [775, 582] width 848 height 66
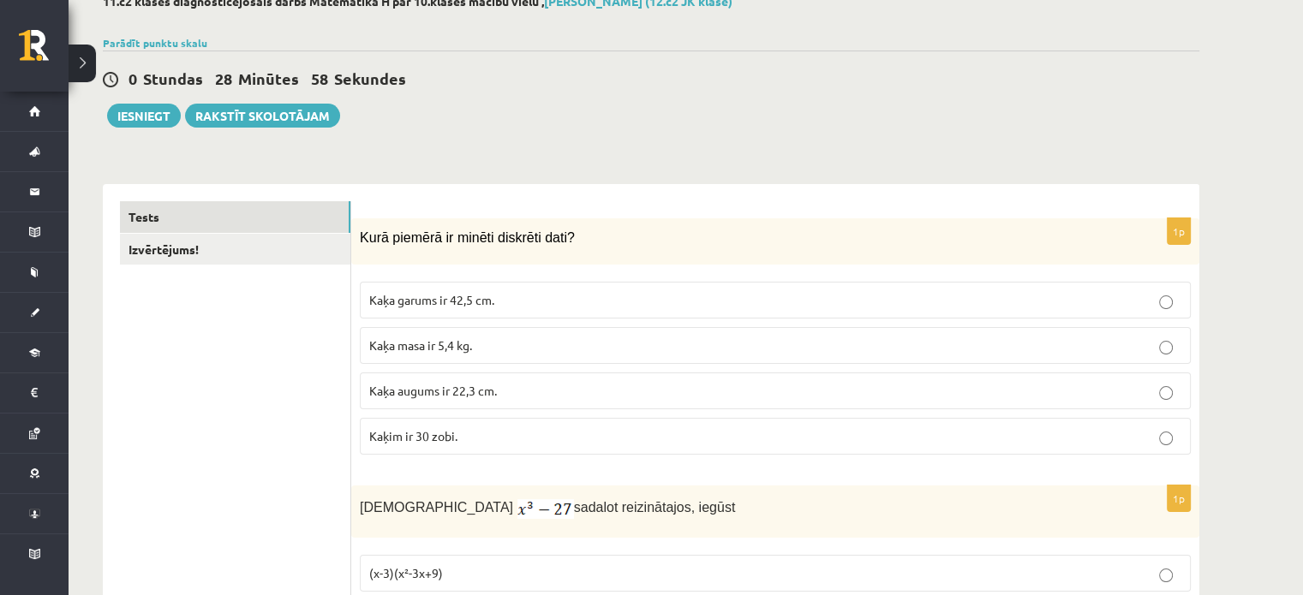
scroll to position [0, 0]
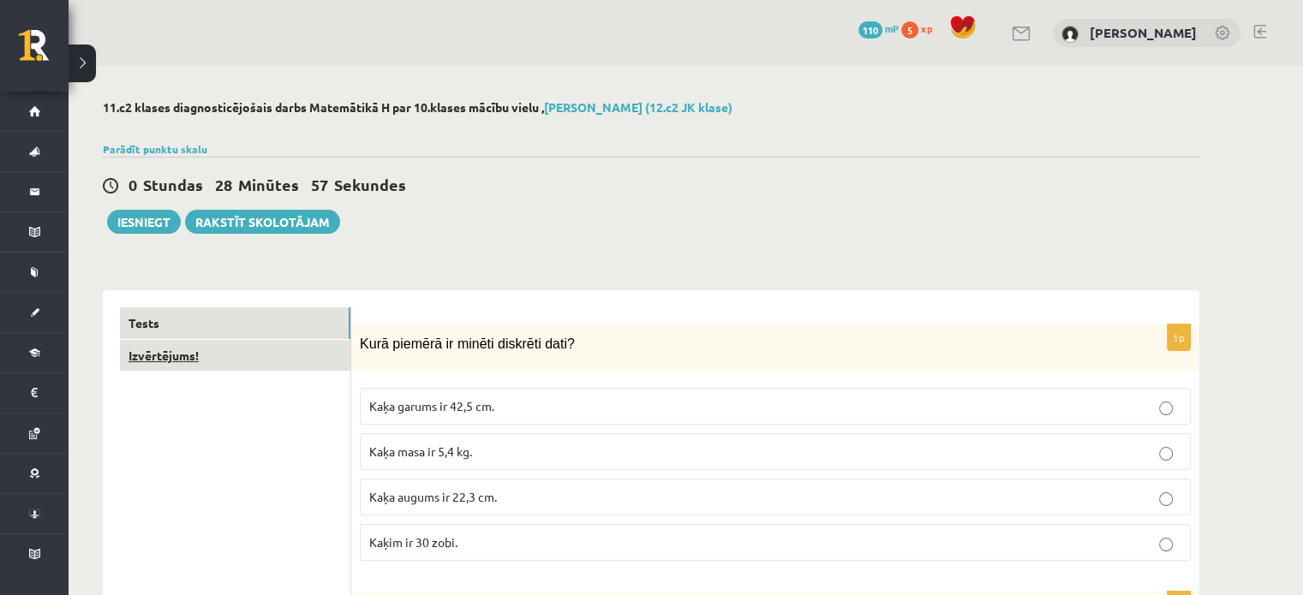
type input "**"
click at [217, 347] on link "Izvērtējums!" at bounding box center [235, 356] width 230 height 32
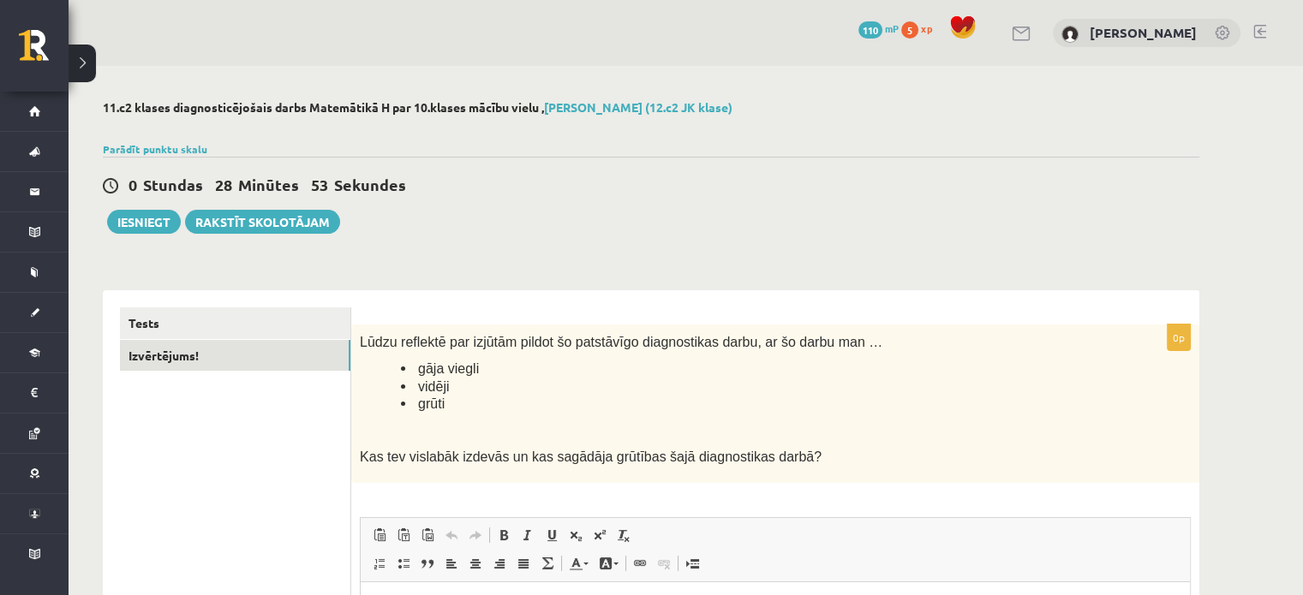
click at [421, 391] on span "vidēji" at bounding box center [433, 386] width 31 height 15
click at [131, 221] on button "Iesniegt" at bounding box center [144, 222] width 74 height 24
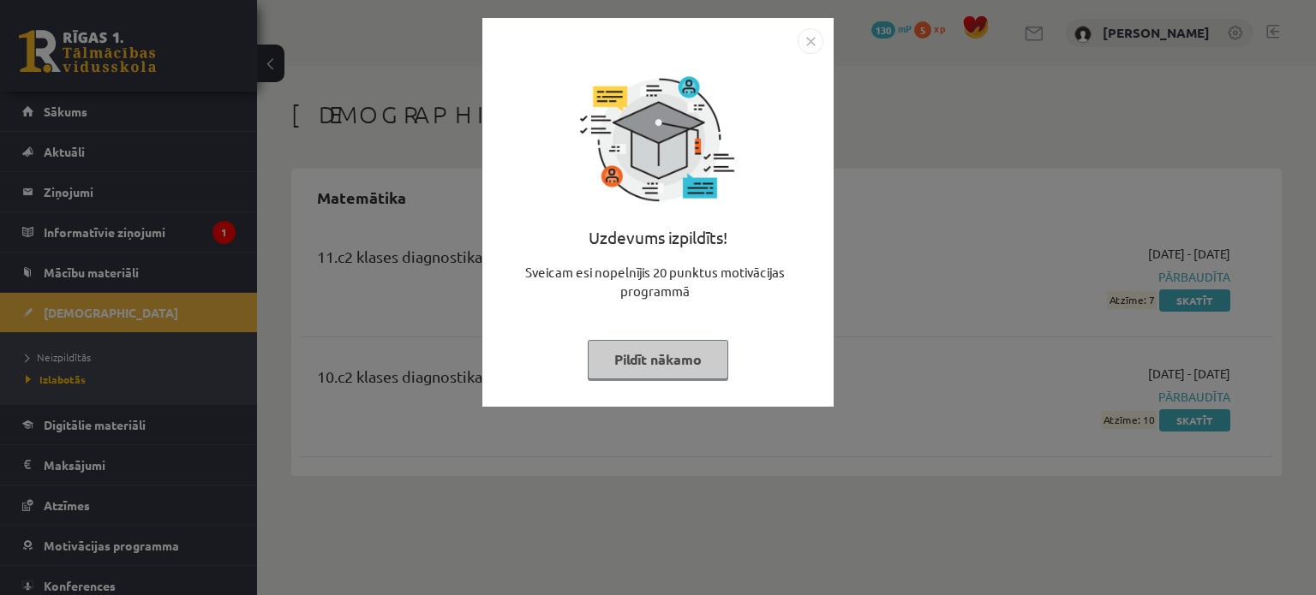
click at [822, 23] on div "Uzdevums izpildīts! Sveicam esi nopelnījis 20 punktus motivācijas programmā Pil…" at bounding box center [657, 212] width 351 height 389
click at [811, 40] on img "Close" at bounding box center [811, 41] width 26 height 26
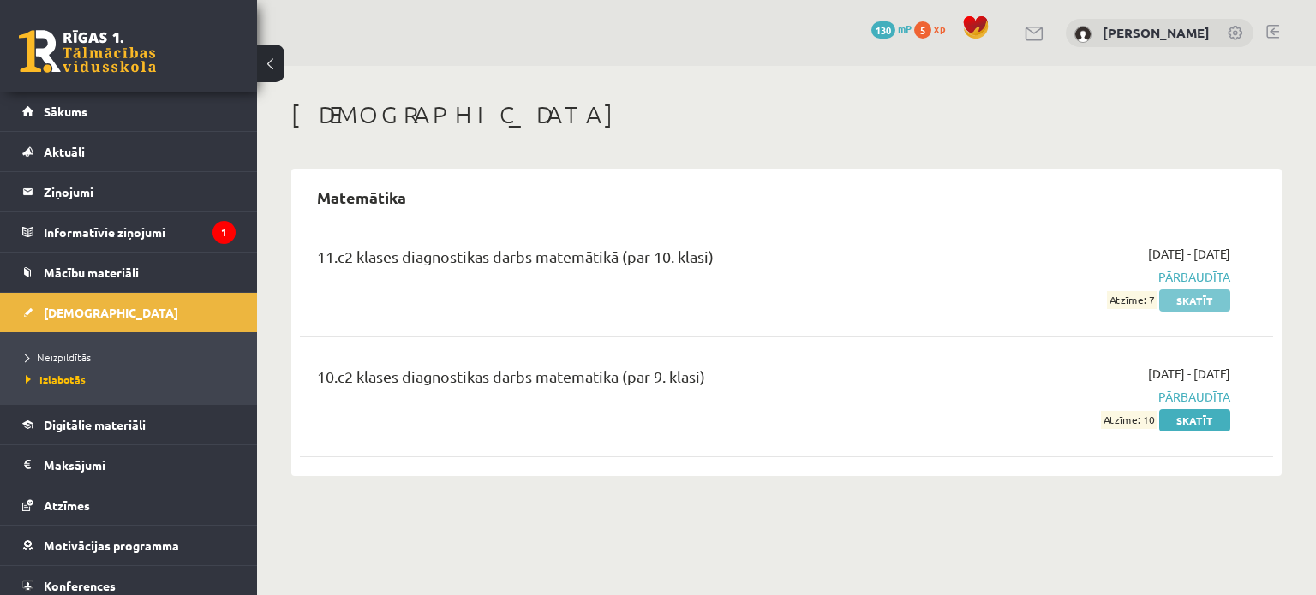
click at [1189, 297] on link "Skatīt" at bounding box center [1194, 301] width 71 height 22
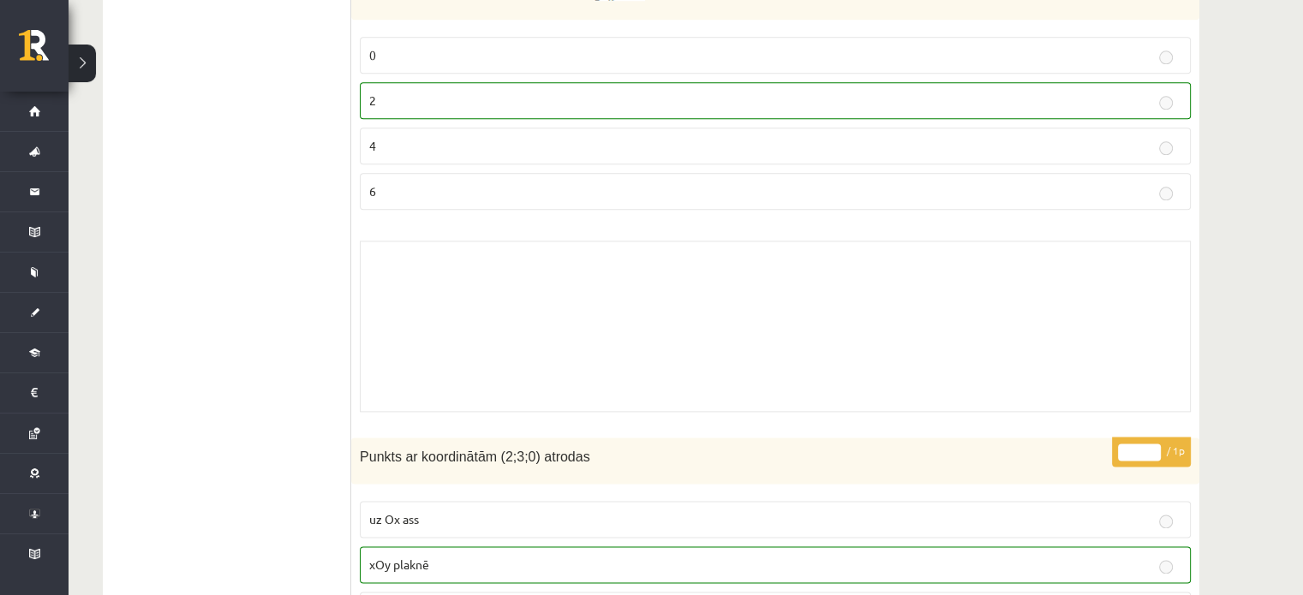
scroll to position [8428, 0]
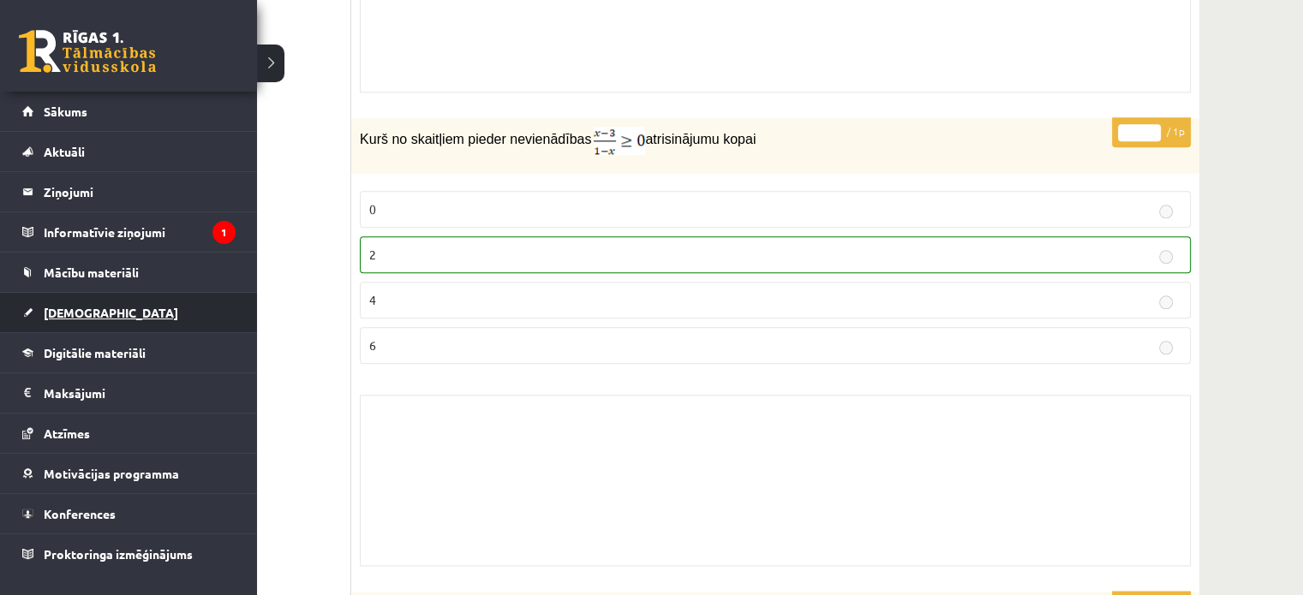
click at [80, 313] on span "[DEMOGRAPHIC_DATA]" at bounding box center [111, 312] width 134 height 15
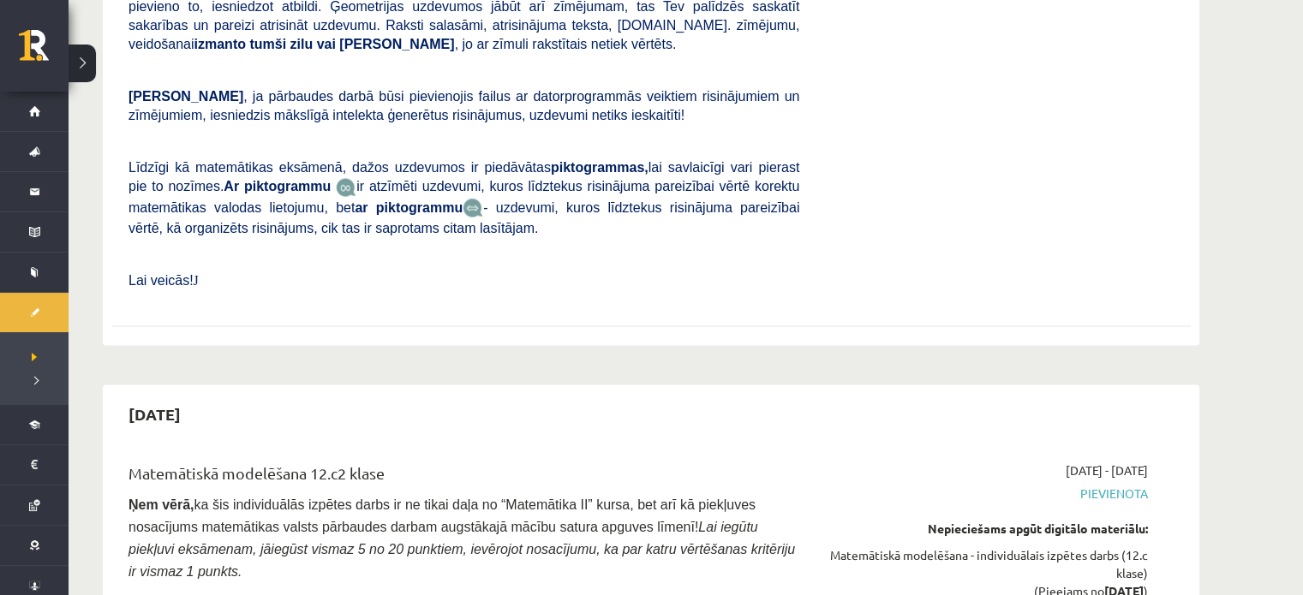
scroll to position [9922, 0]
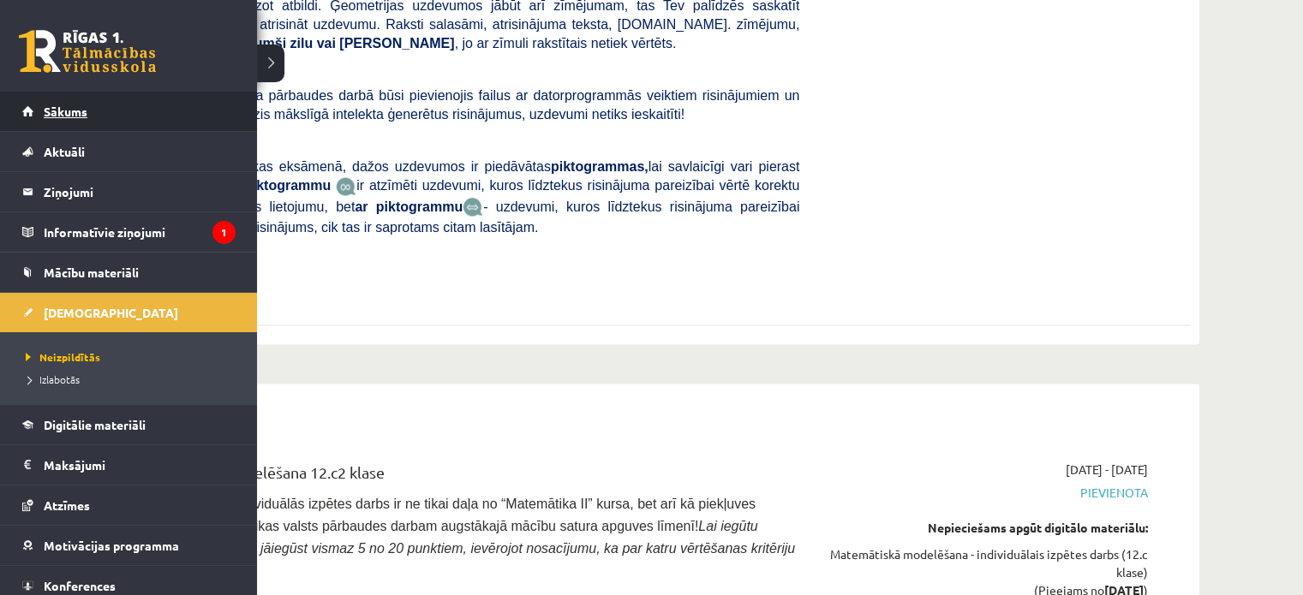
click at [98, 108] on link "Sākums" at bounding box center [128, 111] width 213 height 39
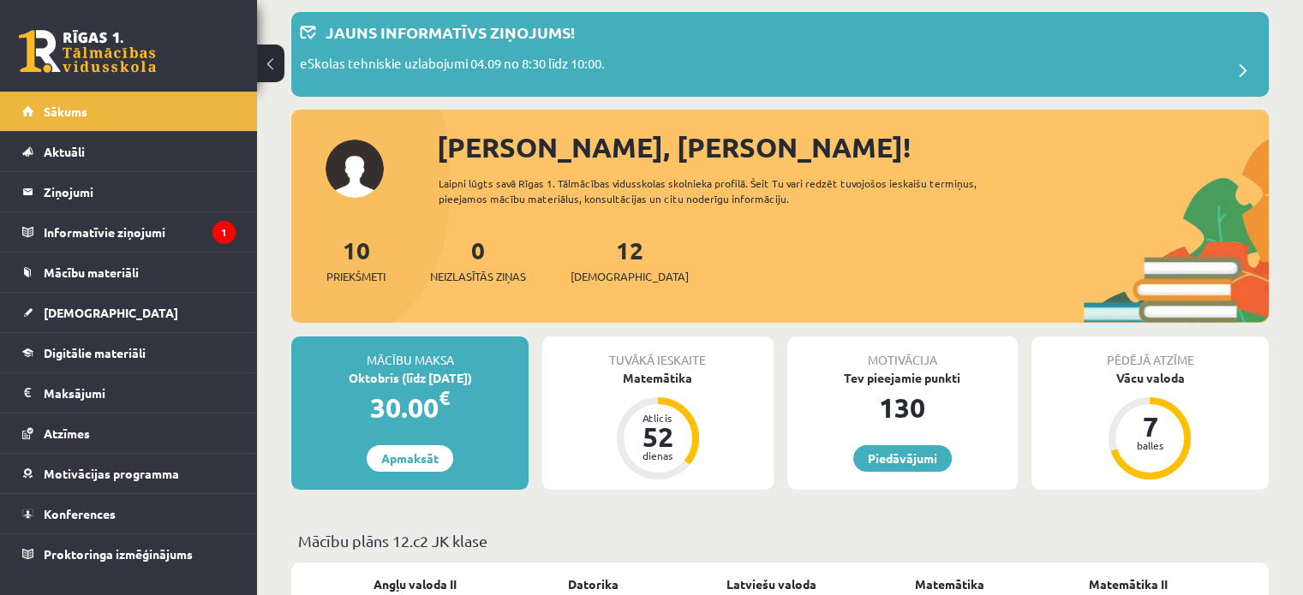
scroll to position [79, 0]
